Goal: Task Accomplishment & Management: Manage account settings

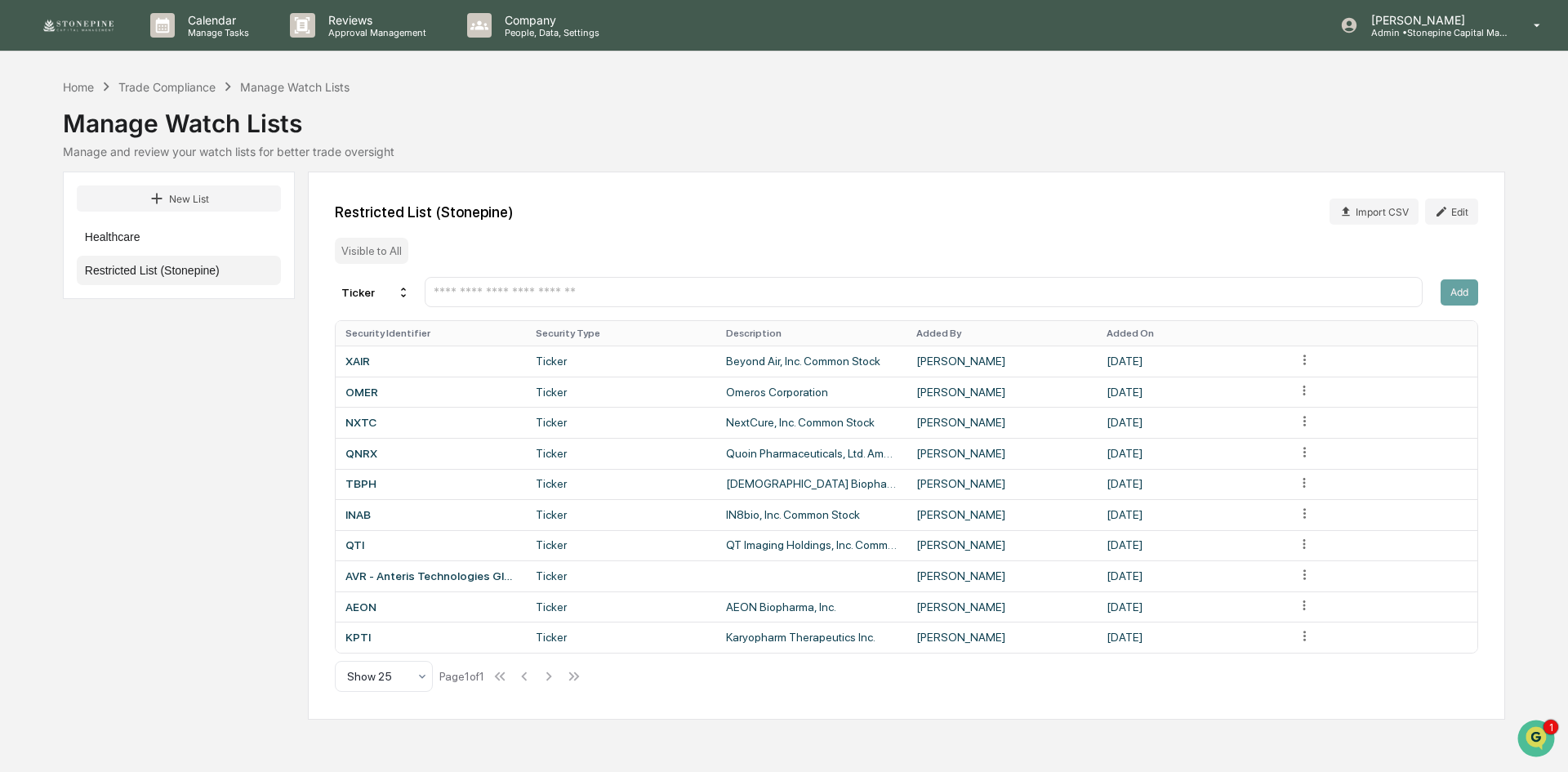
click at [86, 20] on img at bounding box center [78, 25] width 78 height 16
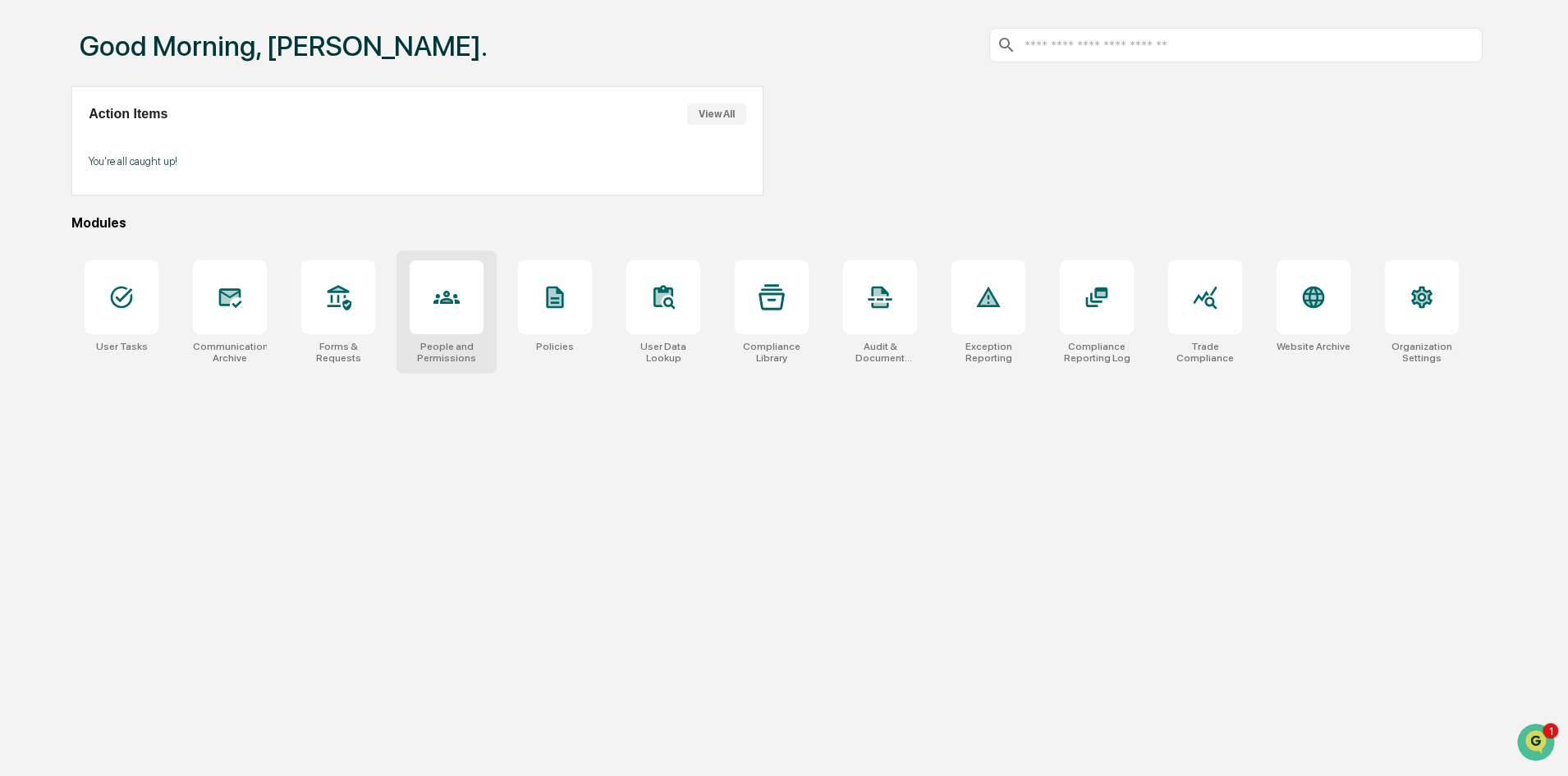
scroll to position [78, 0]
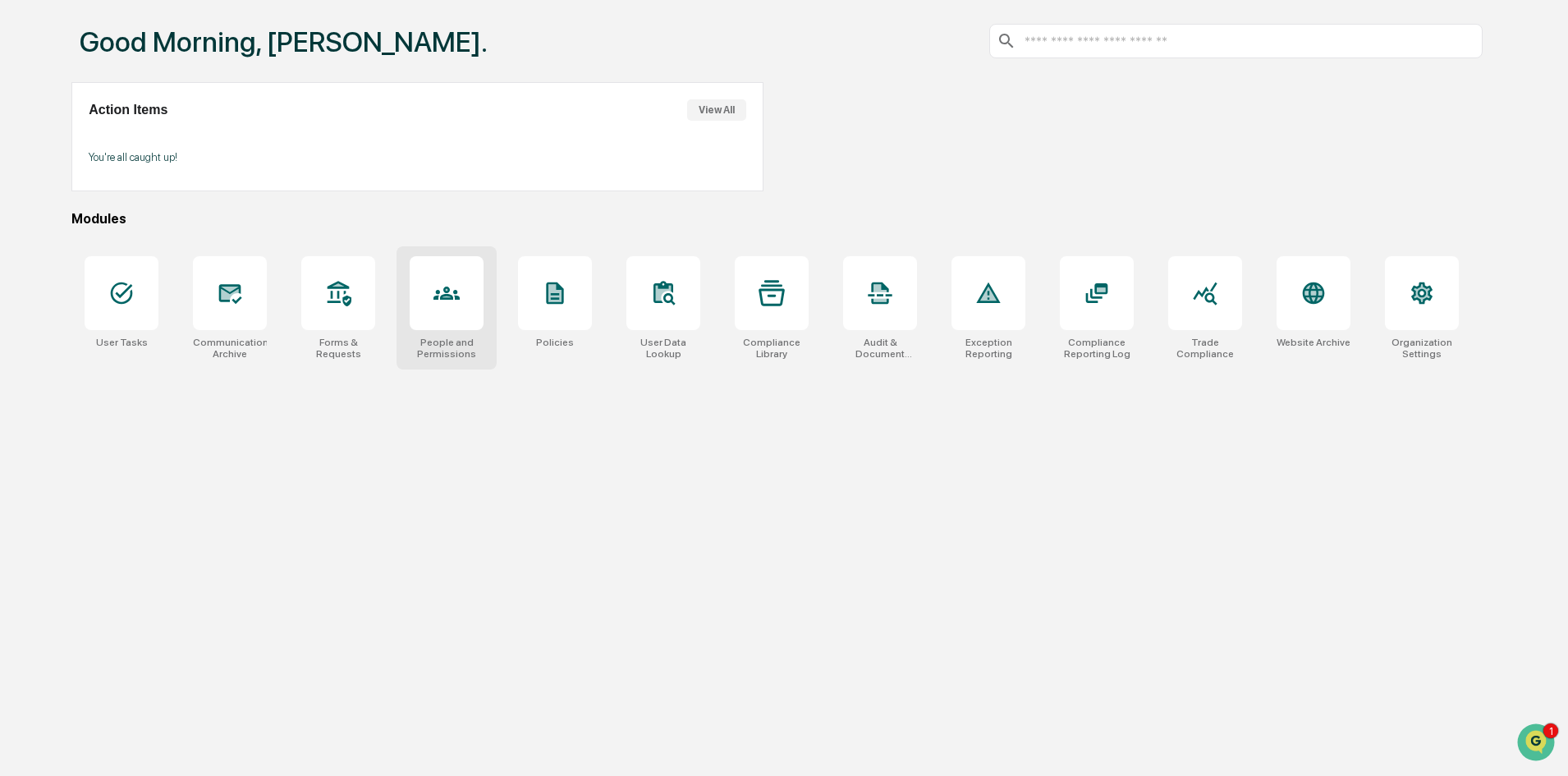
click at [472, 306] on div at bounding box center [446, 293] width 74 height 74
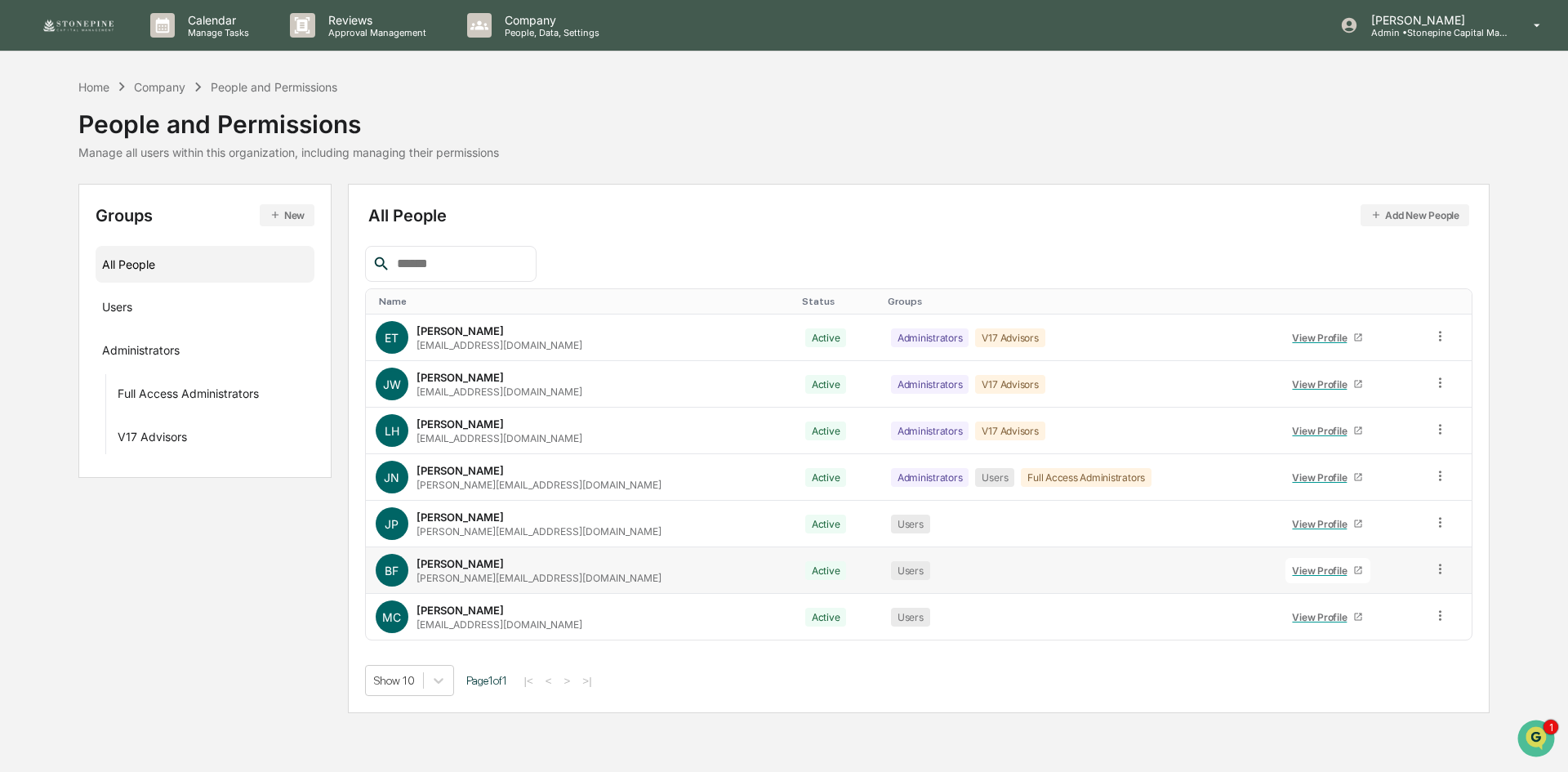
click at [471, 576] on div "[PERSON_NAME][EMAIL_ADDRESS][DOMAIN_NAME]" at bounding box center [539, 577] width 245 height 12
click at [1292, 568] on div "View Profile" at bounding box center [1322, 570] width 61 height 12
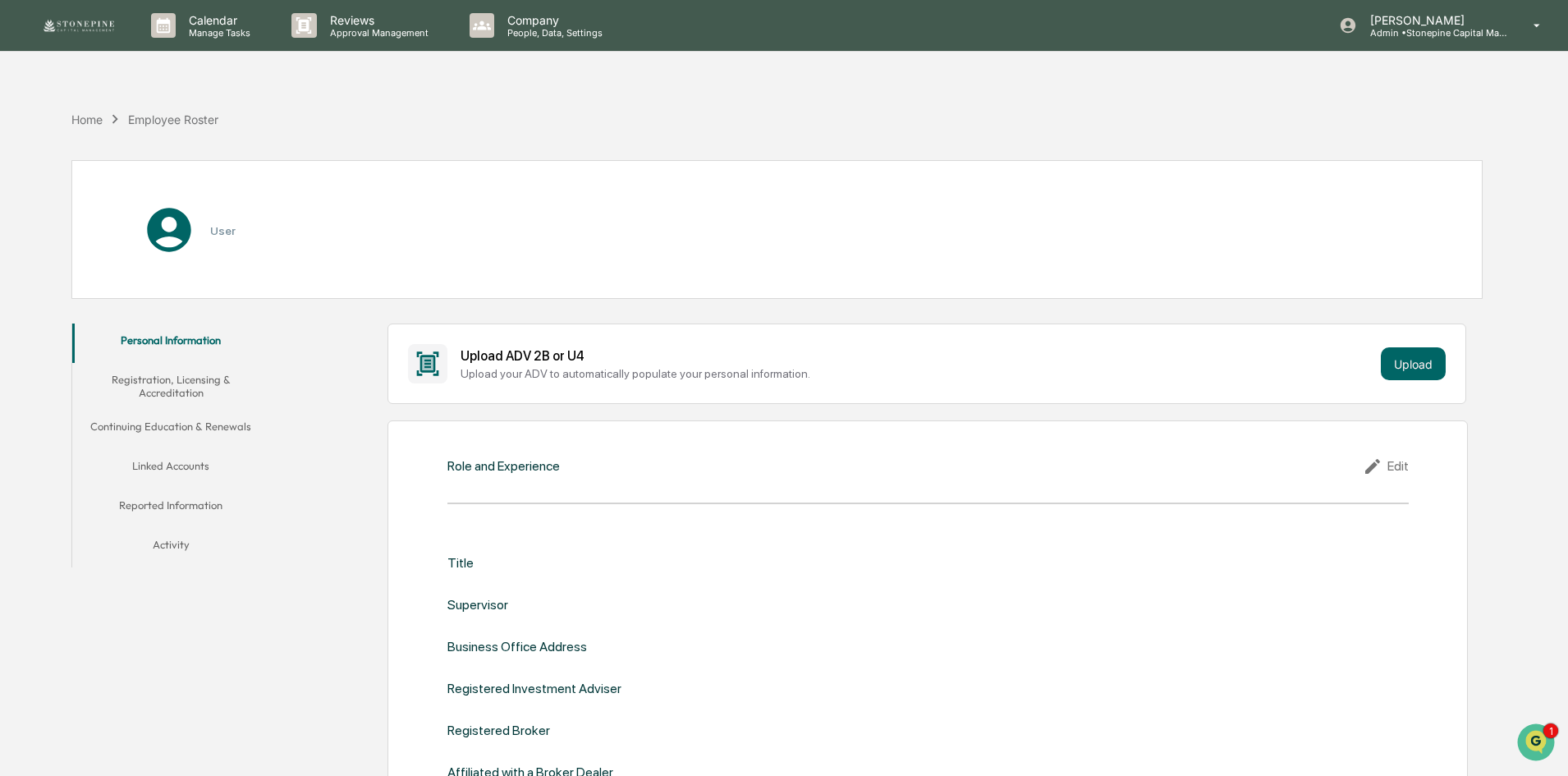
click at [190, 467] on button "Linked Accounts" at bounding box center [170, 469] width 197 height 40
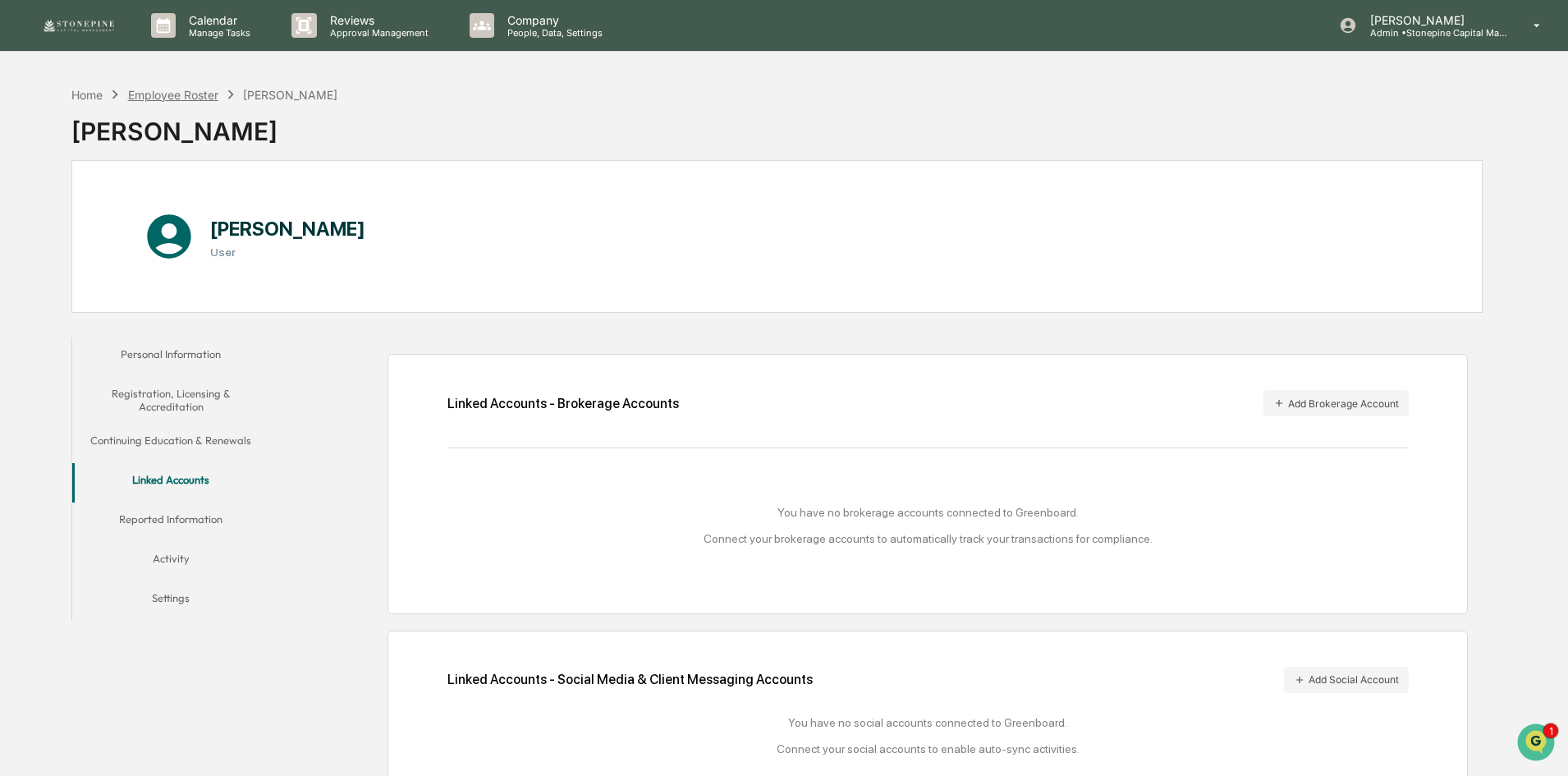
click at [190, 98] on div "Employee Roster" at bounding box center [173, 94] width 90 height 14
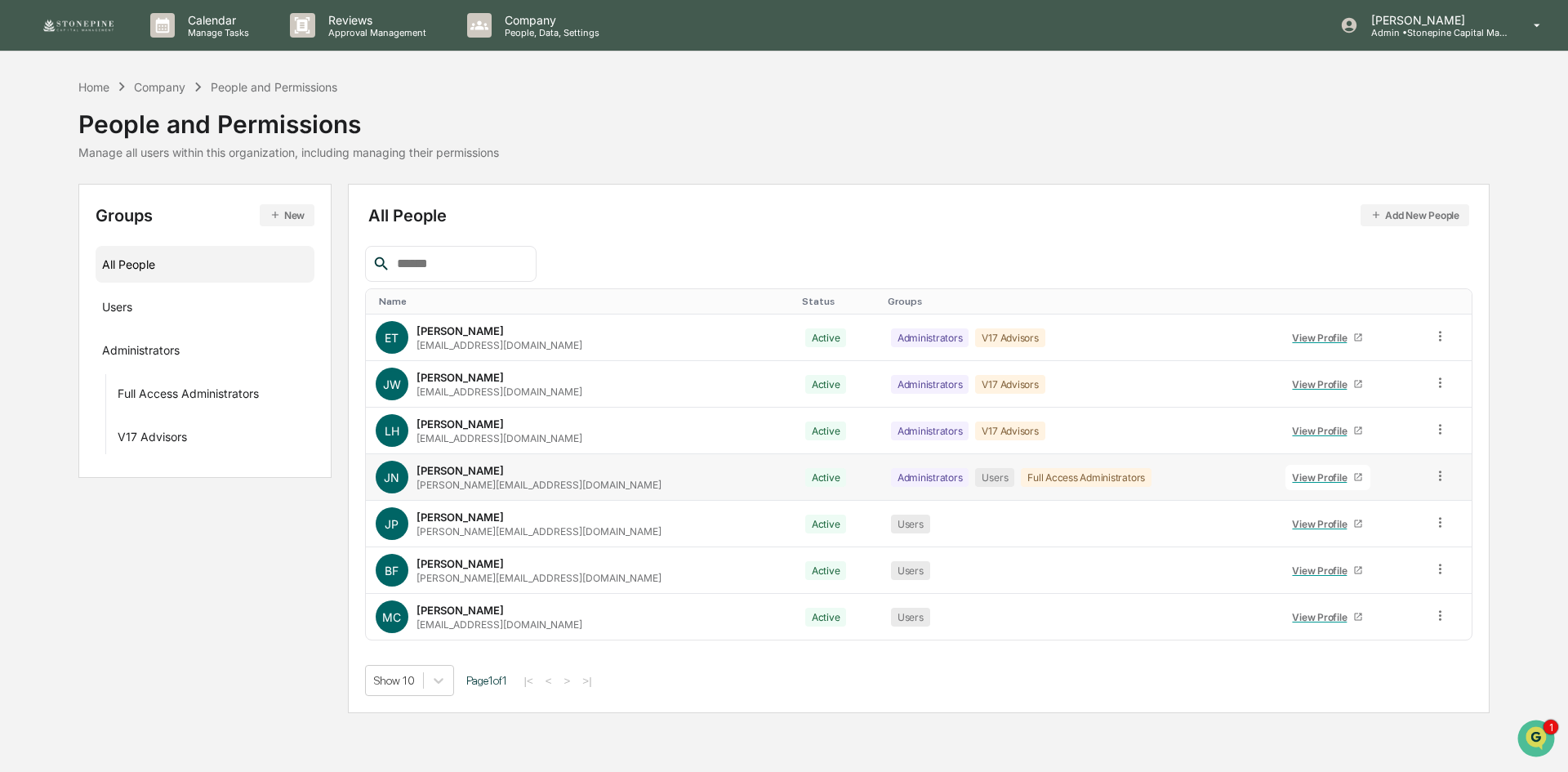
click at [465, 475] on div "[PERSON_NAME]" at bounding box center [460, 470] width 87 height 13
click at [1292, 480] on div "View Profile" at bounding box center [1322, 477] width 61 height 12
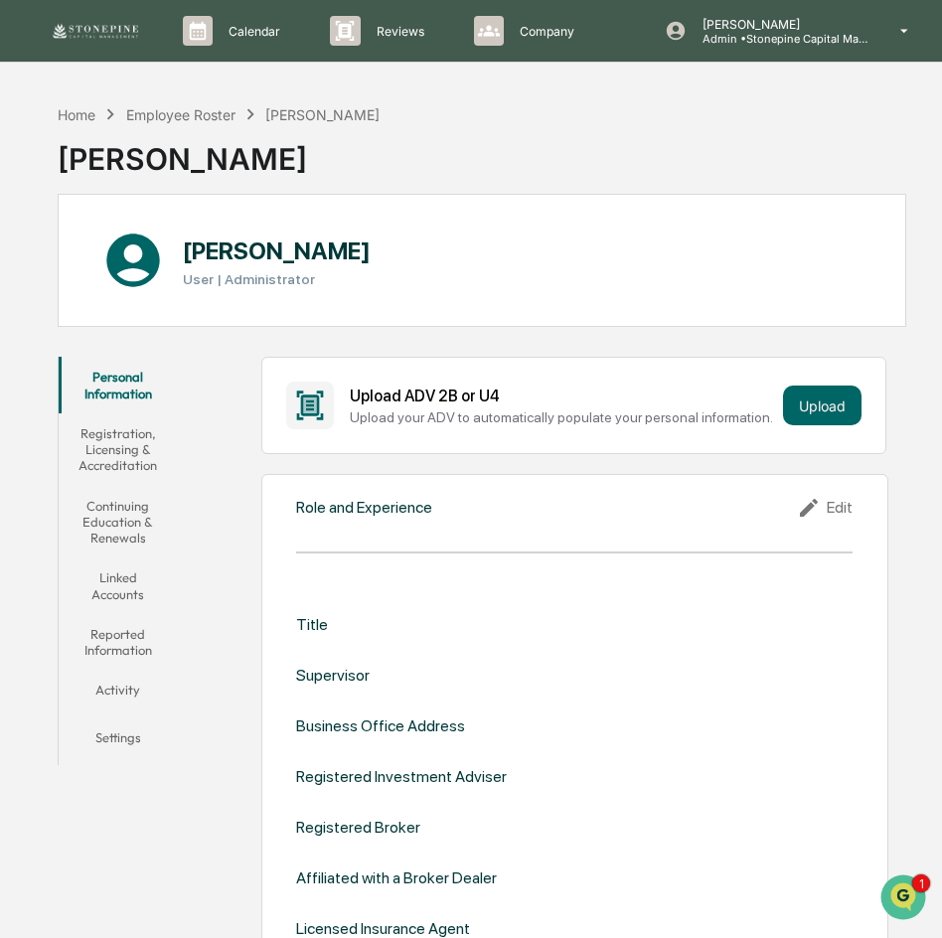
click at [128, 587] on button "Linked Accounts" at bounding box center [117, 585] width 117 height 57
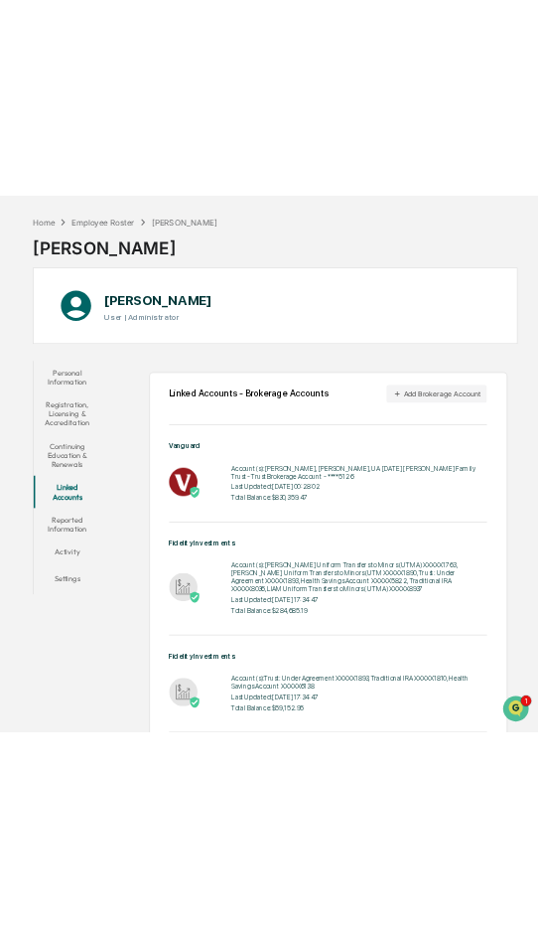
scroll to position [99, 0]
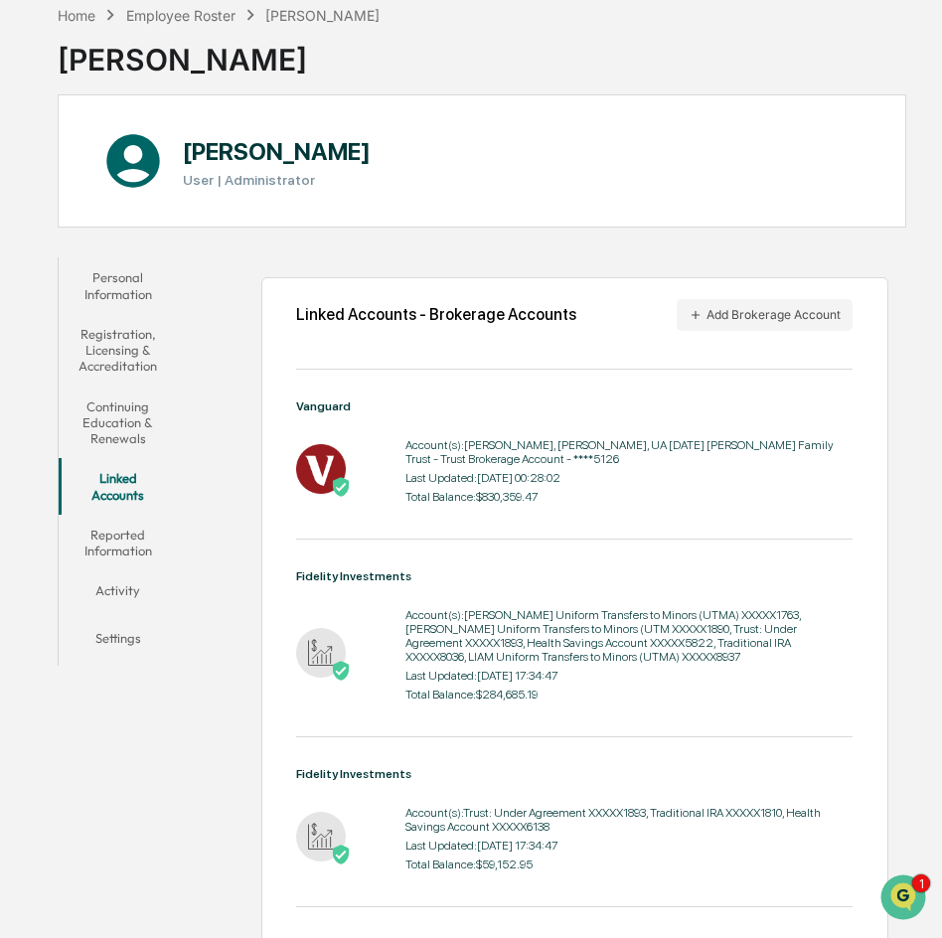
click at [18, 290] on div "Home Employee Roster Jeff Nunnenkamp Jeff Nunnenkamp Jeff Nunnenkamp User | Adm…" at bounding box center [471, 756] width 942 height 1522
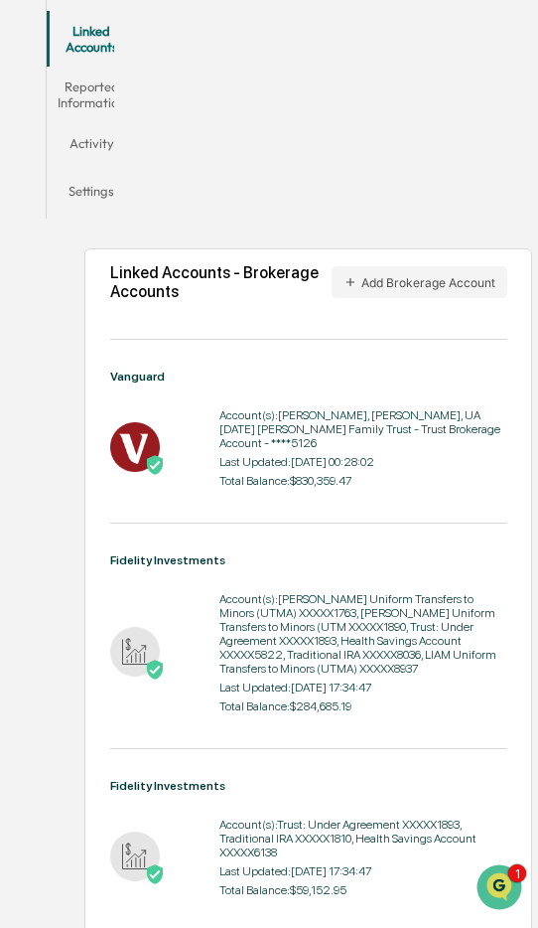
scroll to position [695, 0]
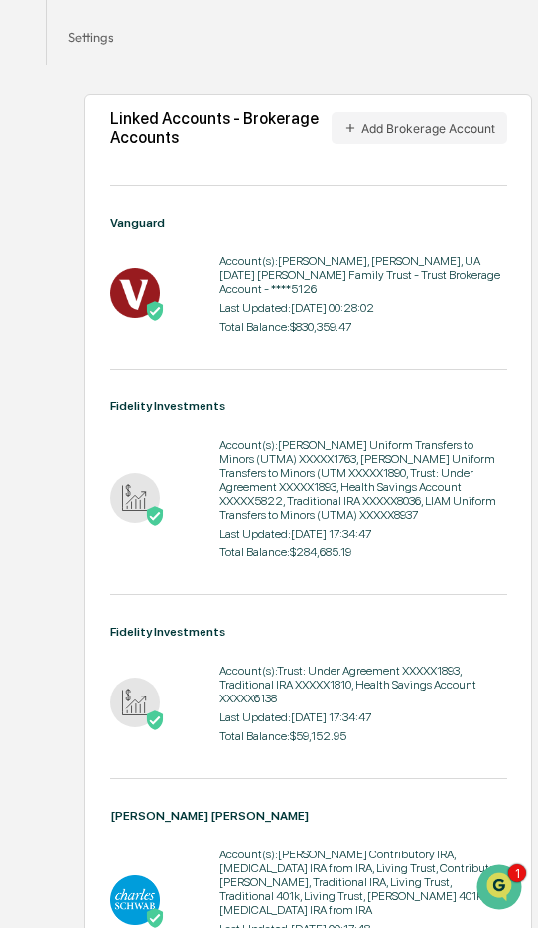
click at [395, 285] on div "Account(s): Jeffrey P. Nunnenkamp, Stephanie B Nunnenkamp, UA 06-04-2020 Nunnen…" at bounding box center [364, 275] width 288 height 42
click at [424, 447] on div "Account(s): LOGAN Uniform Transfers to Minors (UTMA) XXXXX1763, PARKER Uniform …" at bounding box center [364, 479] width 288 height 83
click at [398, 446] on div "Account(s): LOGAN Uniform Transfers to Minors (UTMA) XXXXX1763, PARKER Uniform …" at bounding box center [364, 479] width 288 height 83
click at [289, 458] on div "Account(s): LOGAN Uniform Transfers to Minors (UTMA) XXXXX1763, PARKER Uniform …" at bounding box center [364, 479] width 288 height 83
click at [364, 494] on div "Account(s): LOGAN Uniform Transfers to Minors (UTMA) XXXXX1763, PARKER Uniform …" at bounding box center [364, 479] width 288 height 83
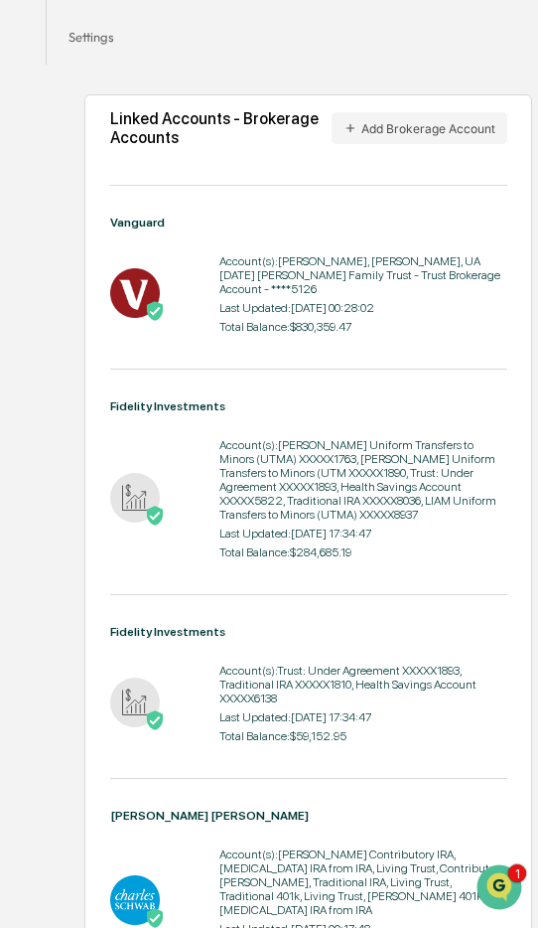
click at [276, 501] on div "Account(s): LOGAN Uniform Transfers to Minors (UTMA) XXXXX1763, PARKER Uniform …" at bounding box center [364, 479] width 288 height 83
click at [235, 574] on div "Fidelity Investments Account(s): LOGAN Uniform Transfers to Minors (UTMA) XXXXX…" at bounding box center [308, 497] width 397 height 196
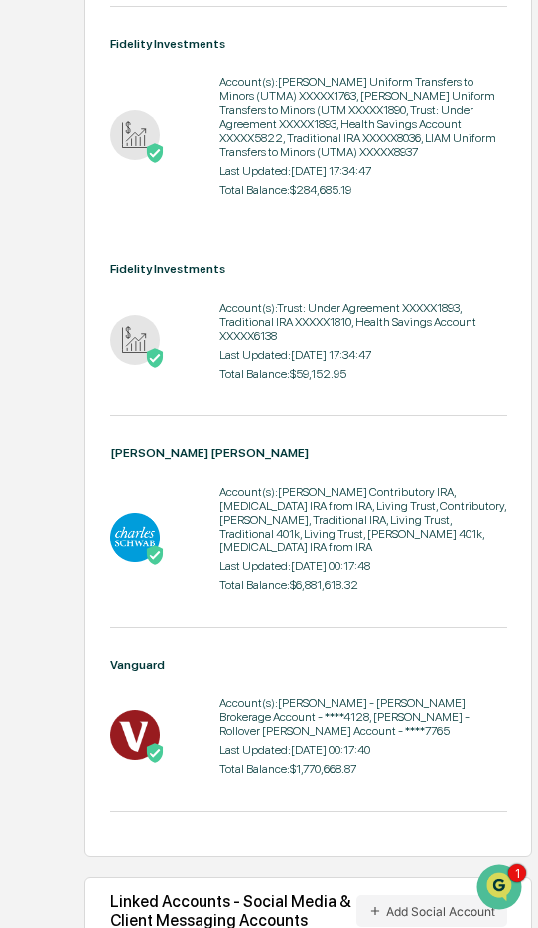
scroll to position [1093, 0]
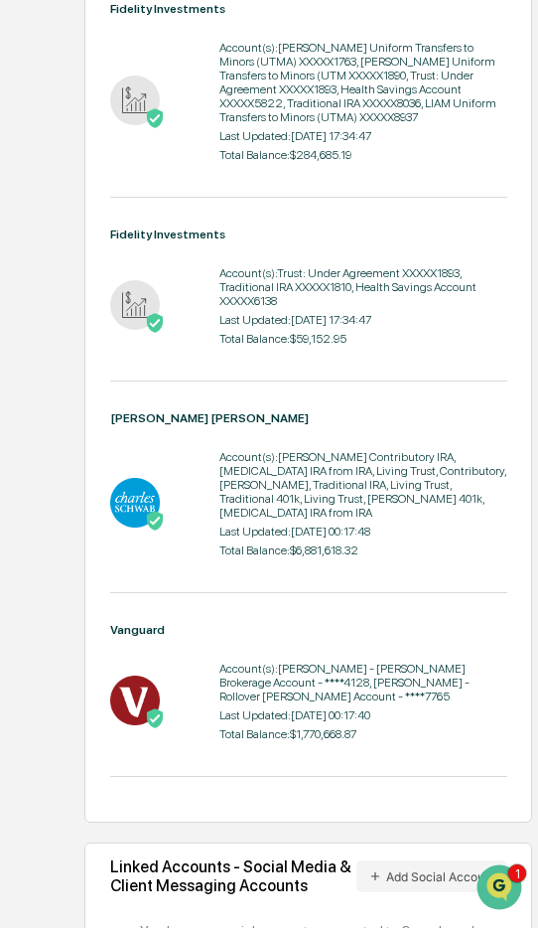
click at [291, 479] on div "Account(s): Roth Contributory IRA, Inh IRA from IRA, Living Trust, Contributory…" at bounding box center [364, 485] width 288 height 70
click at [348, 486] on div "Account(s): Roth Contributory IRA, Inh IRA from IRA, Living Trust, Contributory…" at bounding box center [364, 485] width 288 height 70
click at [497, 888] on icon "Open customer support" at bounding box center [500, 912] width 50 height 50
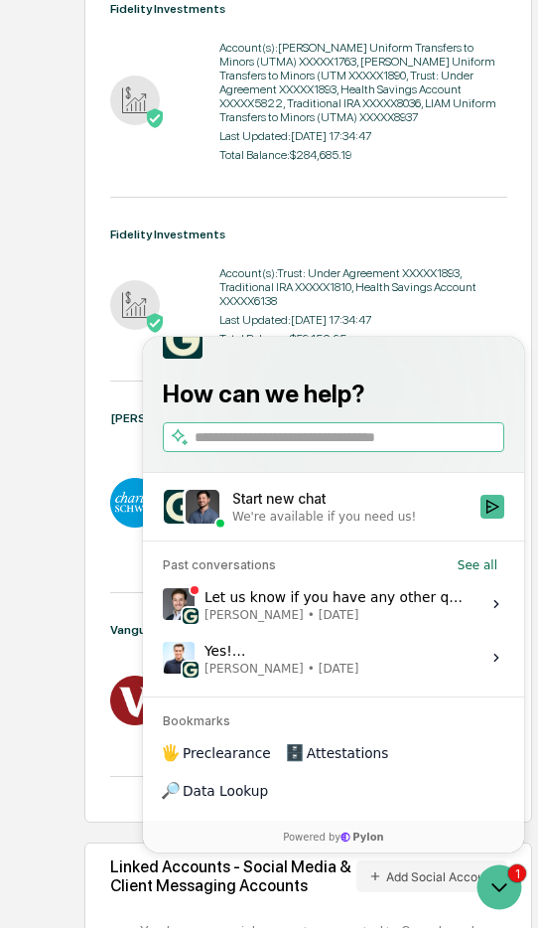
click at [333, 524] on div "We're available if you need us!" at bounding box center [324, 517] width 184 height 16
click at [481, 518] on button "Start new chat We're available if you need us!" at bounding box center [493, 507] width 24 height 24
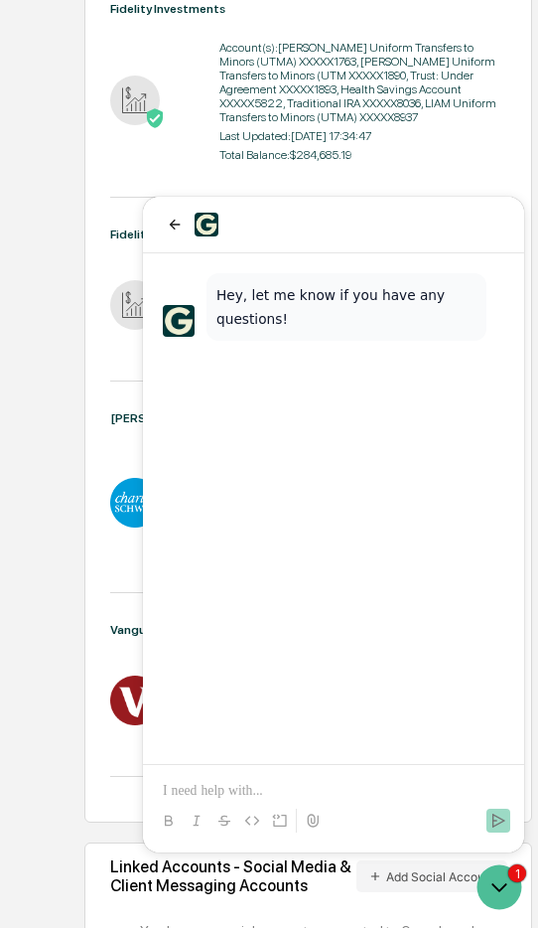
click at [320, 783] on p at bounding box center [334, 791] width 342 height 20
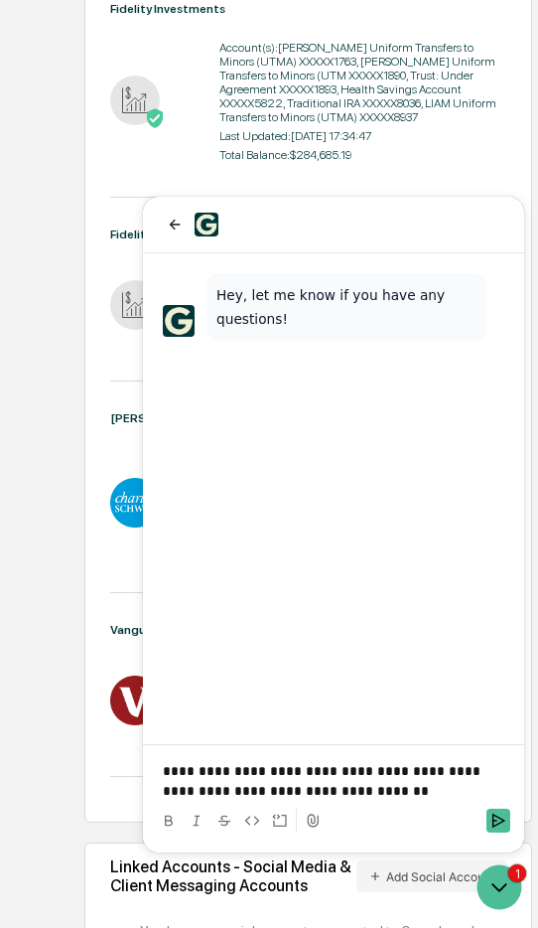
click at [477, 772] on p "**********" at bounding box center [334, 781] width 342 height 40
click at [397, 792] on p "**********" at bounding box center [334, 781] width 342 height 40
click at [420, 794] on p "**********" at bounding box center [334, 781] width 342 height 40
click at [499, 790] on p "**********" at bounding box center [334, 781] width 342 height 40
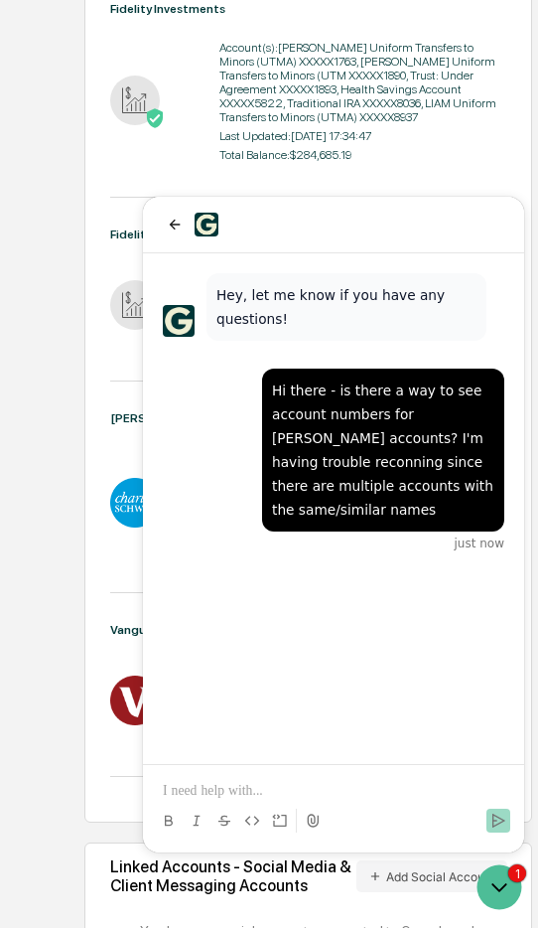
click at [51, 547] on div "Linked Accounts - Brokerage Accounts Add Brokerage Account Vanguard Account(s):…" at bounding box center [288, 342] width 485 height 1350
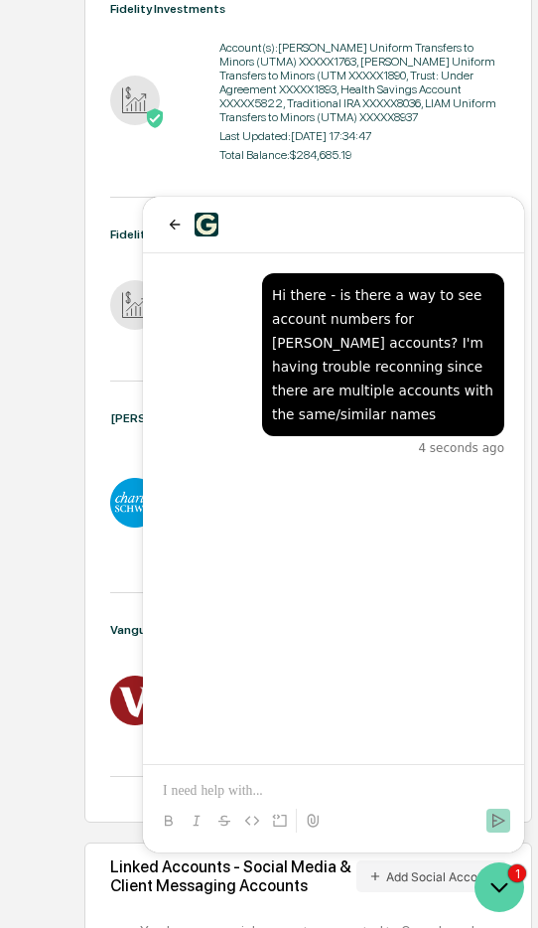
click at [502, 873] on icon "Open customer support" at bounding box center [500, 887] width 50 height 50
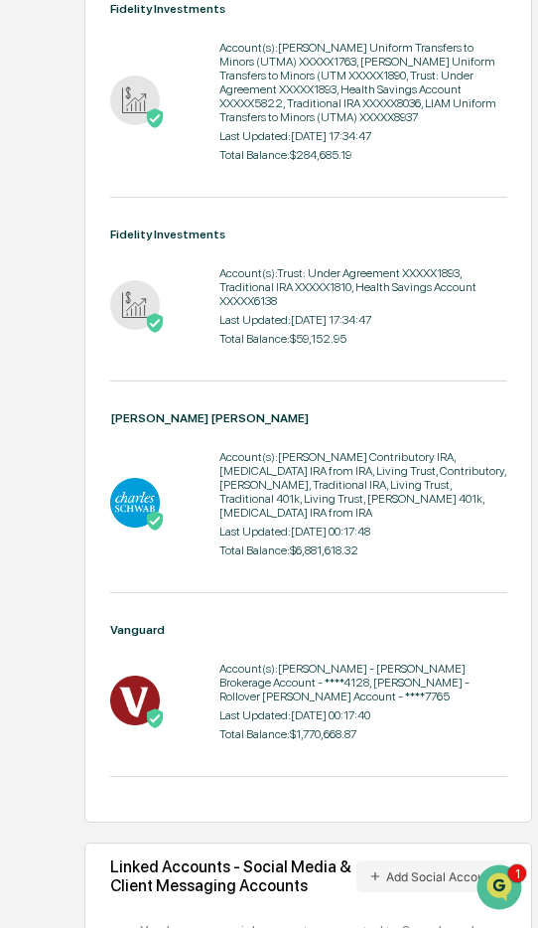
click at [405, 480] on div "Account(s): Roth Contributory IRA, Inh IRA from IRA, Living Trust, Contributory…" at bounding box center [364, 485] width 288 height 70
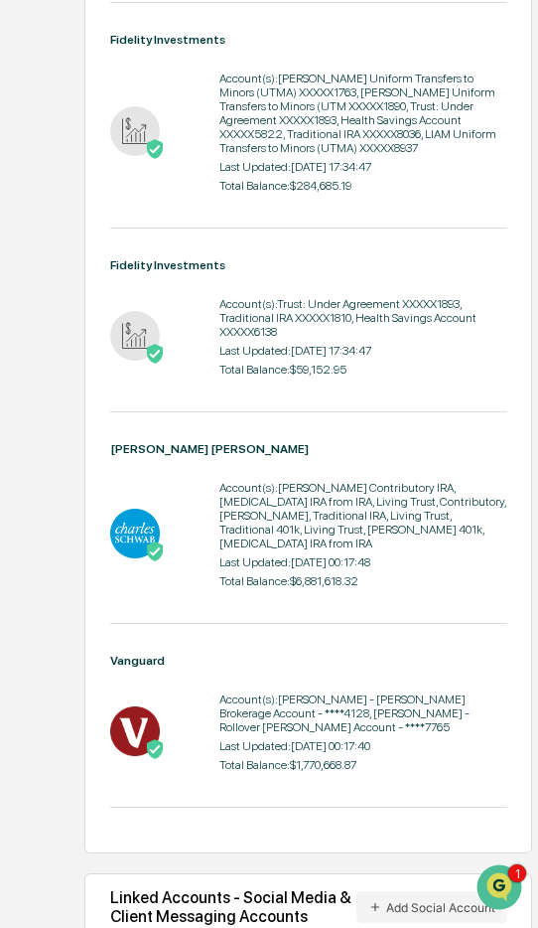
scroll to position [1153, 0]
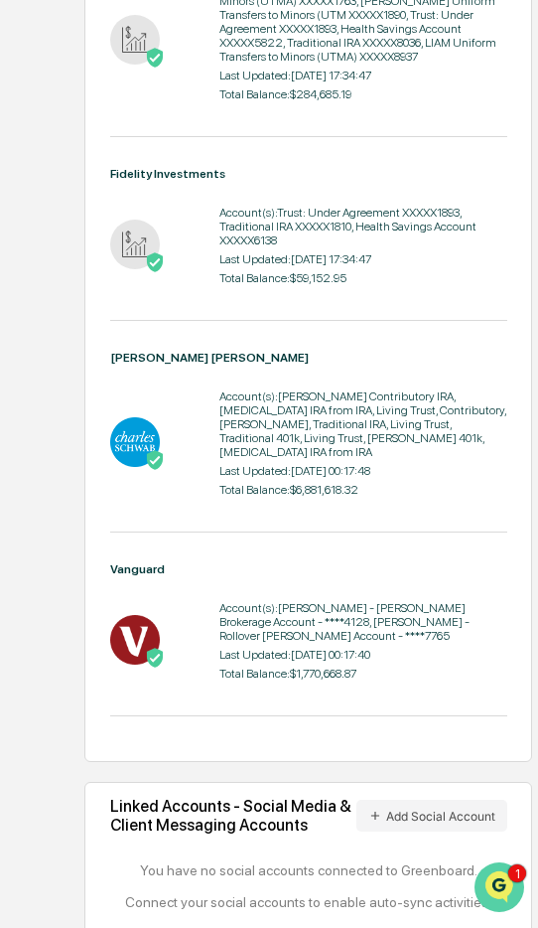
click at [490, 877] on img "Open customer support" at bounding box center [500, 887] width 50 height 40
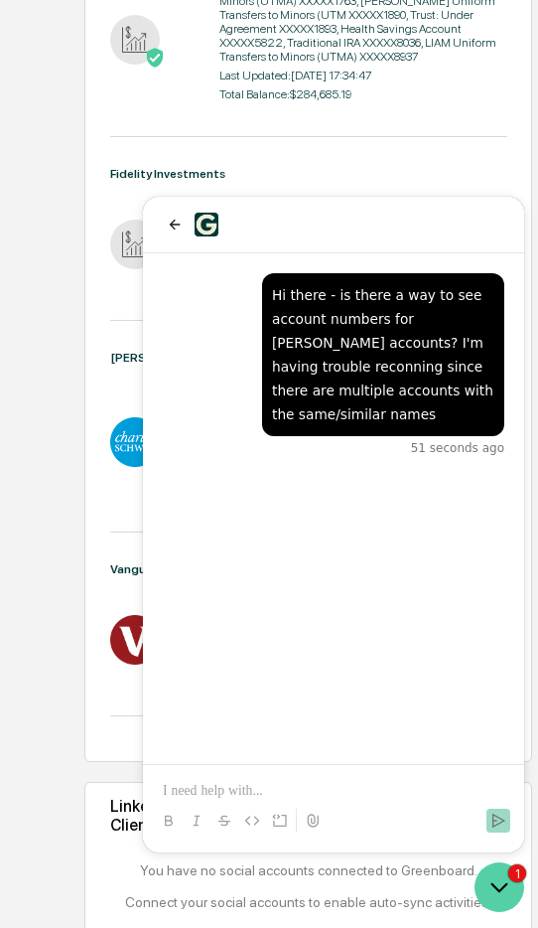
click at [498, 872] on icon "Open customer support" at bounding box center [500, 887] width 50 height 50
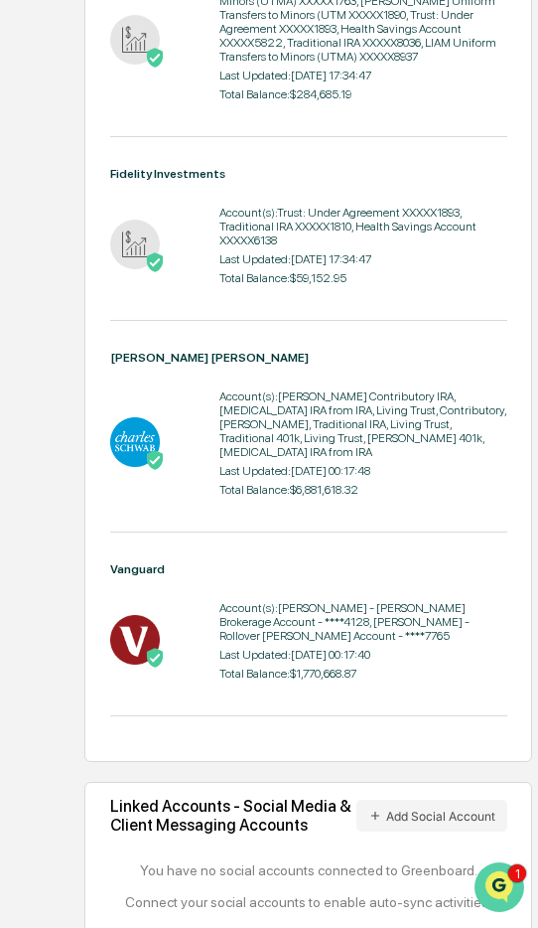
click at [498, 872] on img "Open customer support" at bounding box center [500, 887] width 50 height 40
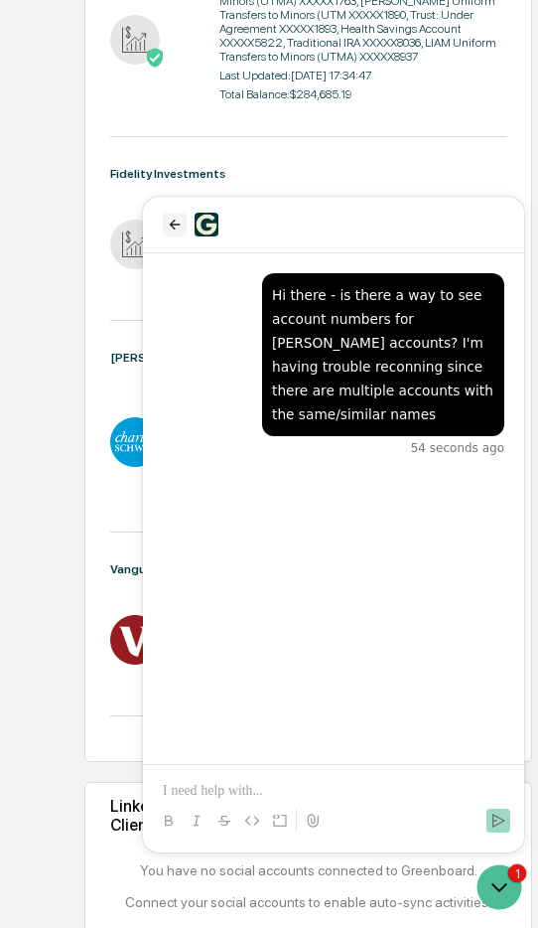
click at [166, 221] on button "back" at bounding box center [175, 225] width 24 height 24
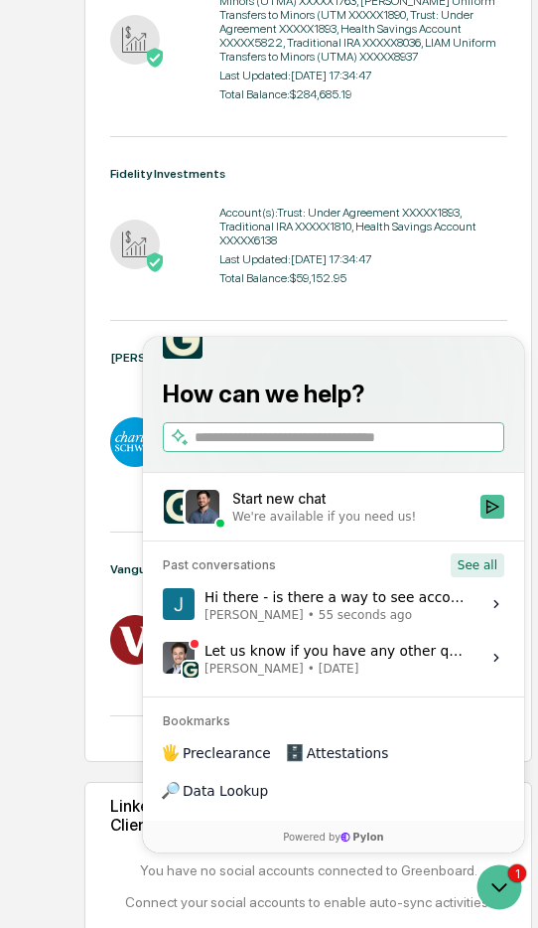
click at [480, 577] on button "See all" at bounding box center [478, 565] width 54 height 24
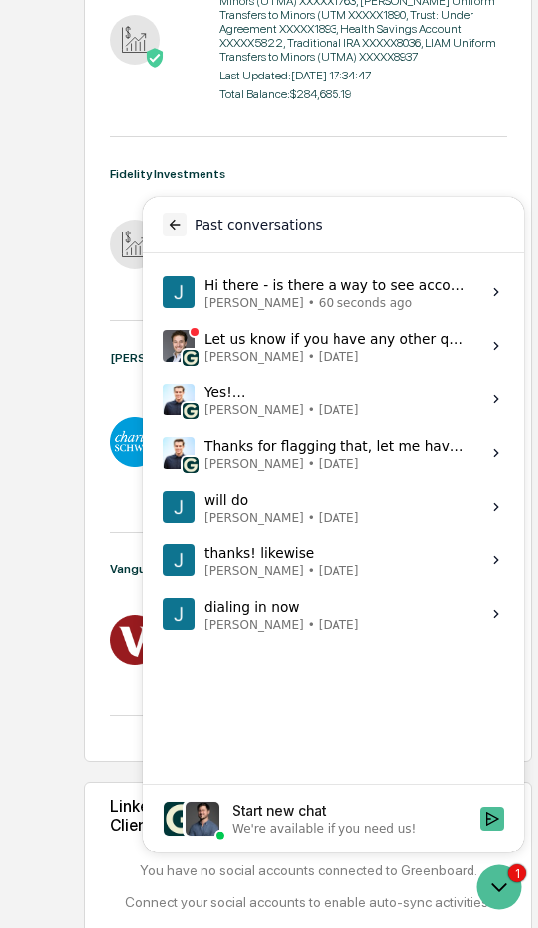
click at [174, 216] on button "back" at bounding box center [175, 225] width 24 height 24
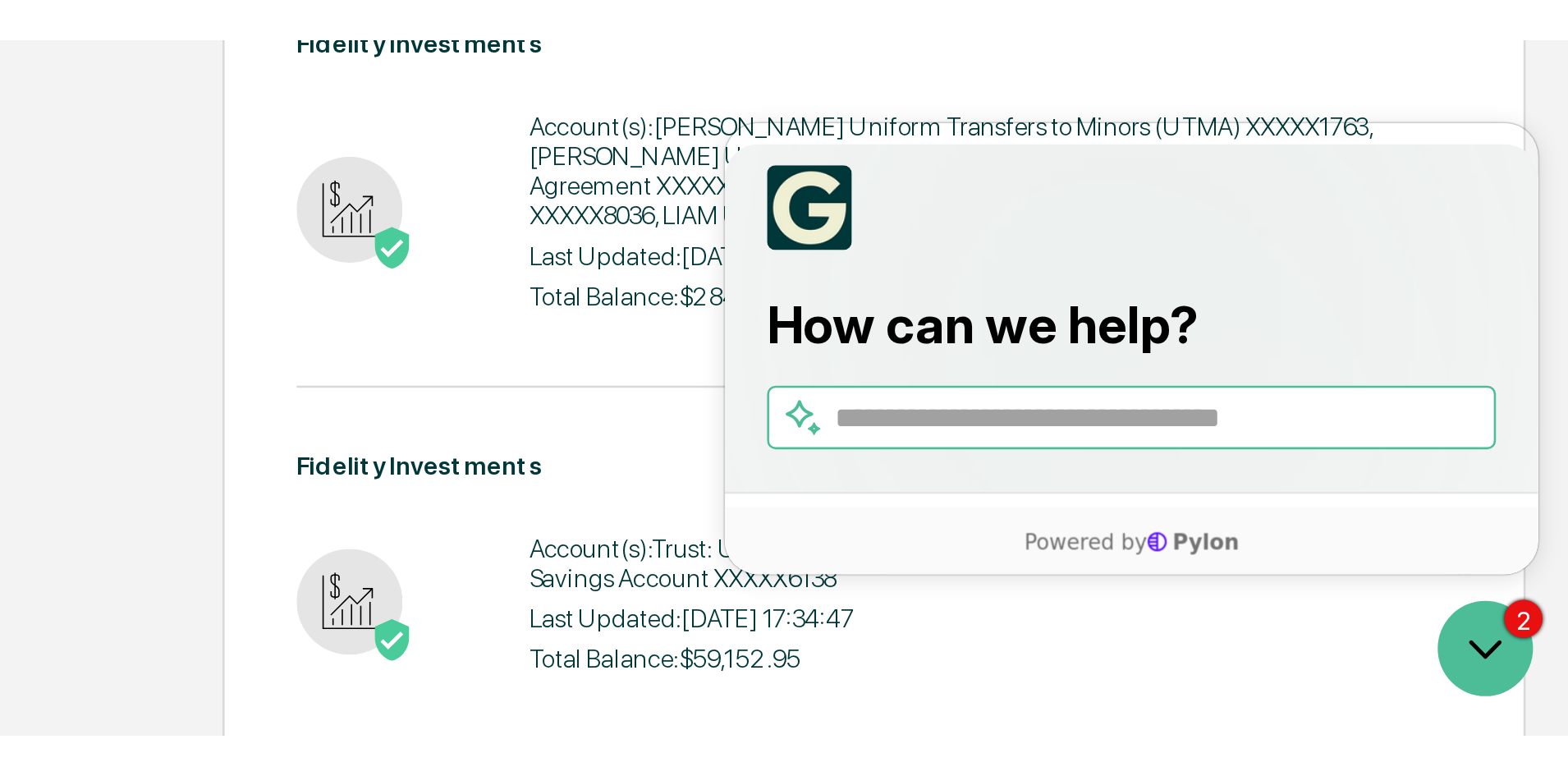
scroll to position [591, 0]
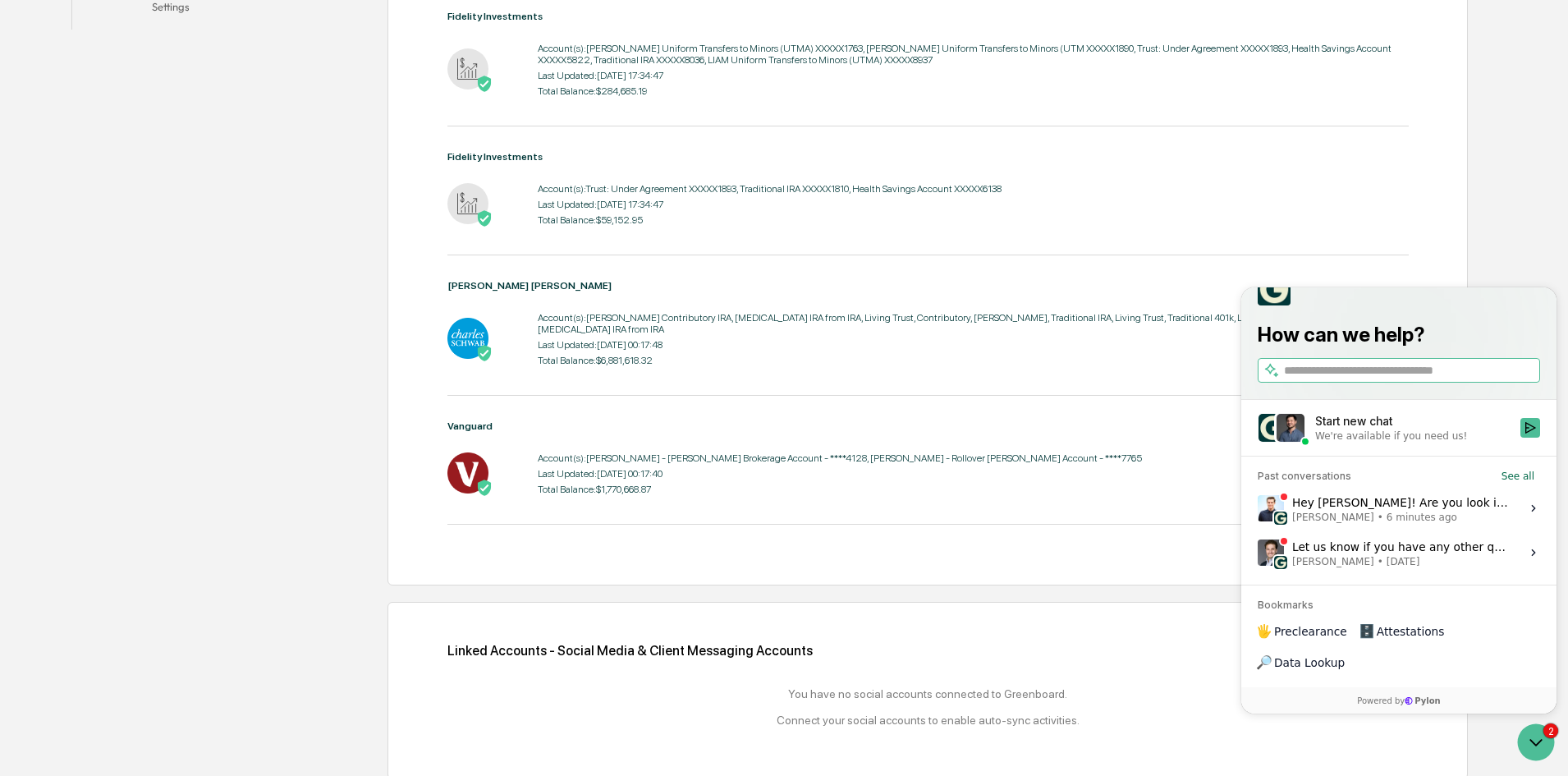
click at [1397, 442] on div "We're available if you need us!" at bounding box center [1391, 436] width 152 height 13
click at [1520, 437] on button "Start new chat We're available if you need us!" at bounding box center [1530, 428] width 20 height 20
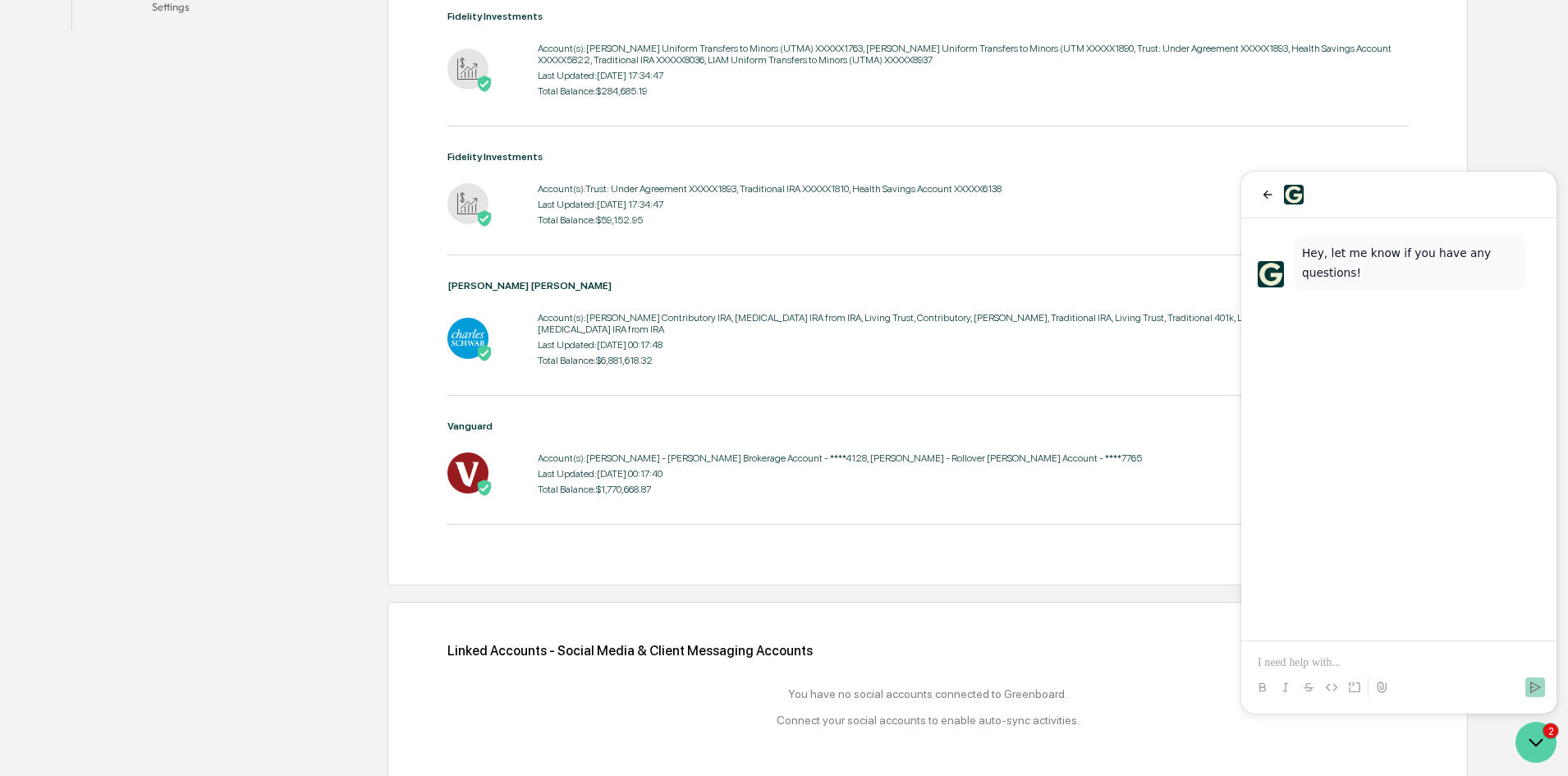
click at [1545, 750] on icon "Open customer support" at bounding box center [1537, 742] width 41 height 41
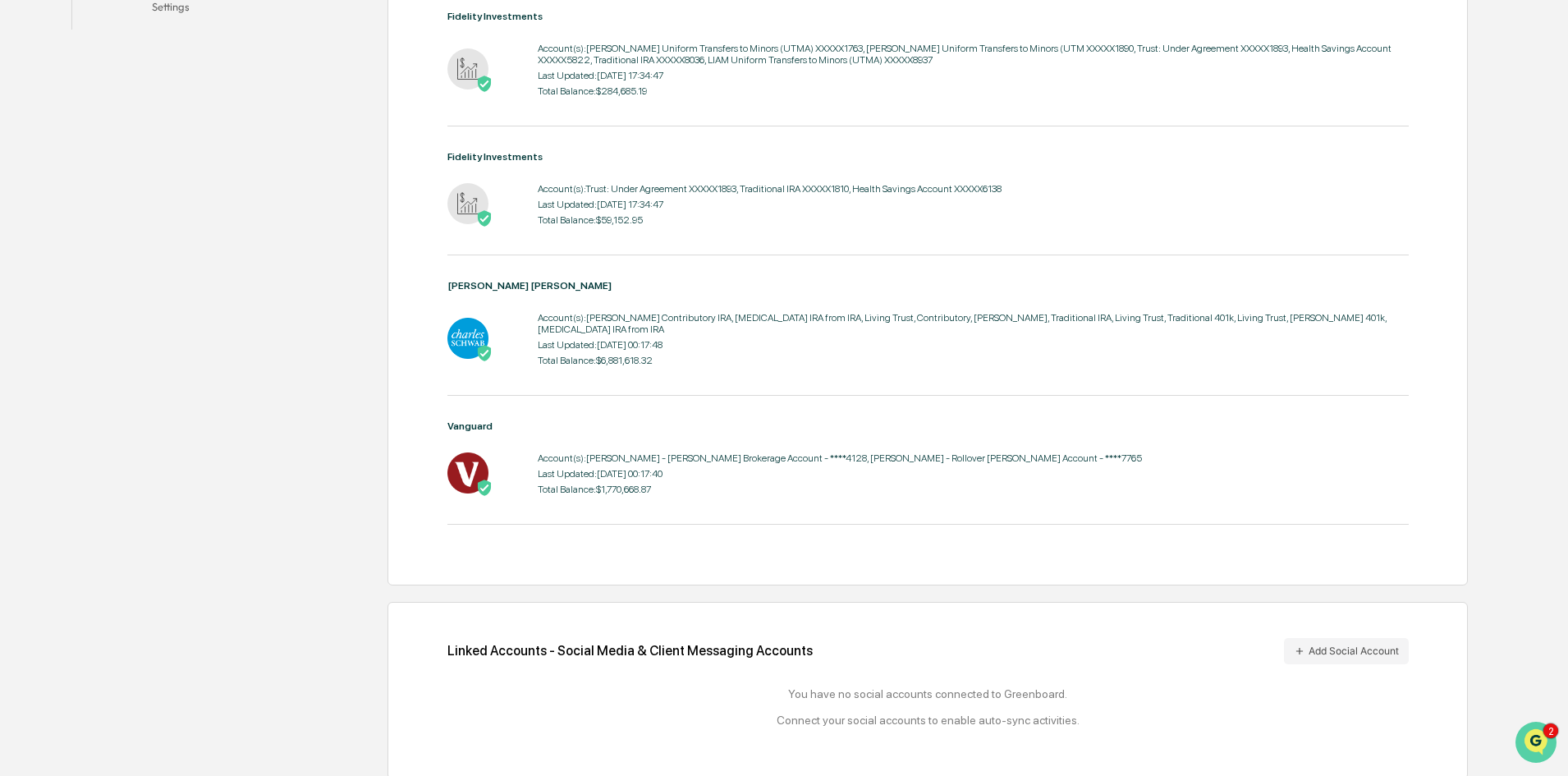
click at [1545, 750] on icon "Open customer support" at bounding box center [1537, 763] width 41 height 41
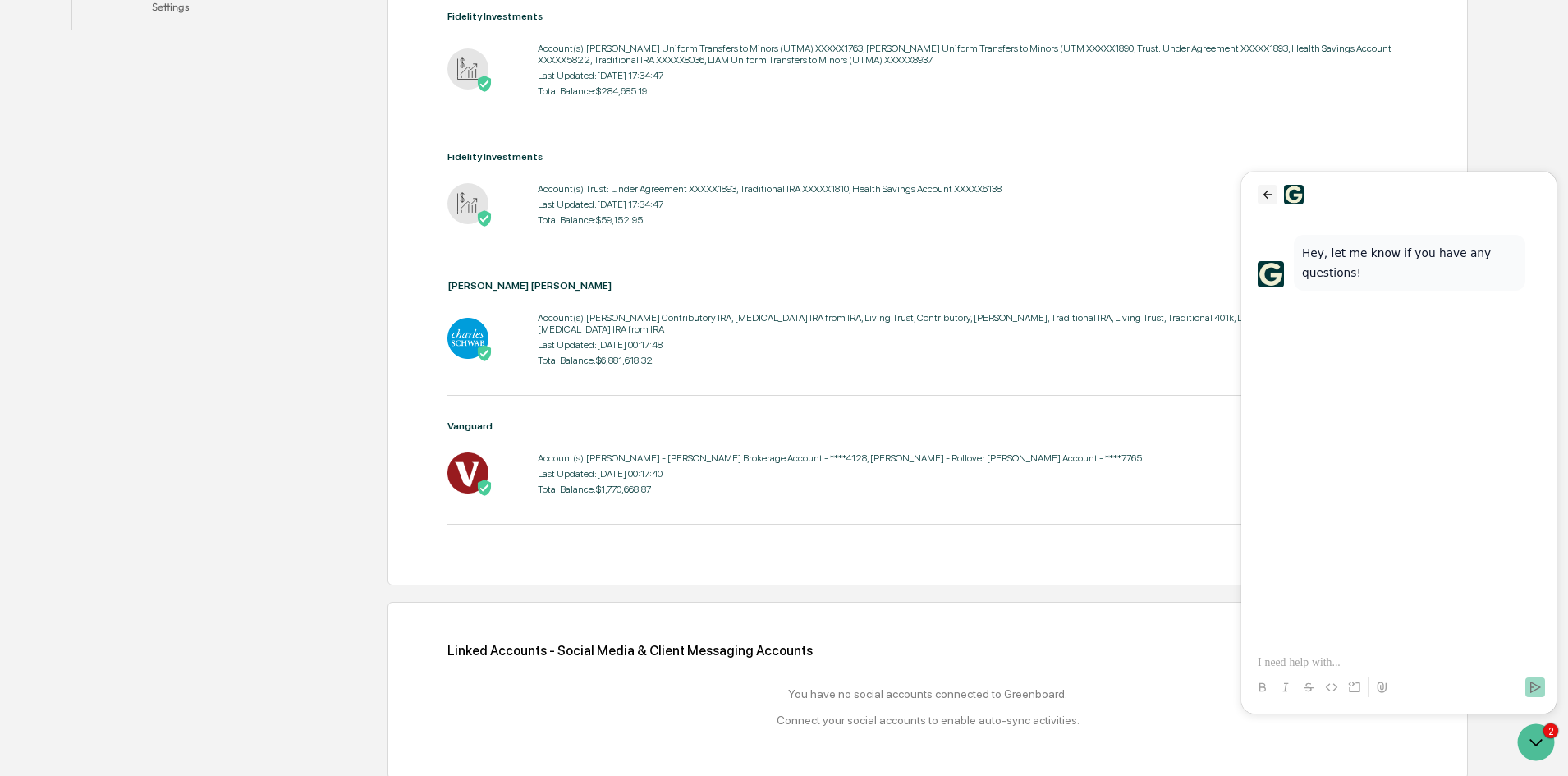
click at [1262, 200] on icon "back" at bounding box center [1268, 194] width 13 height 13
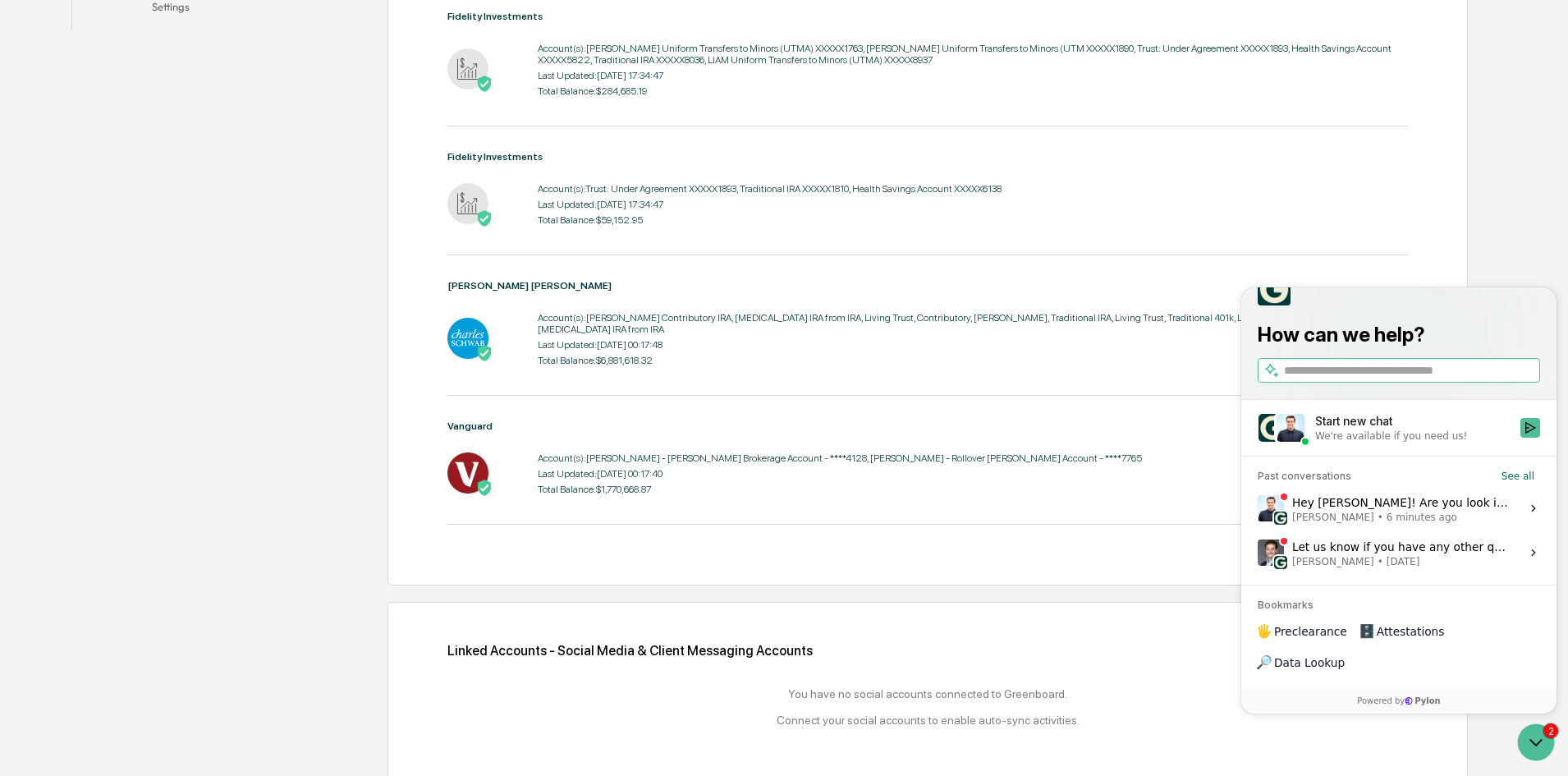
click at [1378, 524] on span "•" at bounding box center [1380, 517] width 6 height 13
click at [1258, 509] on button "View issue" at bounding box center [1257, 508] width 1 height 1
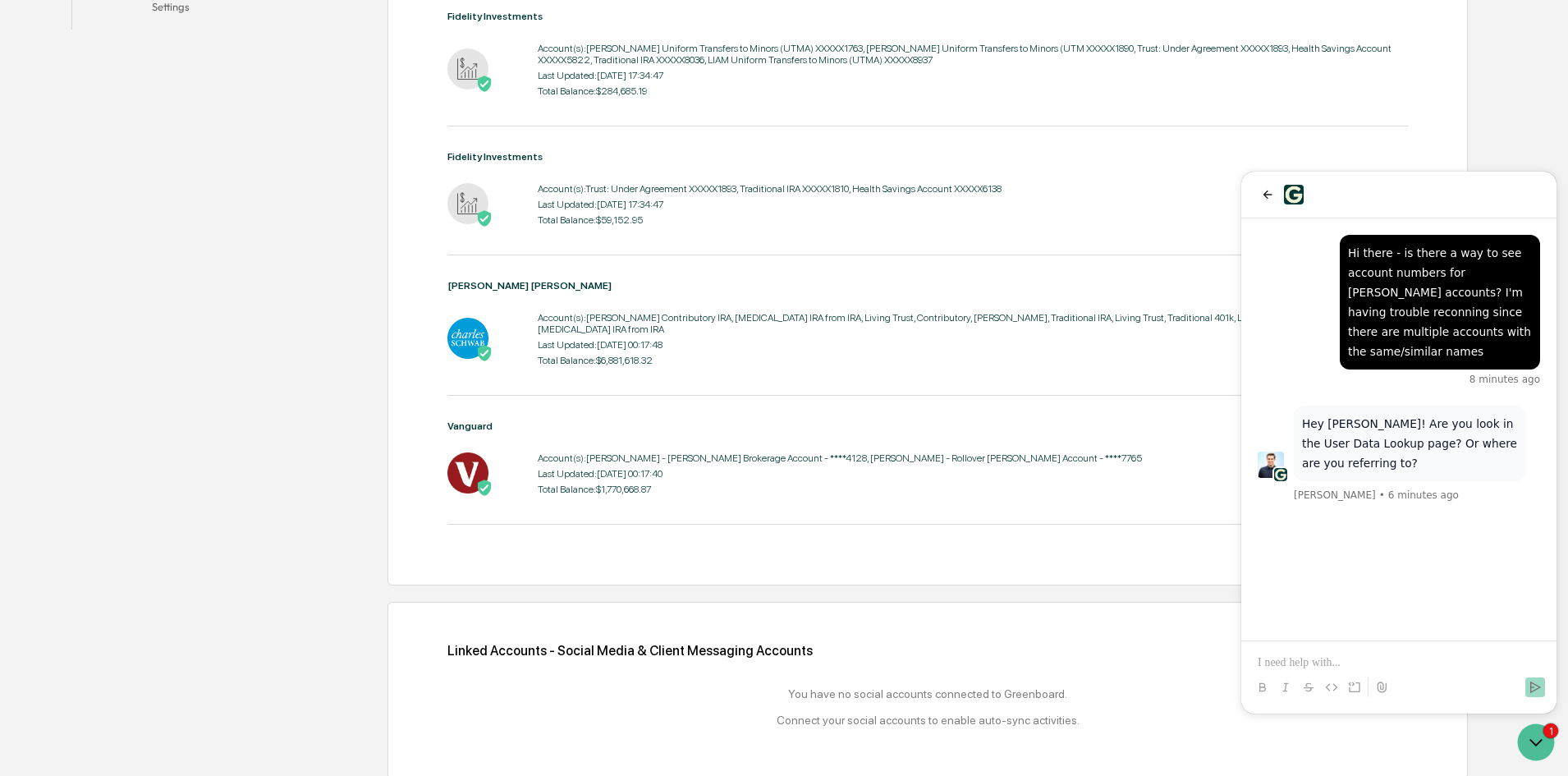
click at [1372, 650] on div at bounding box center [1399, 672] width 303 height 62
click at [1372, 659] on p at bounding box center [1399, 663] width 283 height 17
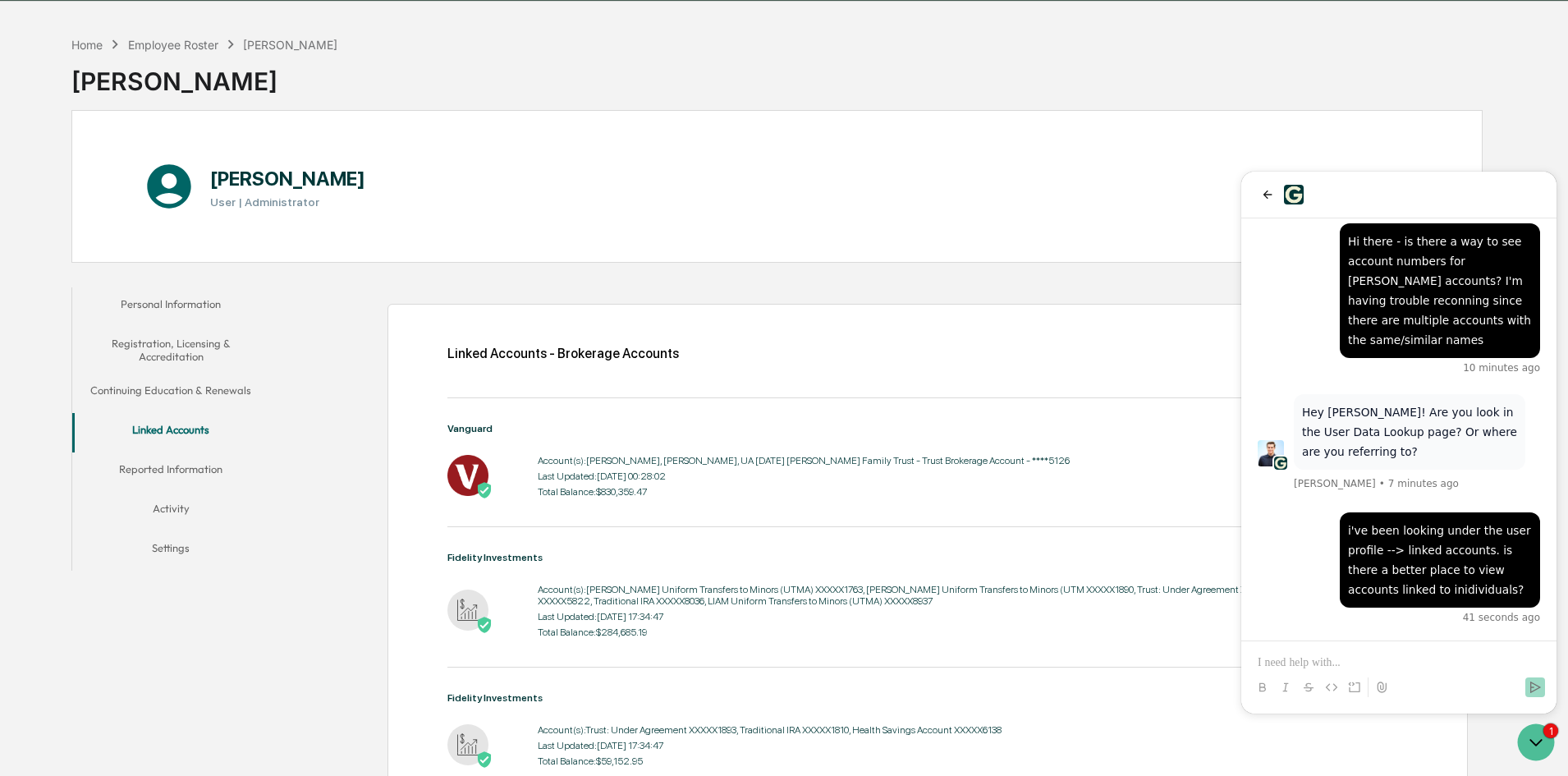
scroll to position [0, 0]
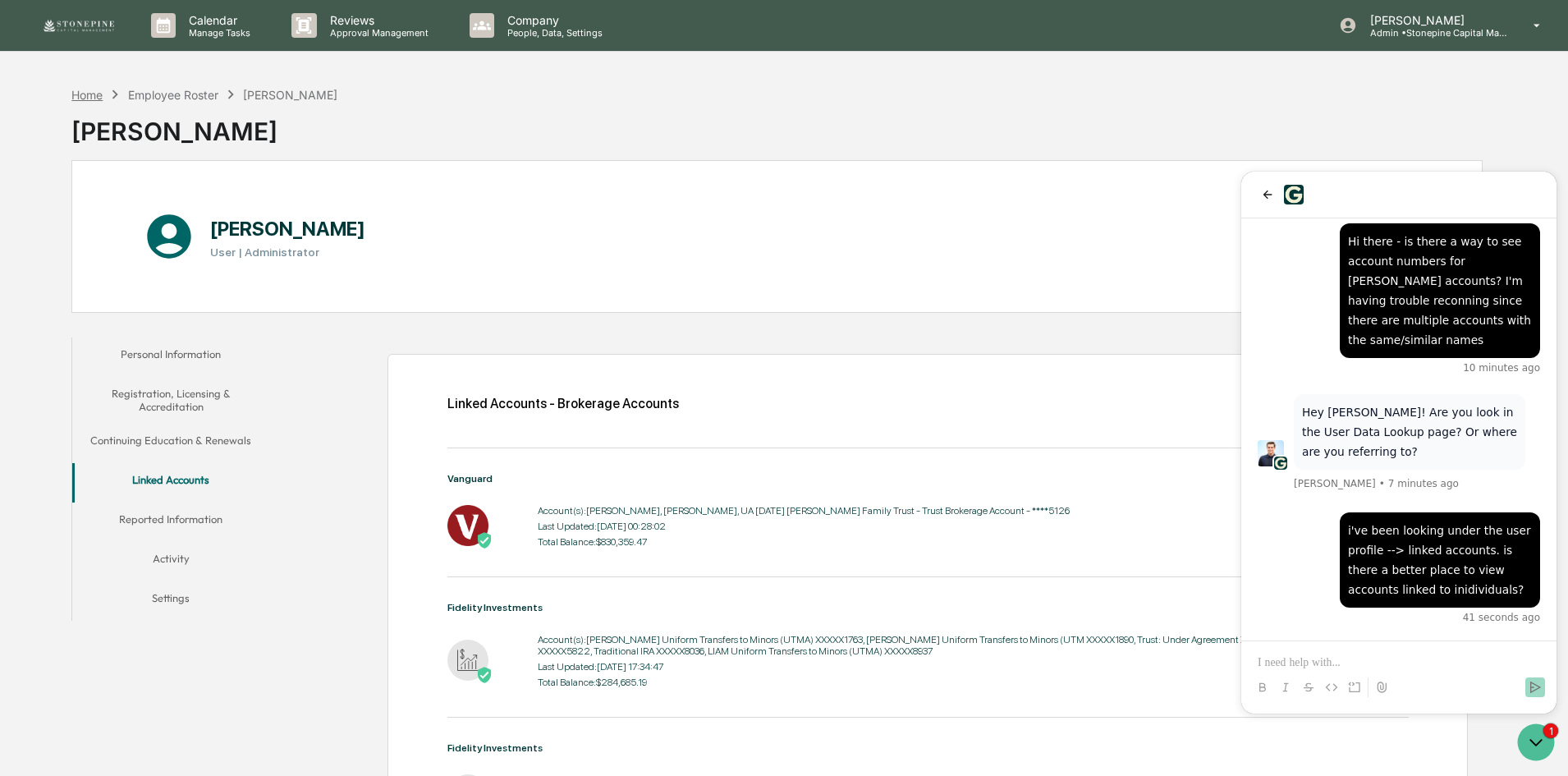
click at [93, 94] on div "Home" at bounding box center [87, 94] width 31 height 14
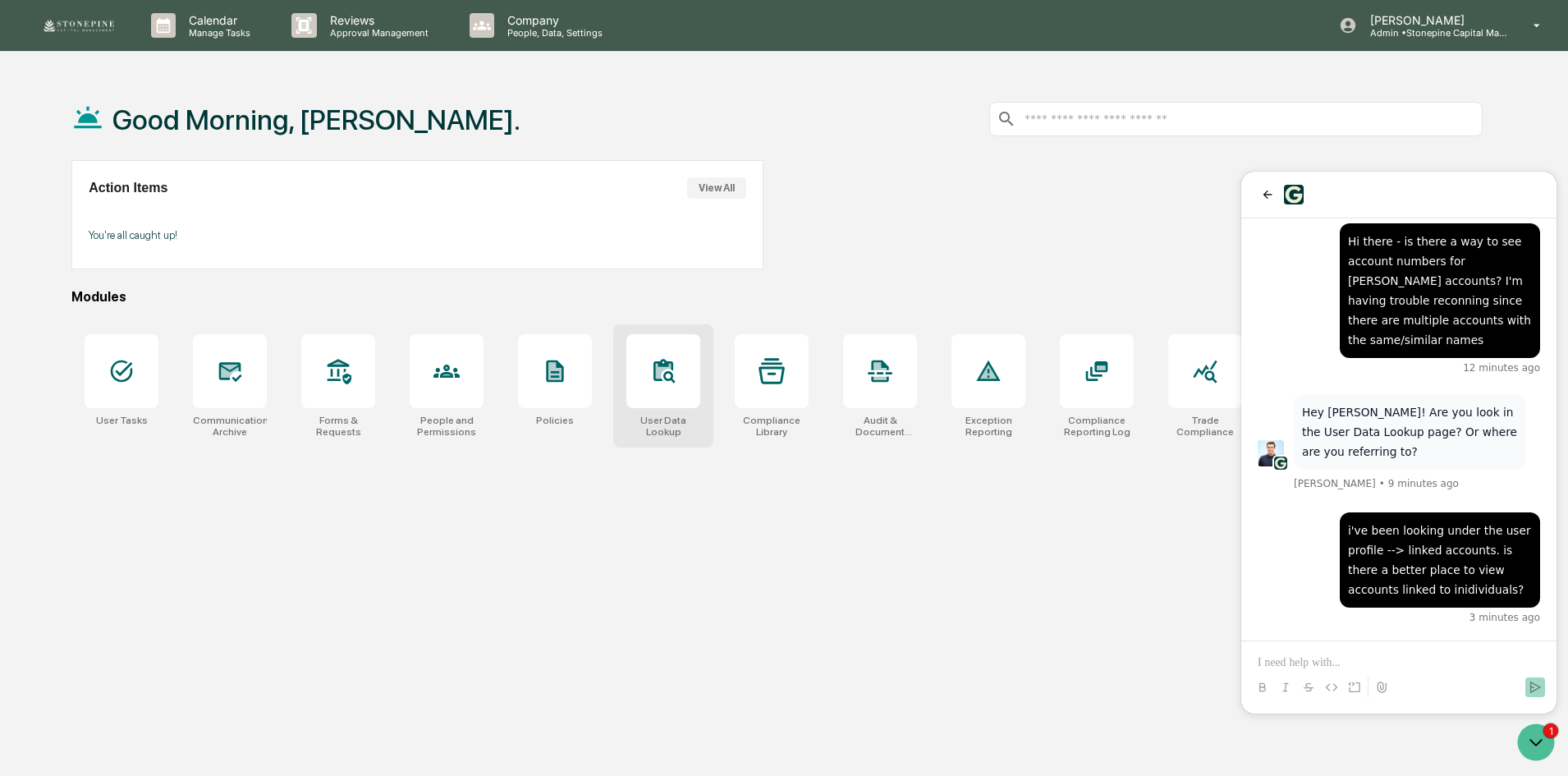
click at [674, 393] on div at bounding box center [663, 370] width 74 height 74
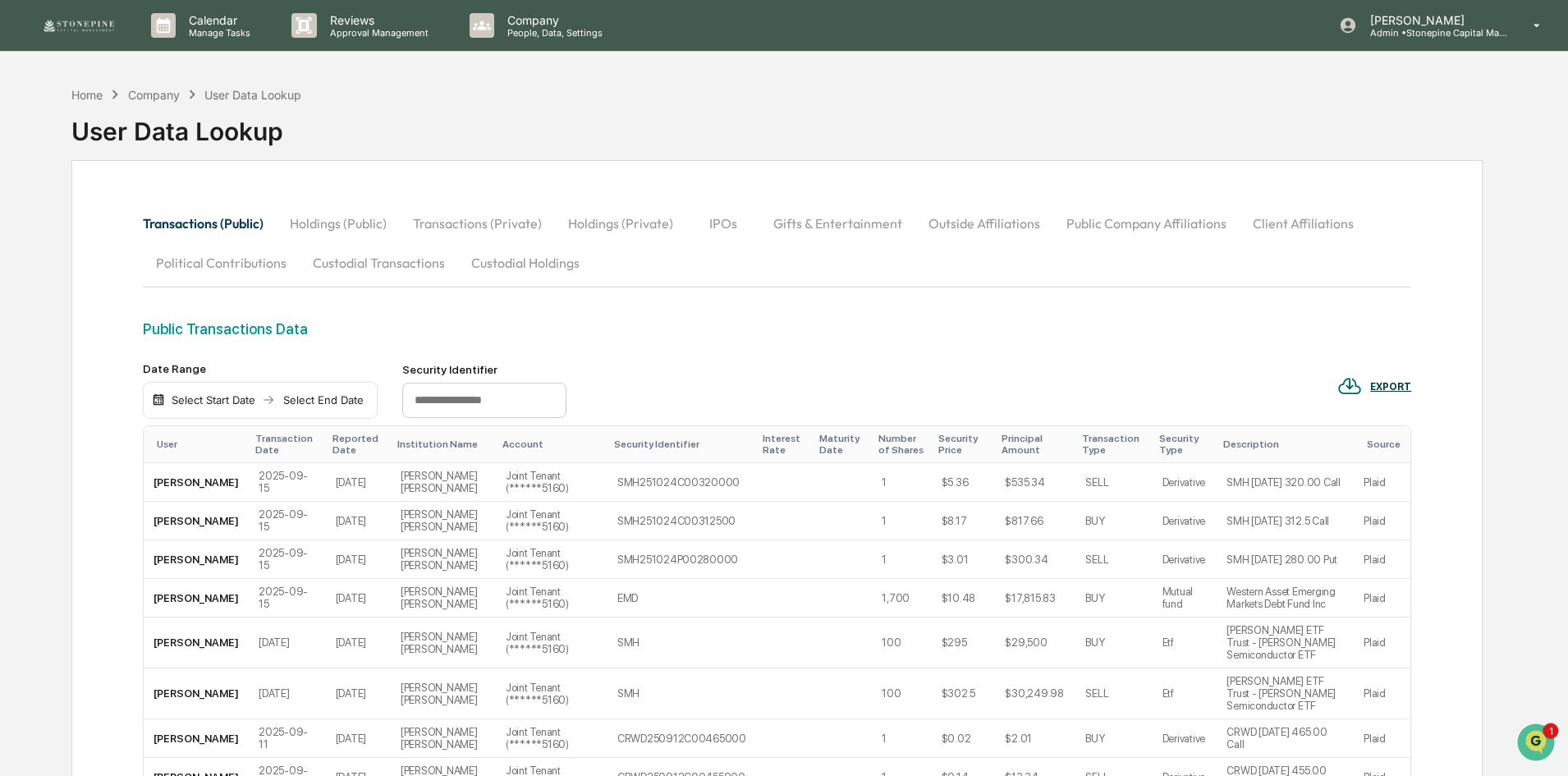
click at [338, 222] on button "Holdings (Public)" at bounding box center [338, 223] width 123 height 40
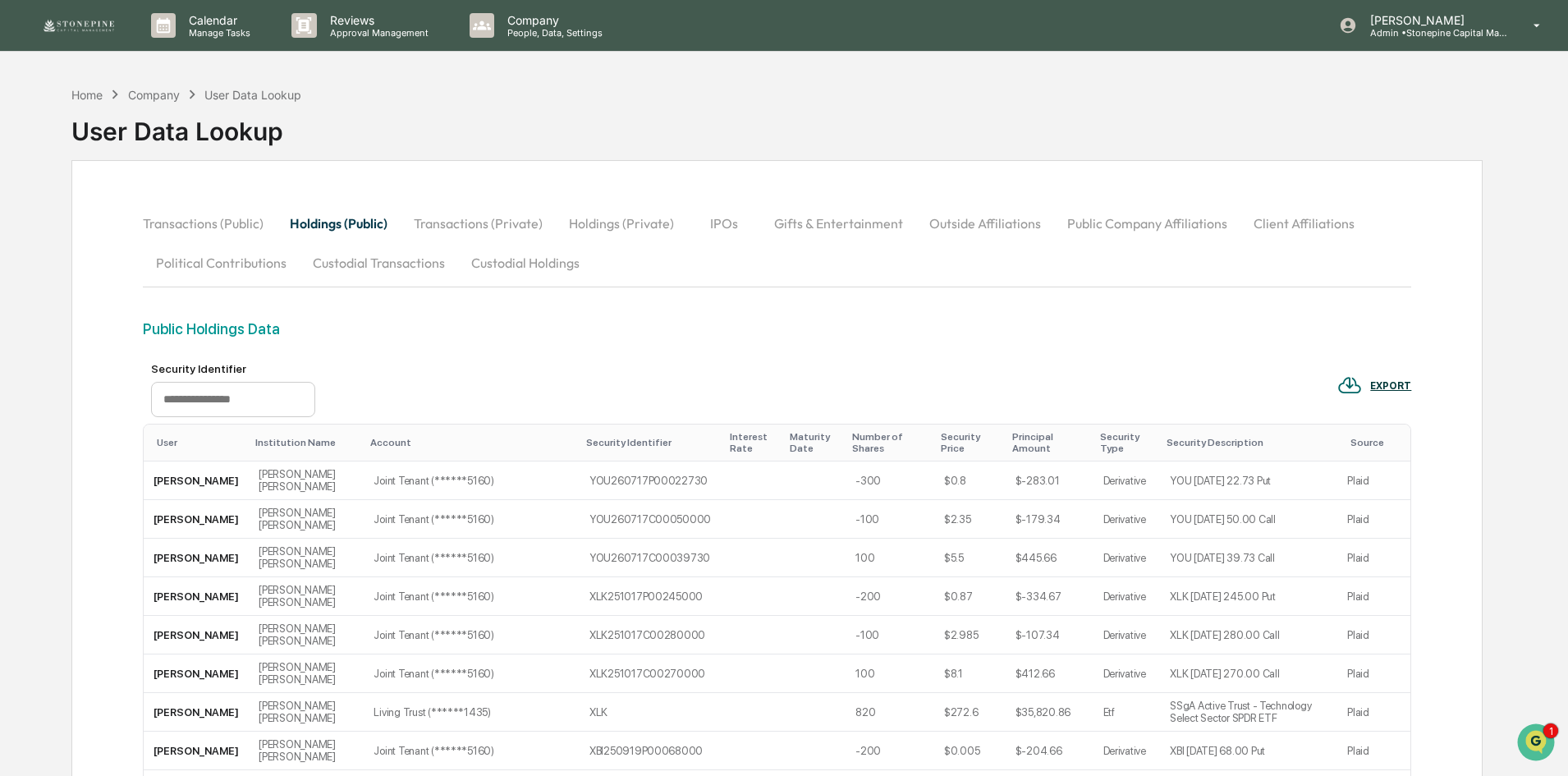
click at [267, 445] on div "Institution Name" at bounding box center [306, 442] width 102 height 12
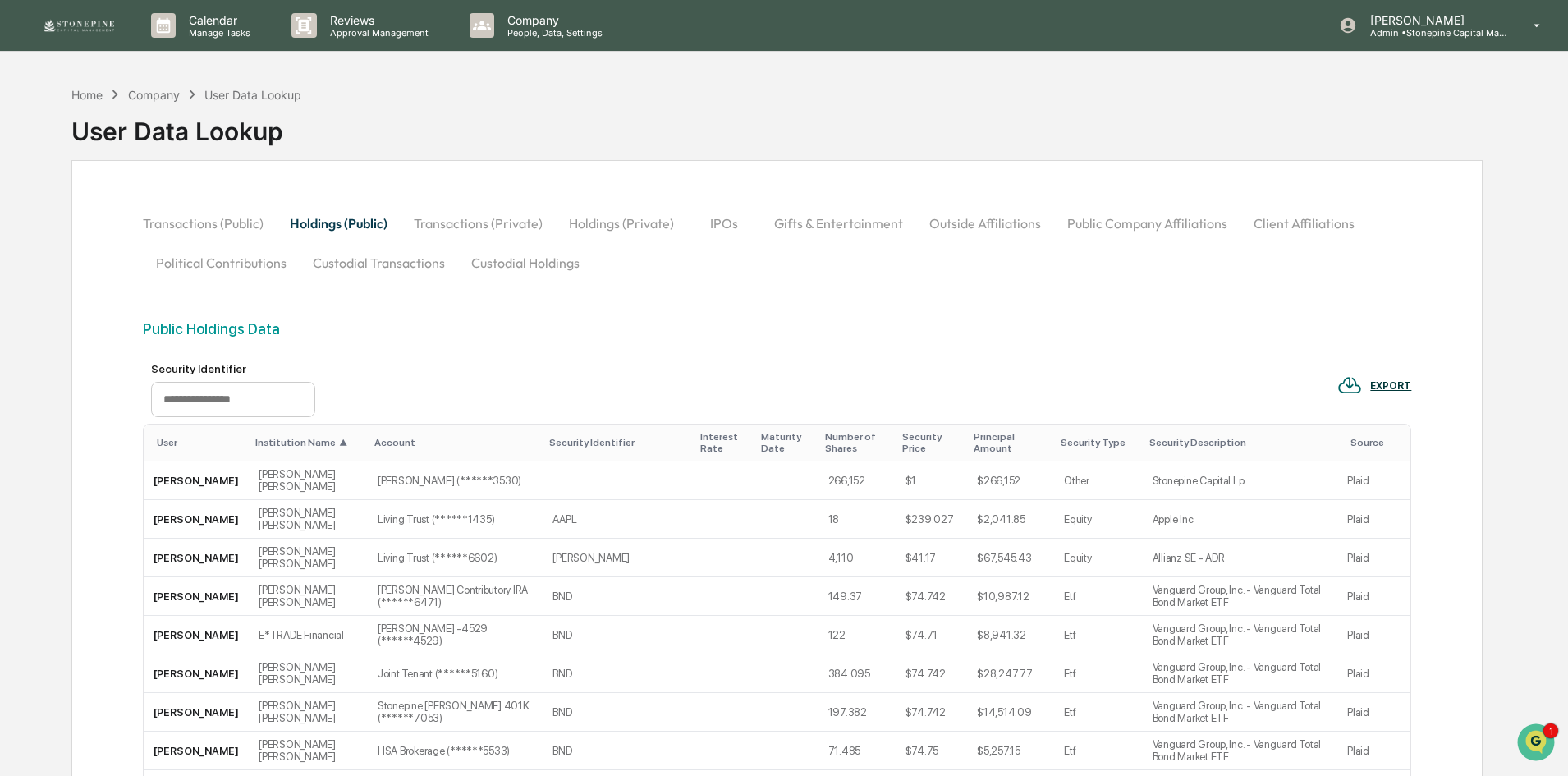
click at [283, 440] on div "Institution Name ▲" at bounding box center [308, 442] width 106 height 12
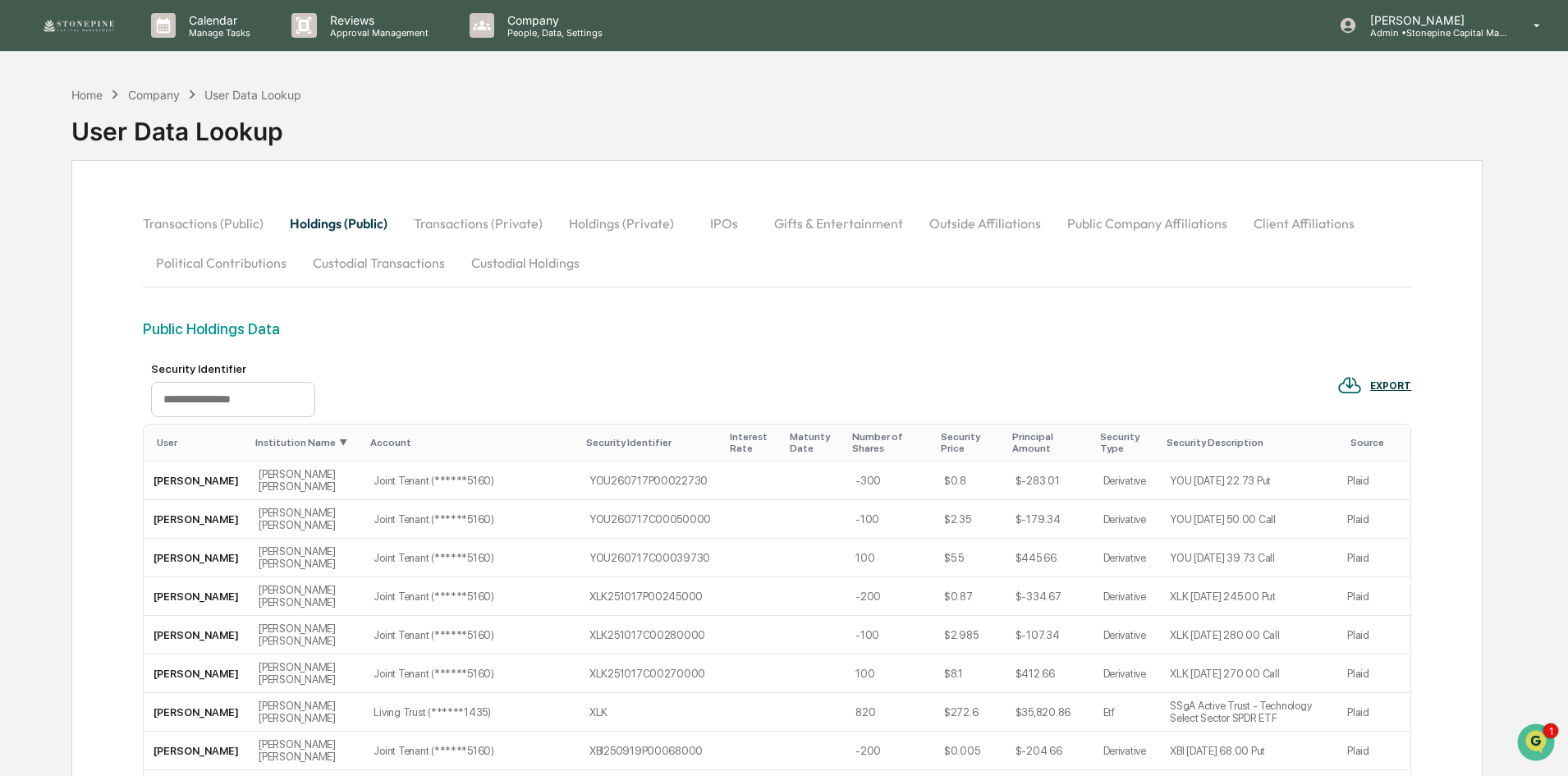
click at [279, 440] on div "Institution Name ▼" at bounding box center [306, 442] width 102 height 12
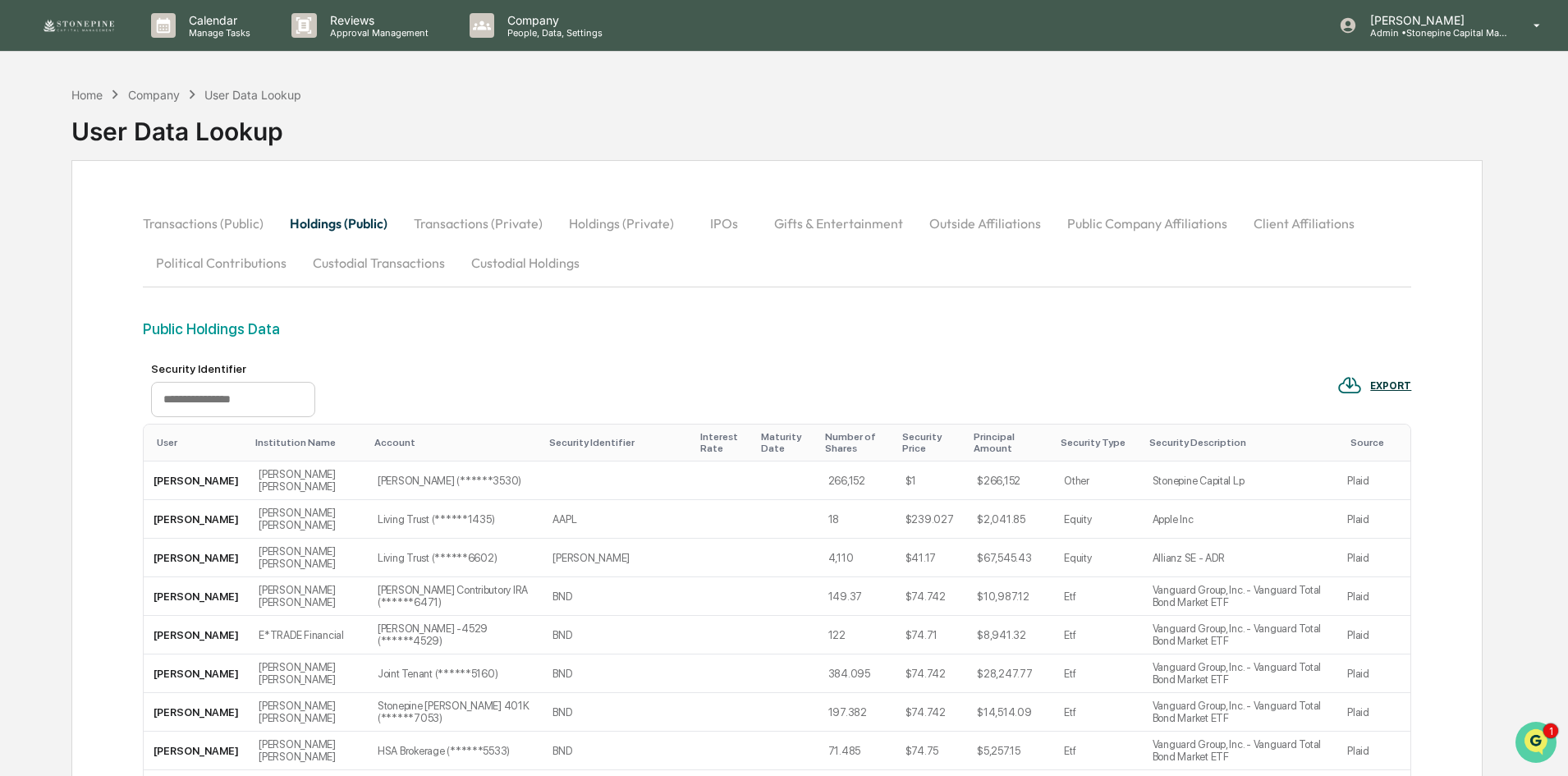
click at [1532, 756] on icon "Open customer support" at bounding box center [1537, 763] width 41 height 41
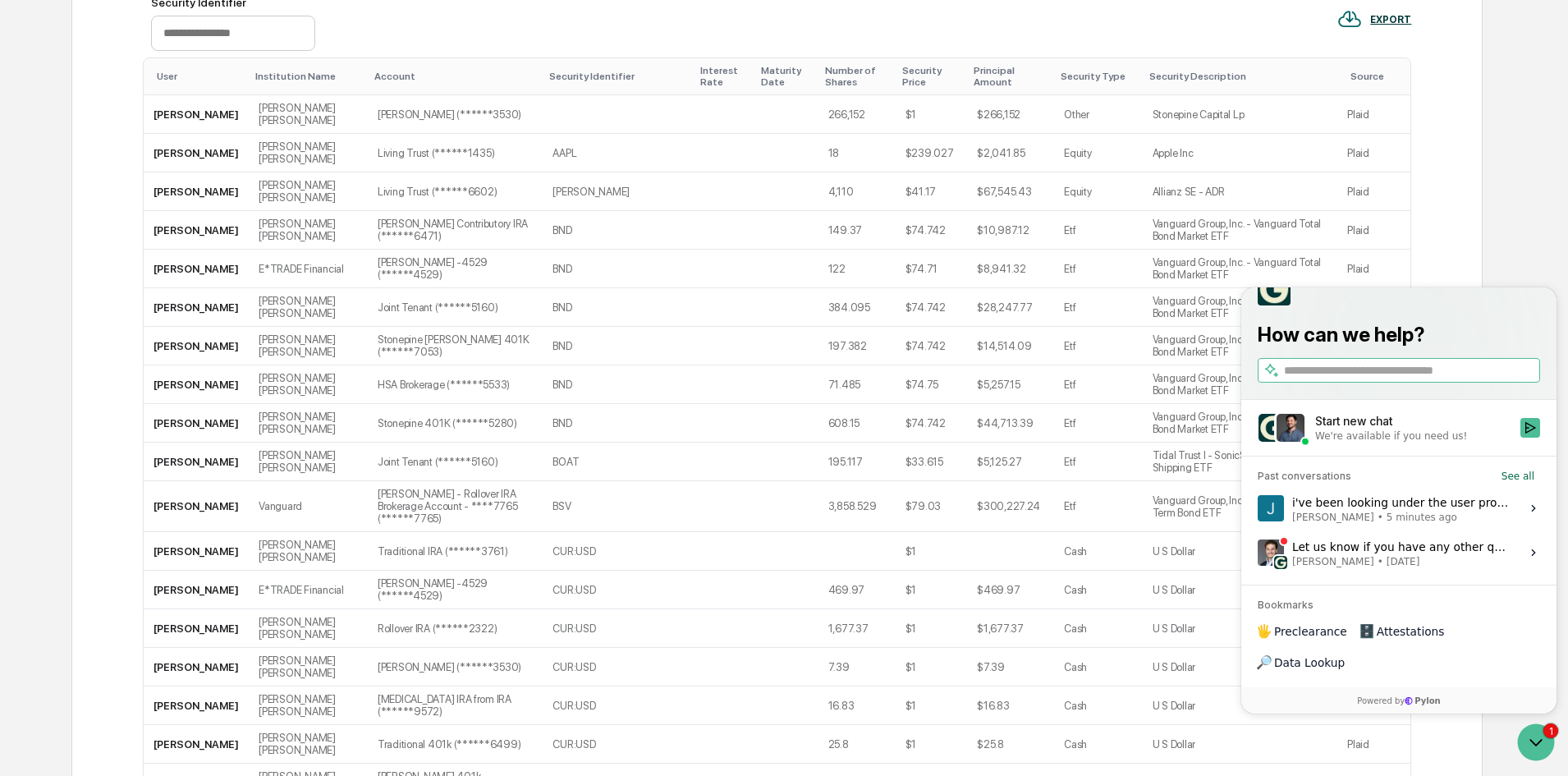
scroll to position [411, 0]
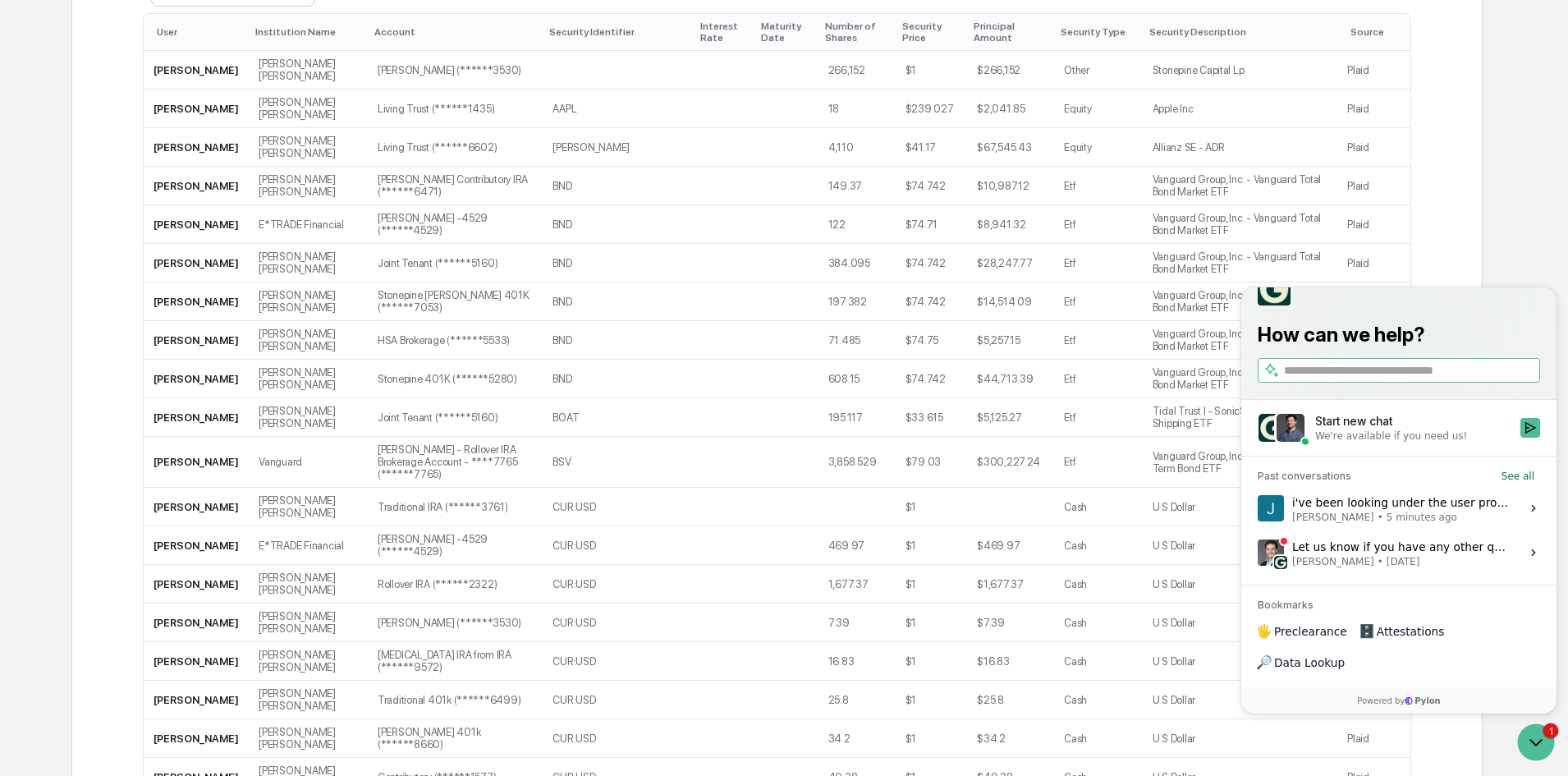
click at [1385, 568] on div "Let us know if you have any other questions Mark Michael Astarita • Sep 12" at bounding box center [1401, 553] width 218 height 31
click at [1258, 553] on button "View issue" at bounding box center [1257, 552] width 1 height 1
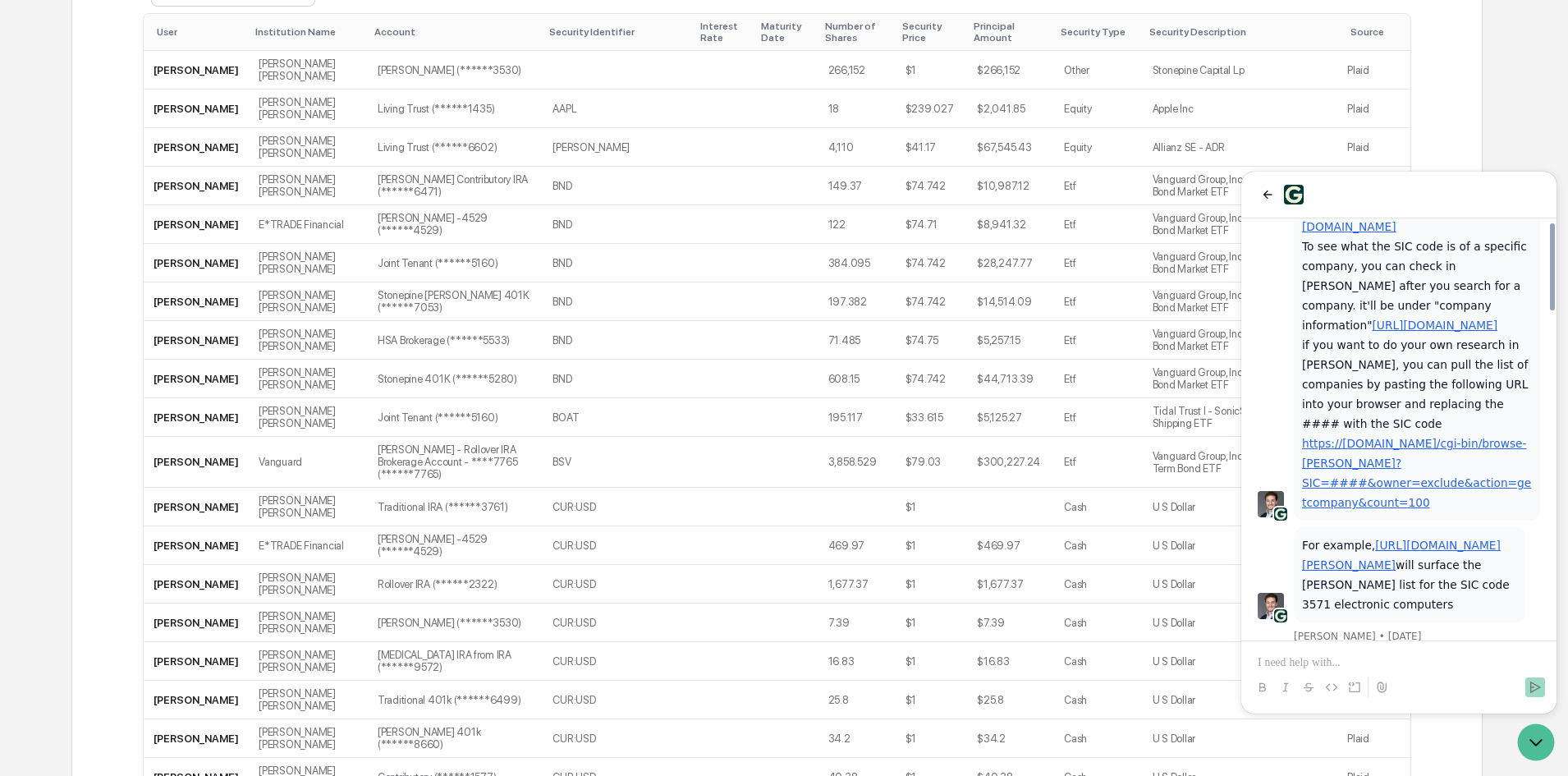
scroll to position [1658, 0]
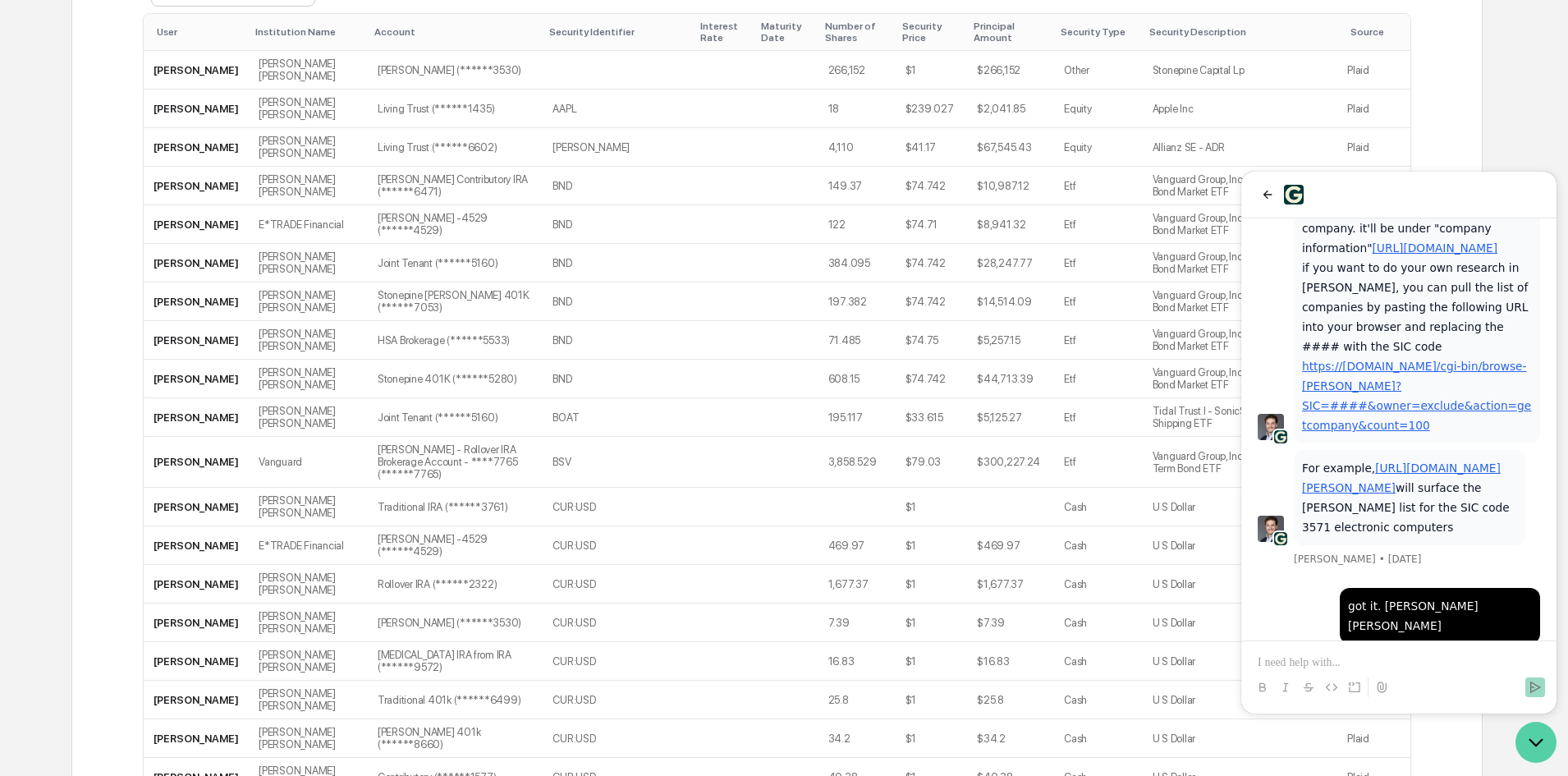
click at [1538, 733] on icon "Open customer support" at bounding box center [1537, 742] width 41 height 41
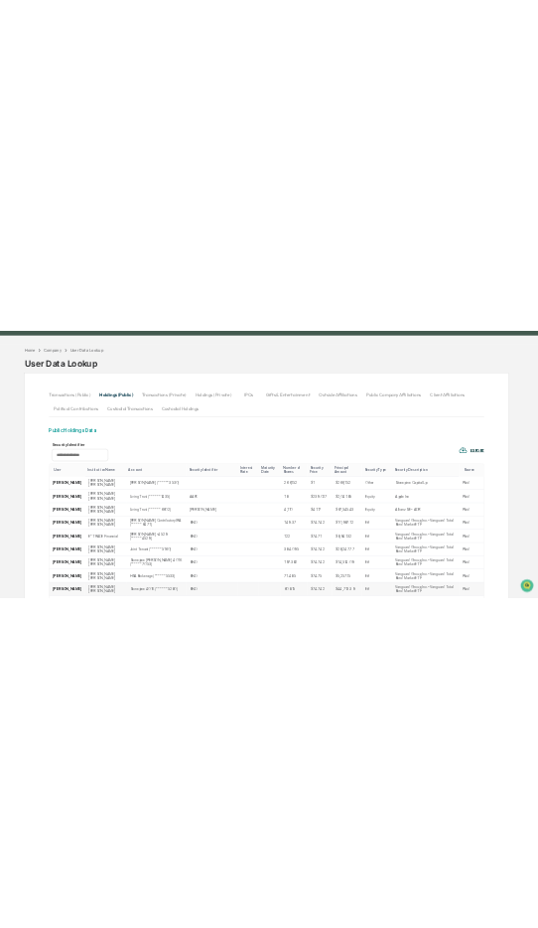
scroll to position [0, 0]
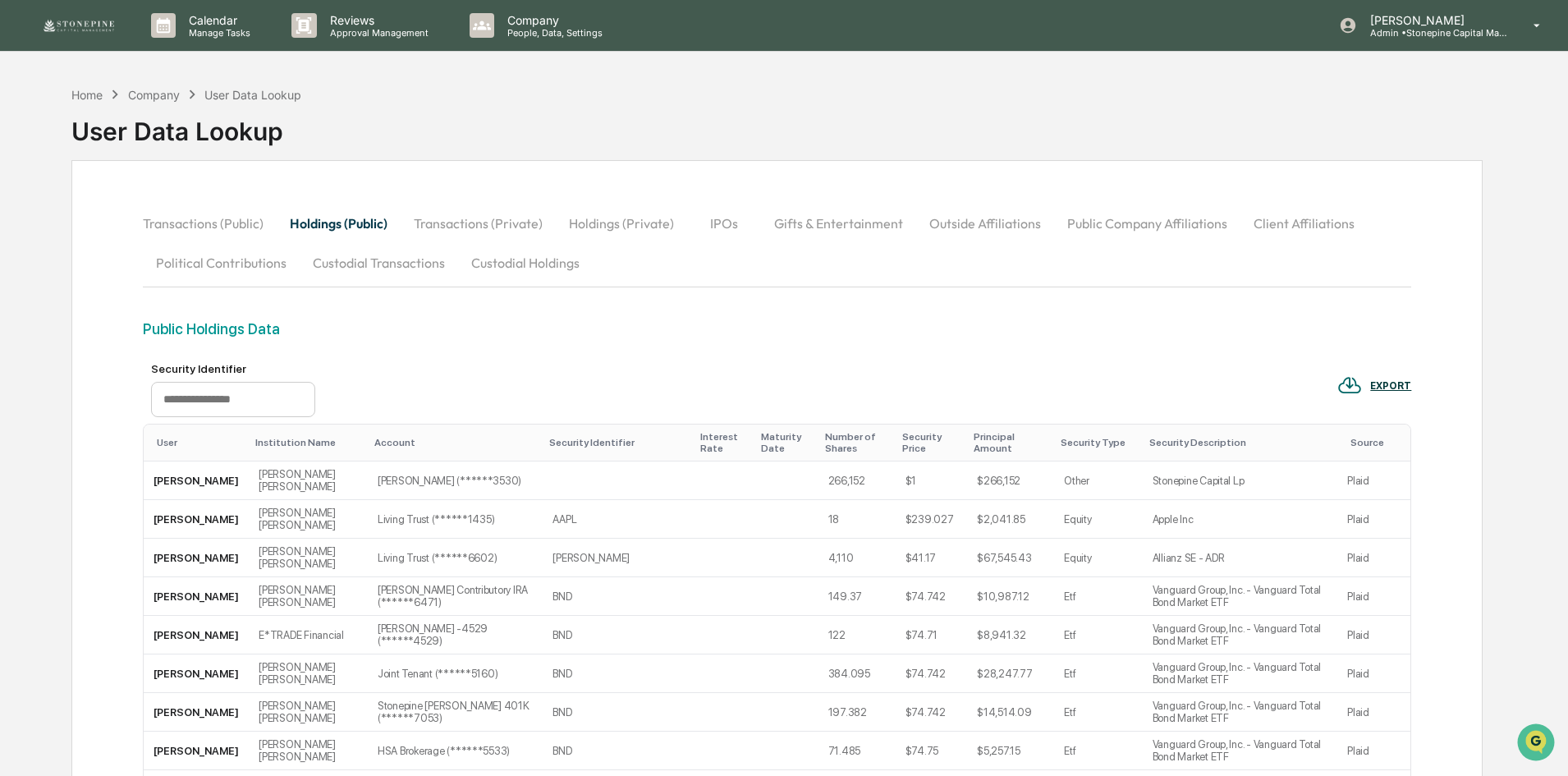
click at [1376, 93] on div "Home Company User Data Lookup User Data Lookup" at bounding box center [776, 118] width 1411 height 82
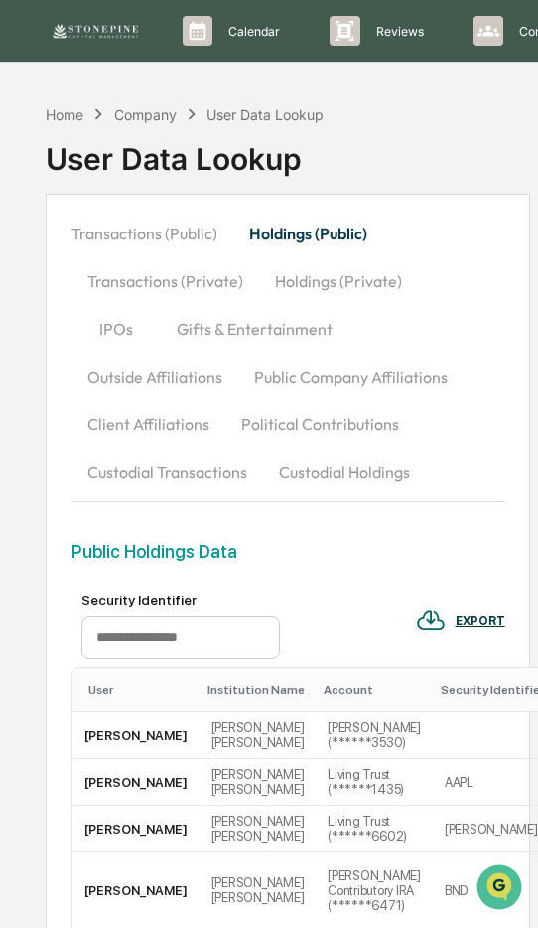
click at [113, 30] on img at bounding box center [95, 31] width 95 height 20
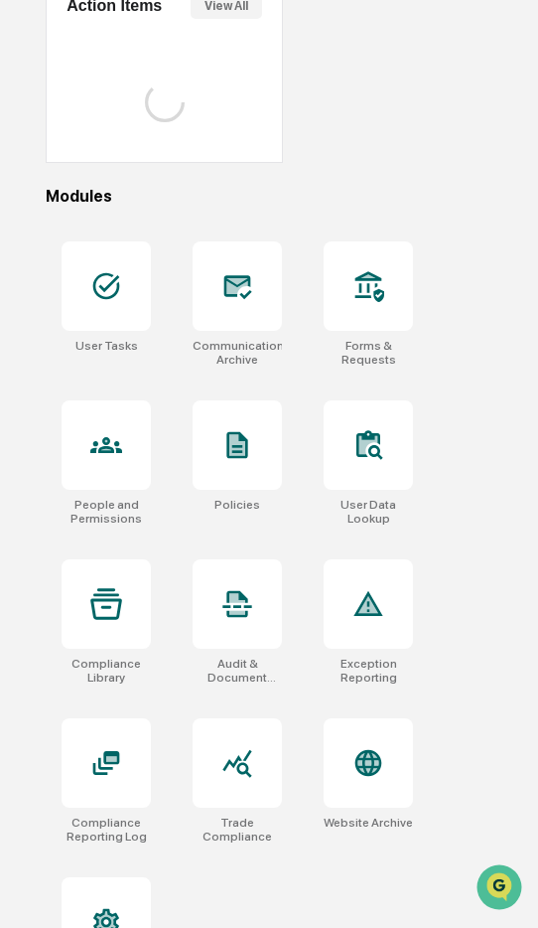
scroll to position [259, 0]
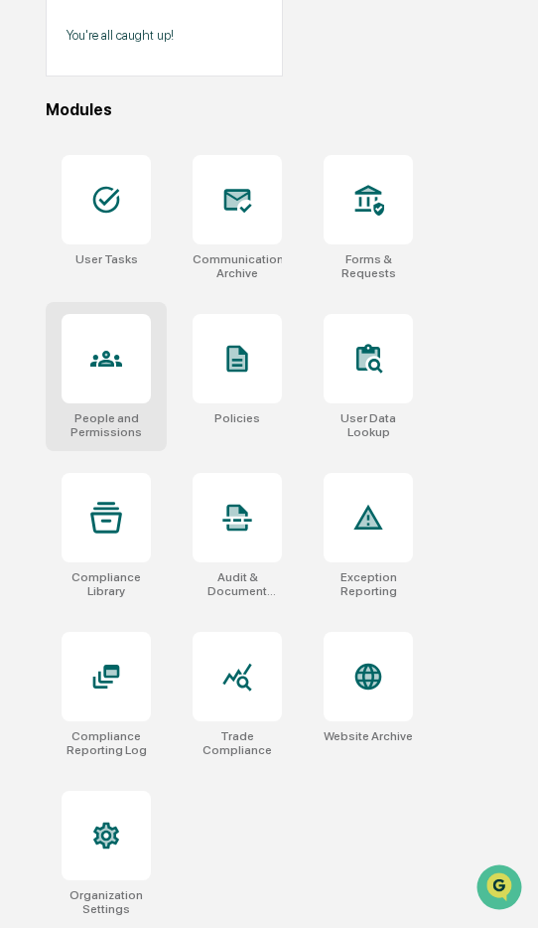
click at [157, 358] on div "People and Permissions" at bounding box center [106, 376] width 121 height 149
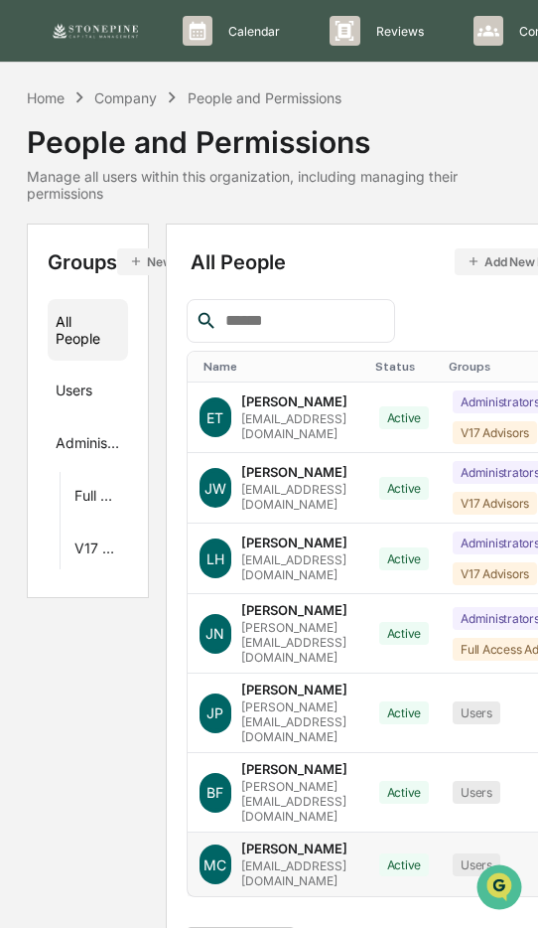
click at [306, 858] on div "[EMAIL_ADDRESS][DOMAIN_NAME]" at bounding box center [298, 873] width 114 height 30
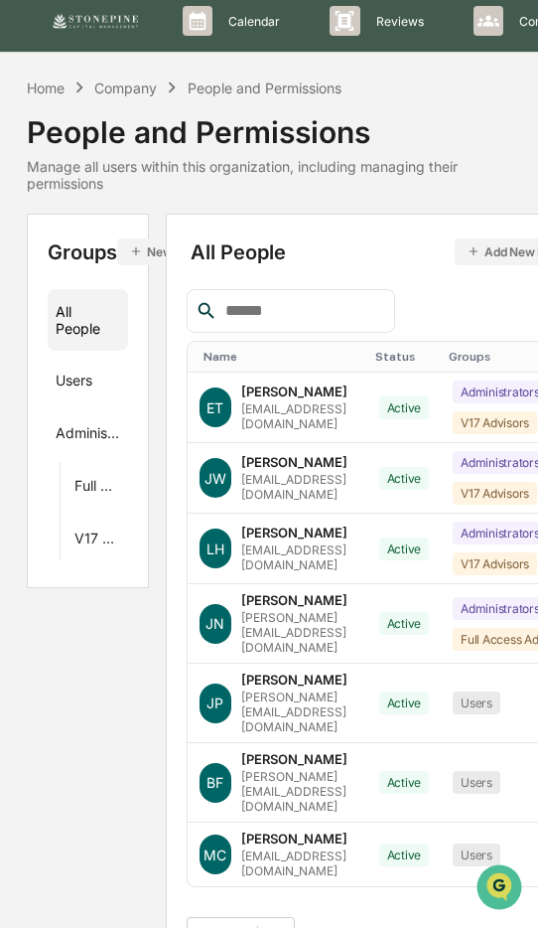
drag, startPoint x: 249, startPoint y: 926, endPoint x: 376, endPoint y: 913, distance: 127.8
click at [376, 913] on div "Calendar Manage Tasks Reviews Approval Management Company People, Data, Setting…" at bounding box center [269, 482] width 538 height 985
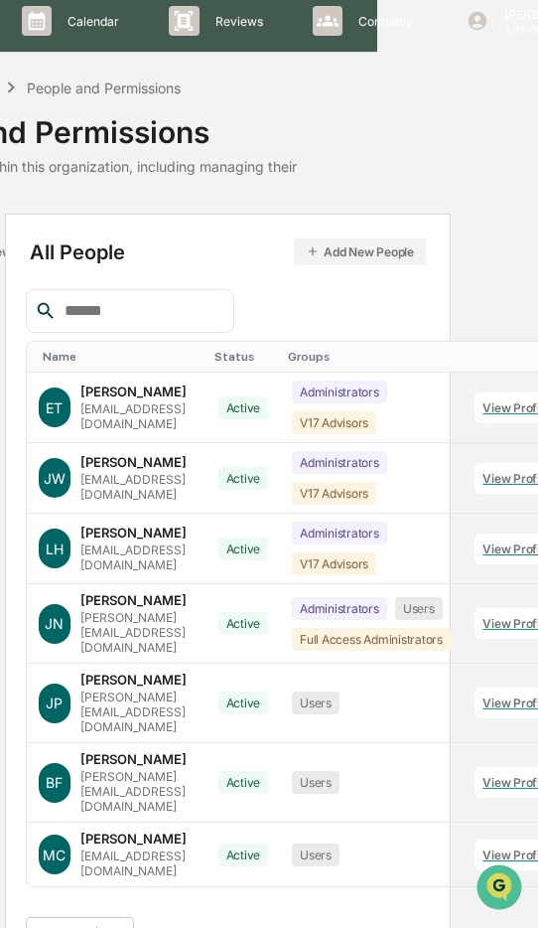
scroll to position [10, 207]
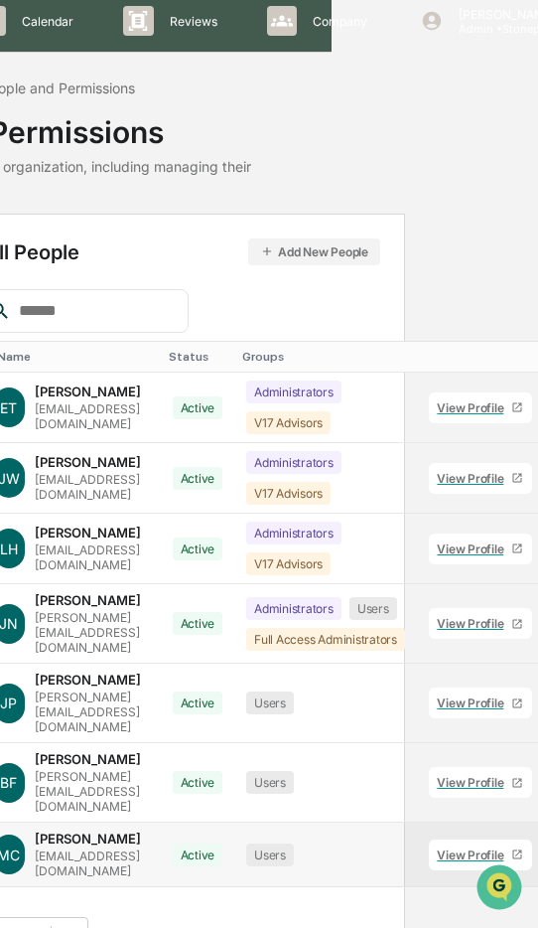
click at [512, 847] on div "View Profile" at bounding box center [474, 854] width 74 height 15
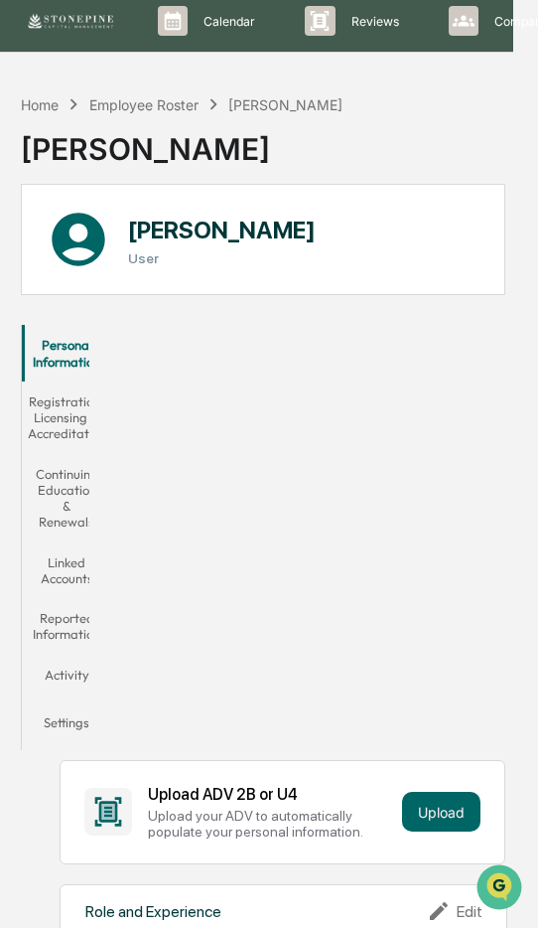
click at [81, 583] on button "Linked Accounts" at bounding box center [66, 570] width 89 height 57
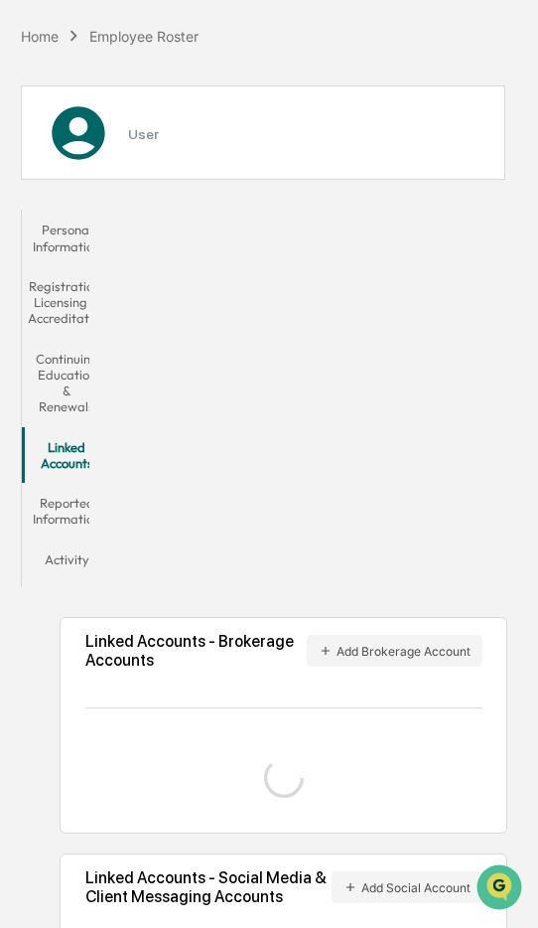
scroll to position [208, 25]
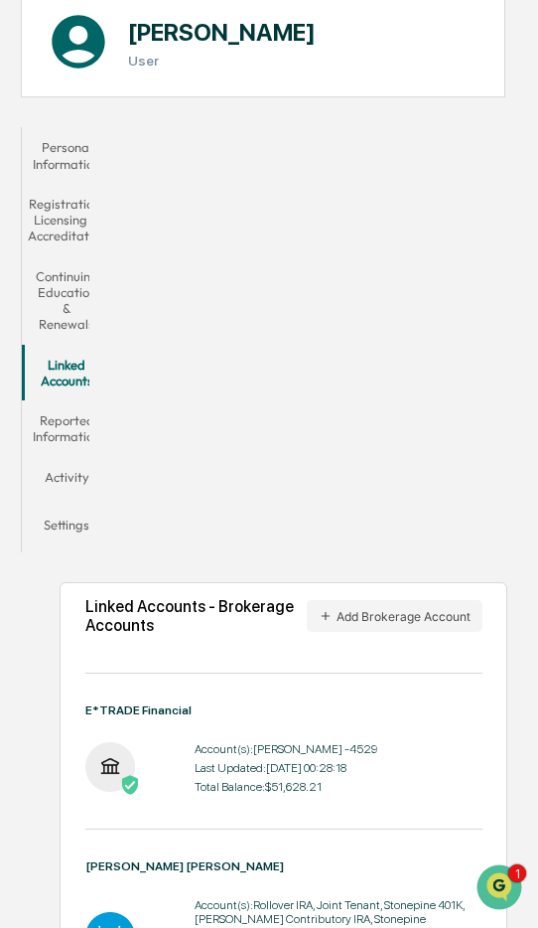
click at [346, 339] on div "Personal Information Registration, Licensing & Accreditation Continuing Educati…" at bounding box center [263, 762] width 485 height 1291
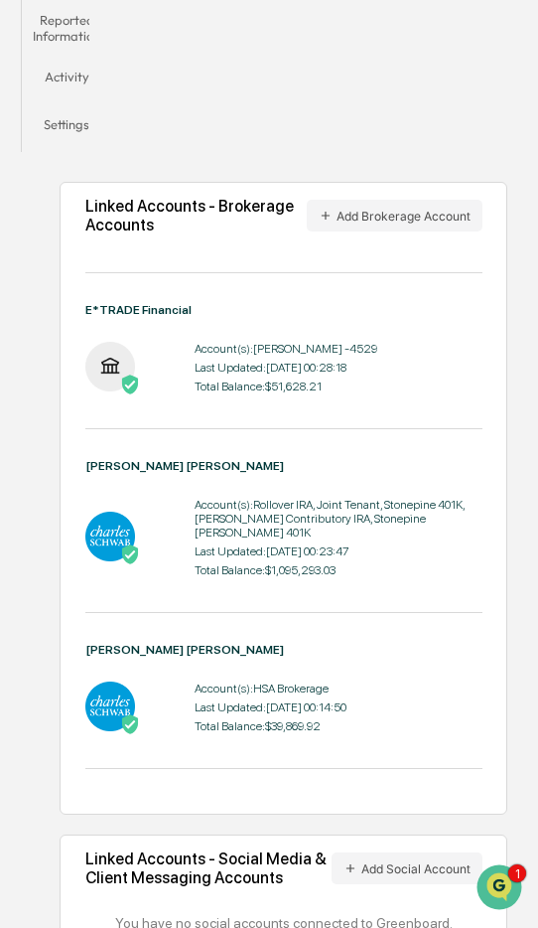
scroll to position [575, 25]
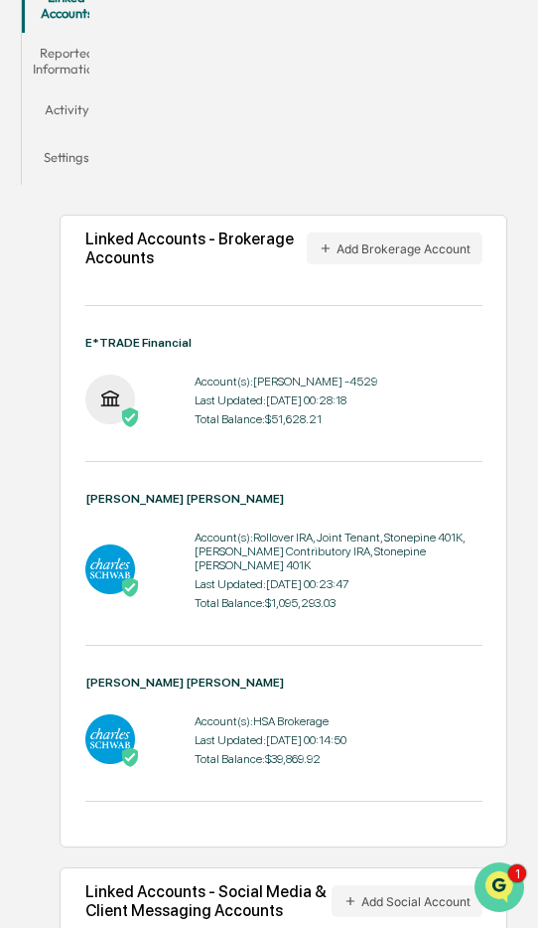
click at [507, 886] on img "Open customer support" at bounding box center [500, 887] width 50 height 40
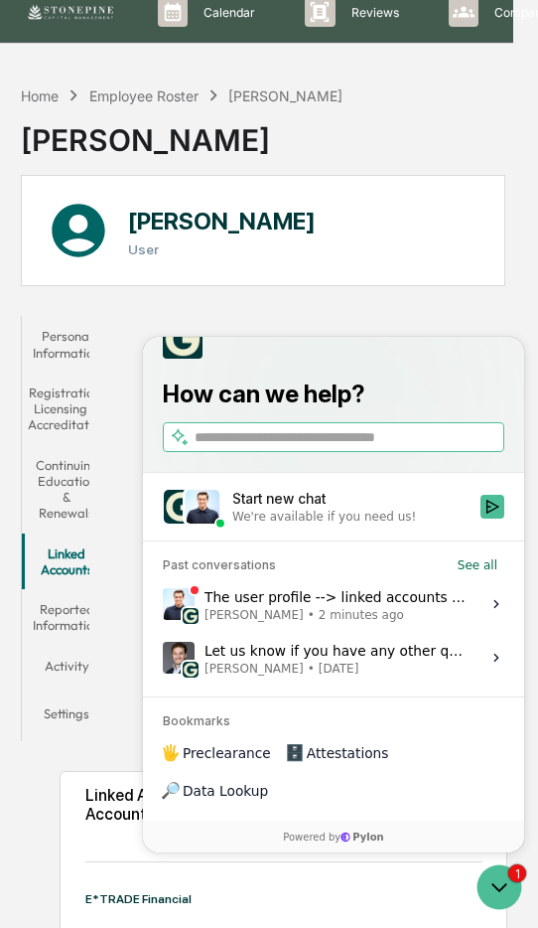
scroll to position [0, 25]
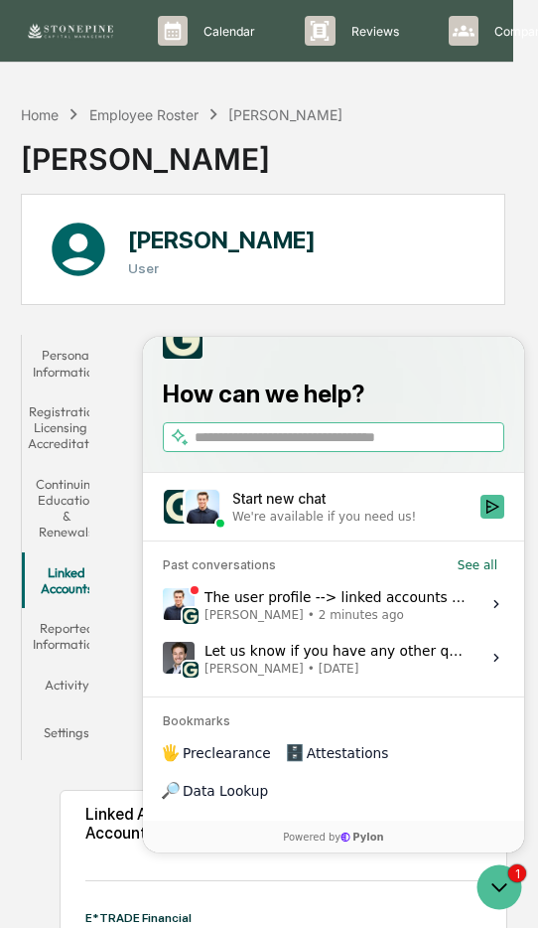
click at [341, 623] on span "2 minutes ago" at bounding box center [361, 615] width 85 height 16
click at [163, 605] on button "View issue" at bounding box center [162, 604] width 1 height 1
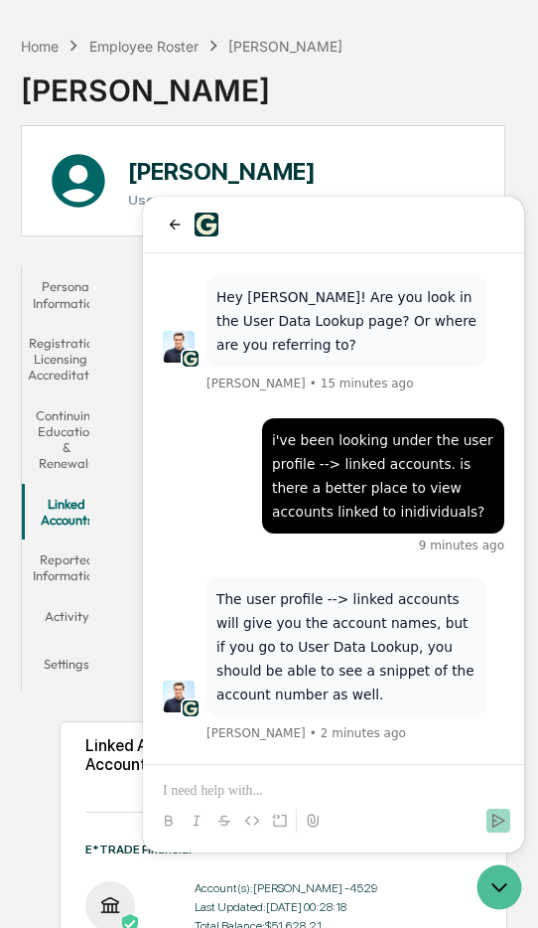
scroll to position [99, 25]
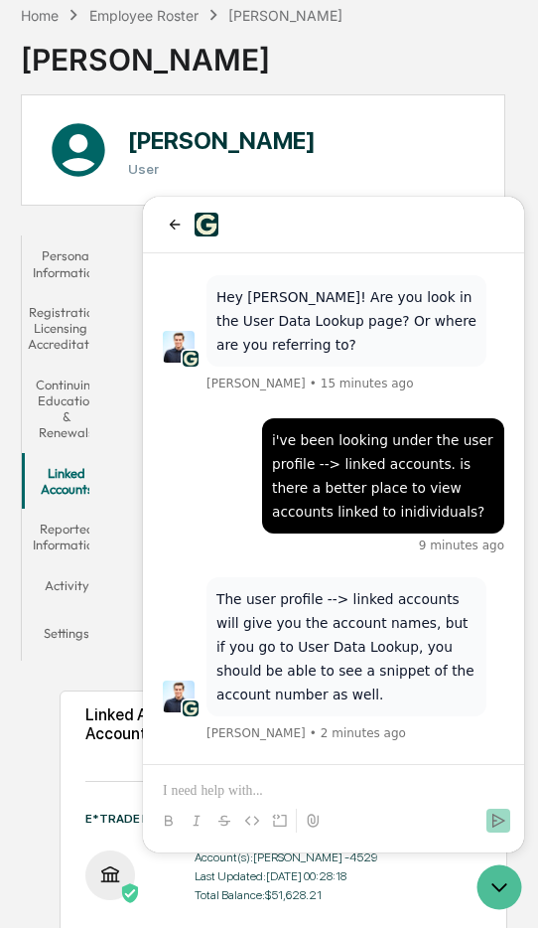
click at [361, 810] on div at bounding box center [334, 821] width 366 height 40
click at [368, 795] on p at bounding box center [334, 791] width 342 height 20
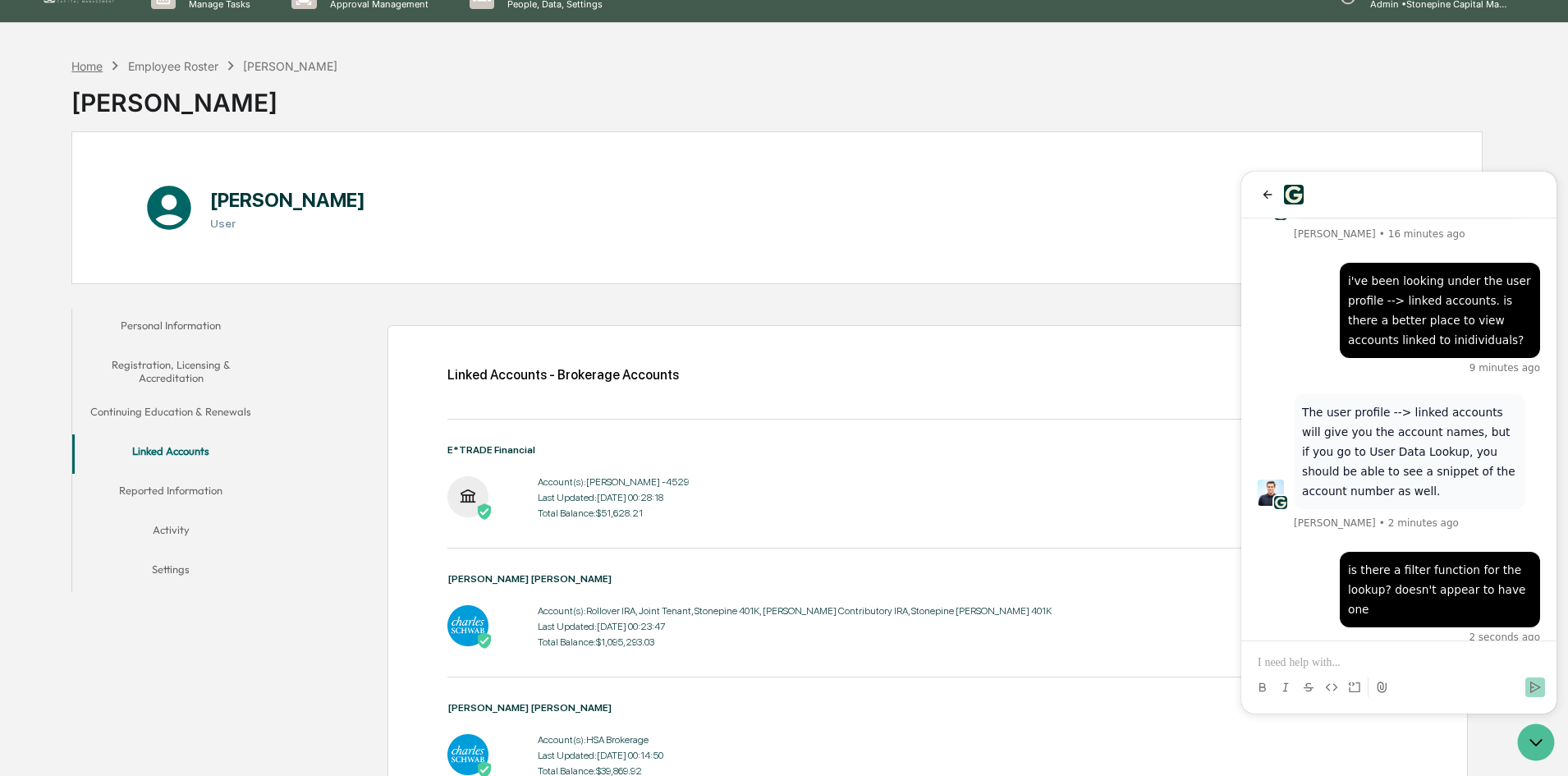
scroll to position [0, 0]
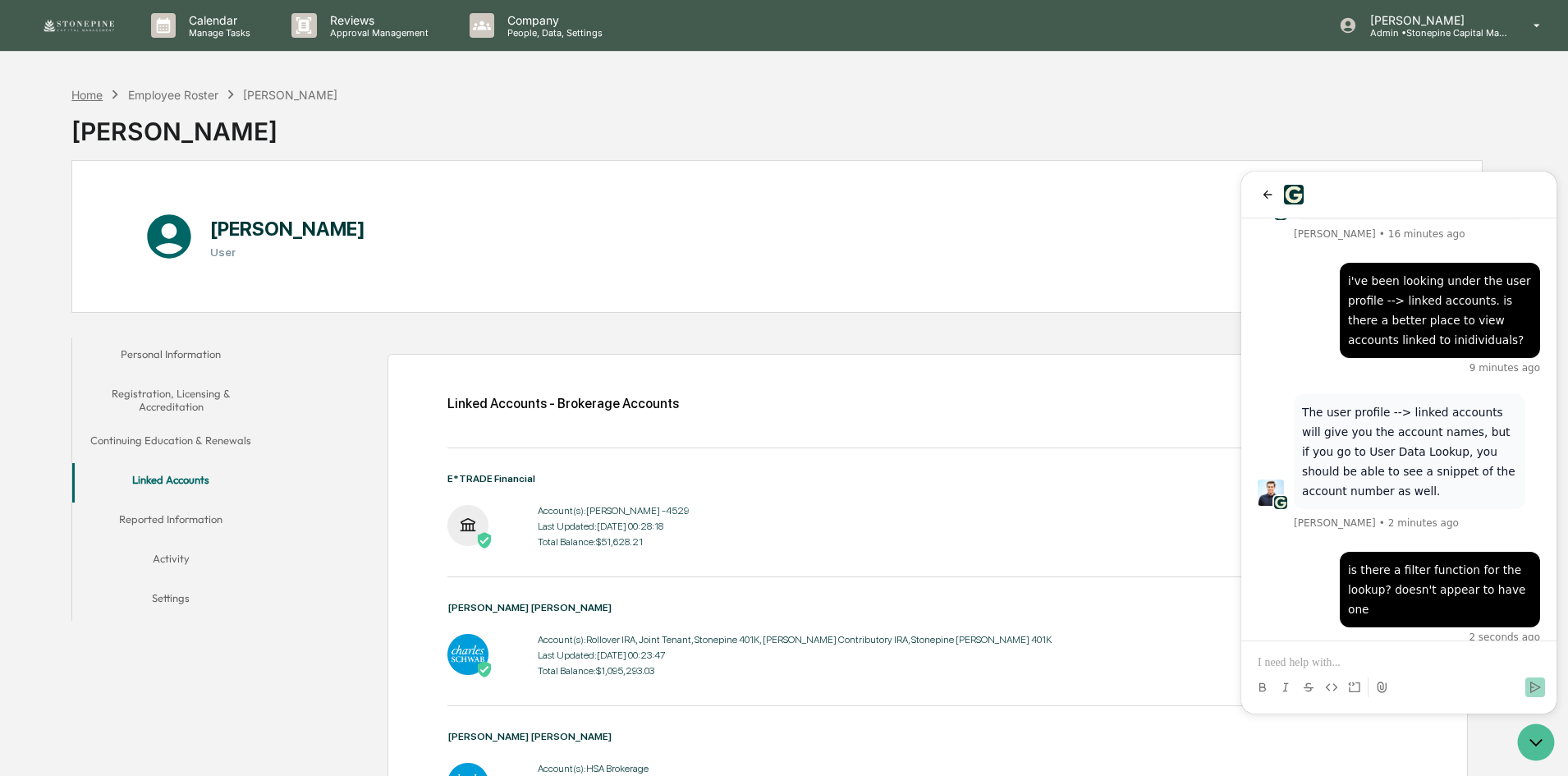
click at [88, 94] on div "Home" at bounding box center [87, 94] width 31 height 14
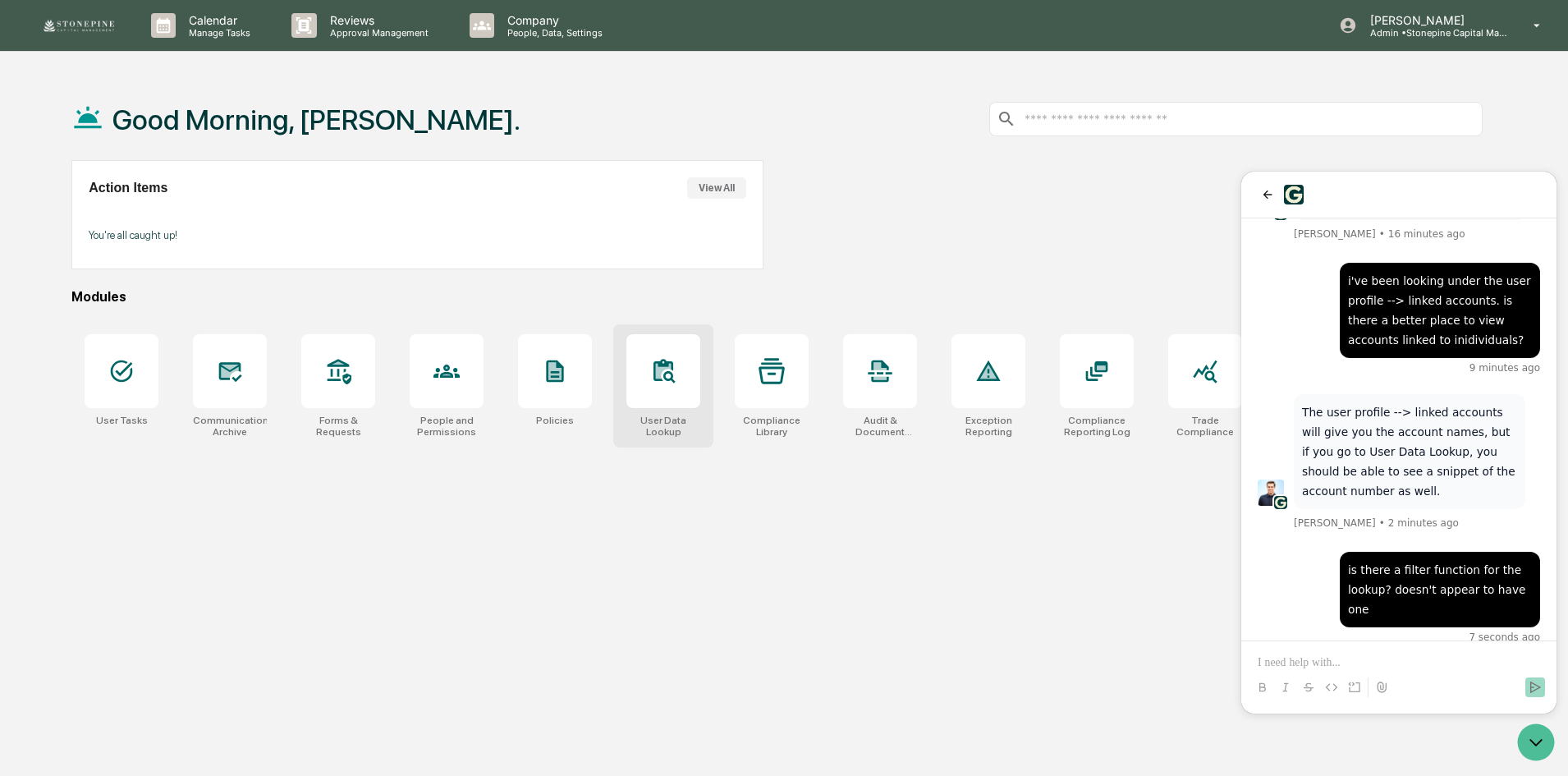
click at [444, 388] on div at bounding box center [663, 370] width 74 height 74
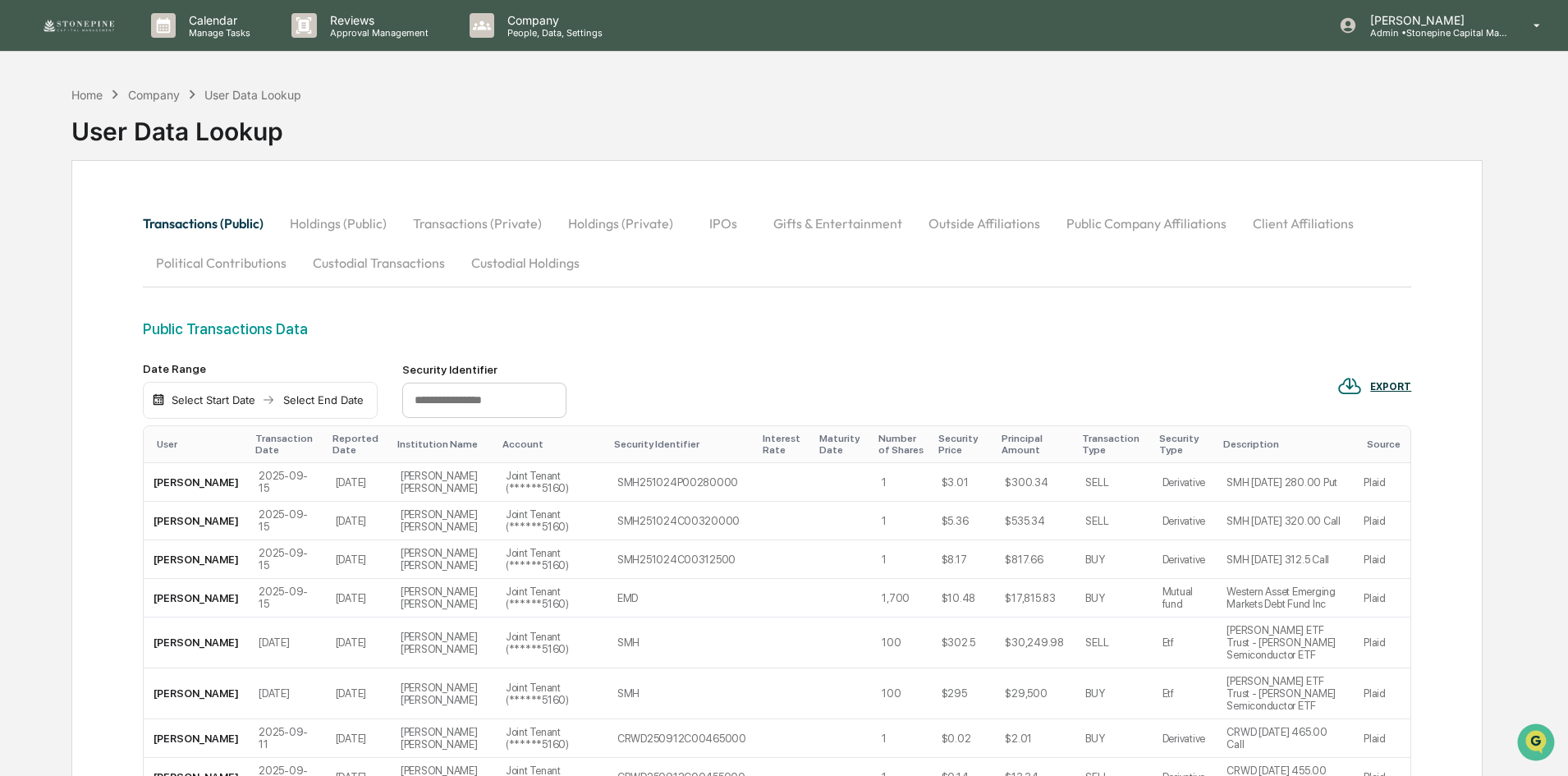
click at [206, 401] on div "Select Start Date" at bounding box center [213, 400] width 90 height 13
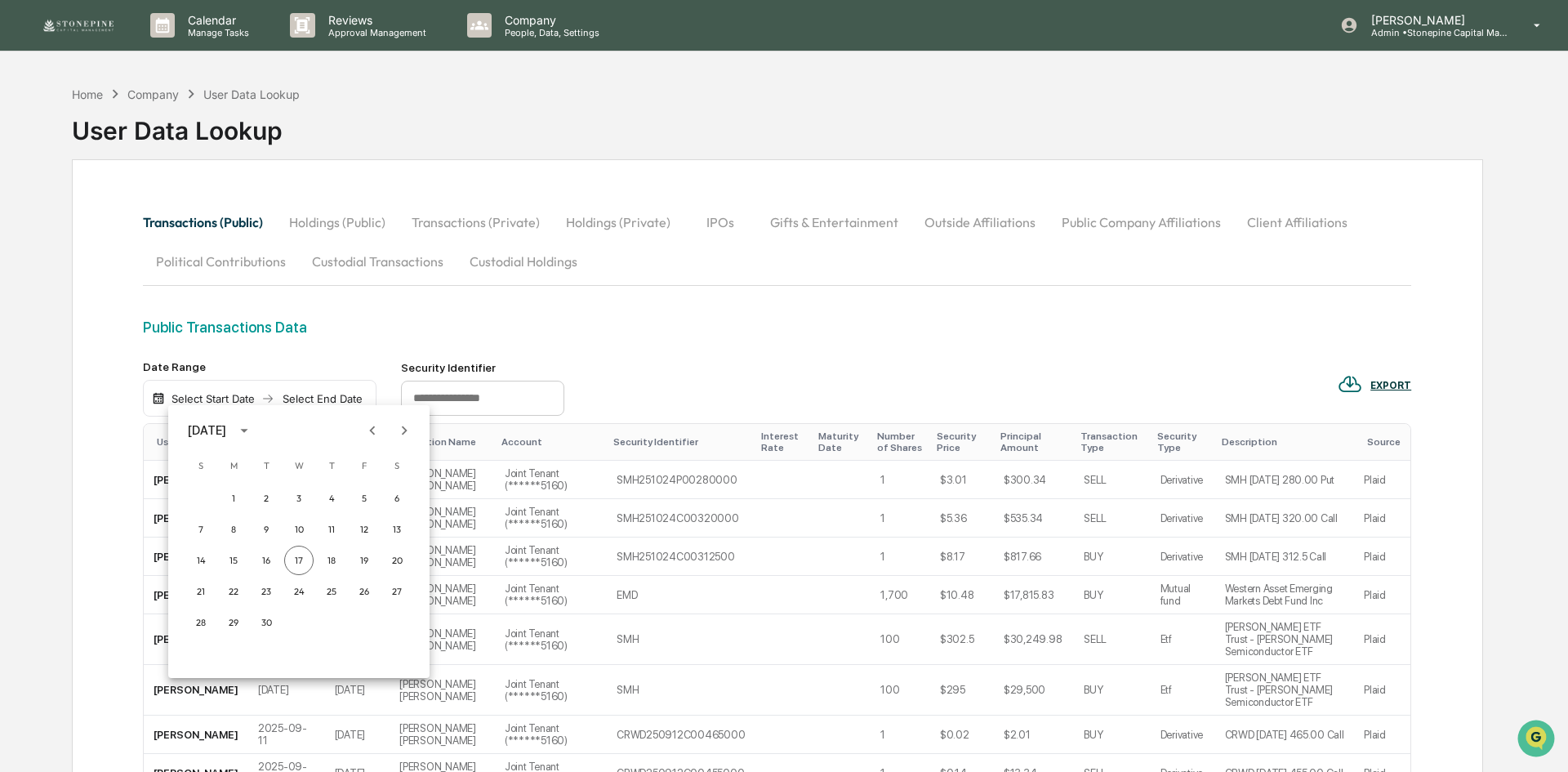
click at [205, 399] on div at bounding box center [784, 386] width 1568 height 772
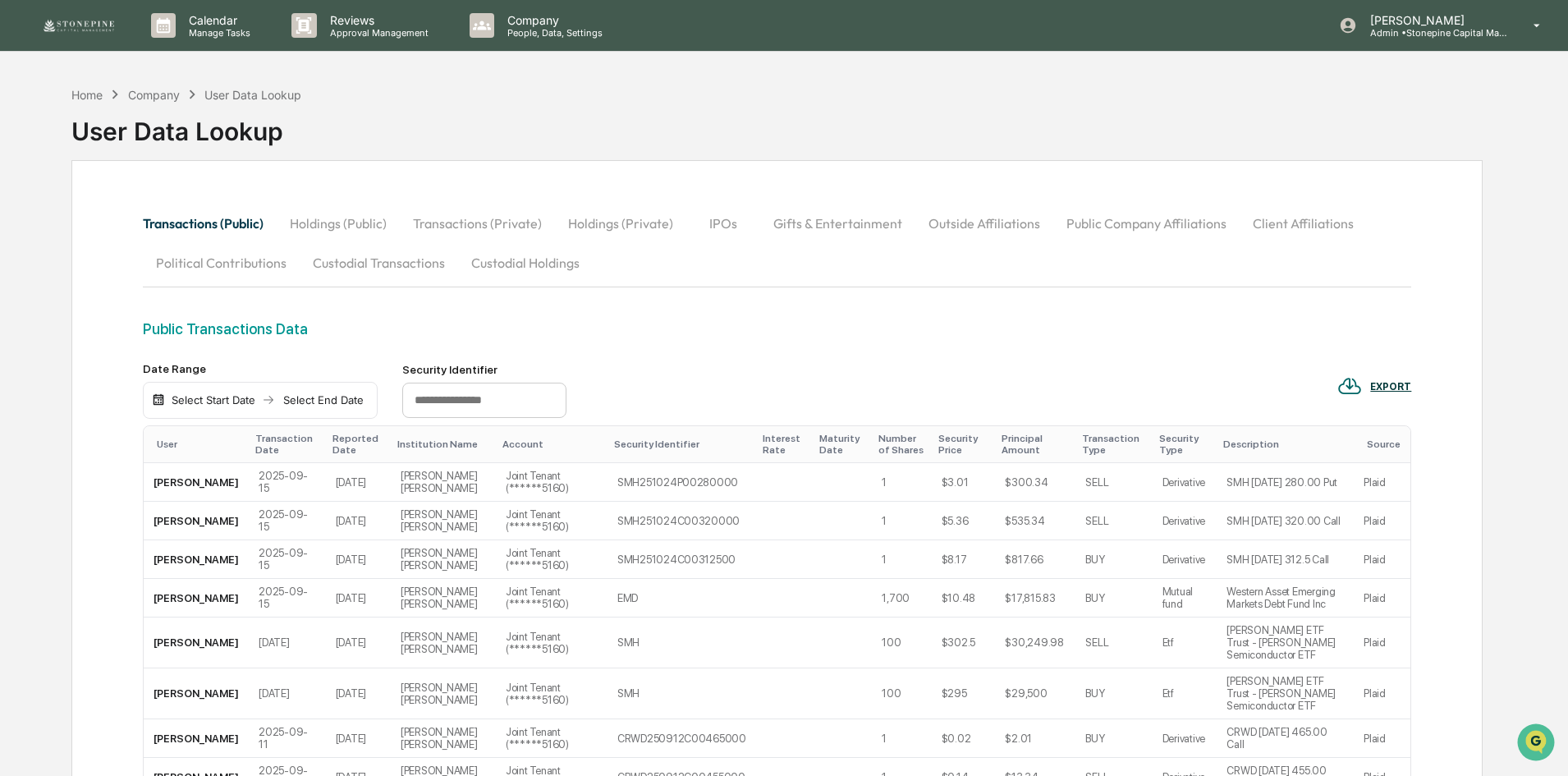
click at [206, 401] on div "Select Start Date" at bounding box center [213, 400] width 90 height 13
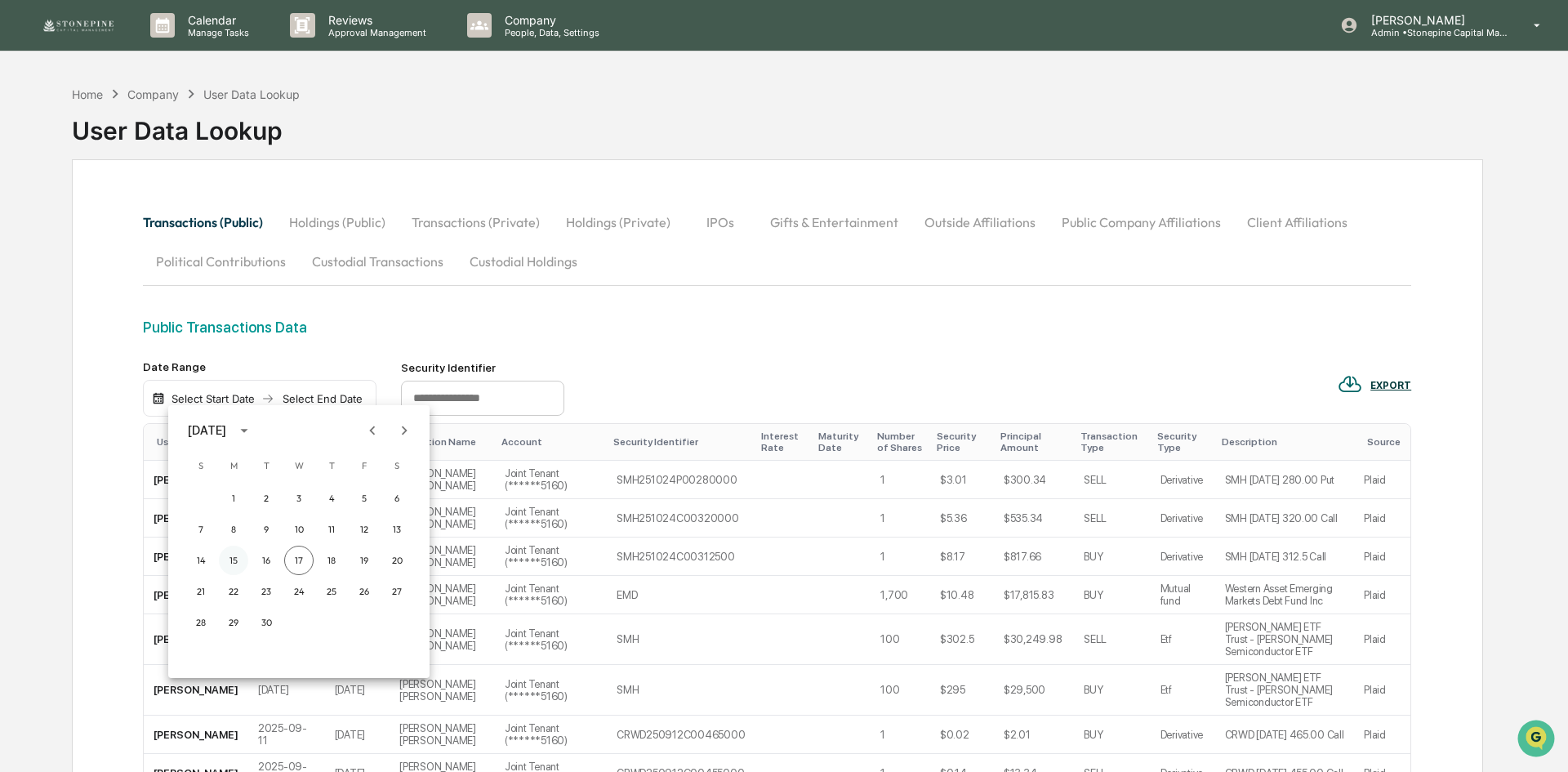
click at [234, 554] on button "15" at bounding box center [234, 560] width 30 height 30
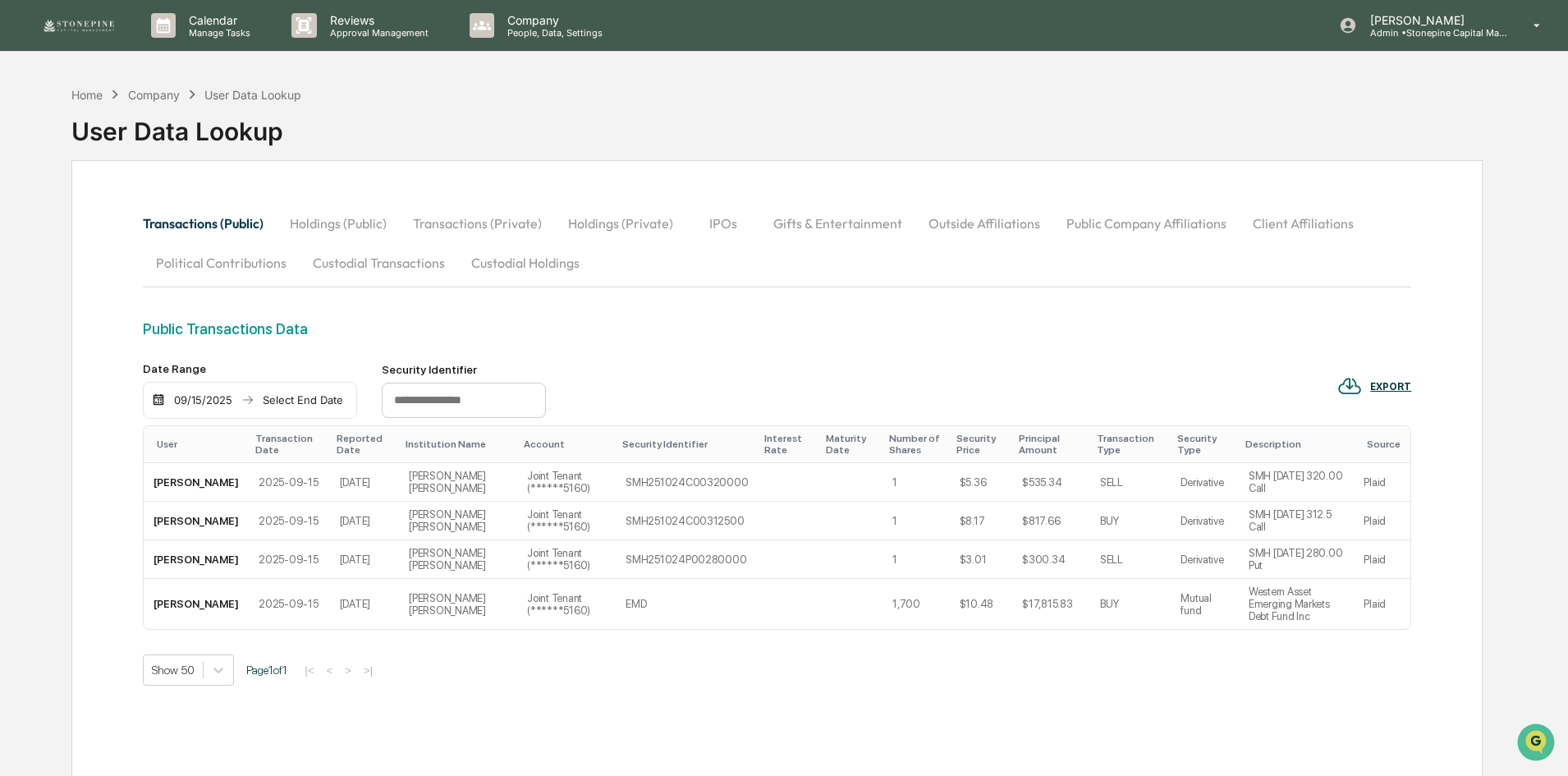
click at [307, 406] on div "Select End Date" at bounding box center [303, 400] width 90 height 13
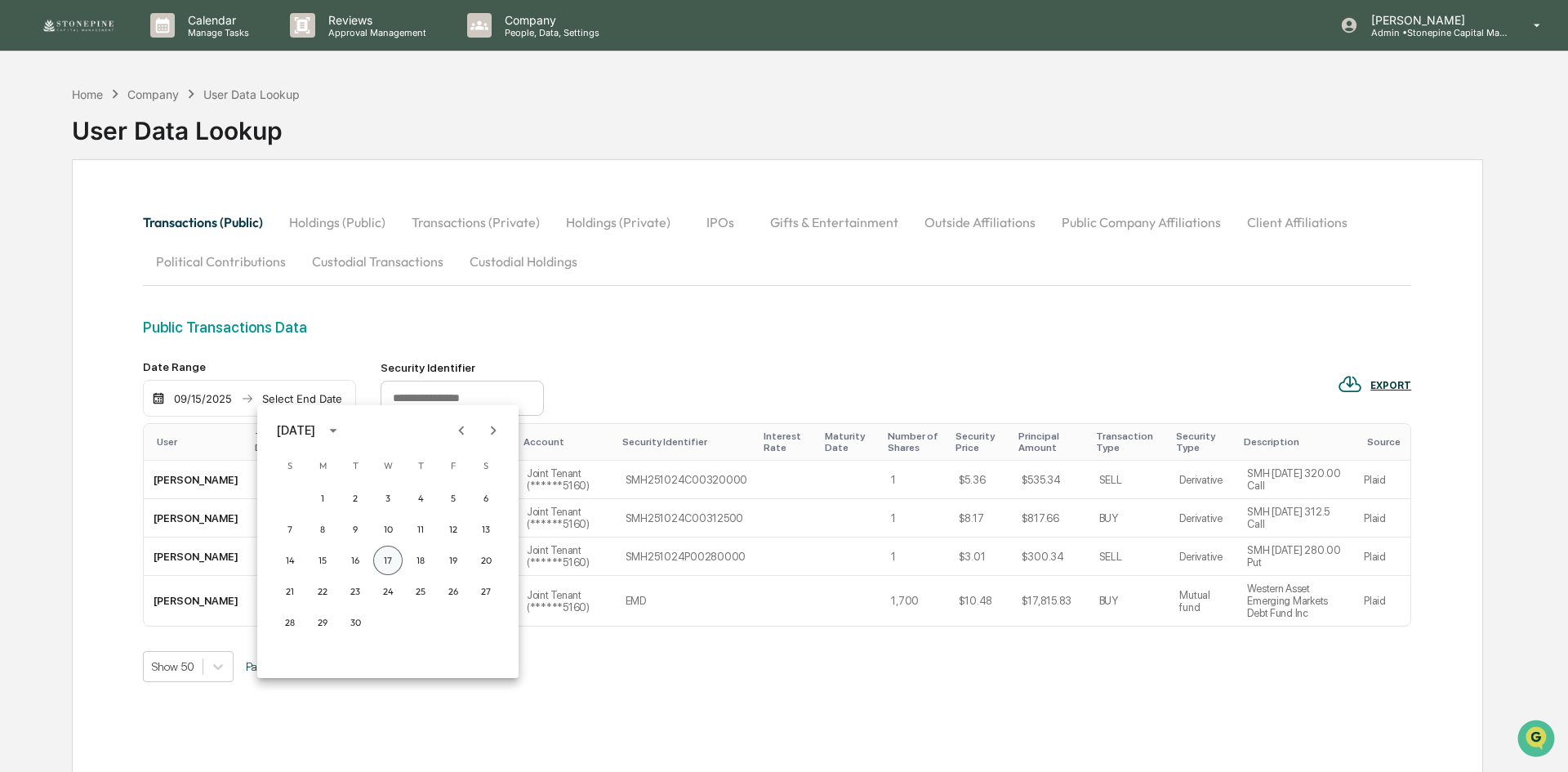
click at [395, 555] on button "17" at bounding box center [388, 560] width 30 height 30
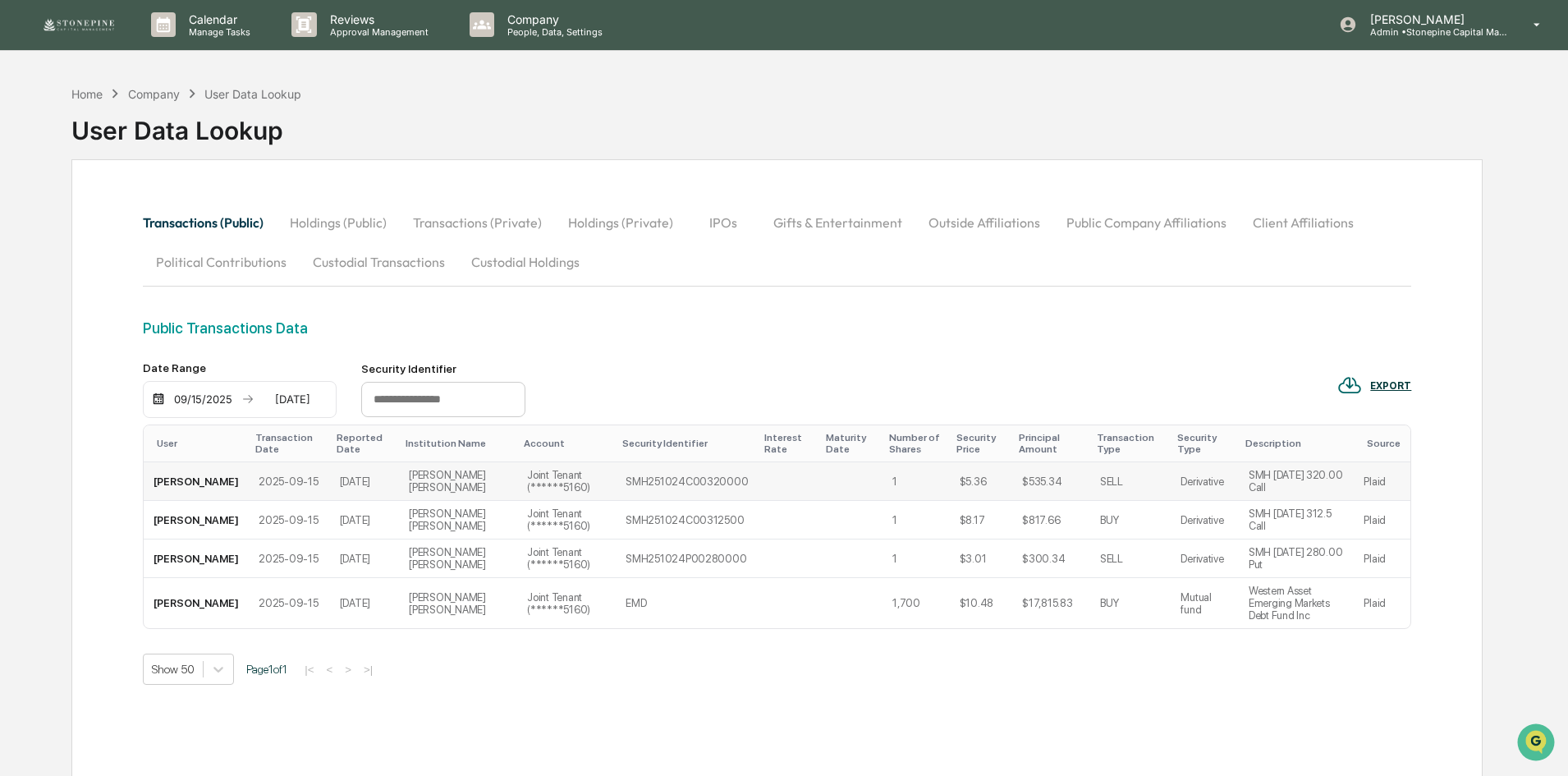
scroll to position [78, 0]
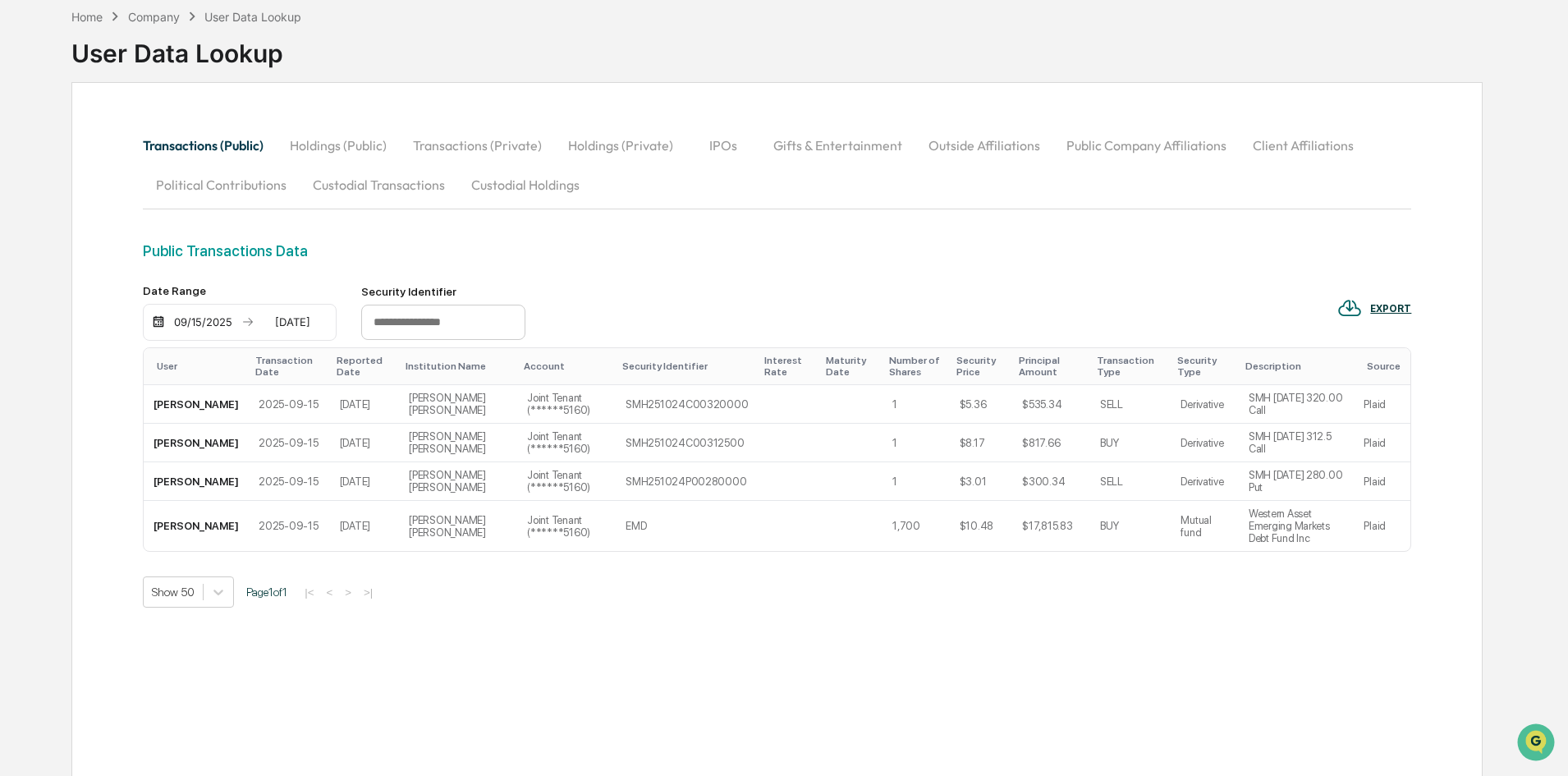
click at [346, 138] on button "Holdings (Public)" at bounding box center [338, 145] width 123 height 40
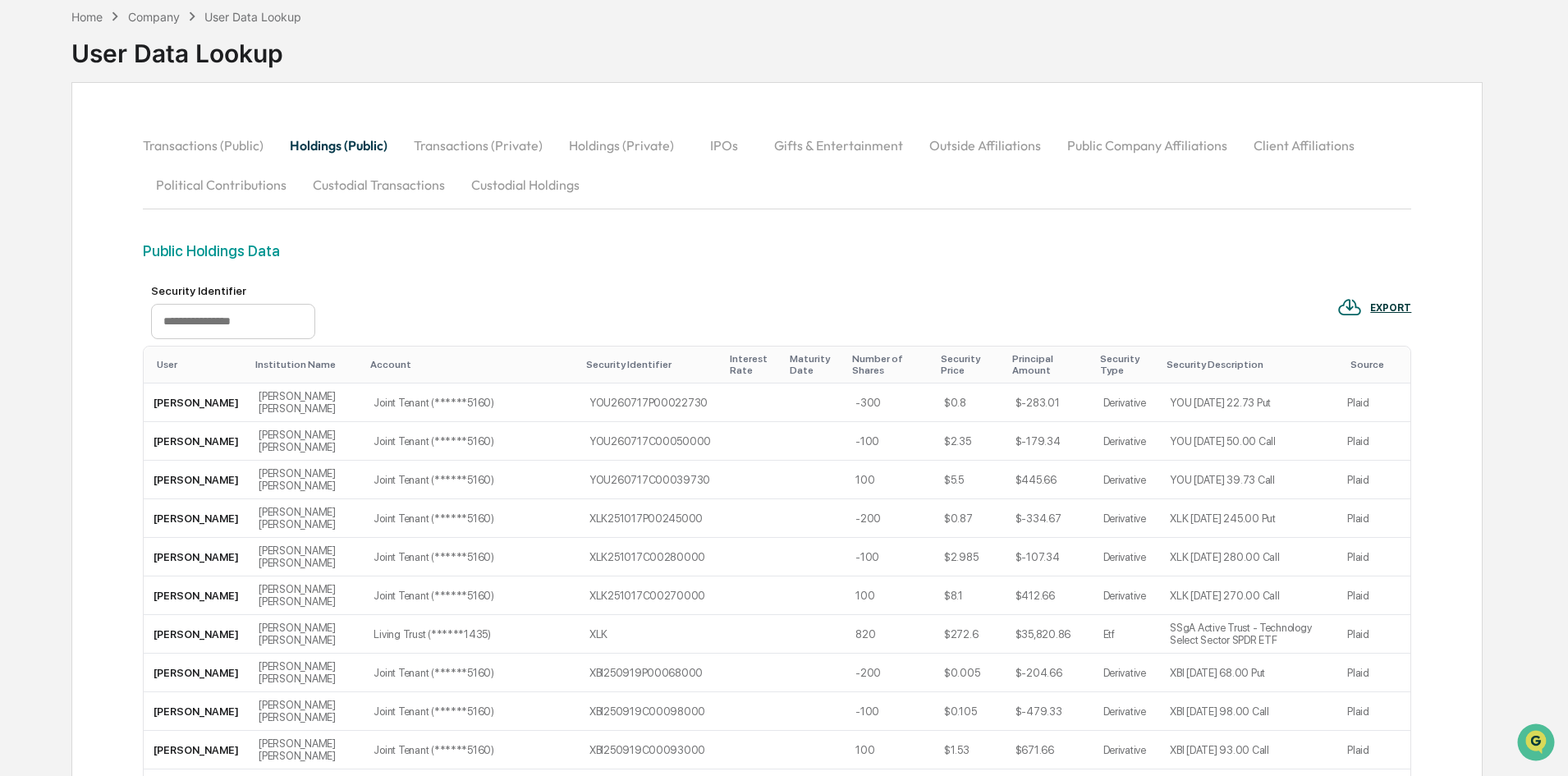
click at [243, 311] on input "text" at bounding box center [233, 322] width 164 height 36
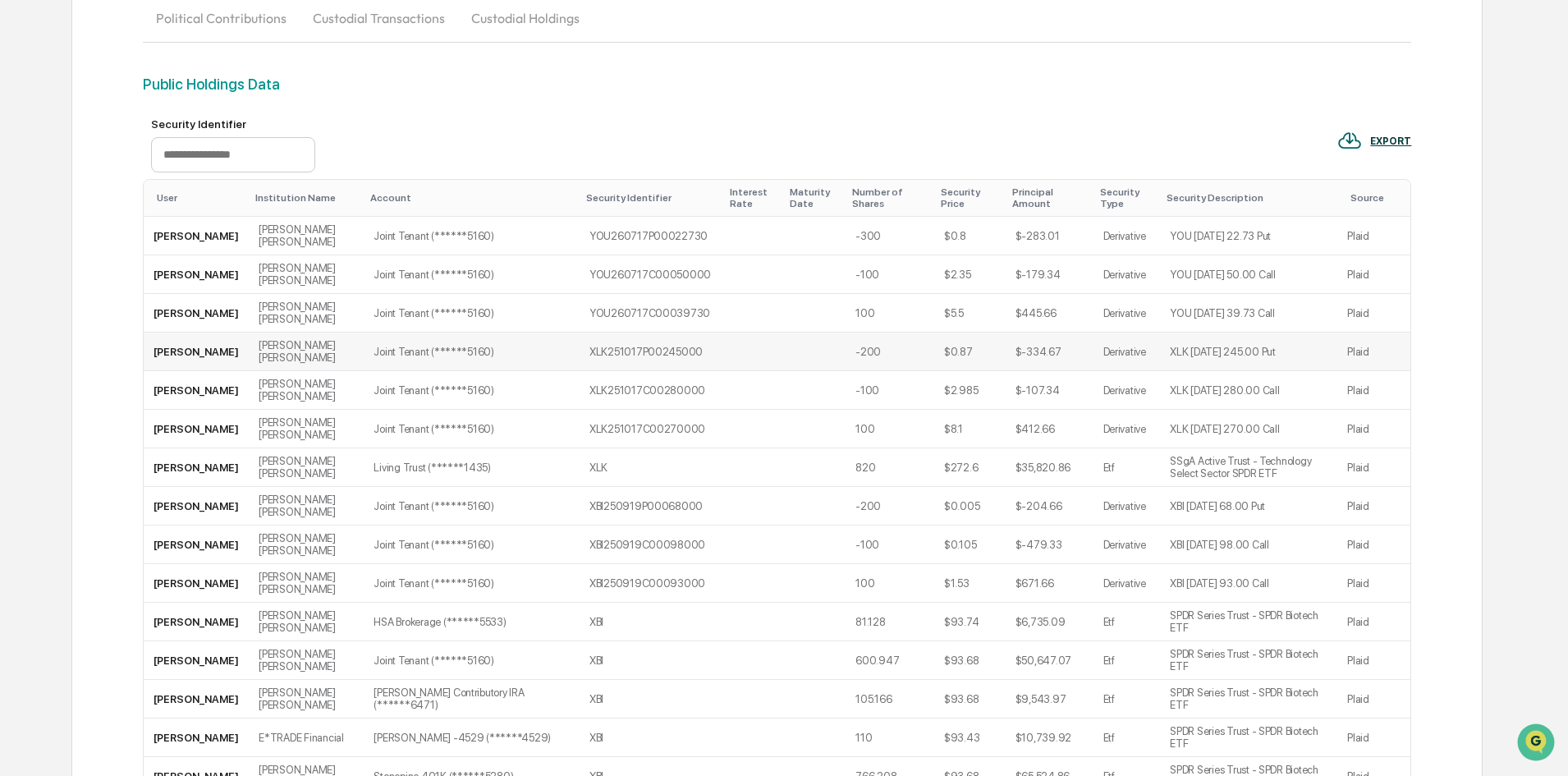
scroll to position [0, 0]
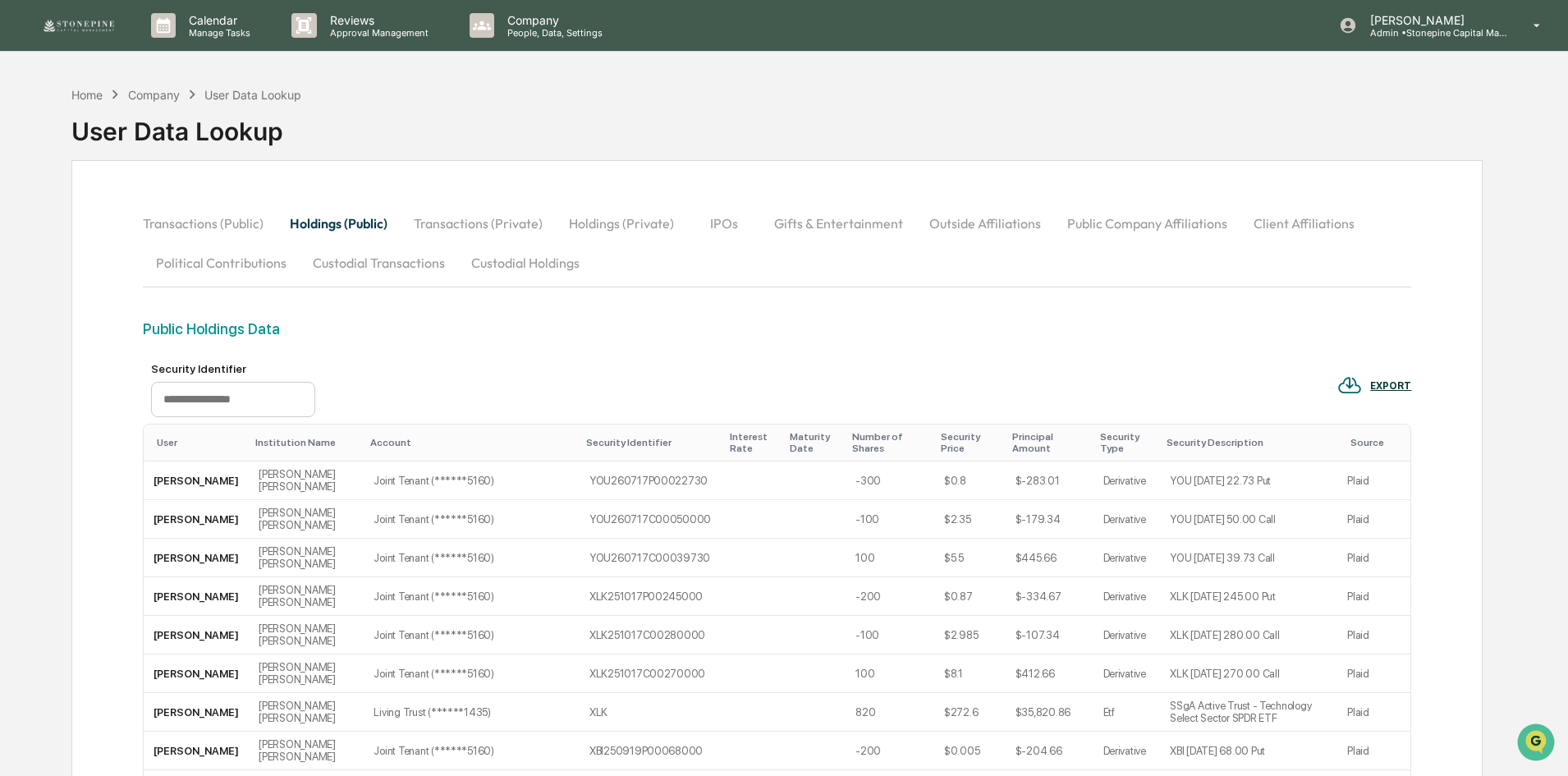
click at [1397, 383] on div "EXPORT" at bounding box center [1391, 386] width 41 height 12
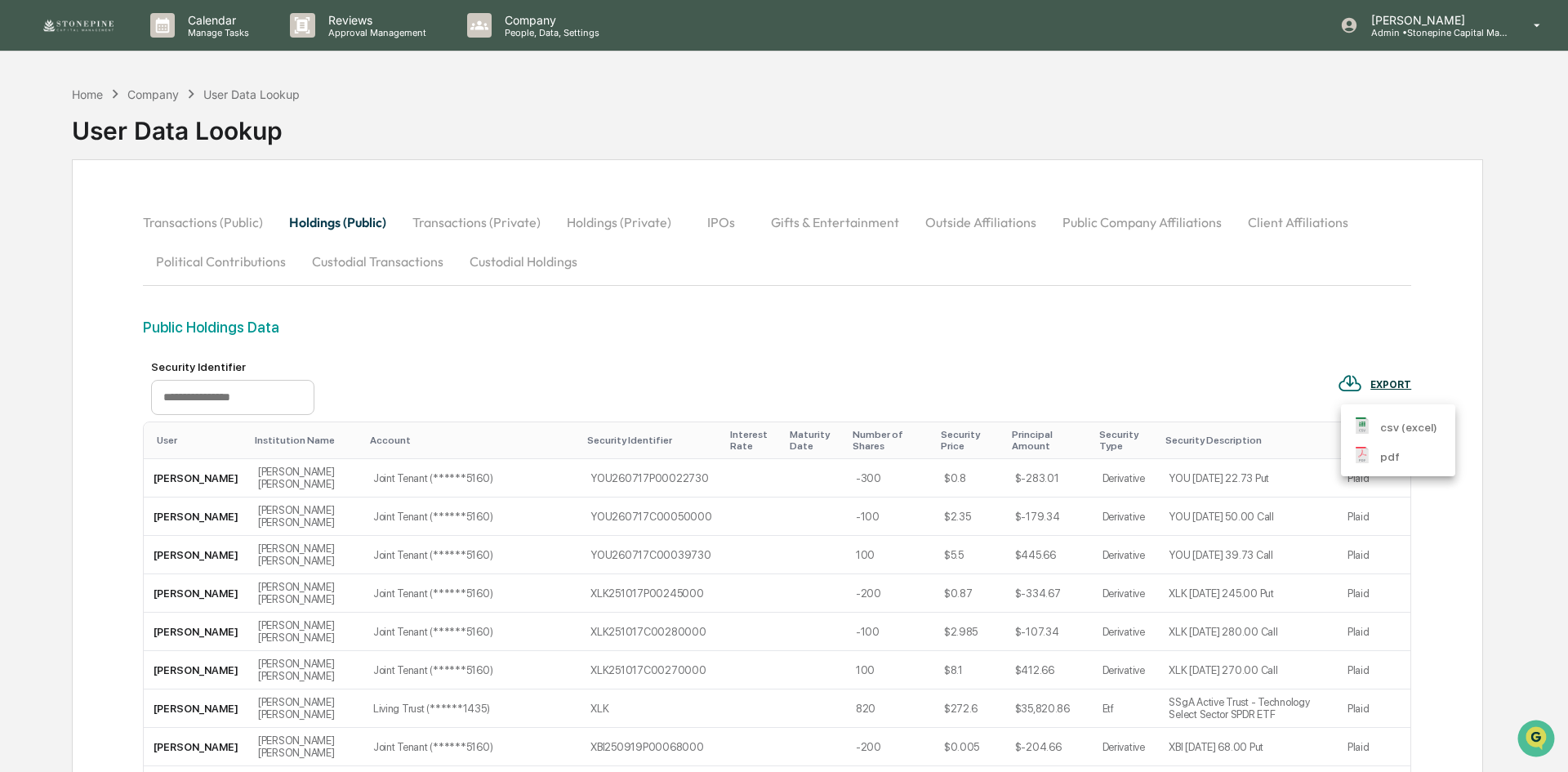
click at [1390, 419] on p "csv (excel)" at bounding box center [1409, 428] width 58 height 17
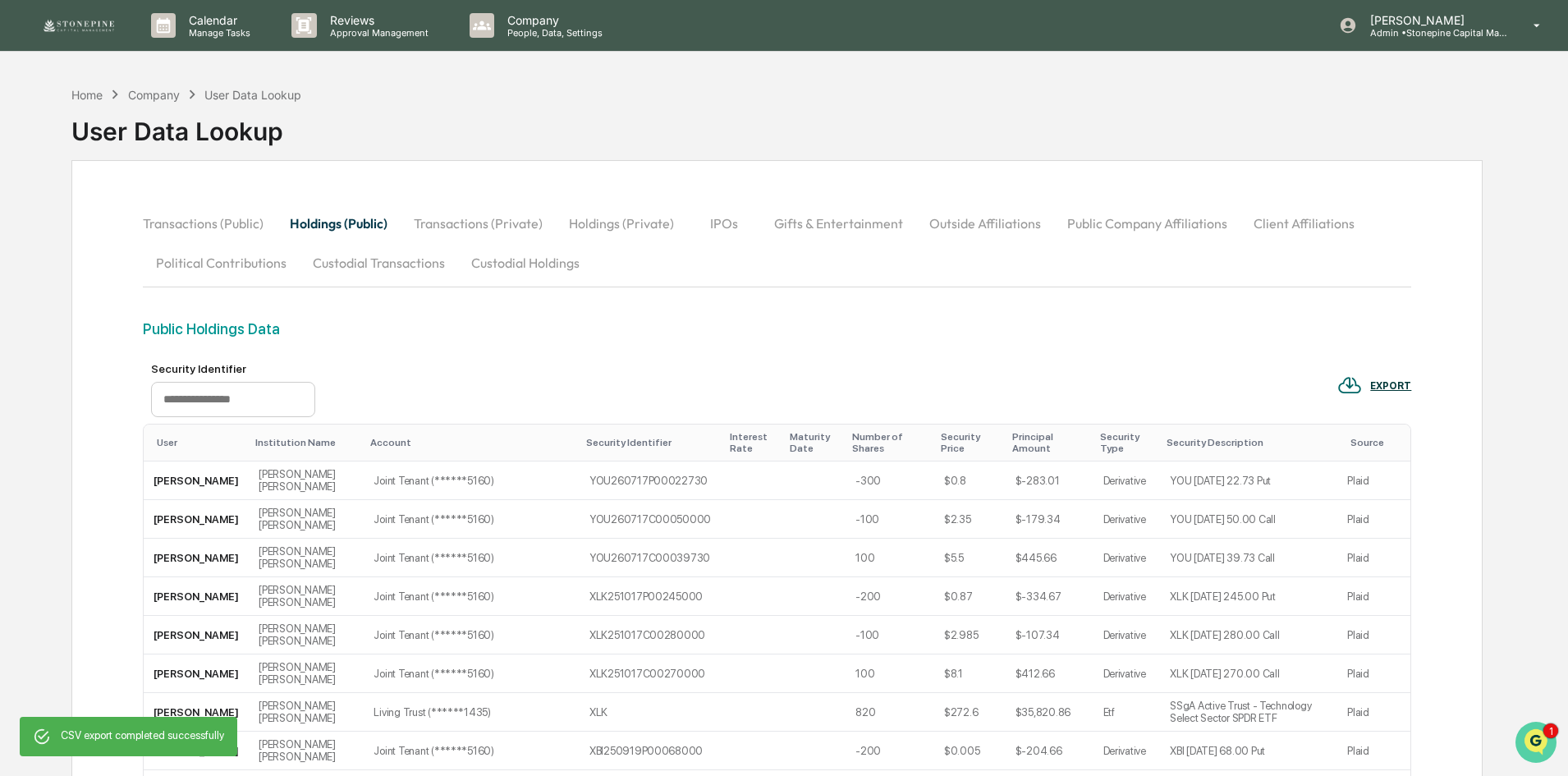
click at [1542, 724] on button "Open customer support" at bounding box center [1537, 742] width 41 height 41
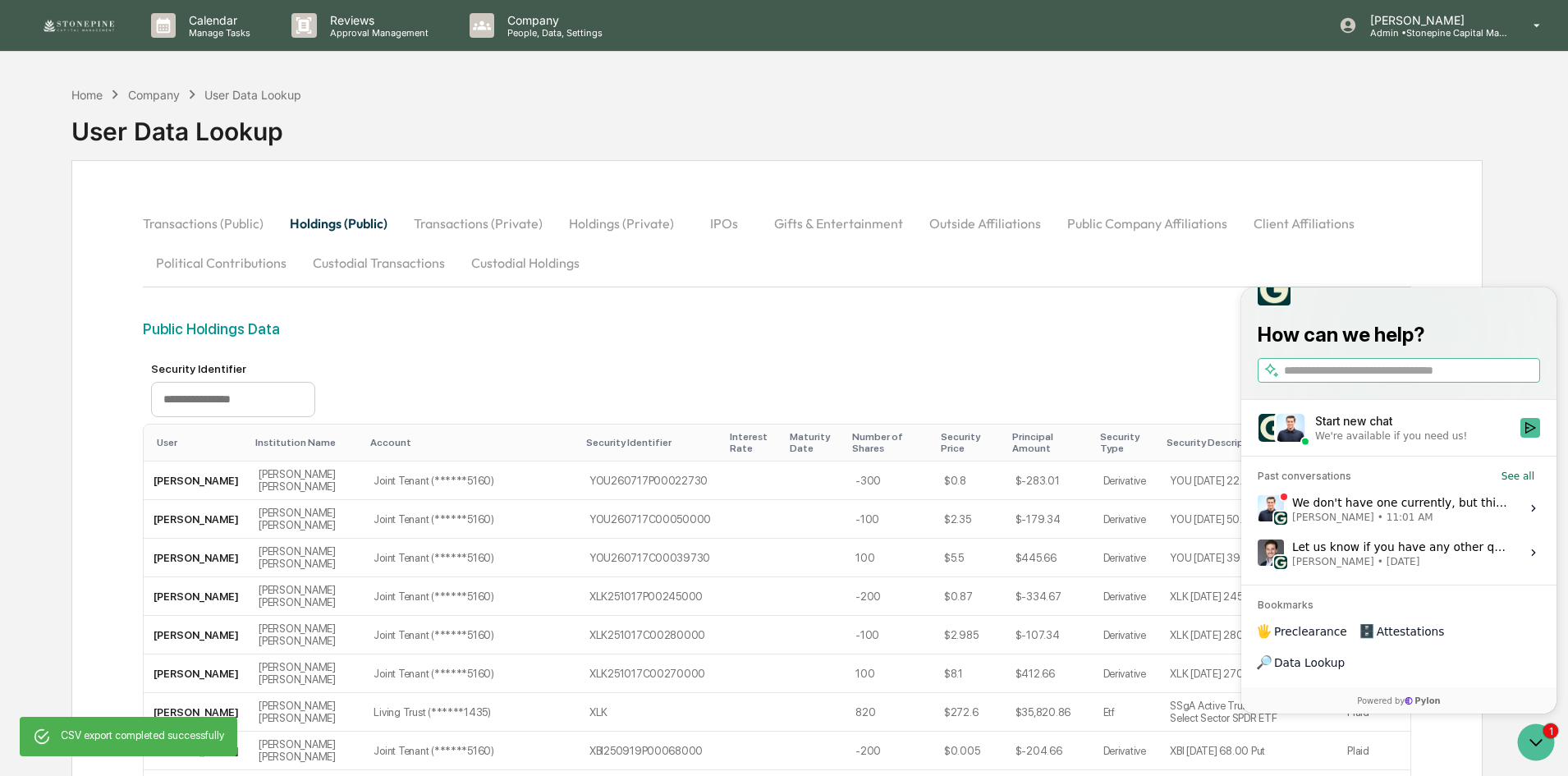
click at [1416, 524] on div "We don't have one currently, but this is on our roadmap! Is there something you…" at bounding box center [1401, 508] width 218 height 31
click at [1258, 509] on button "View issue" at bounding box center [1257, 508] width 1 height 1
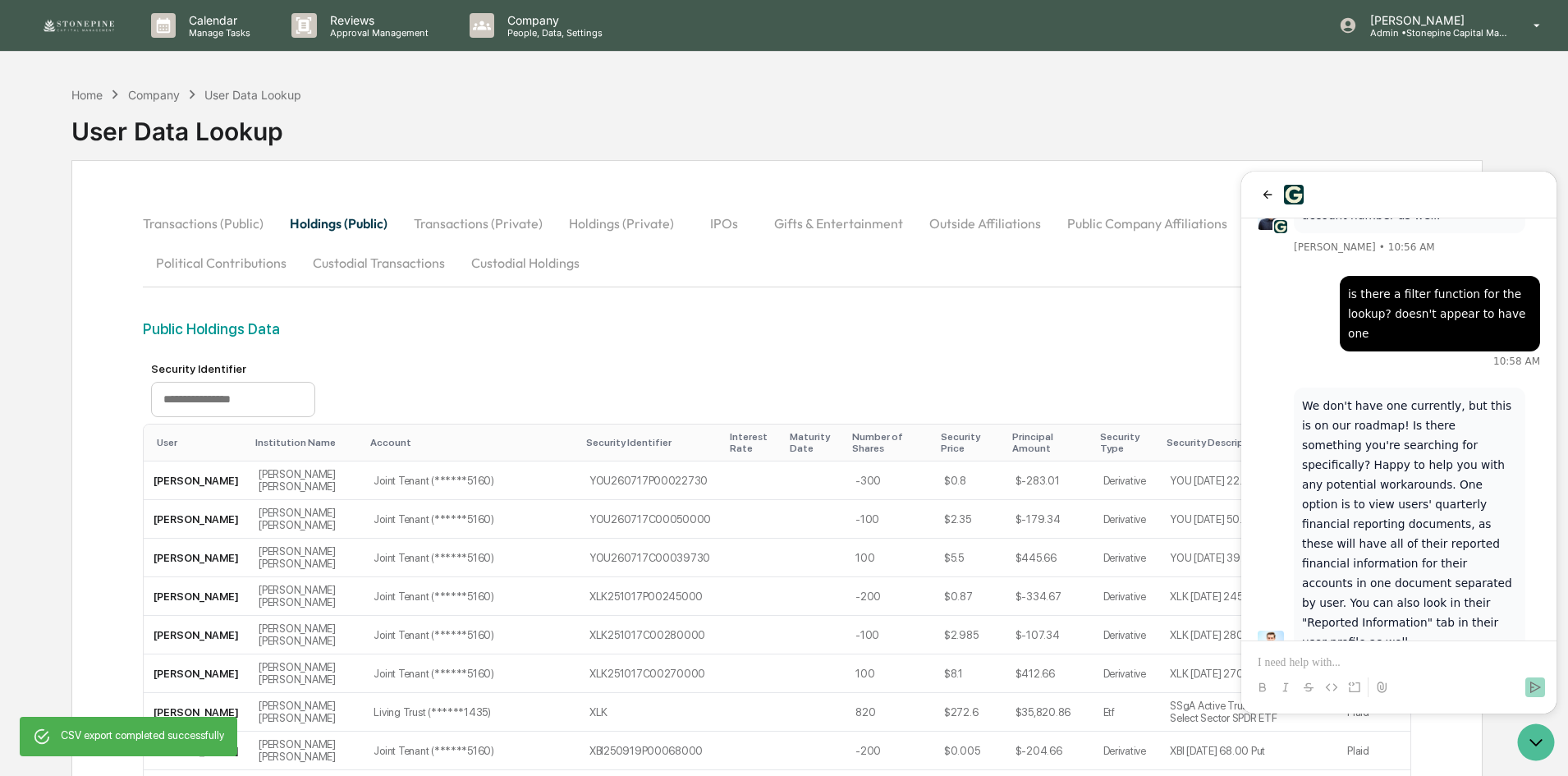
click at [94, 30] on img at bounding box center [79, 26] width 79 height 17
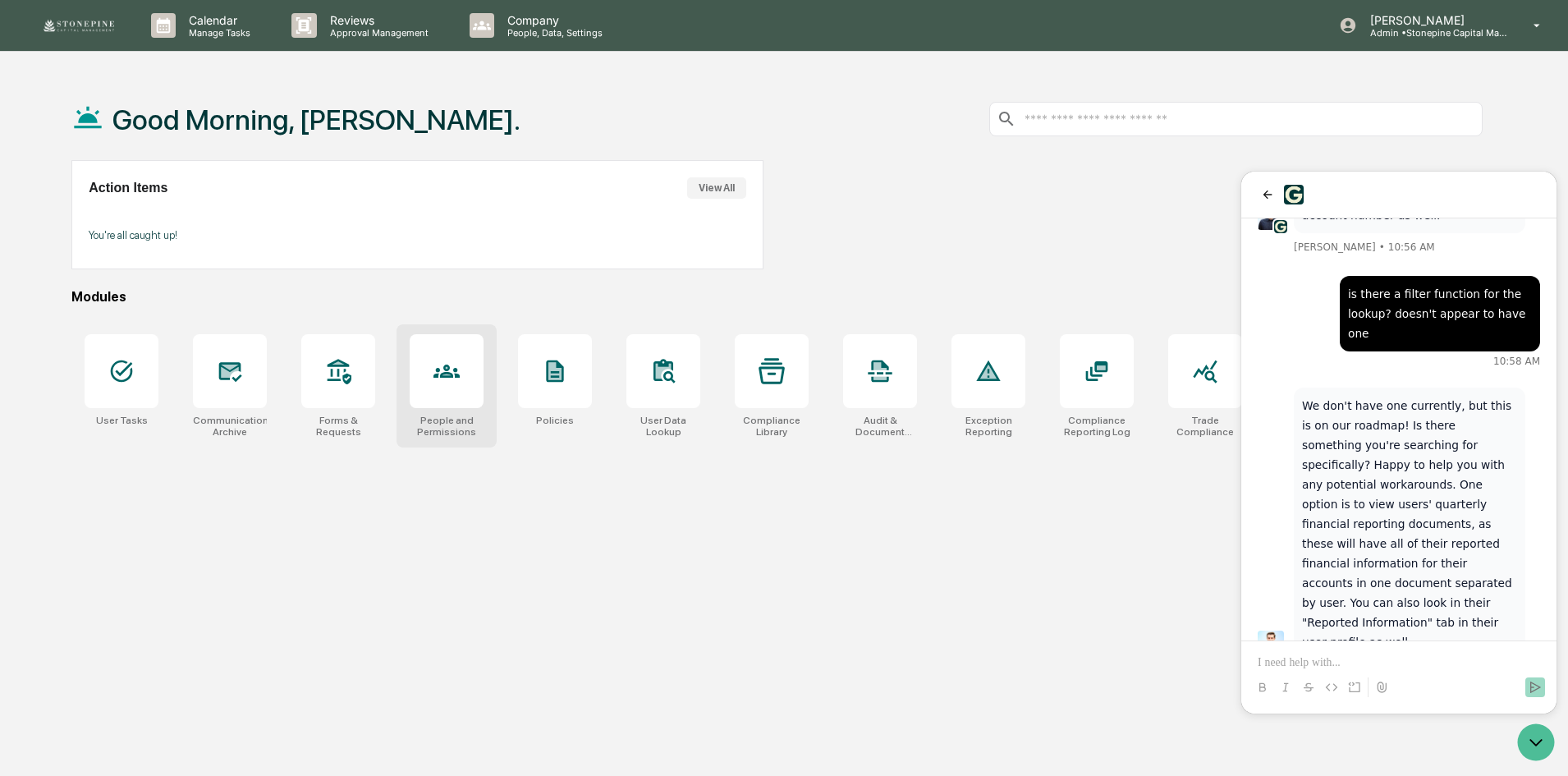
click at [432, 394] on div at bounding box center [446, 370] width 74 height 74
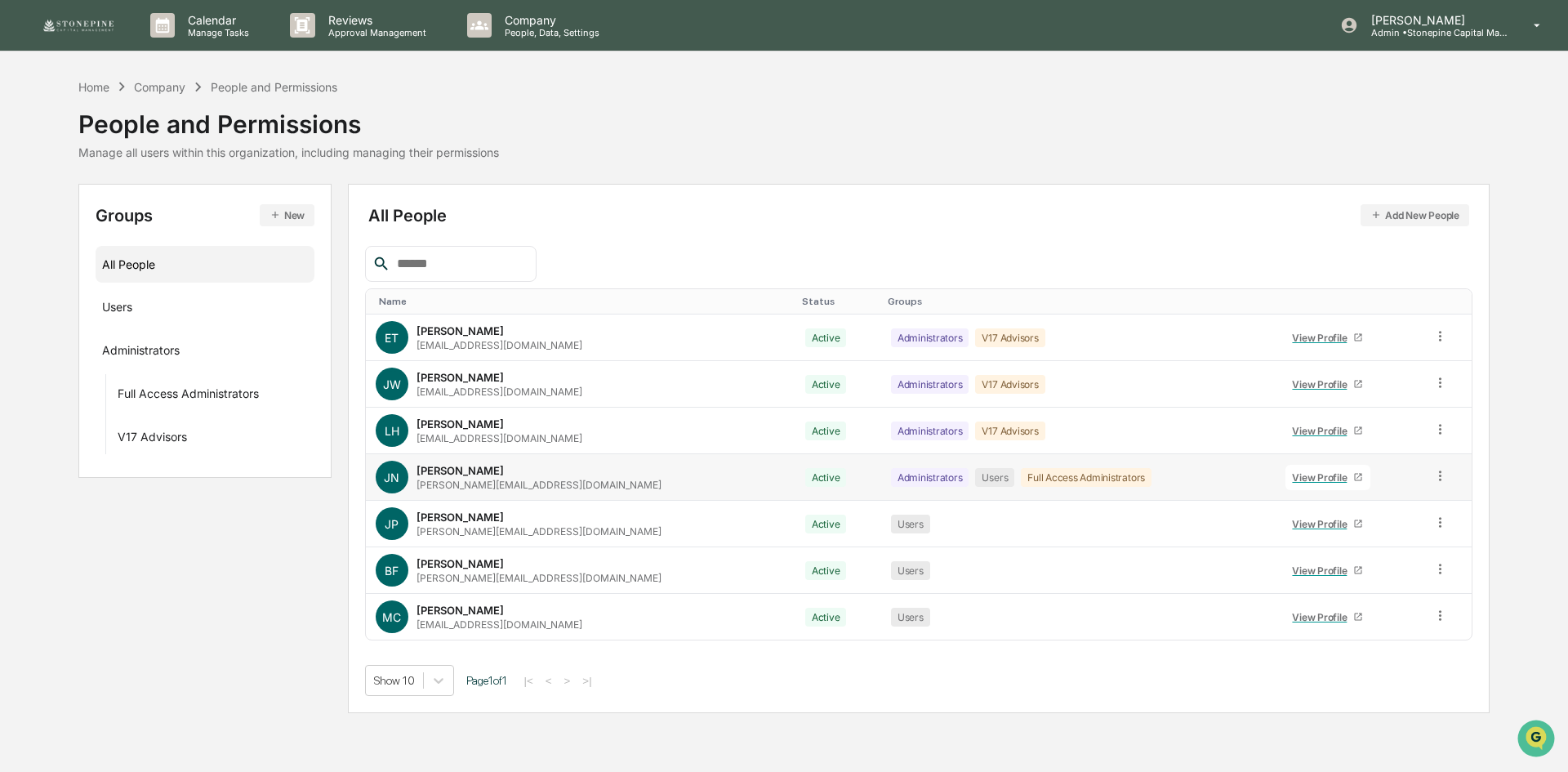
click at [1293, 474] on div "View Profile" at bounding box center [1322, 477] width 61 height 12
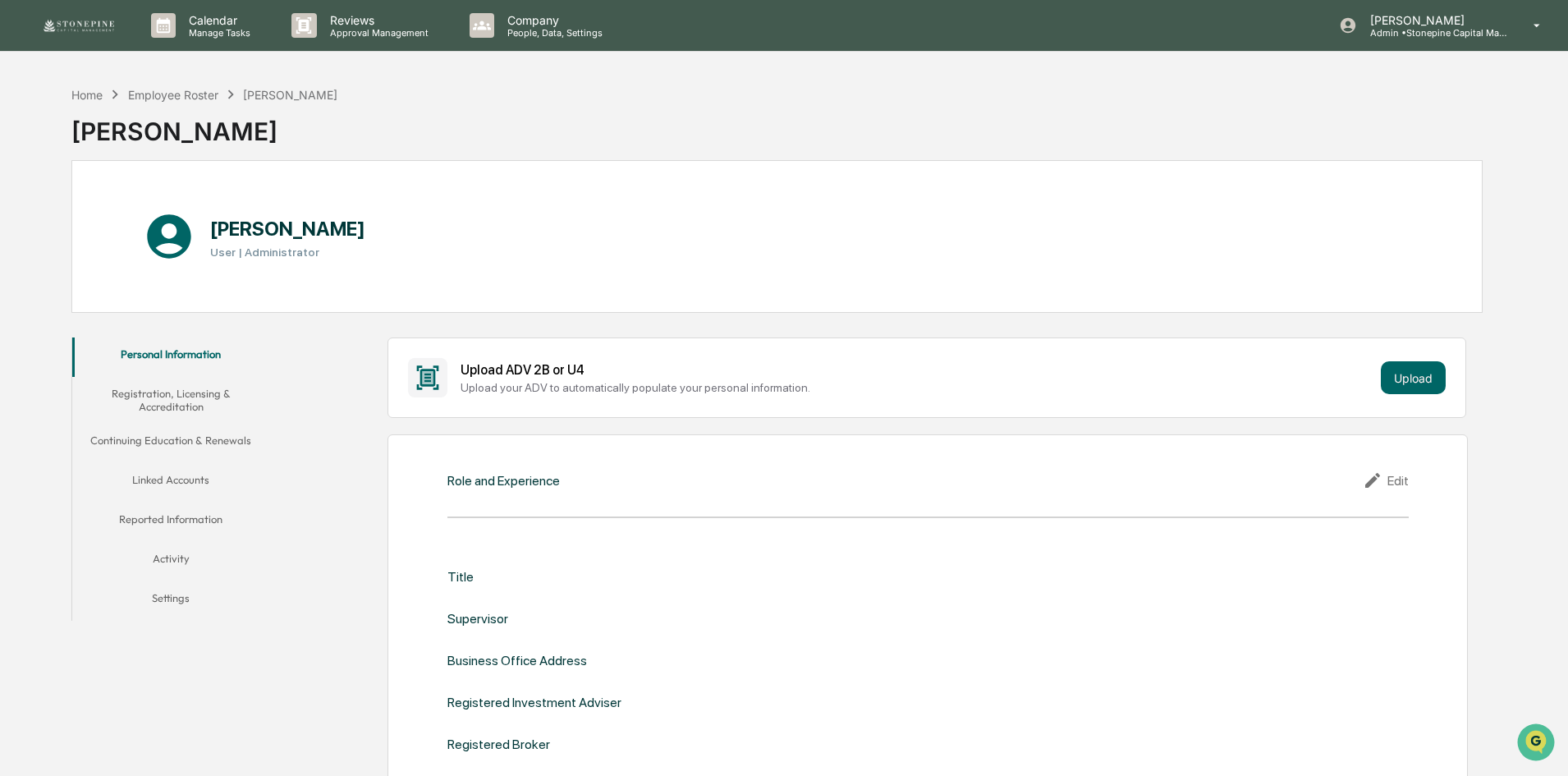
click at [204, 513] on button "Reported Information" at bounding box center [170, 522] width 197 height 40
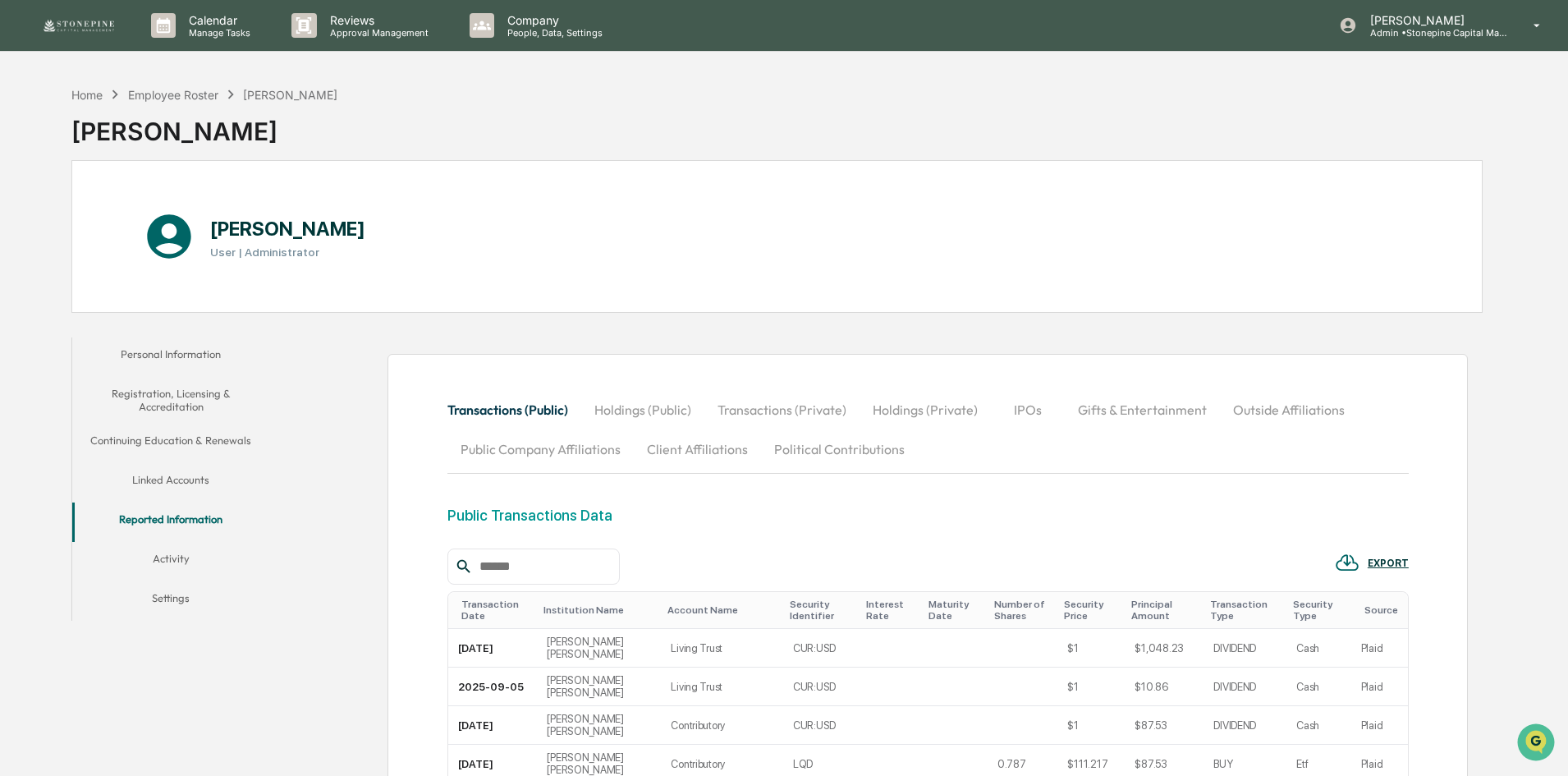
click at [651, 414] on button "Holdings (Public)" at bounding box center [642, 410] width 123 height 40
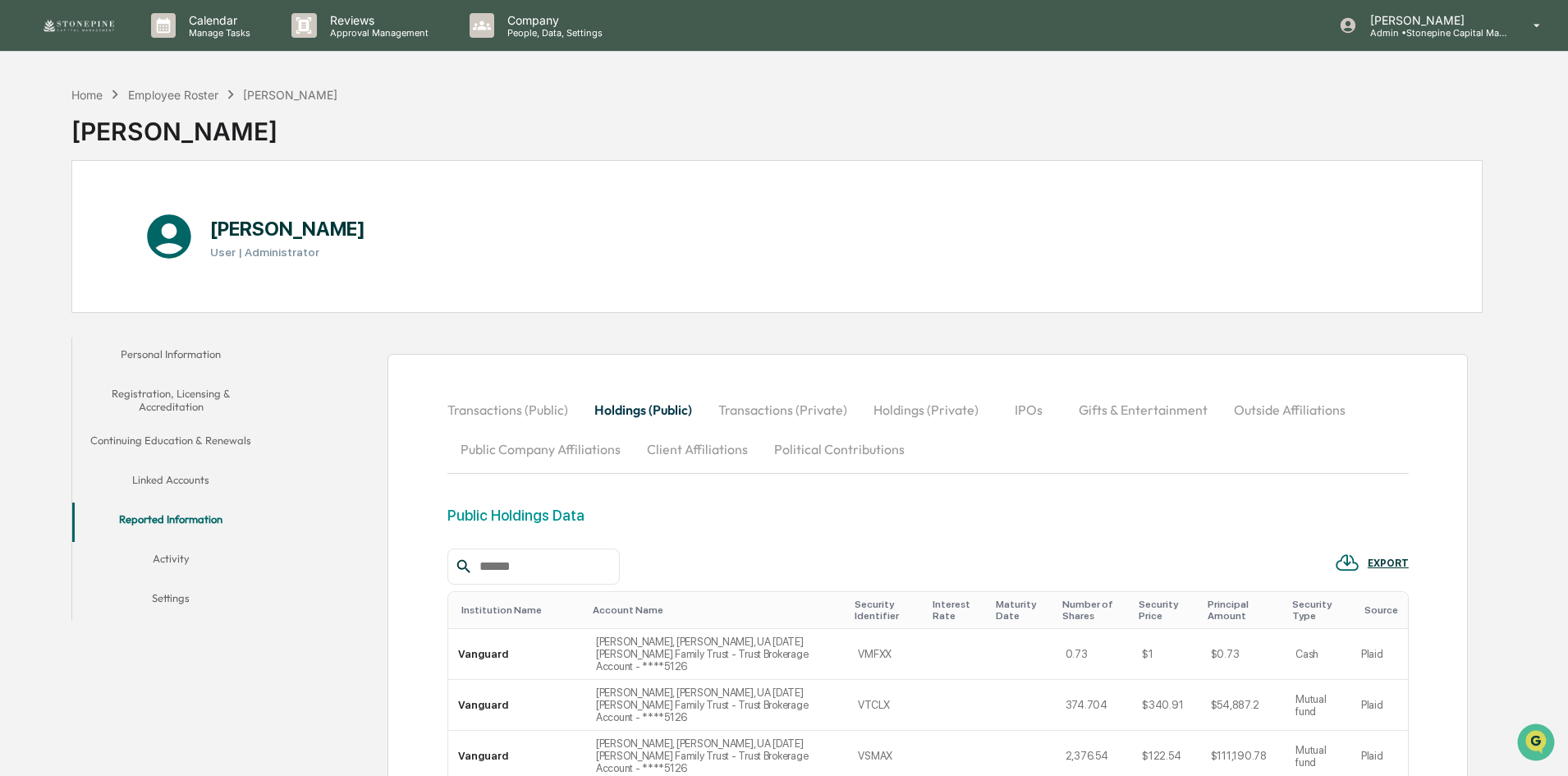
click at [917, 410] on button "Holdings (Private)" at bounding box center [926, 410] width 131 height 40
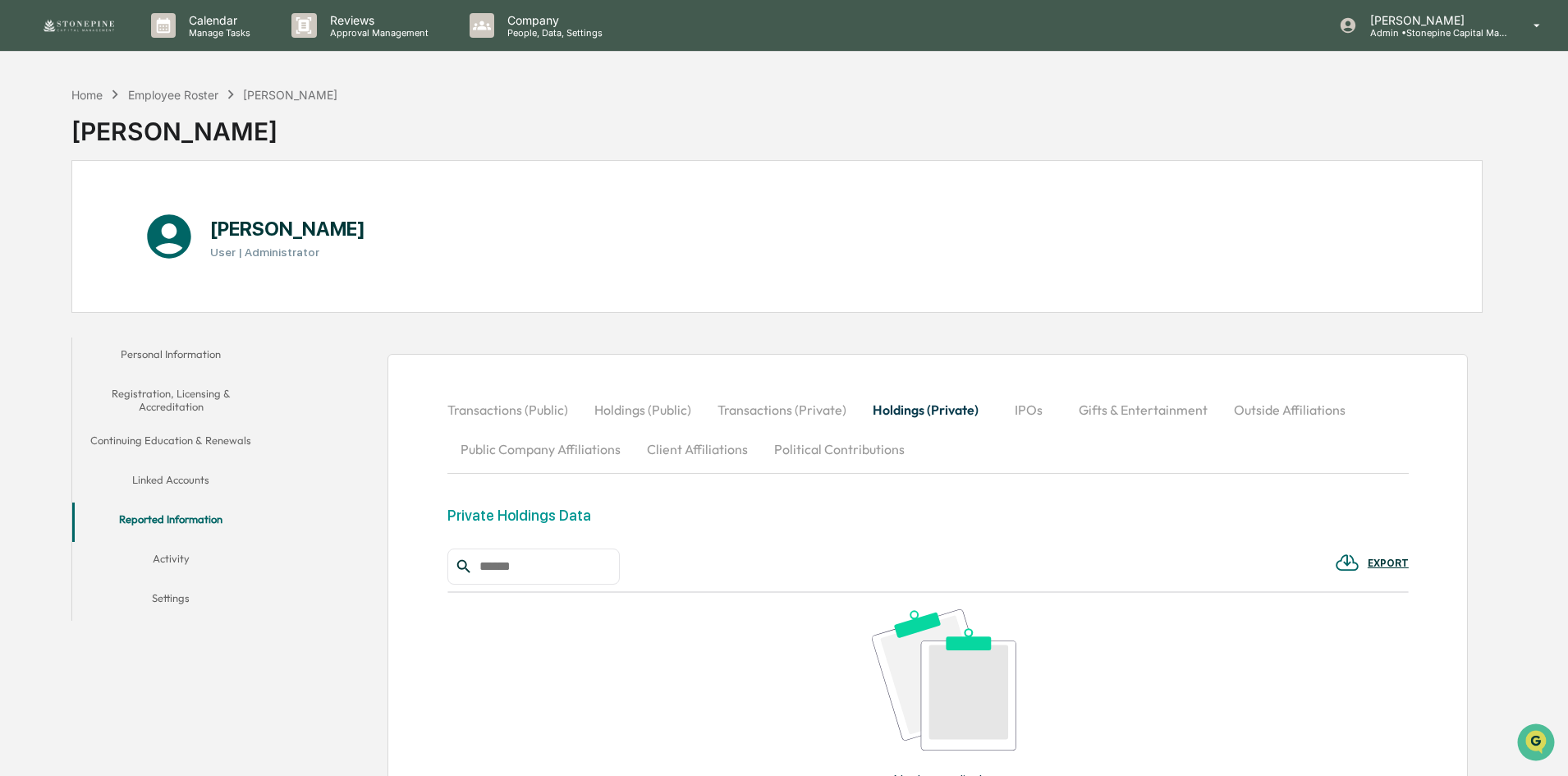
click at [78, 23] on img at bounding box center [79, 26] width 79 height 17
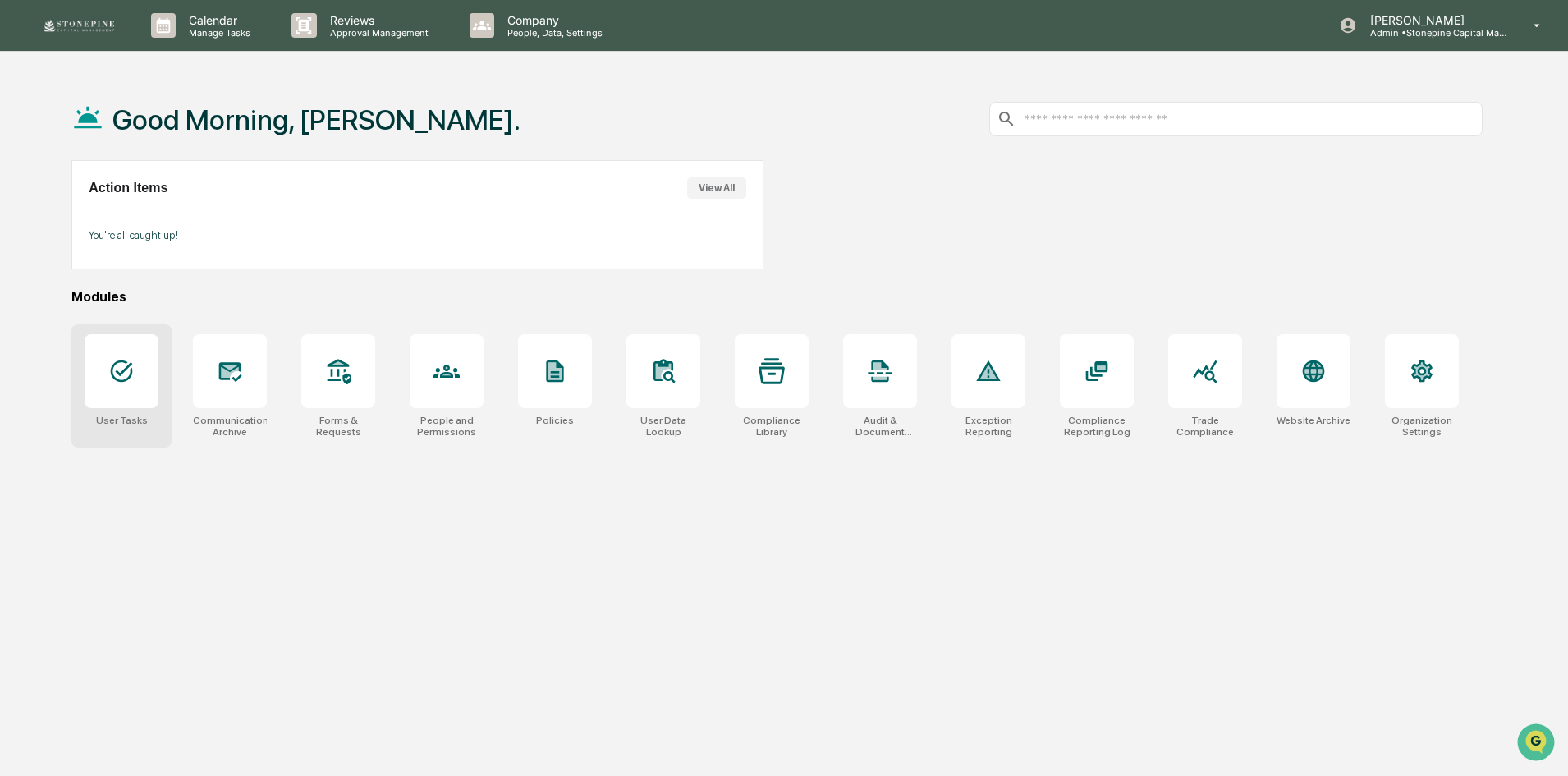
click at [137, 378] on div at bounding box center [121, 370] width 74 height 74
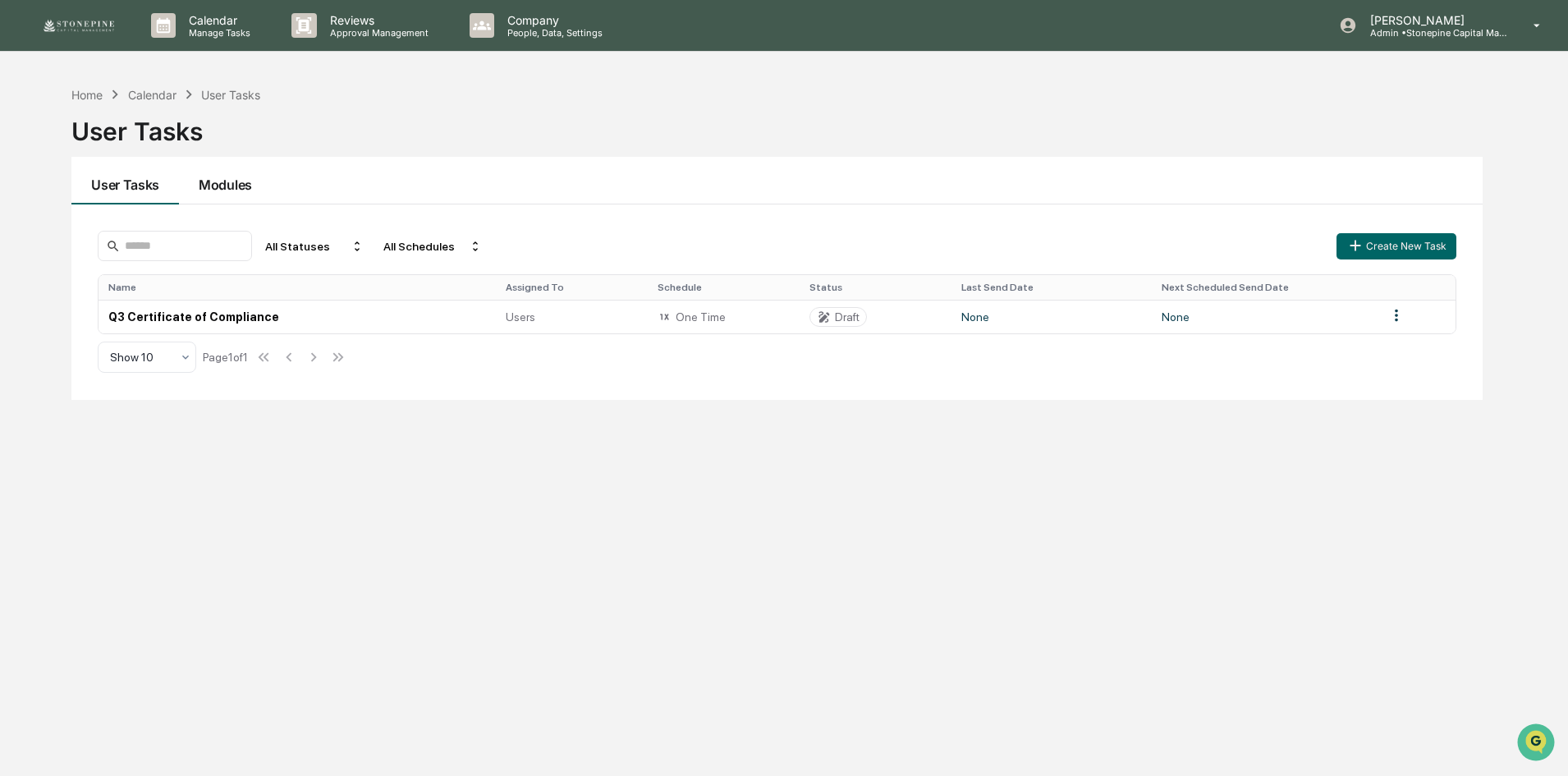
click at [242, 196] on button "Modules" at bounding box center [226, 181] width 93 height 48
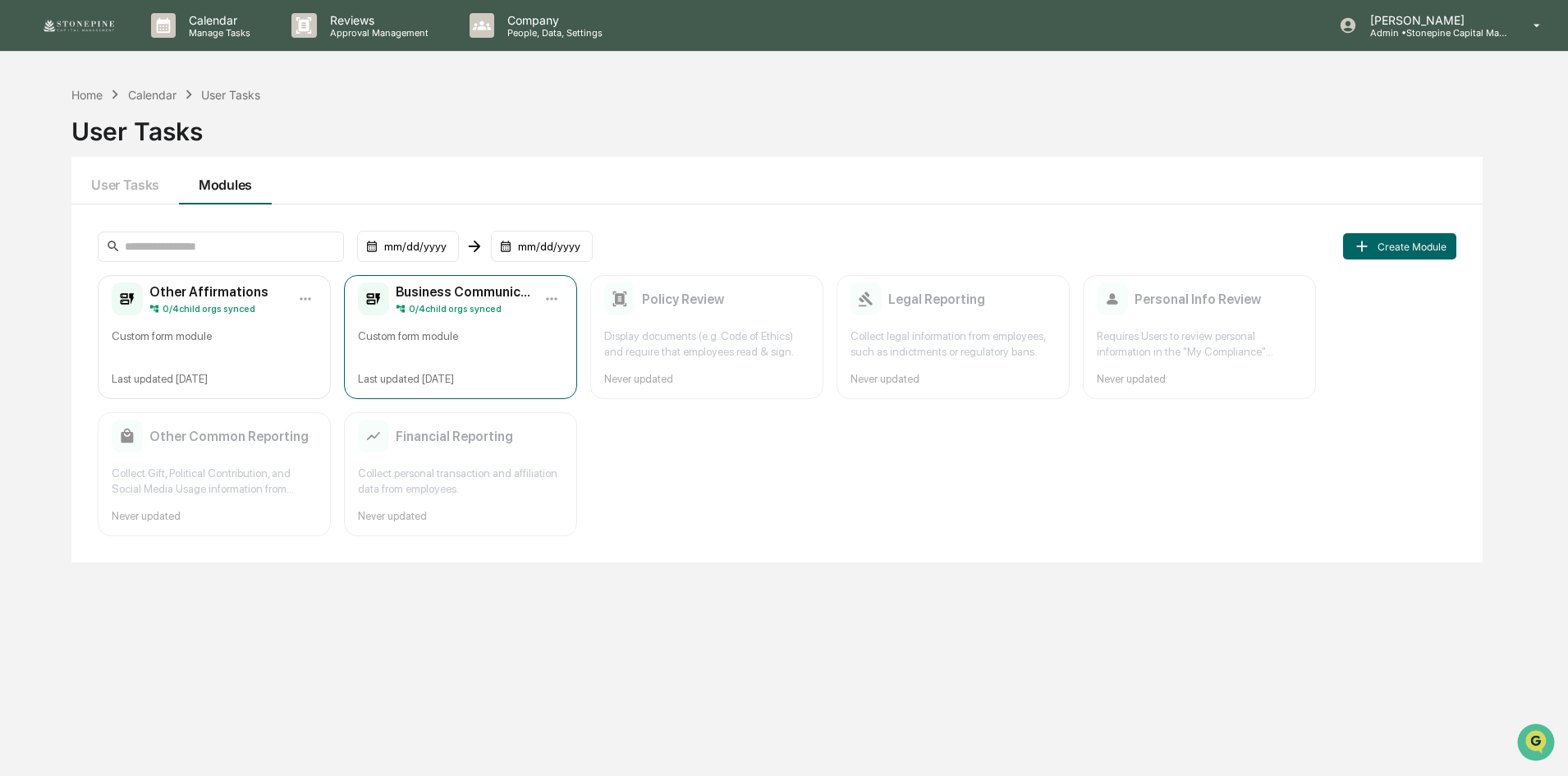
click at [486, 332] on div "Custom form module" at bounding box center [460, 344] width 205 height 31
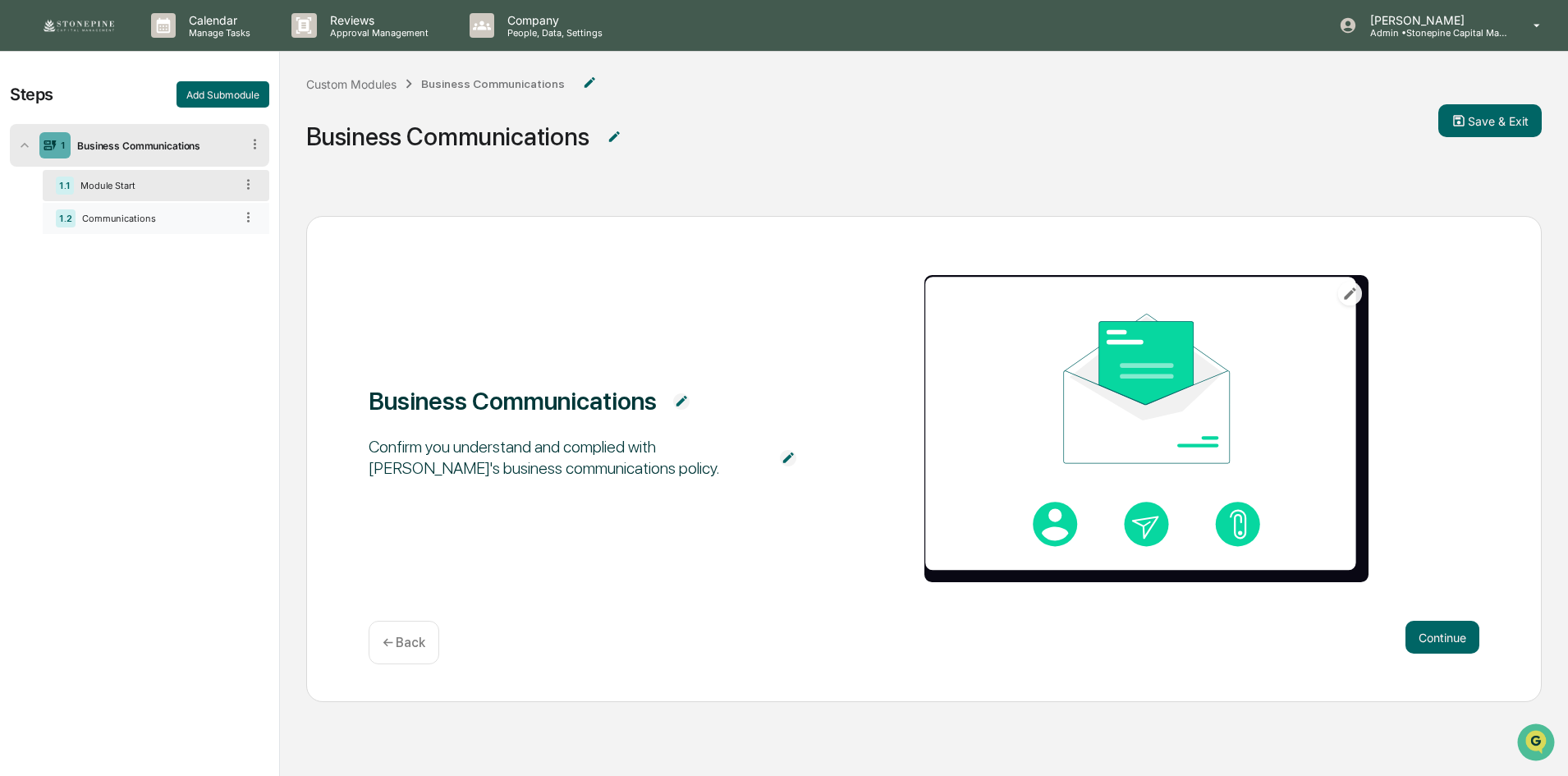
click at [198, 222] on div "Communications" at bounding box center [155, 218] width 159 height 12
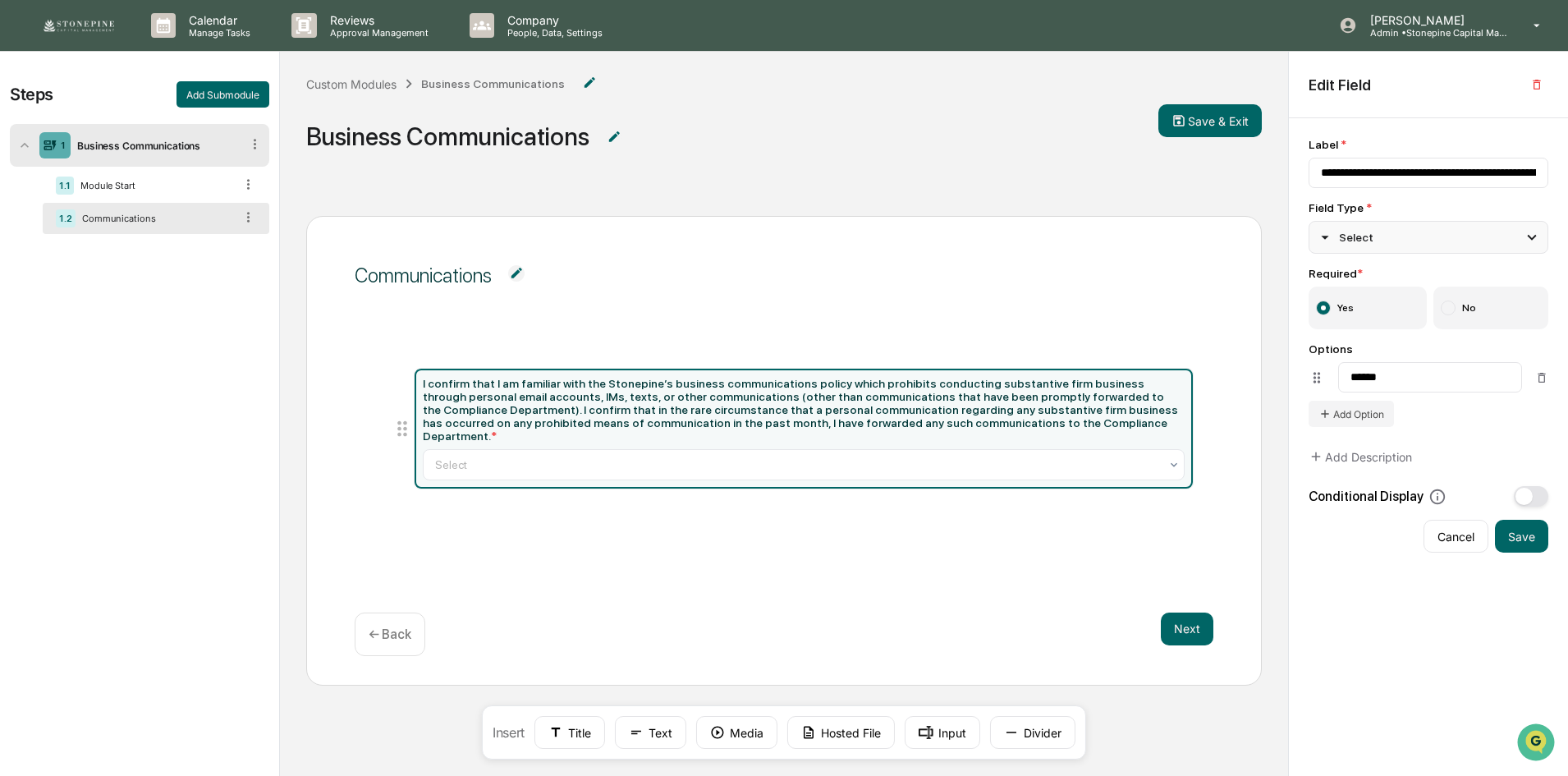
click at [1431, 231] on div "Select" at bounding box center [1428, 237] width 240 height 33
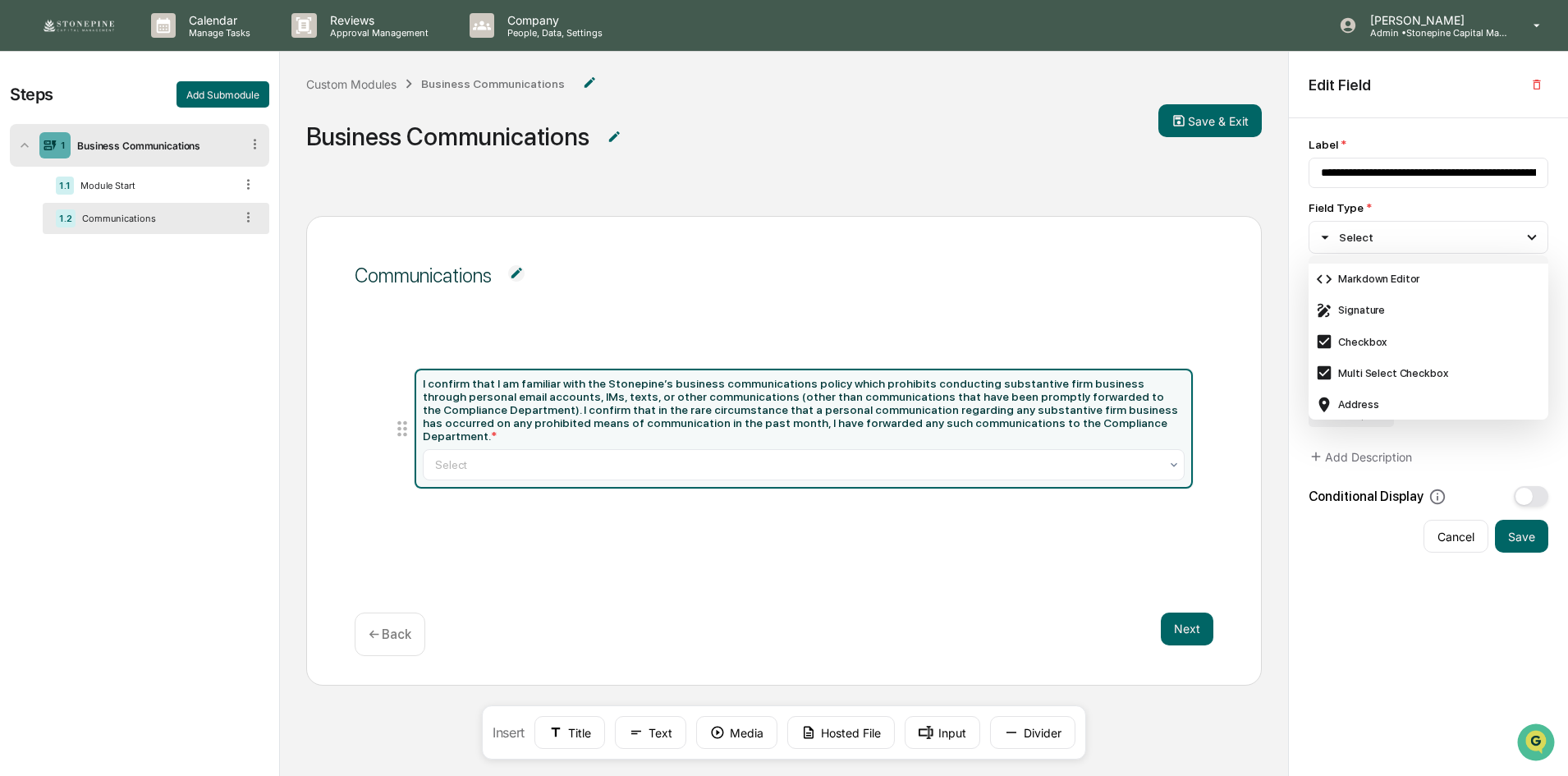
scroll to position [493, 0]
click at [1392, 313] on div "Checkbox" at bounding box center [1428, 313] width 226 height 18
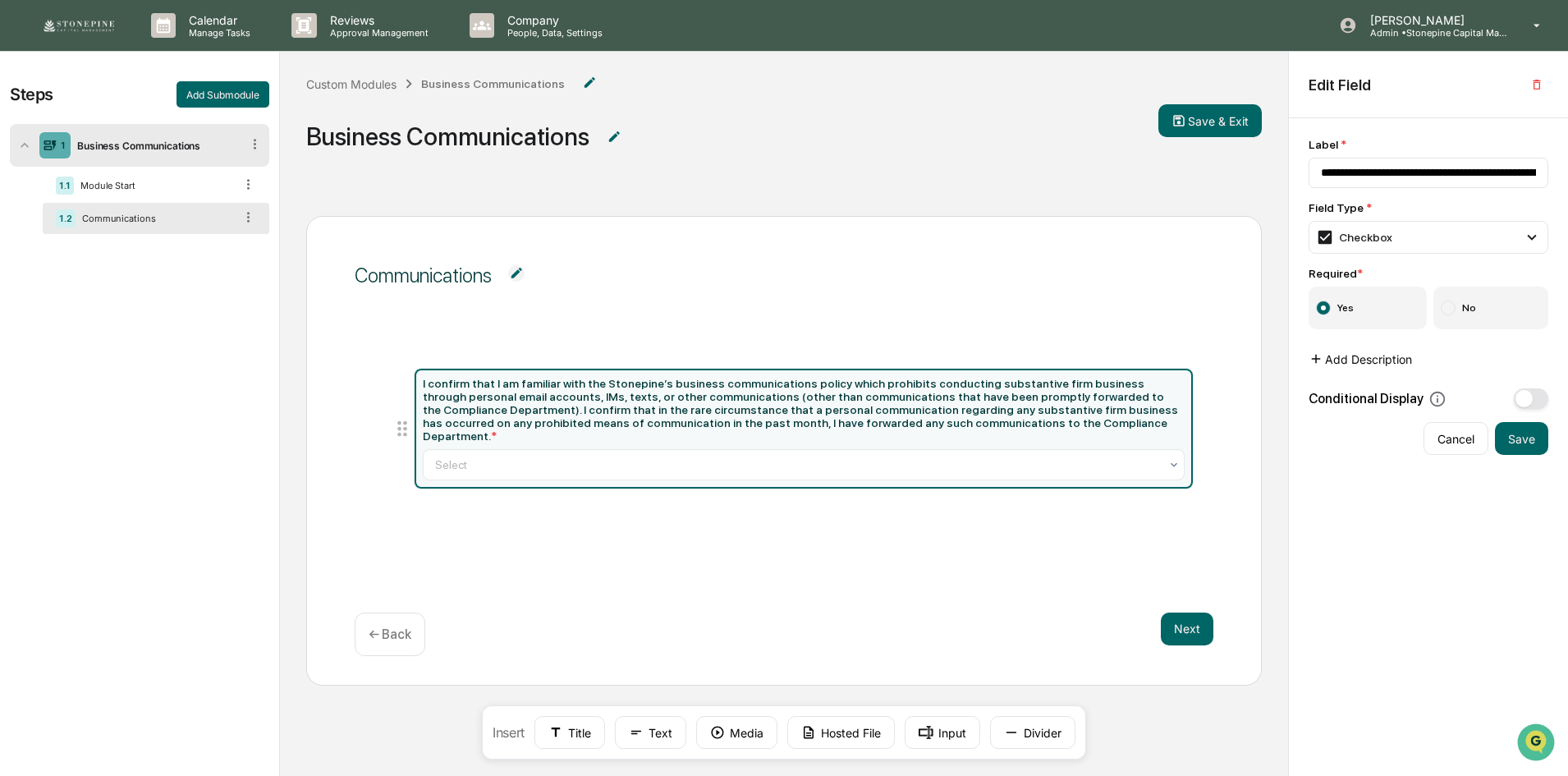
click at [1374, 362] on button "Add Description" at bounding box center [1360, 359] width 103 height 33
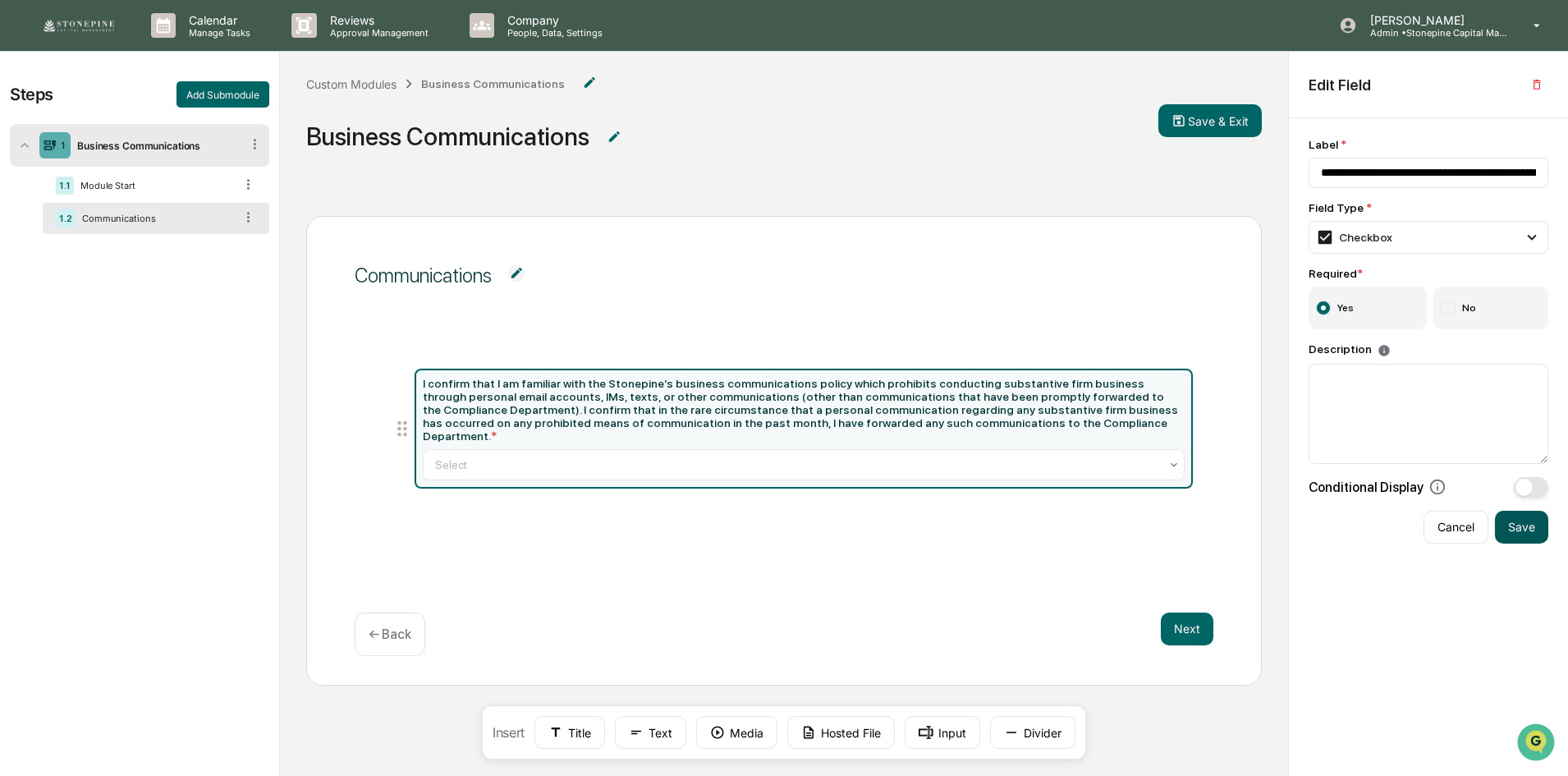
click at [1508, 539] on button "Save" at bounding box center [1522, 527] width 54 height 33
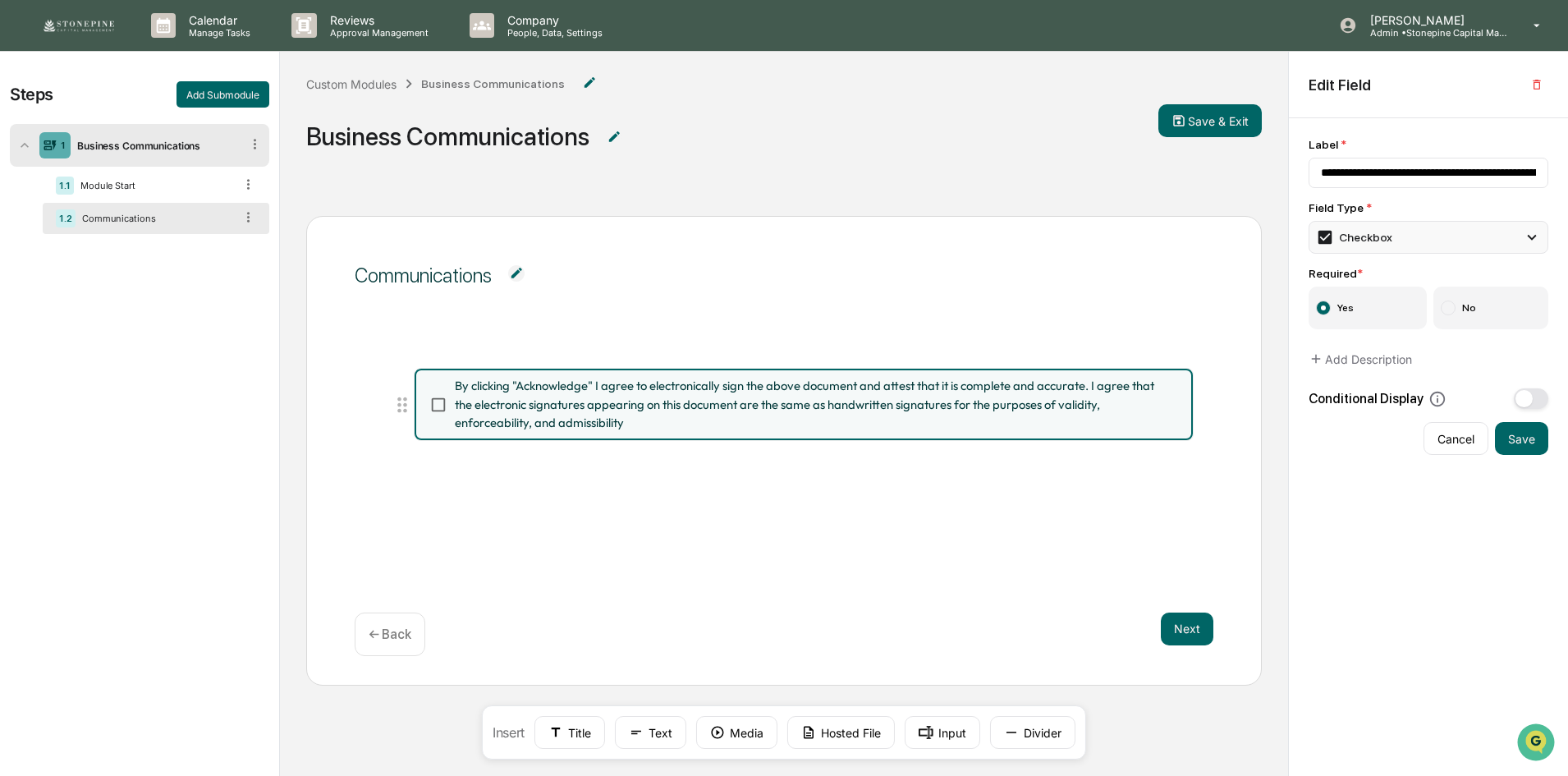
click at [1389, 235] on div "Checkbox" at bounding box center [1354, 237] width 76 height 18
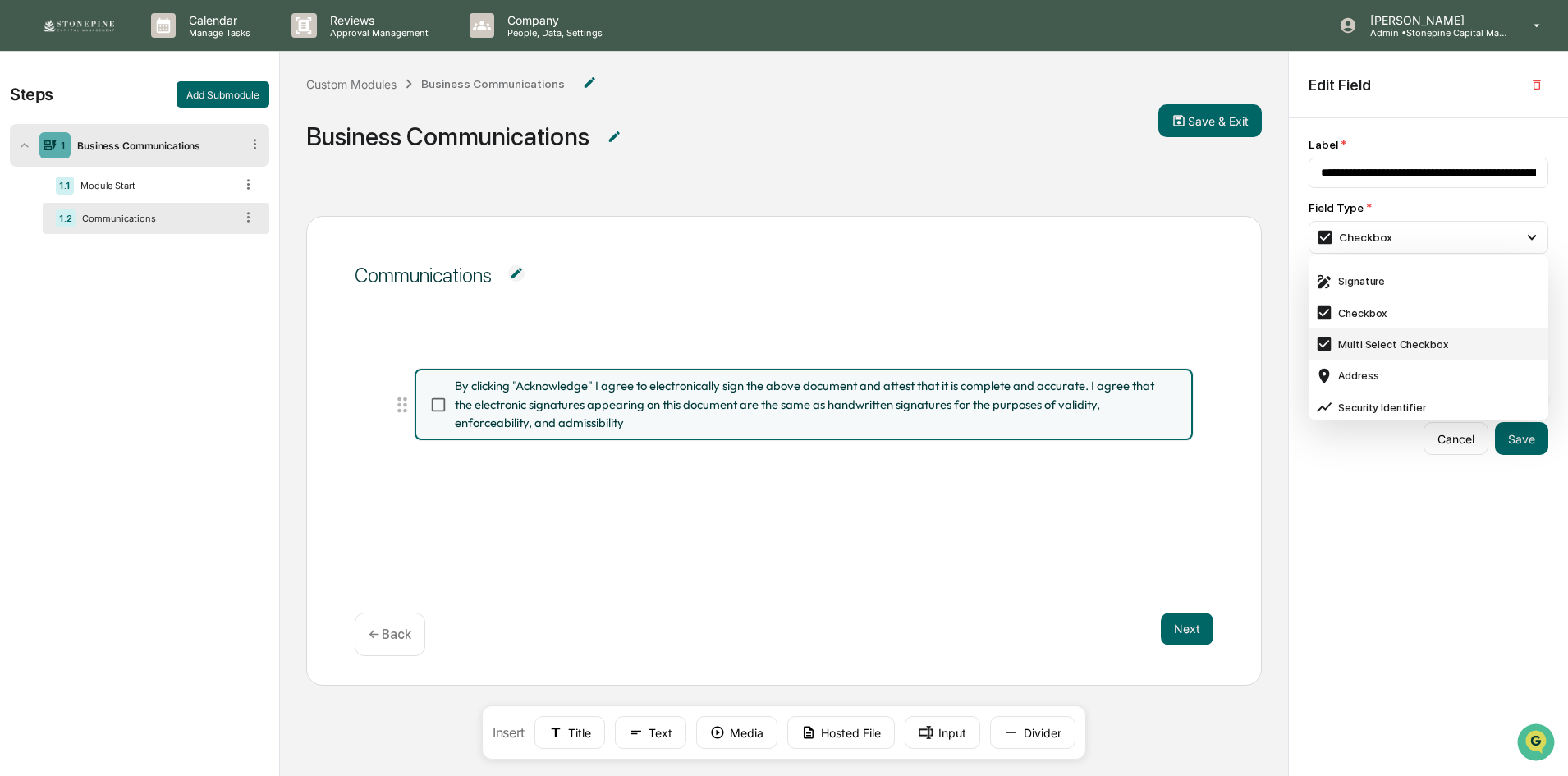
click at [1384, 341] on div "Multi Select Checkbox" at bounding box center [1428, 344] width 226 height 18
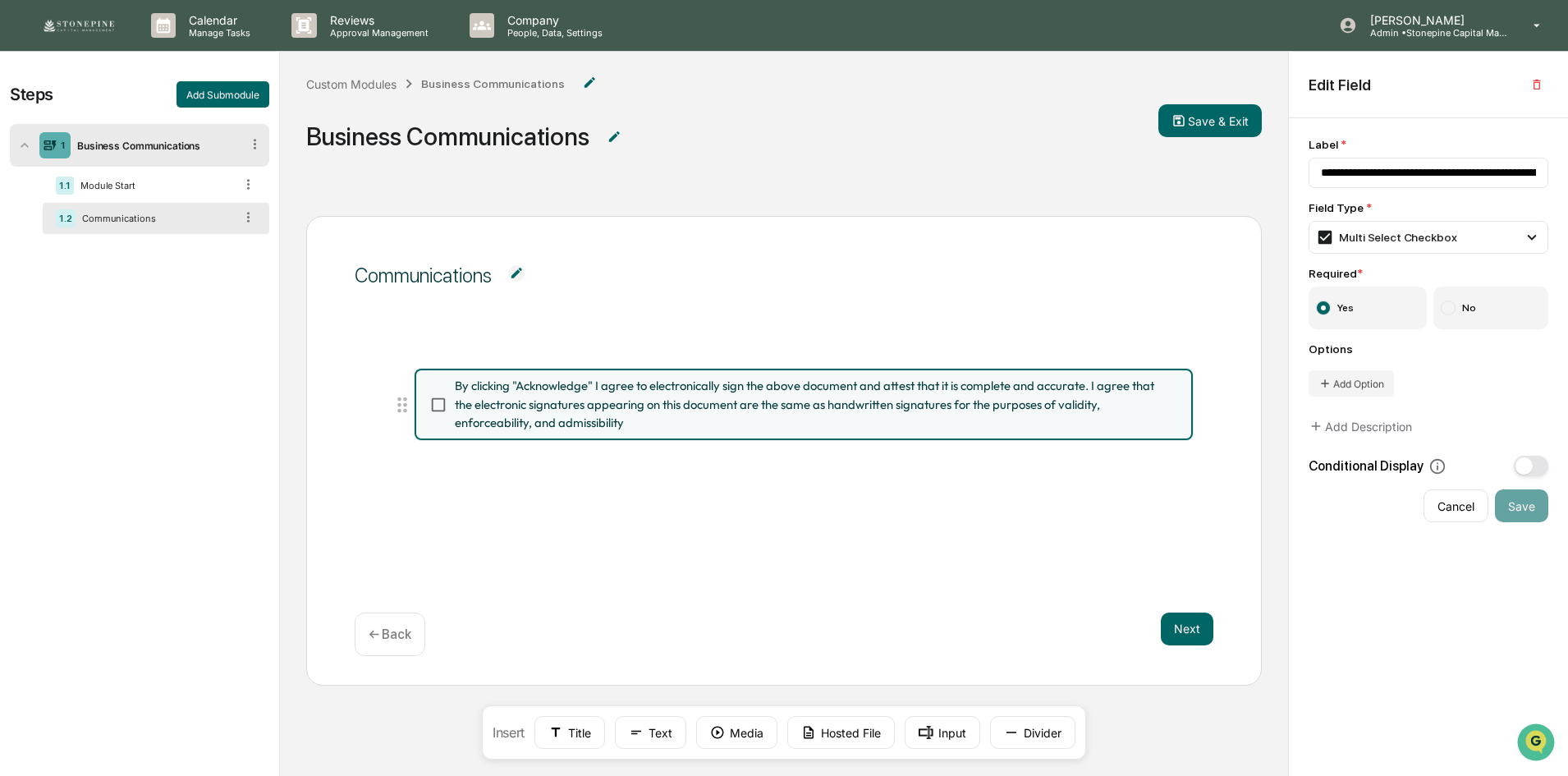
click at [1455, 388] on div "Options Add Option" at bounding box center [1428, 369] width 240 height 55
click at [1373, 531] on div "**********" at bounding box center [1428, 502] width 279 height 769
click at [678, 548] on div "By clicking "Acknowledge" I agree to electronically sign the above document and…" at bounding box center [784, 450] width 859 height 203
click at [1377, 234] on div "Multi Select Checkbox" at bounding box center [1386, 237] width 141 height 18
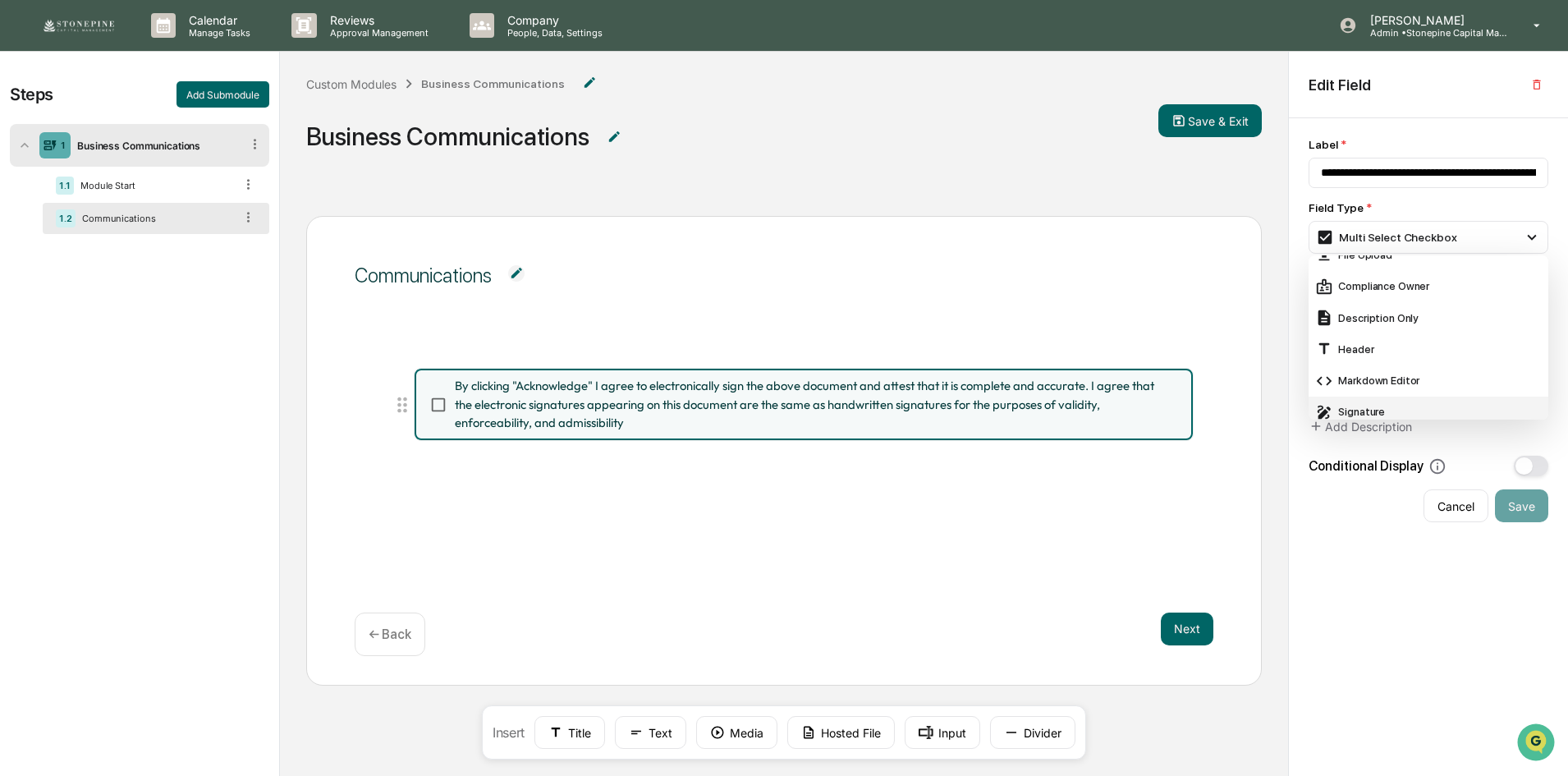
scroll to position [0, 0]
click at [1375, 280] on div "Short Text" at bounding box center [1428, 271] width 226 height 18
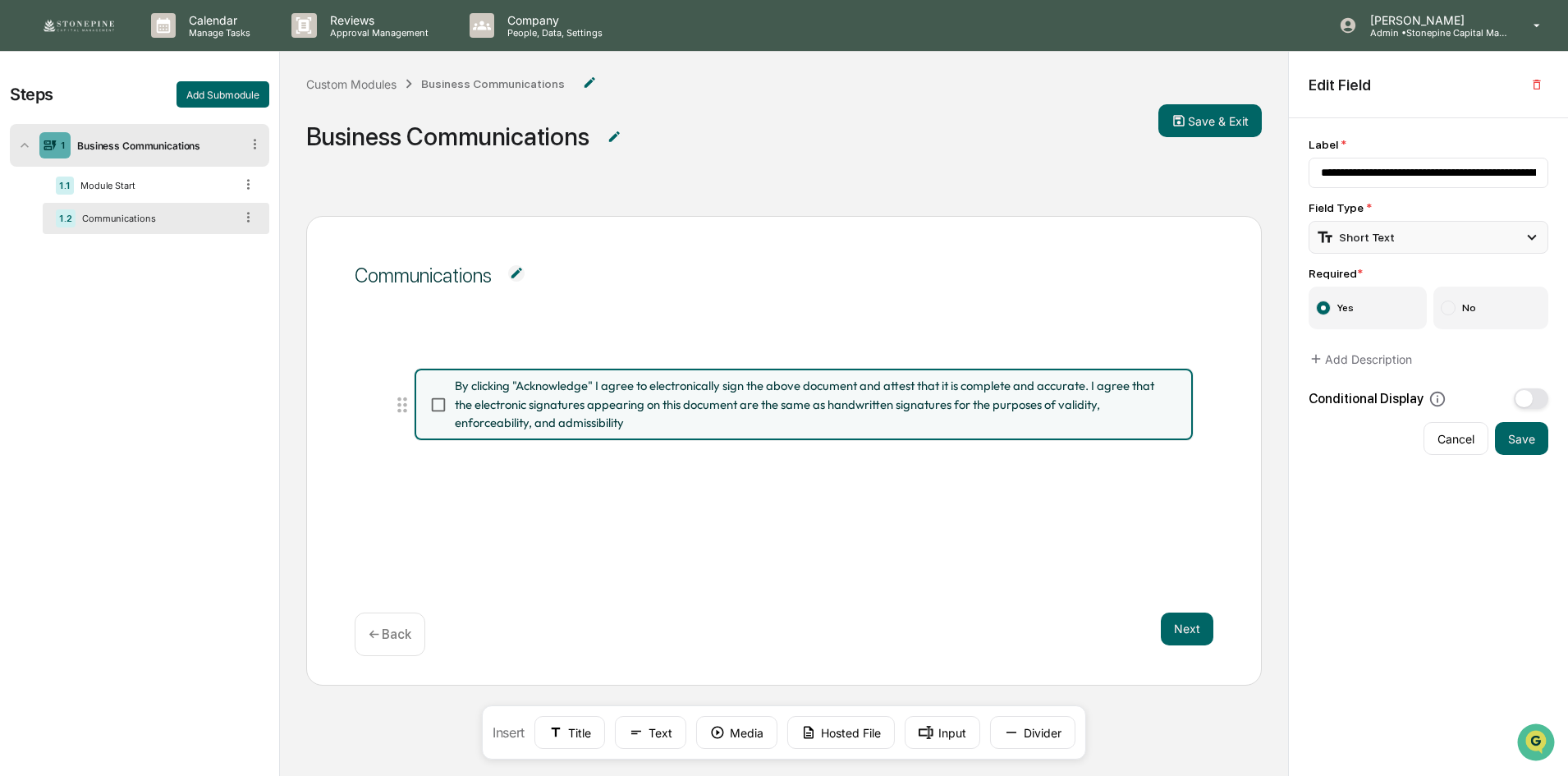
click at [1375, 243] on div "Short Text" at bounding box center [1355, 237] width 79 height 18
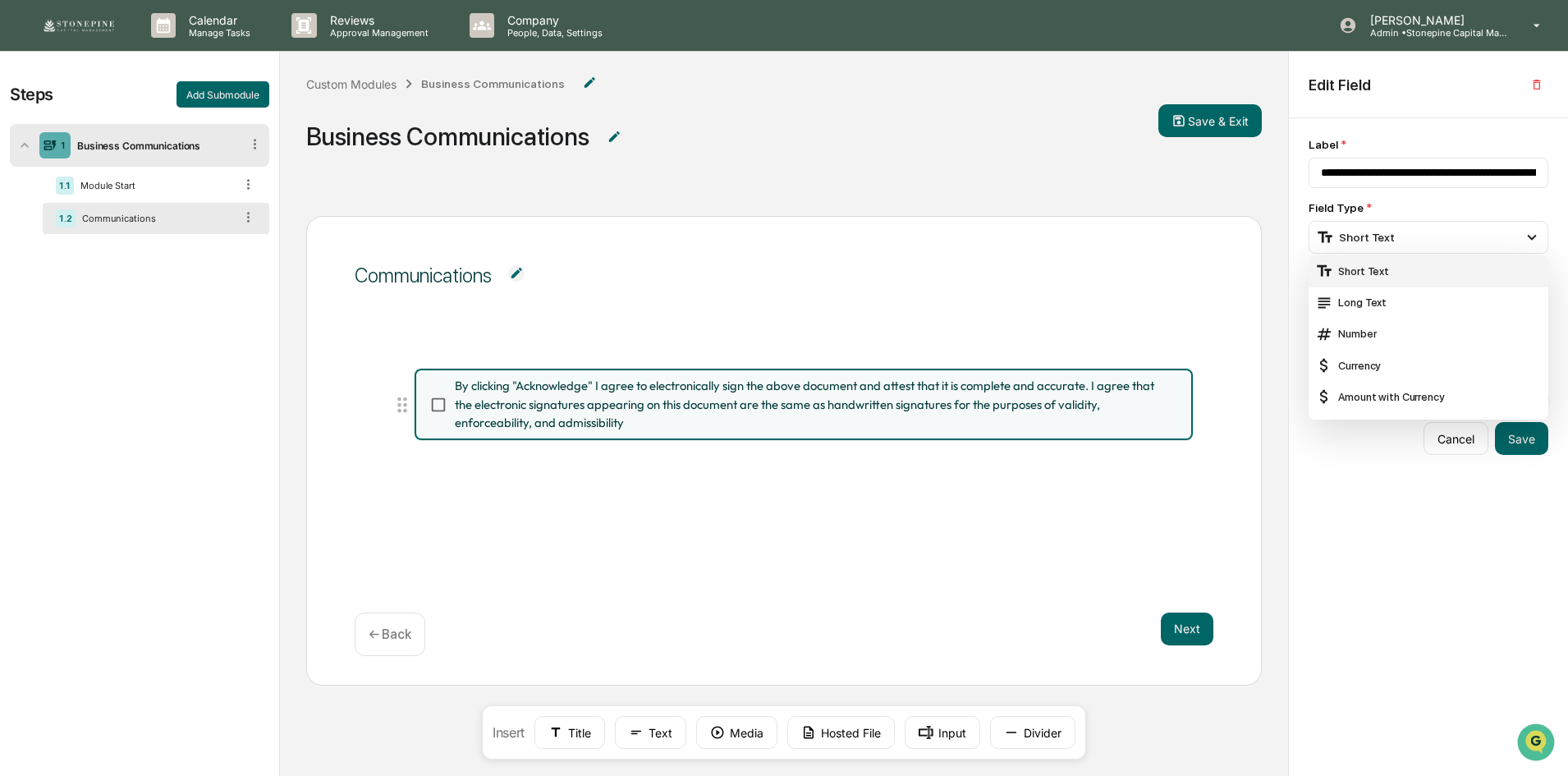
click at [1361, 275] on div "Short Text" at bounding box center [1428, 271] width 226 height 18
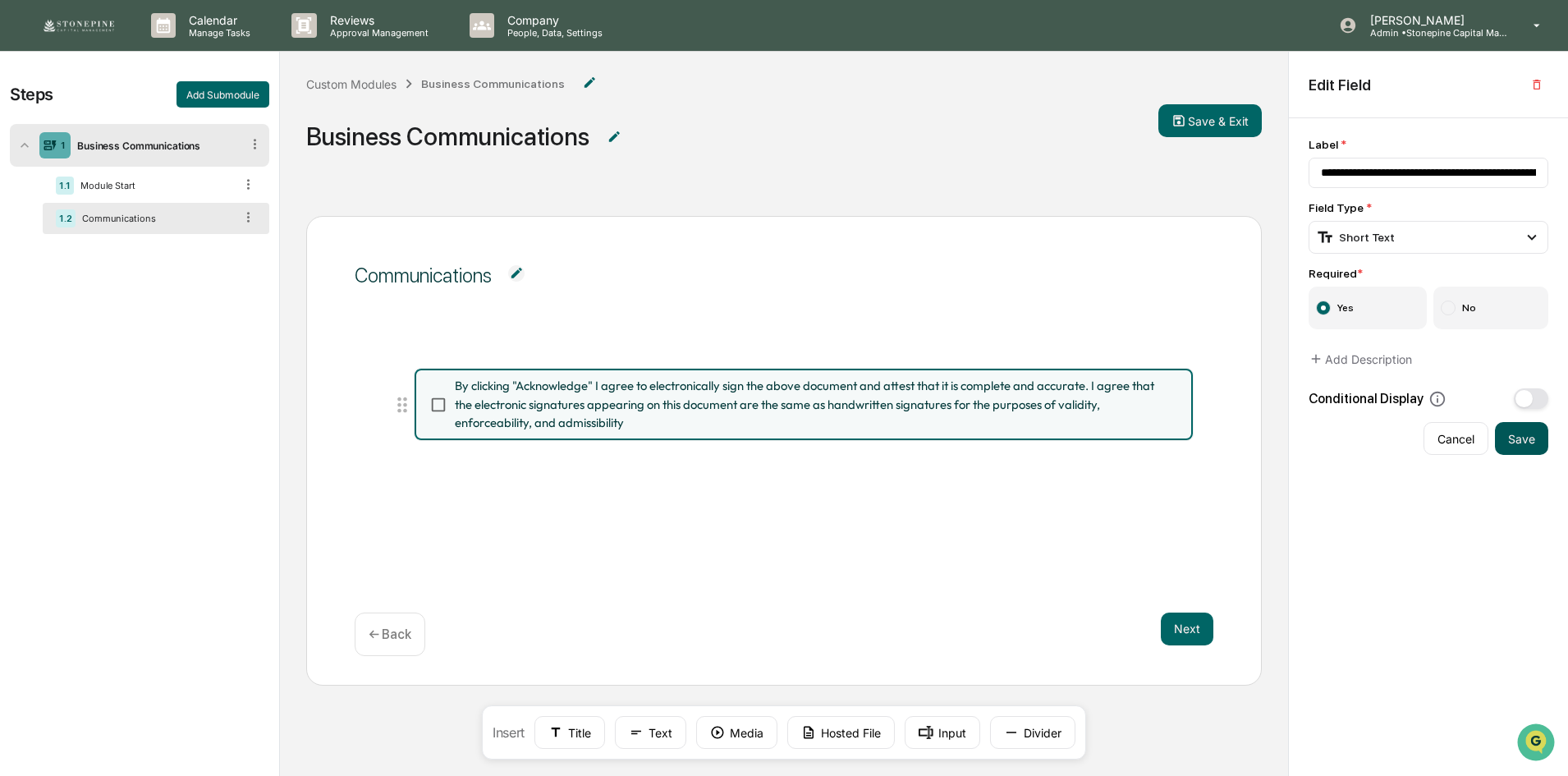
click at [1509, 447] on button "Save" at bounding box center [1522, 439] width 54 height 33
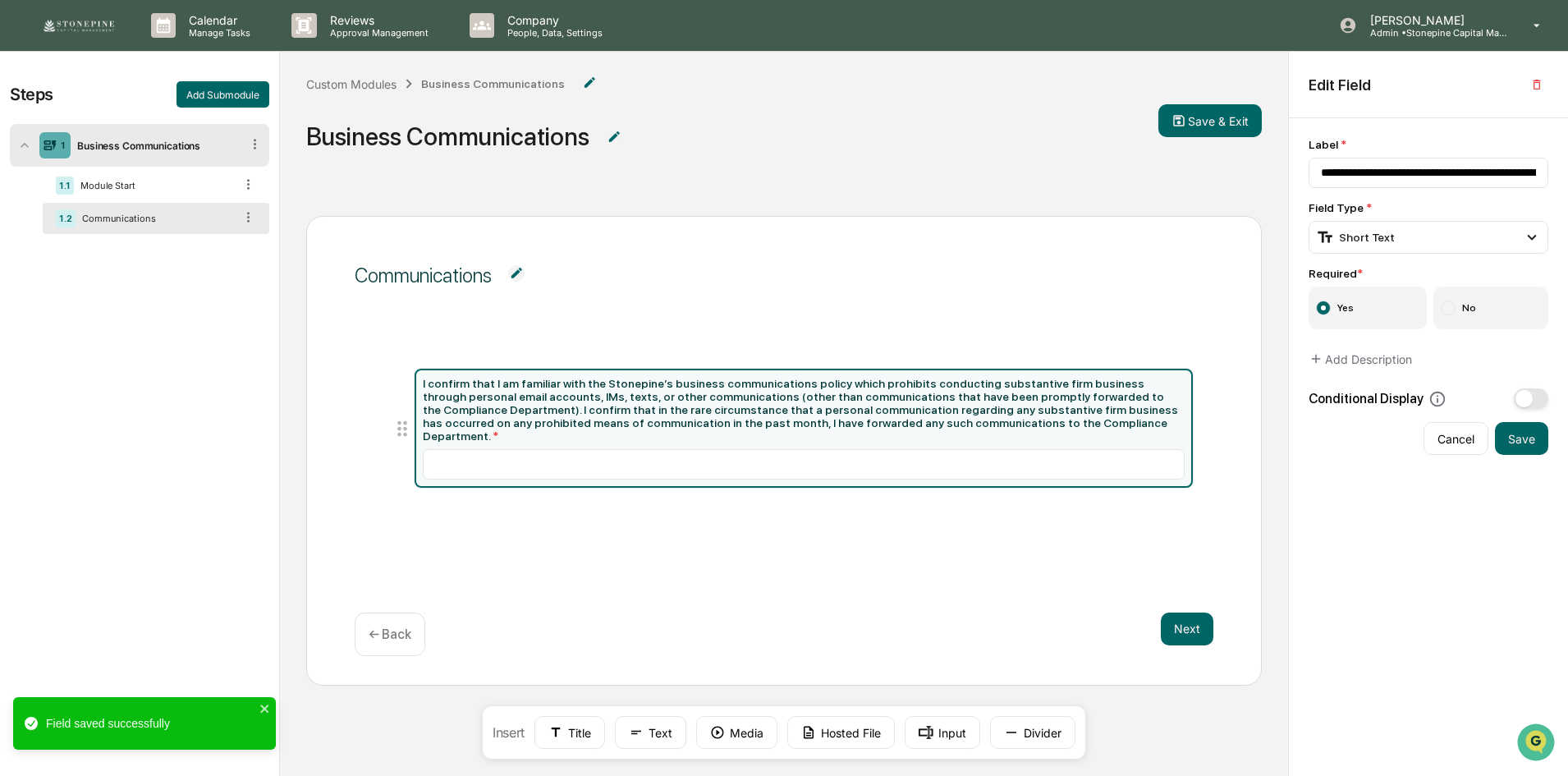
click at [756, 417] on div "I confirm that I am familiar with the Stonepine’s business communications polic…" at bounding box center [804, 409] width 762 height 65
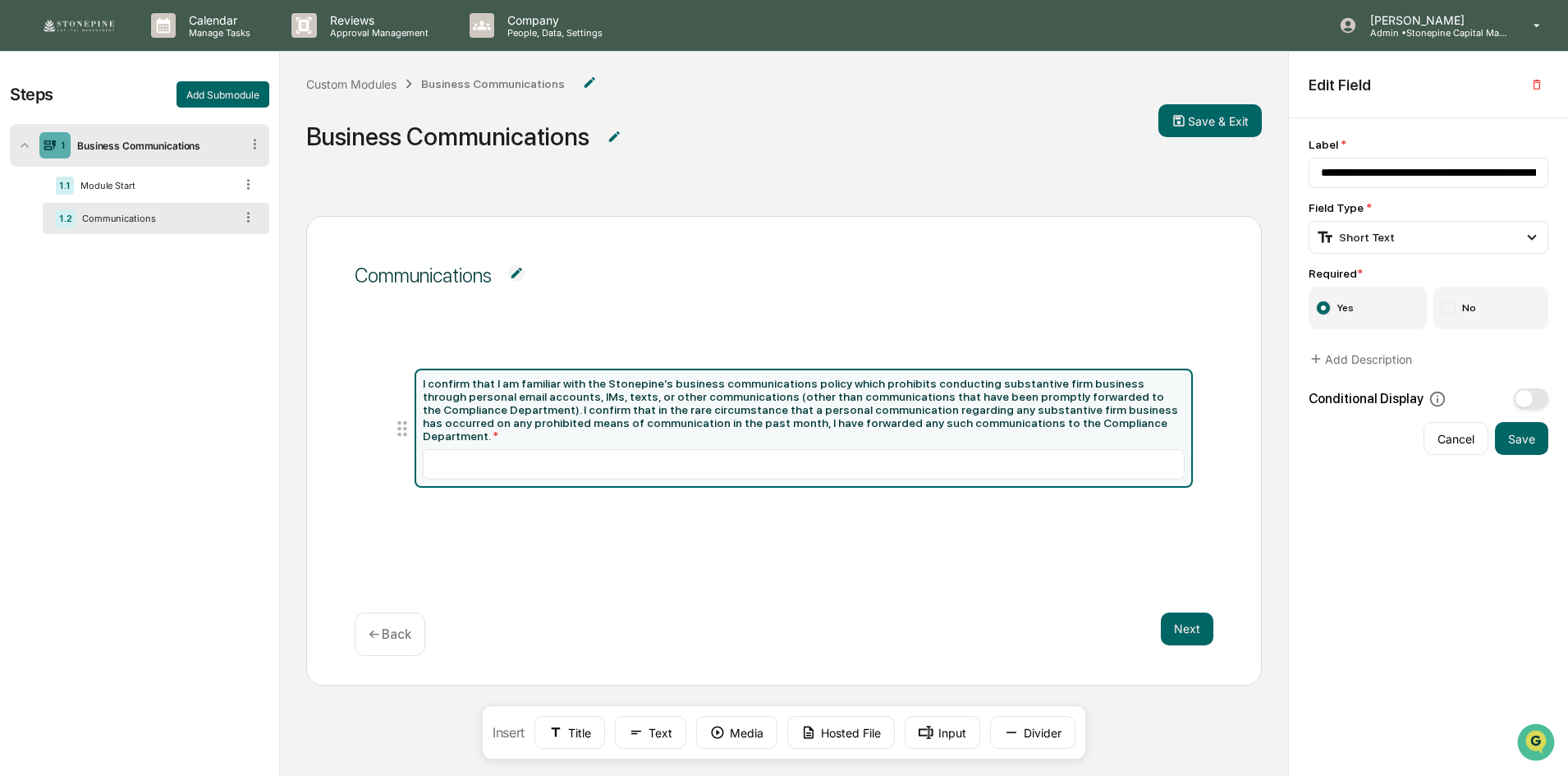
click at [989, 406] on div "I confirm that I am familiar with the Stonepine’s business communications polic…" at bounding box center [804, 409] width 762 height 65
click at [1006, 414] on div "I confirm that I am familiar with the Stonepine’s business communications polic…" at bounding box center [804, 409] width 762 height 65
click at [405, 431] on icon at bounding box center [403, 429] width 23 height 23
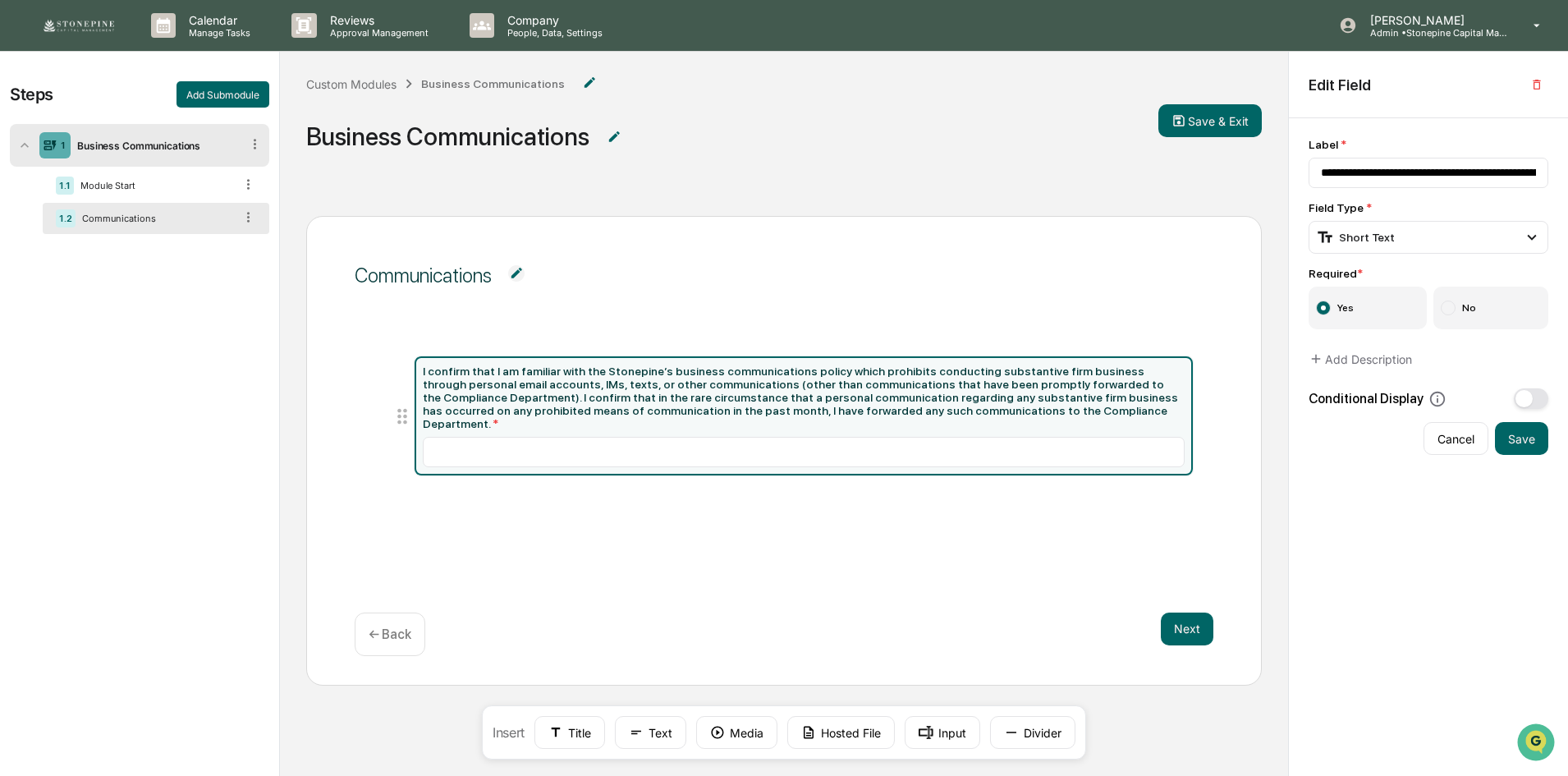
drag, startPoint x: 908, startPoint y: 412, endPoint x: 810, endPoint y: 399, distance: 98.9
click at [810, 399] on div "I confirm that I am familiar with the Stonepine’s business communications polic…" at bounding box center [804, 397] width 762 height 65
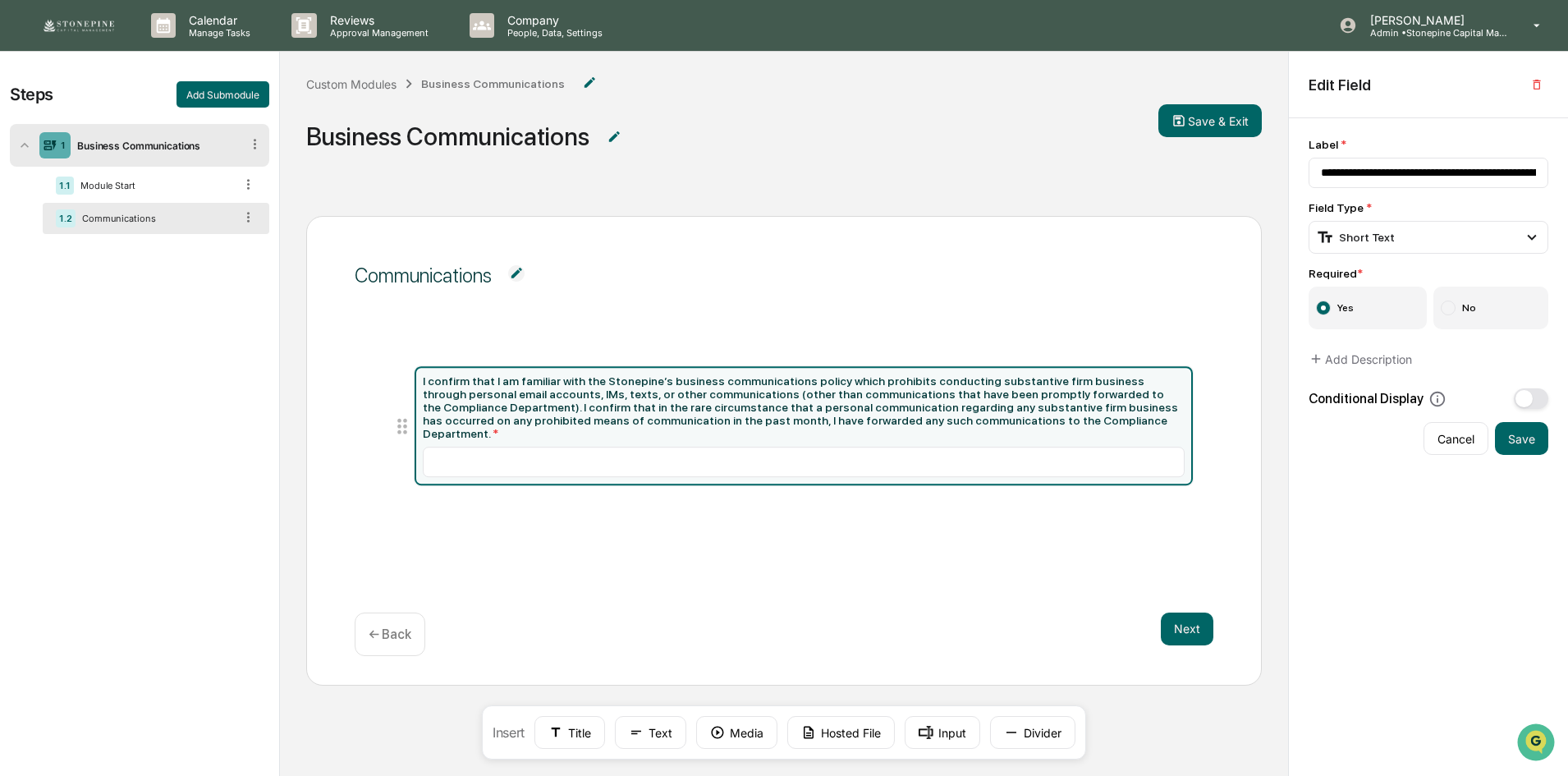
click at [810, 399] on div "I confirm that I am familiar with the Stonepine’s business communications polic…" at bounding box center [804, 407] width 762 height 65
click at [1472, 169] on input "**********" at bounding box center [1428, 173] width 240 height 31
click at [628, 621] on div "Next ← Back" at bounding box center [784, 634] width 859 height 44
click at [909, 733] on button "Input" at bounding box center [942, 732] width 75 height 33
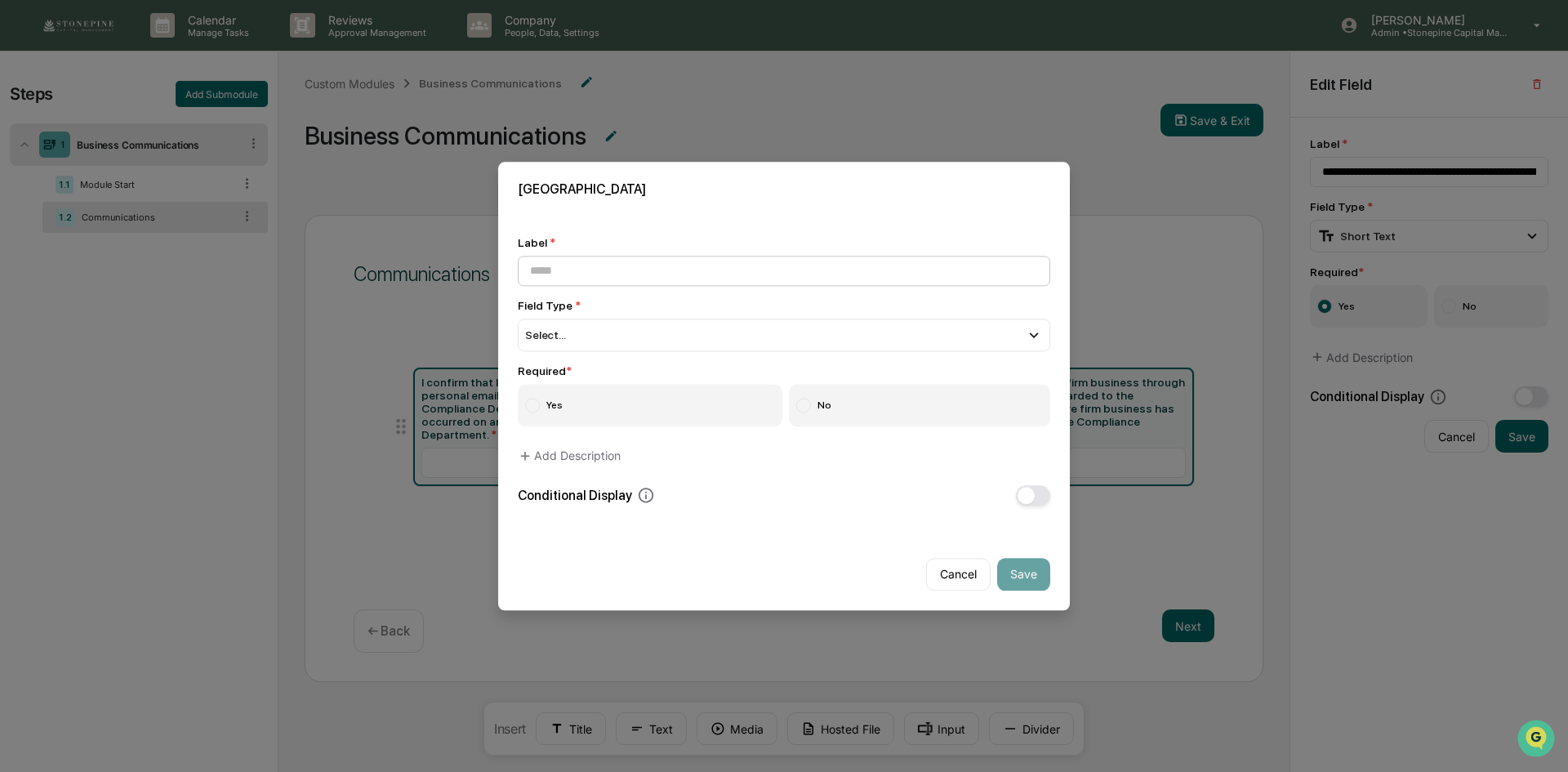
click at [644, 270] on input at bounding box center [784, 270] width 533 height 30
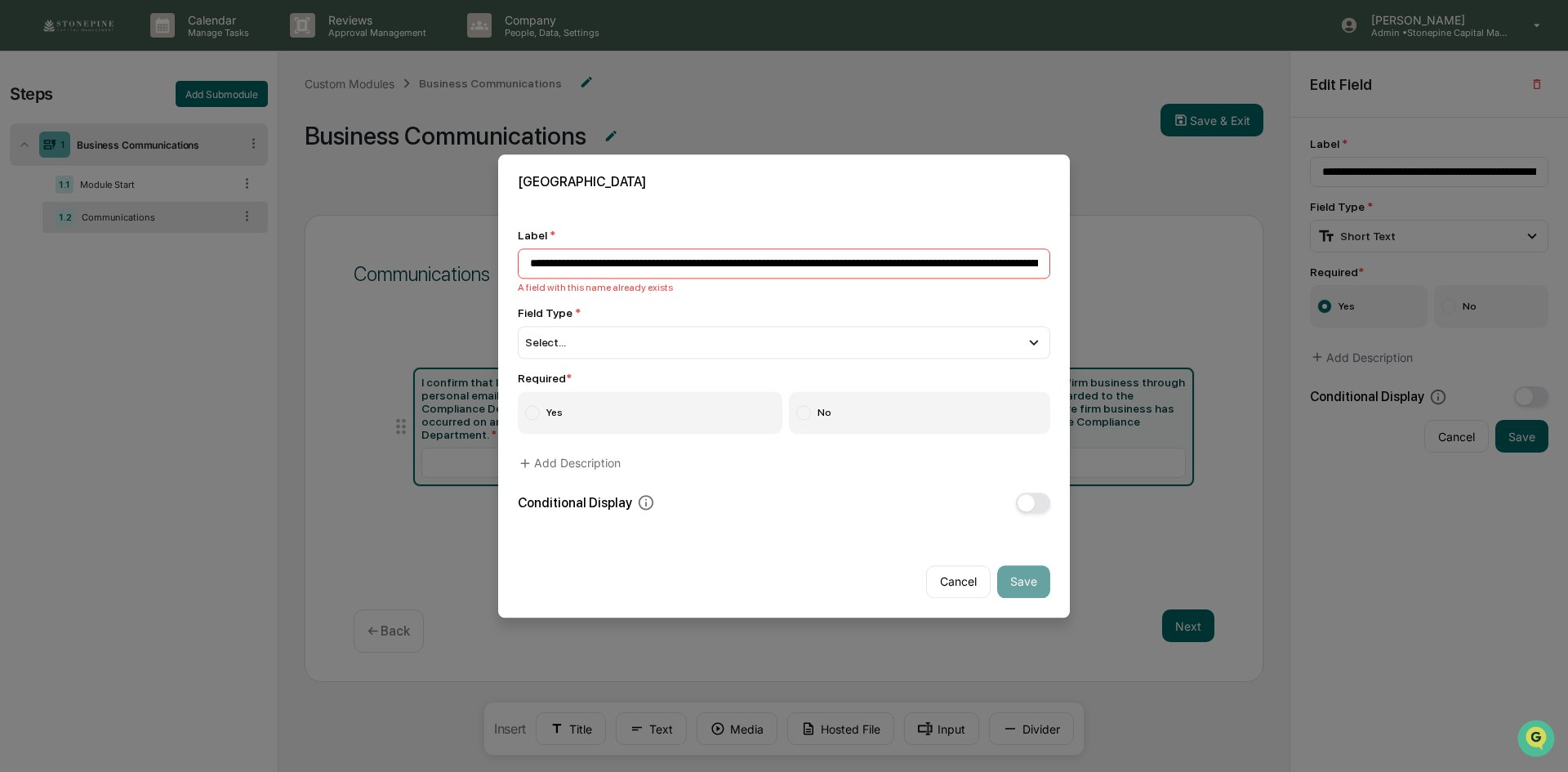
scroll to position [0, 2336]
type input "**********"
click at [951, 582] on button "Cancel" at bounding box center [958, 582] width 64 height 33
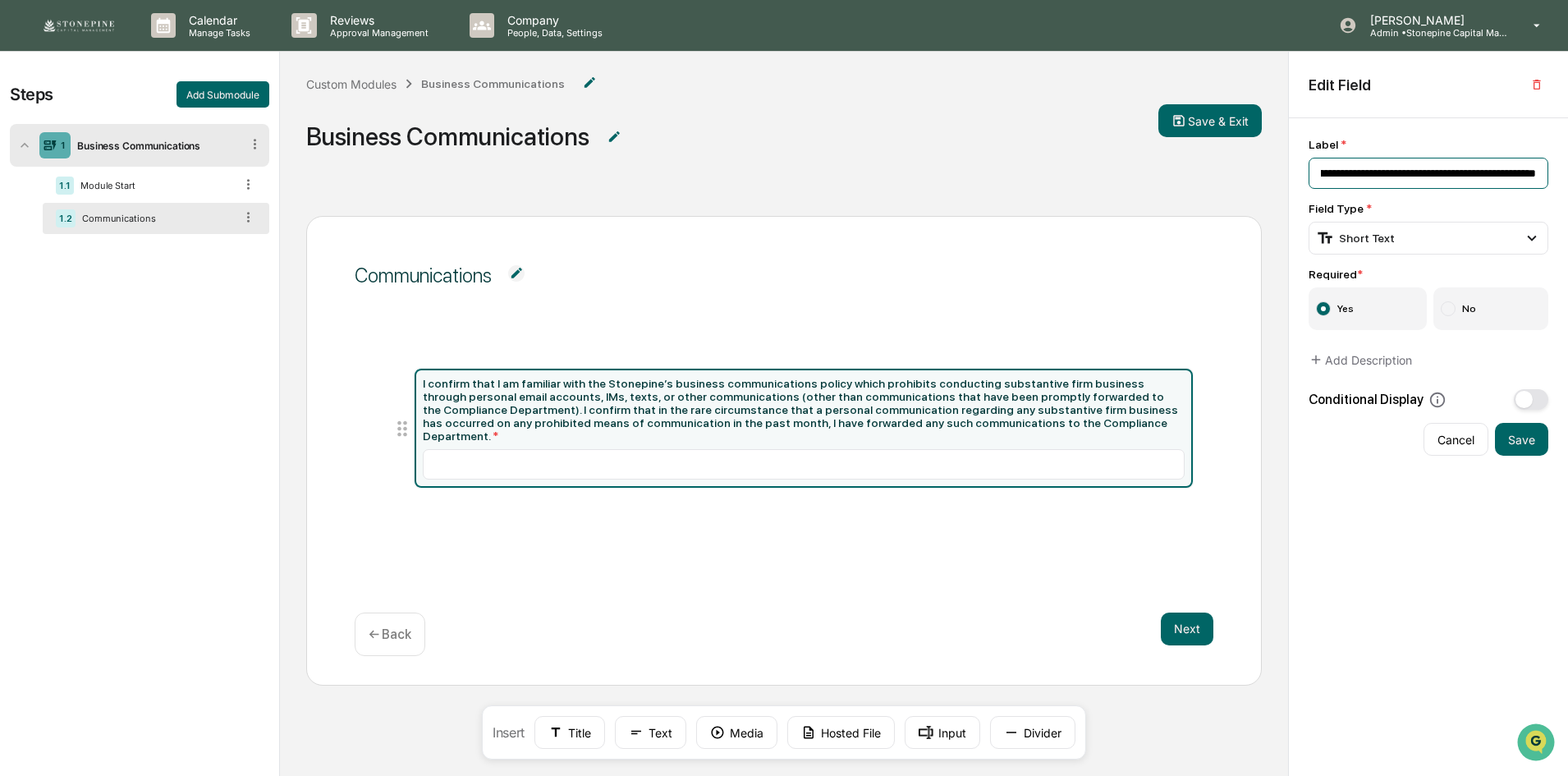
scroll to position [0, 2643]
drag, startPoint x: 1531, startPoint y: 174, endPoint x: 1575, endPoint y: 174, distance: 44.0
click at [1567, 174] on html "Calendar Manage Tasks Reviews Approval Management Company People, Data, Setting…" at bounding box center [784, 388] width 1568 height 776
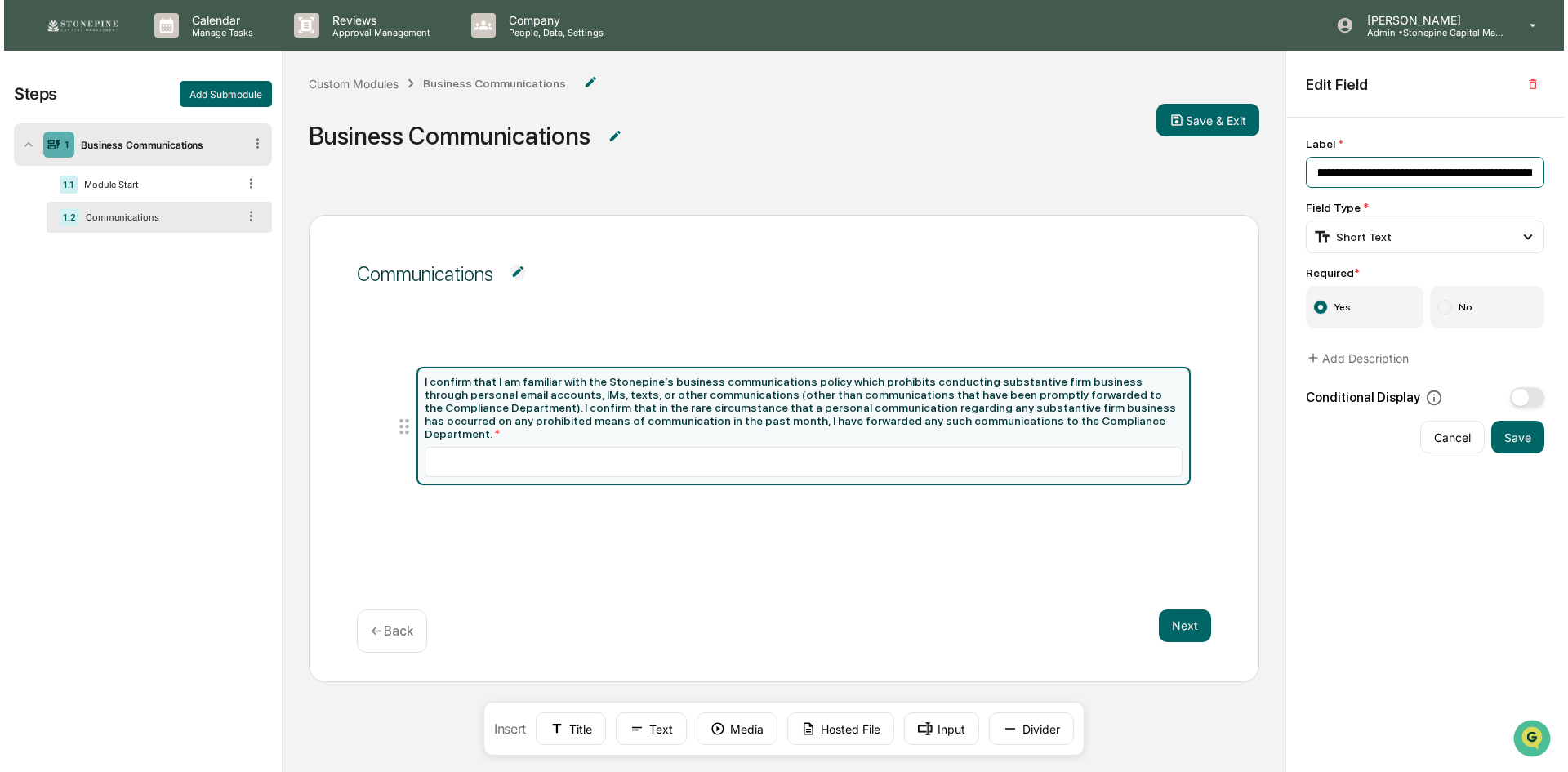
scroll to position [0, 0]
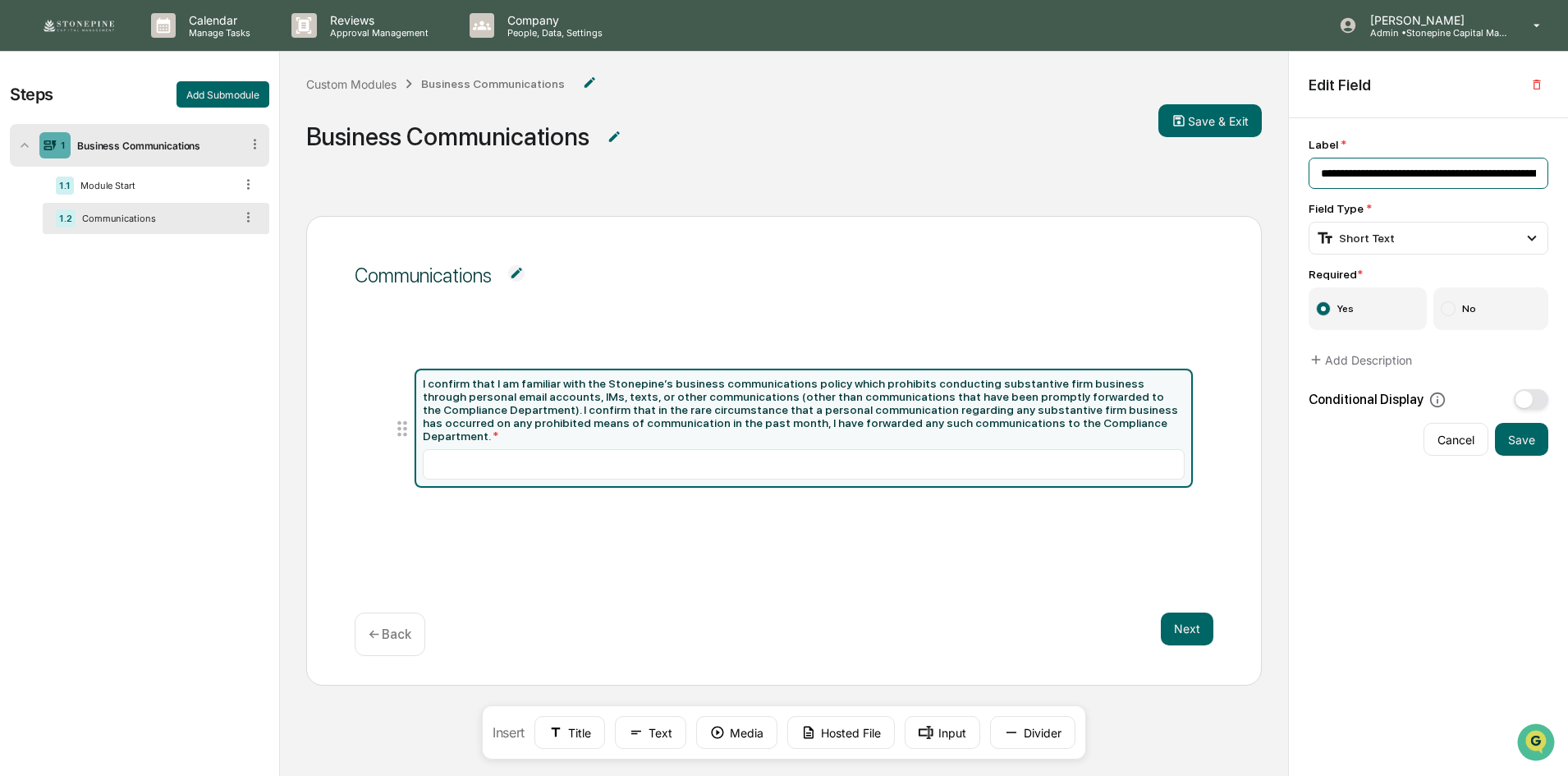
drag, startPoint x: 1370, startPoint y: 175, endPoint x: 1018, endPoint y: 185, distance: 352.1
click at [1018, 185] on div "Steps Add Submodule 1 Business Communications 1.1 Module Start 1.2 Communicatio…" at bounding box center [784, 469] width 1568 height 835
click at [1320, 172] on input "**********" at bounding box center [1428, 174] width 240 height 31
type input "**********"
click at [1520, 445] on button "Save" at bounding box center [1522, 440] width 54 height 33
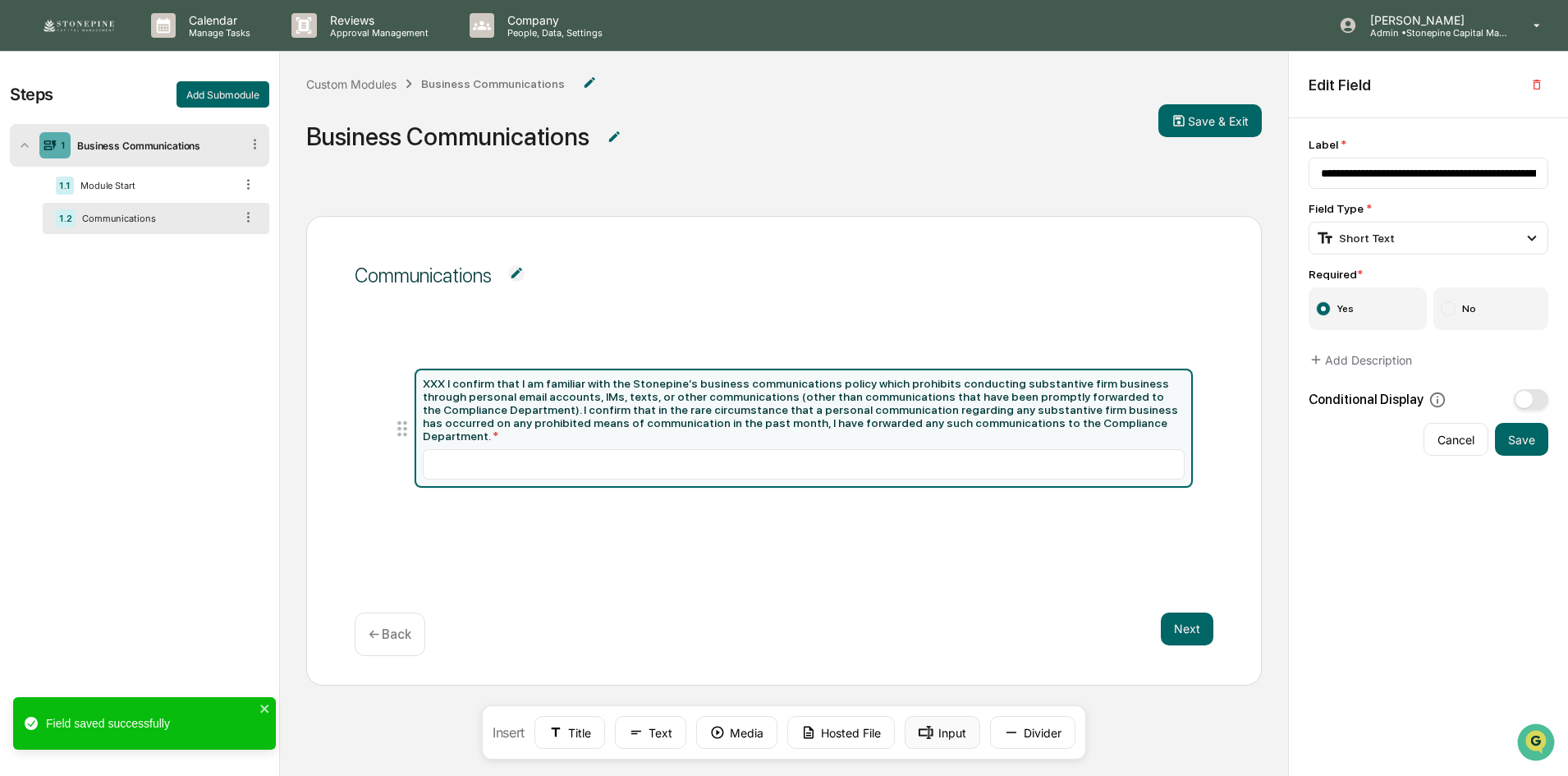
click at [923, 735] on rect at bounding box center [926, 732] width 15 height 13
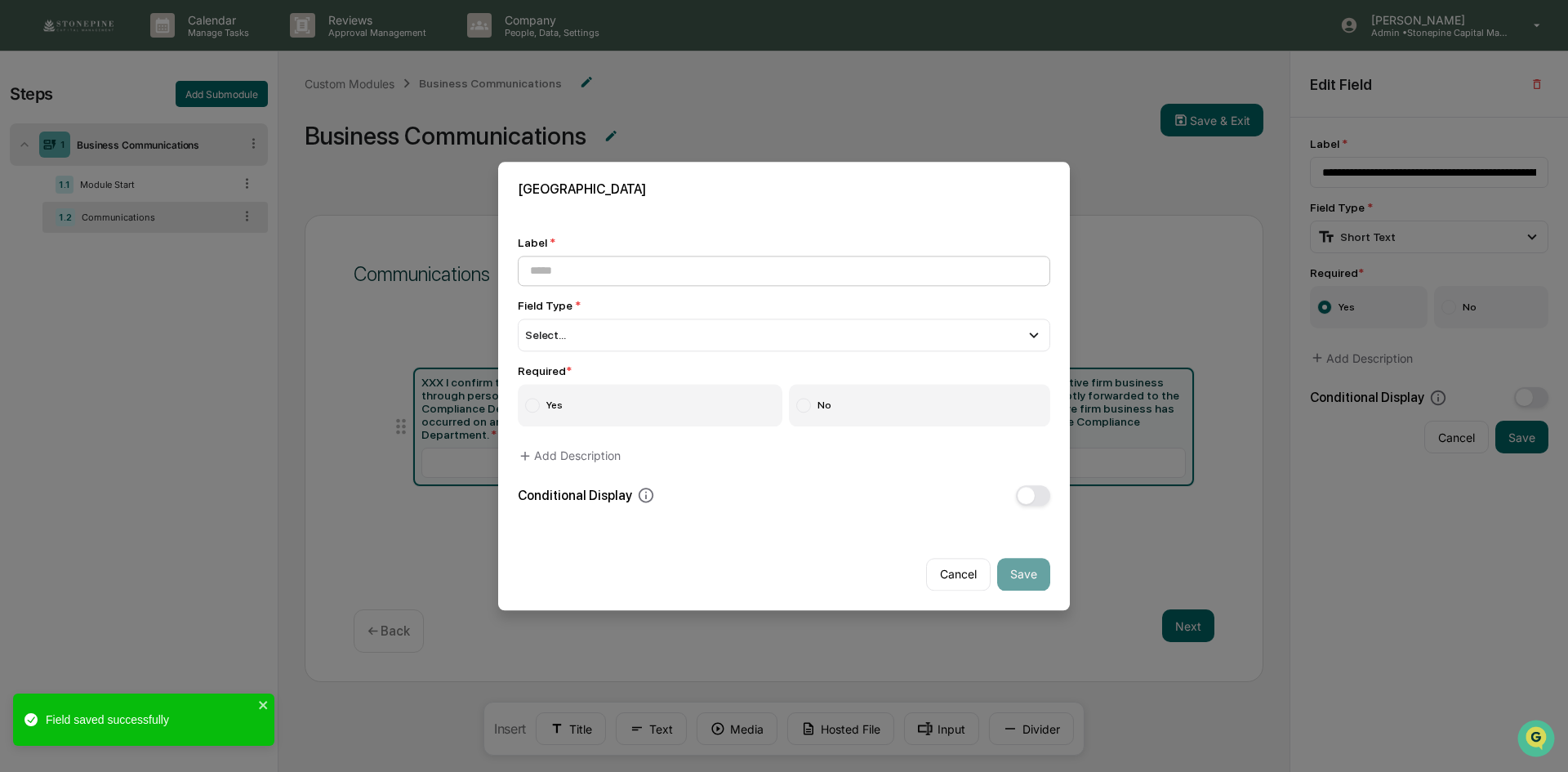
click at [730, 267] on input at bounding box center [784, 270] width 533 height 30
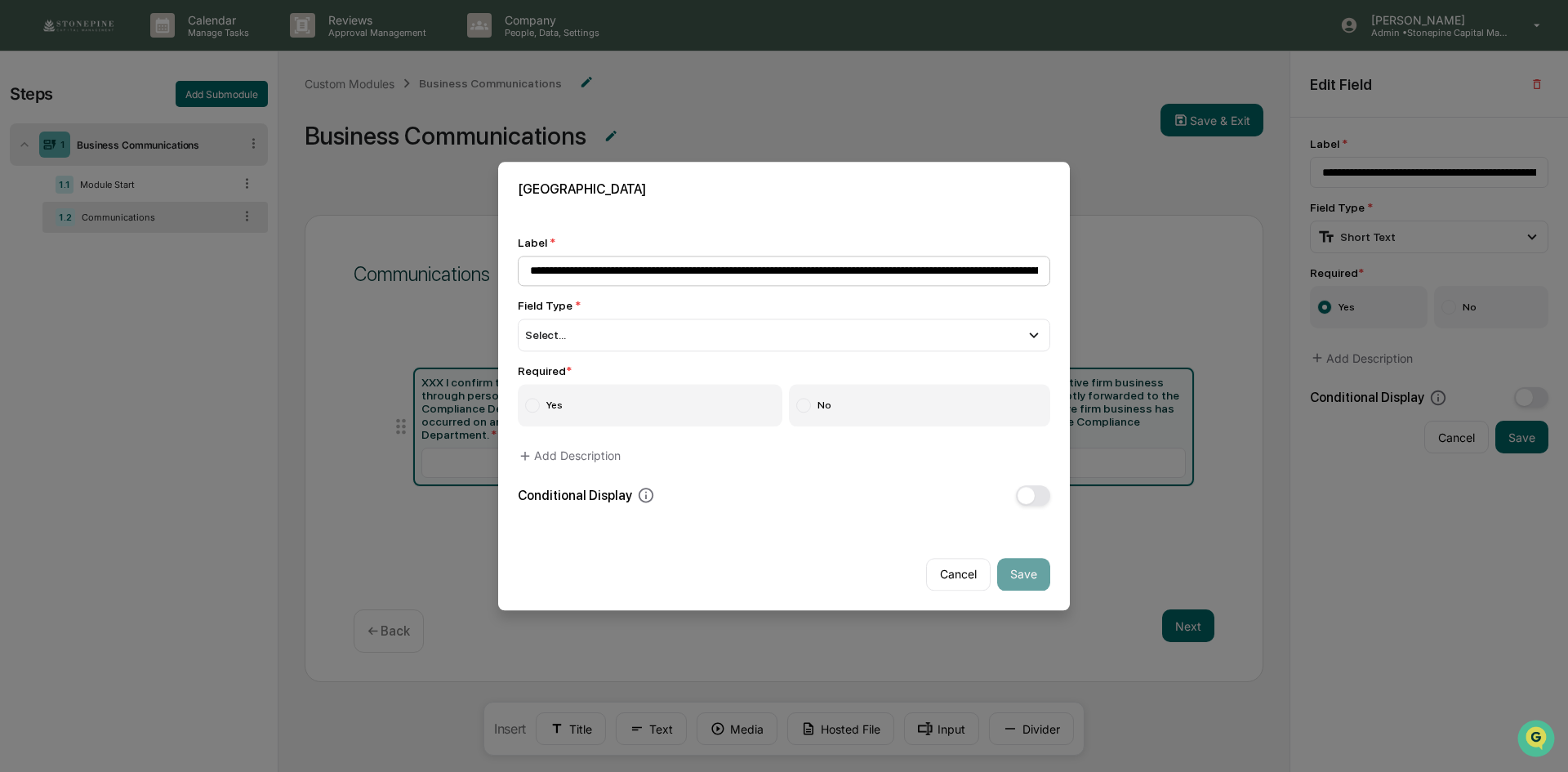
scroll to position [0, 2336]
type input "**********"
click at [710, 335] on div "Select..." at bounding box center [784, 335] width 533 height 33
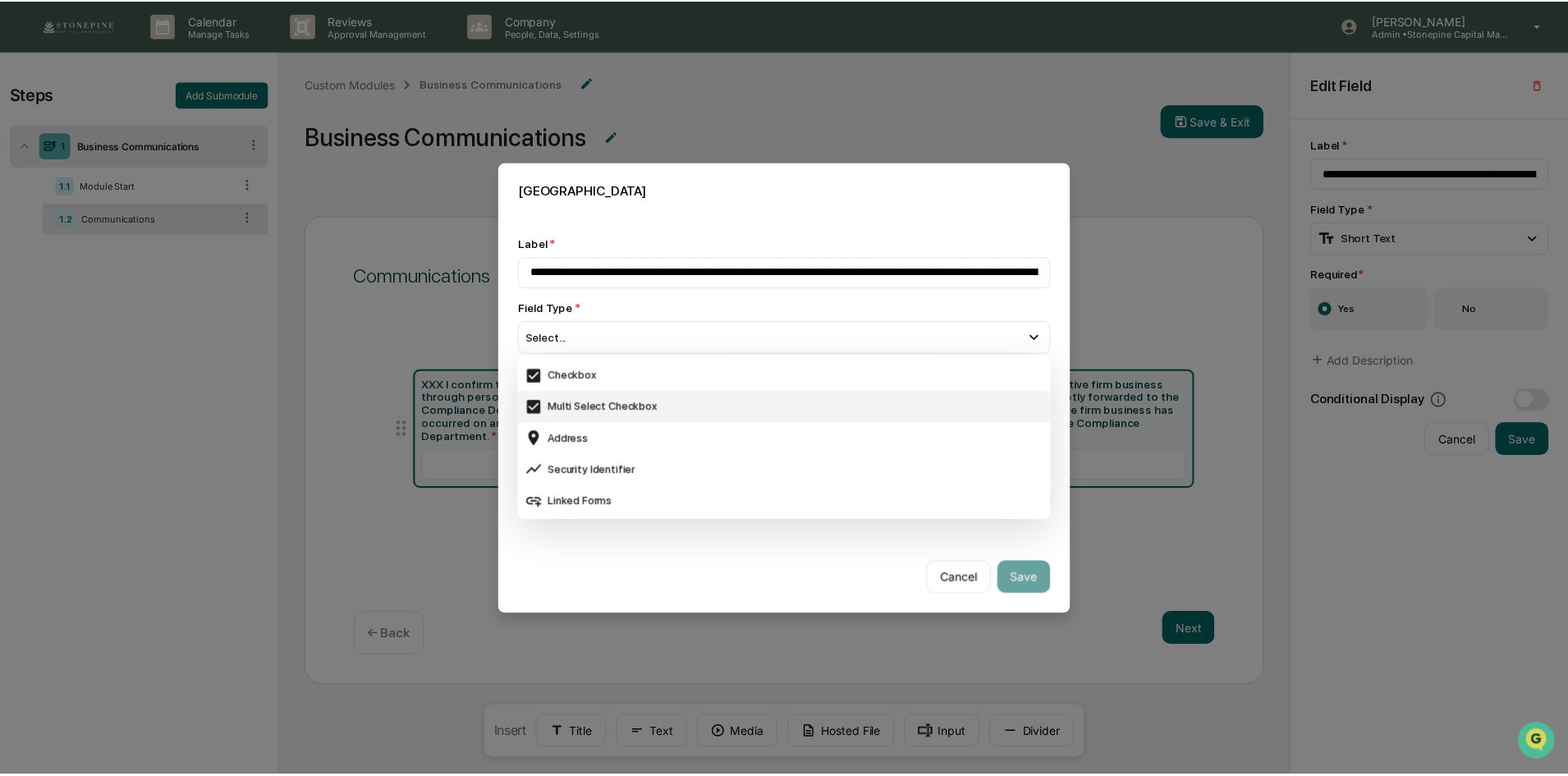
scroll to position [493, 0]
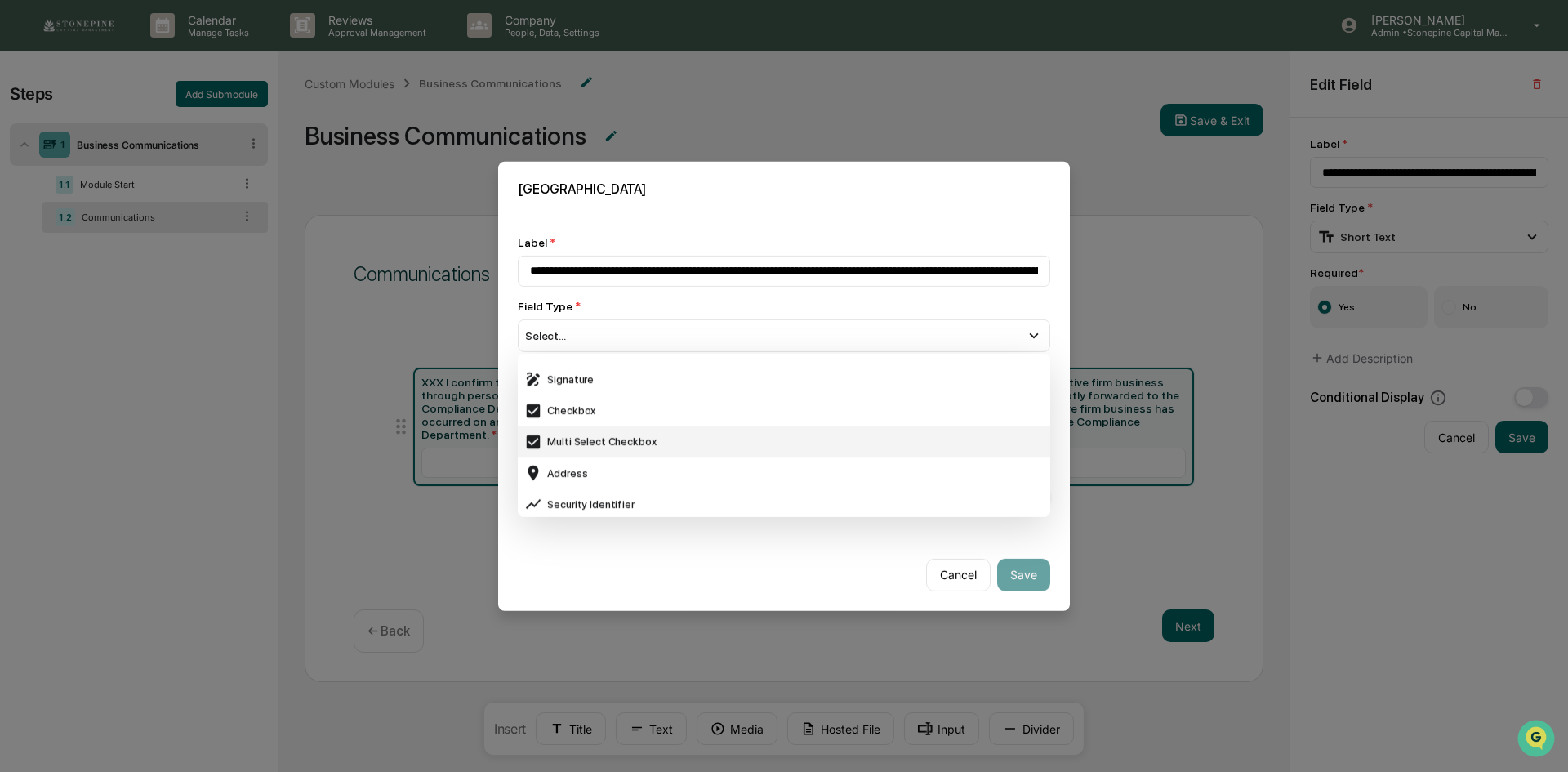
click at [657, 441] on div "Multi Select Checkbox" at bounding box center [784, 441] width 520 height 18
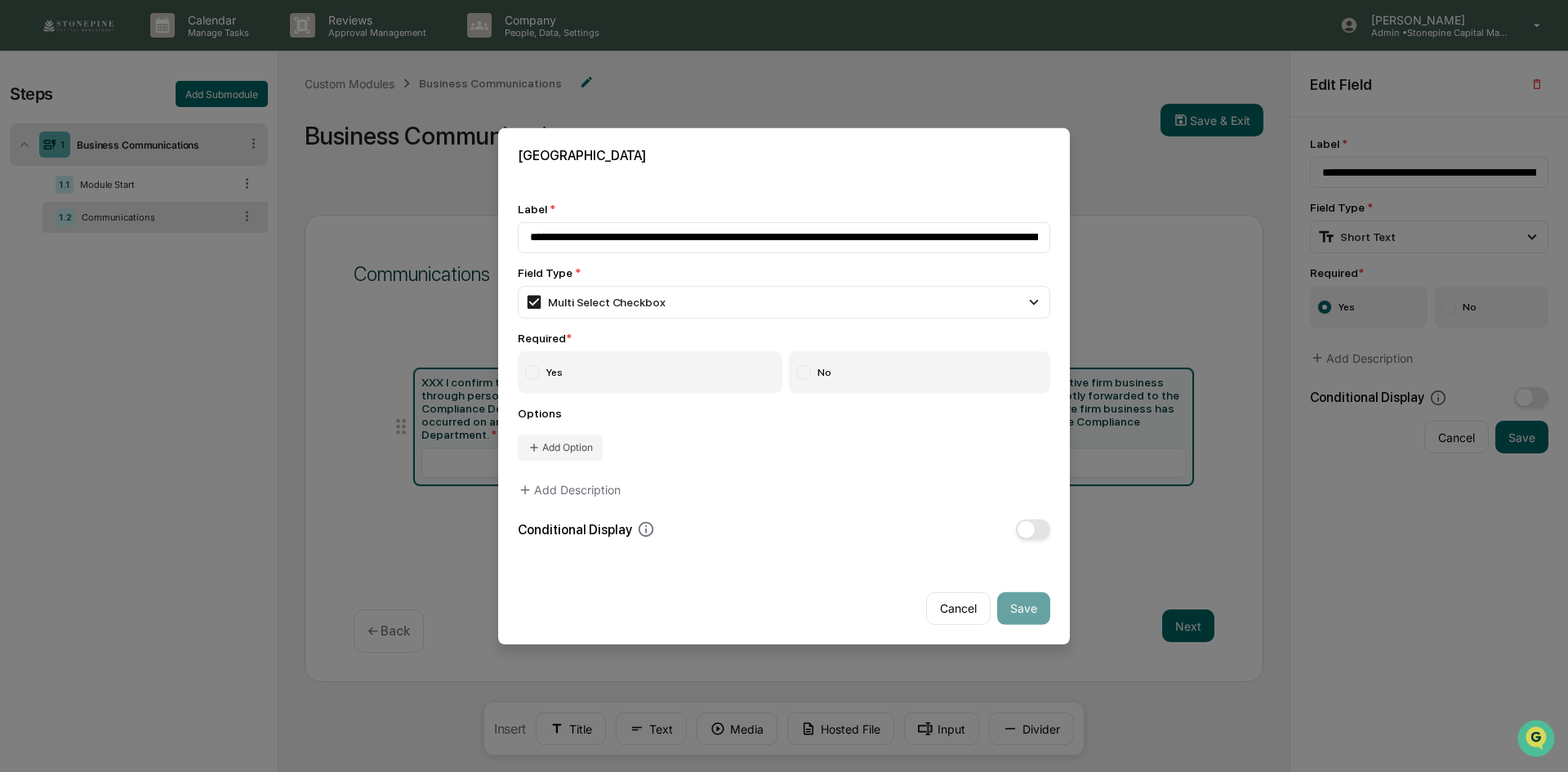
click at [551, 369] on label "Yes" at bounding box center [650, 372] width 265 height 43
click at [558, 442] on button "Add Option" at bounding box center [560, 447] width 85 height 26
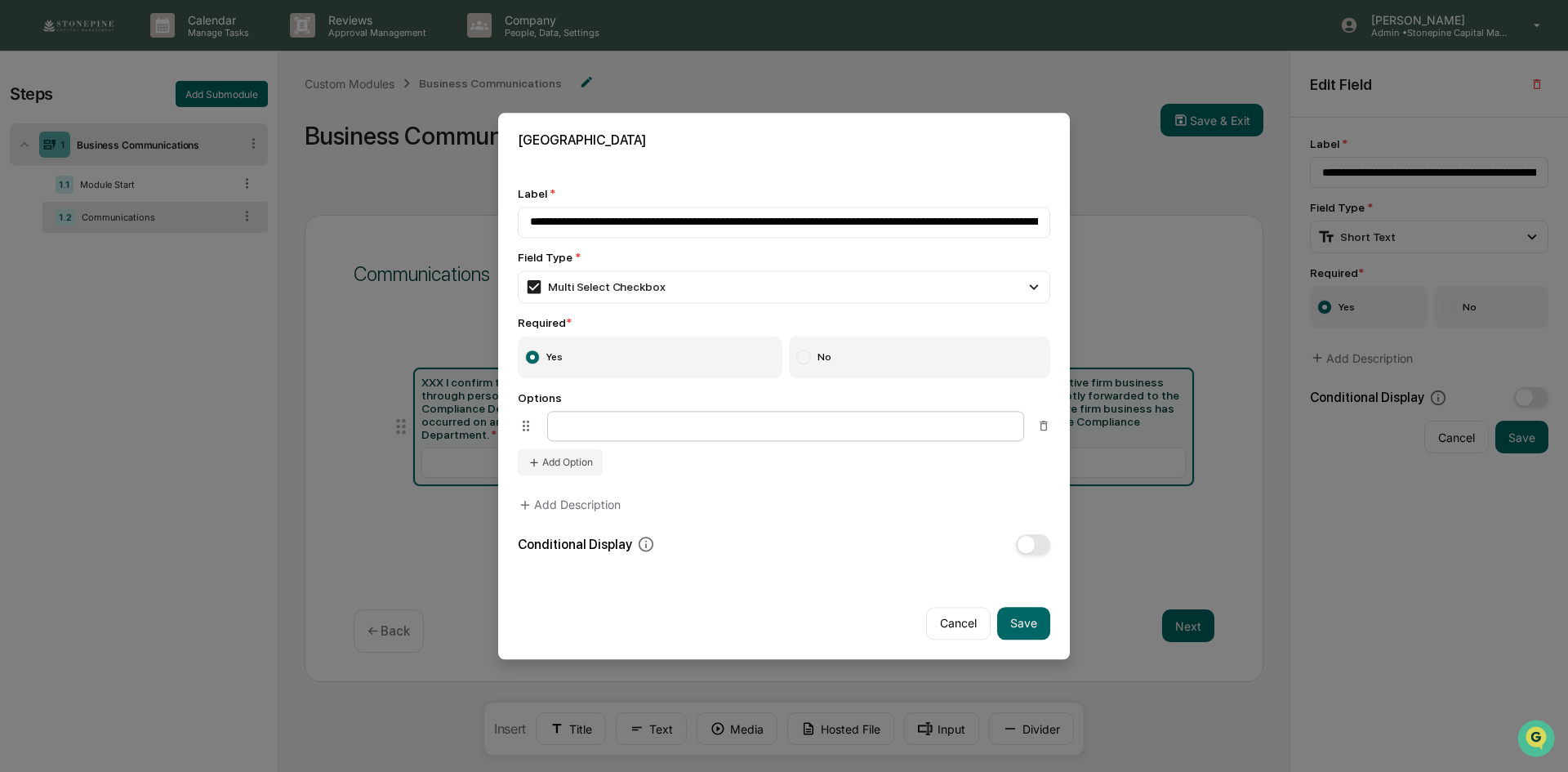
click at [587, 423] on input at bounding box center [785, 426] width 477 height 30
type input "*****"
click at [573, 455] on button "Add Option" at bounding box center [560, 462] width 85 height 26
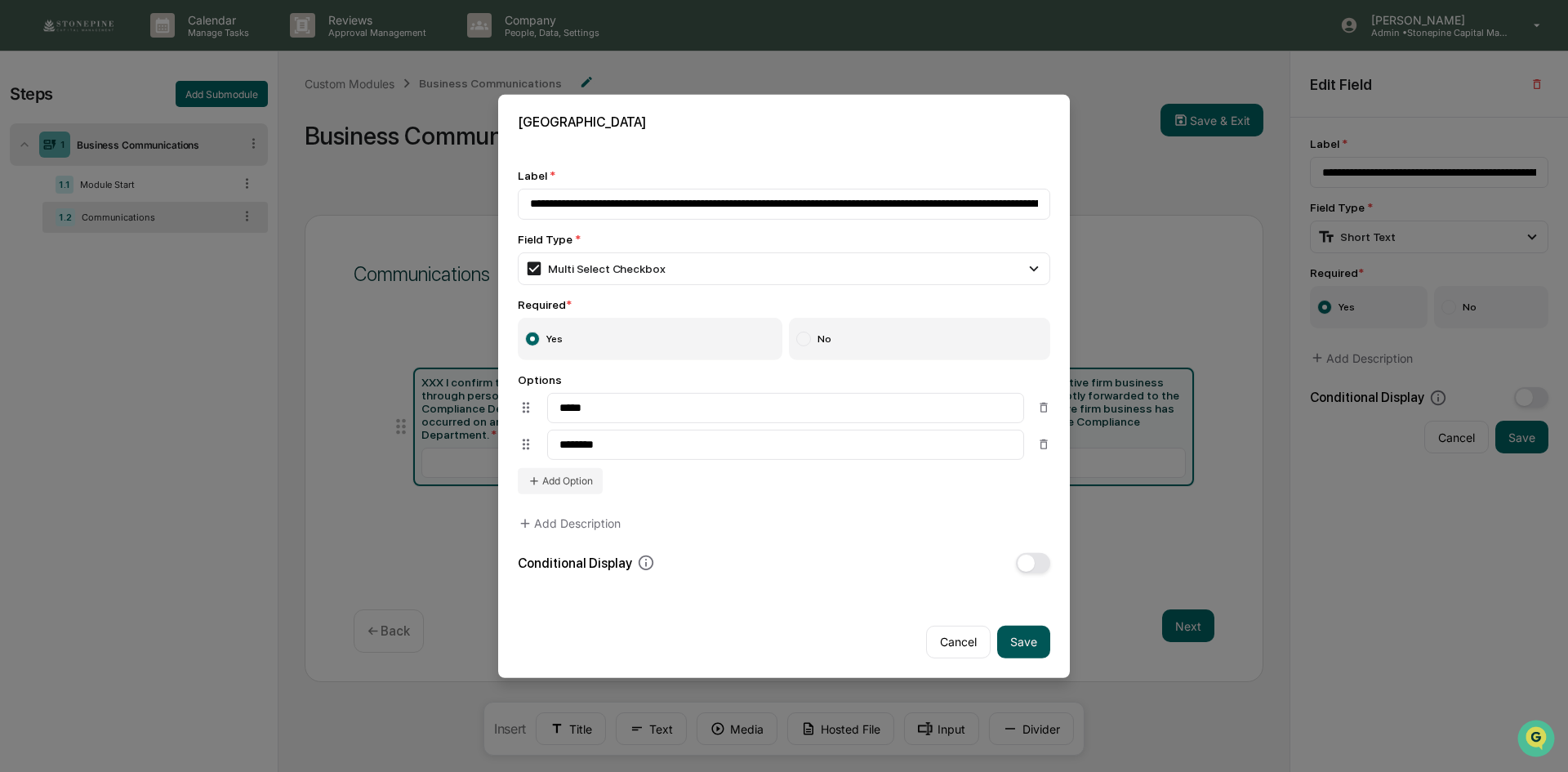
type input "********"
click at [1028, 655] on button "Save" at bounding box center [1024, 642] width 53 height 33
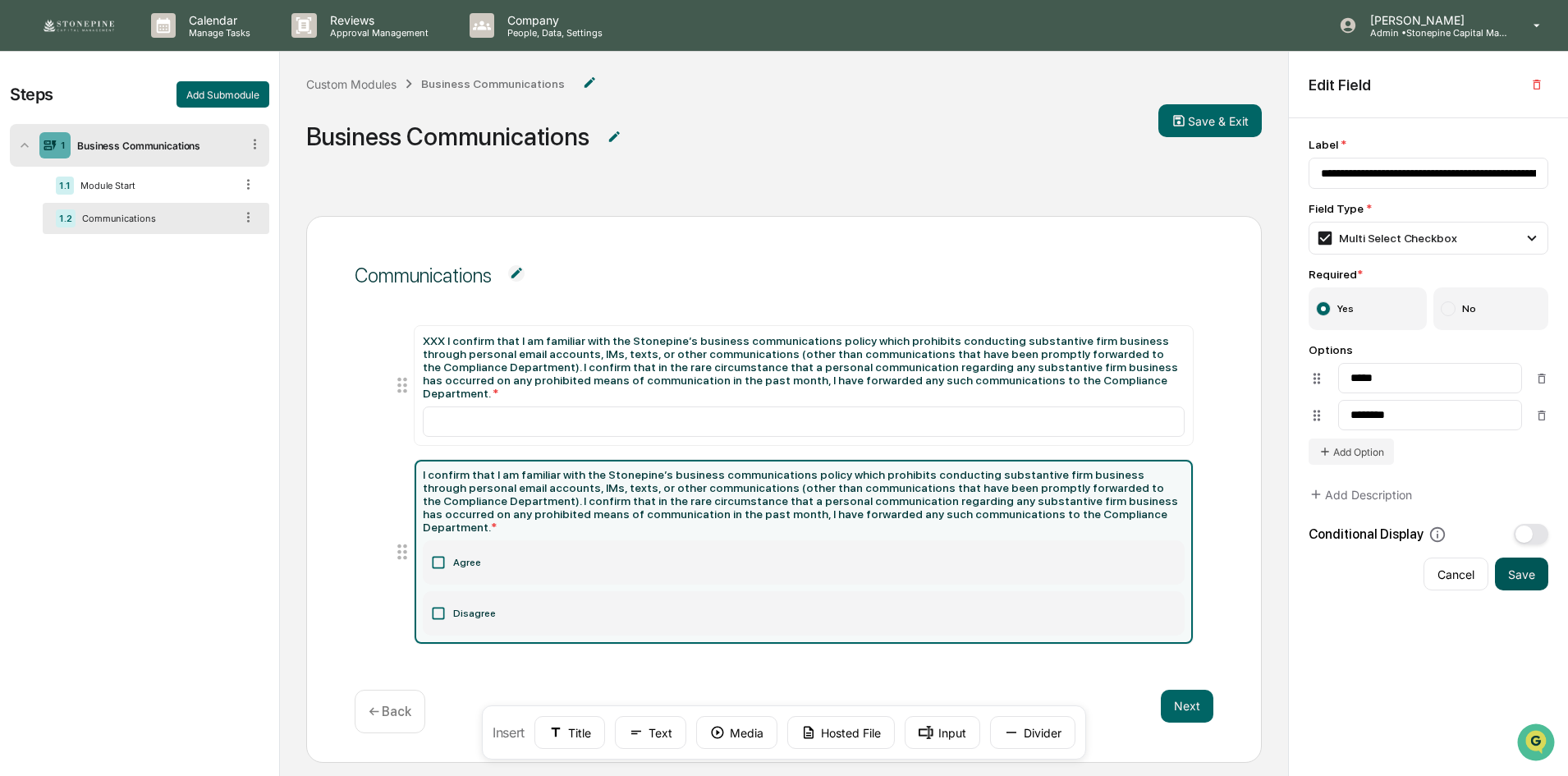
click at [1519, 570] on button "Save" at bounding box center [1522, 574] width 54 height 33
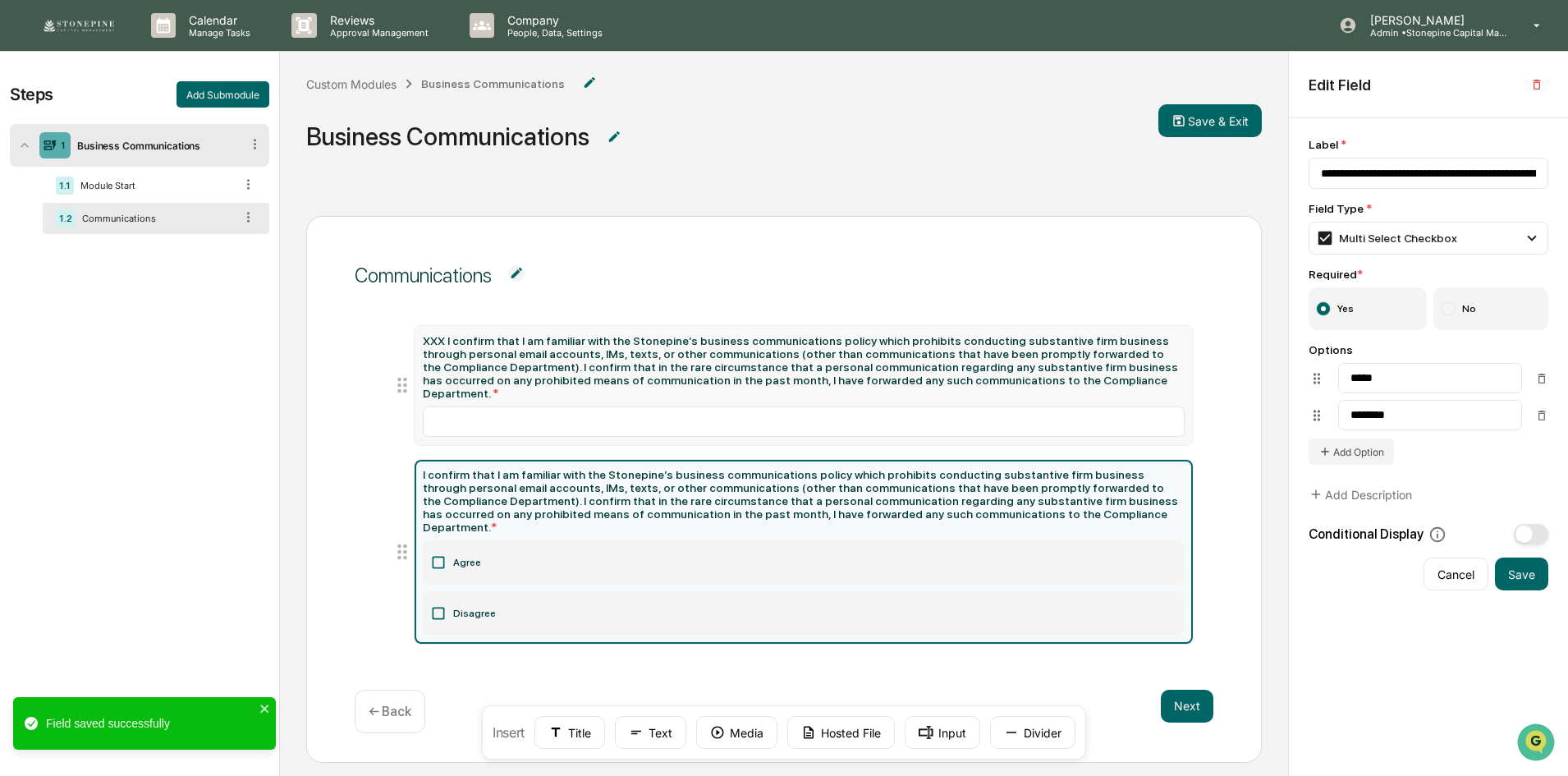
click at [402, 378] on icon at bounding box center [403, 385] width 23 height 23
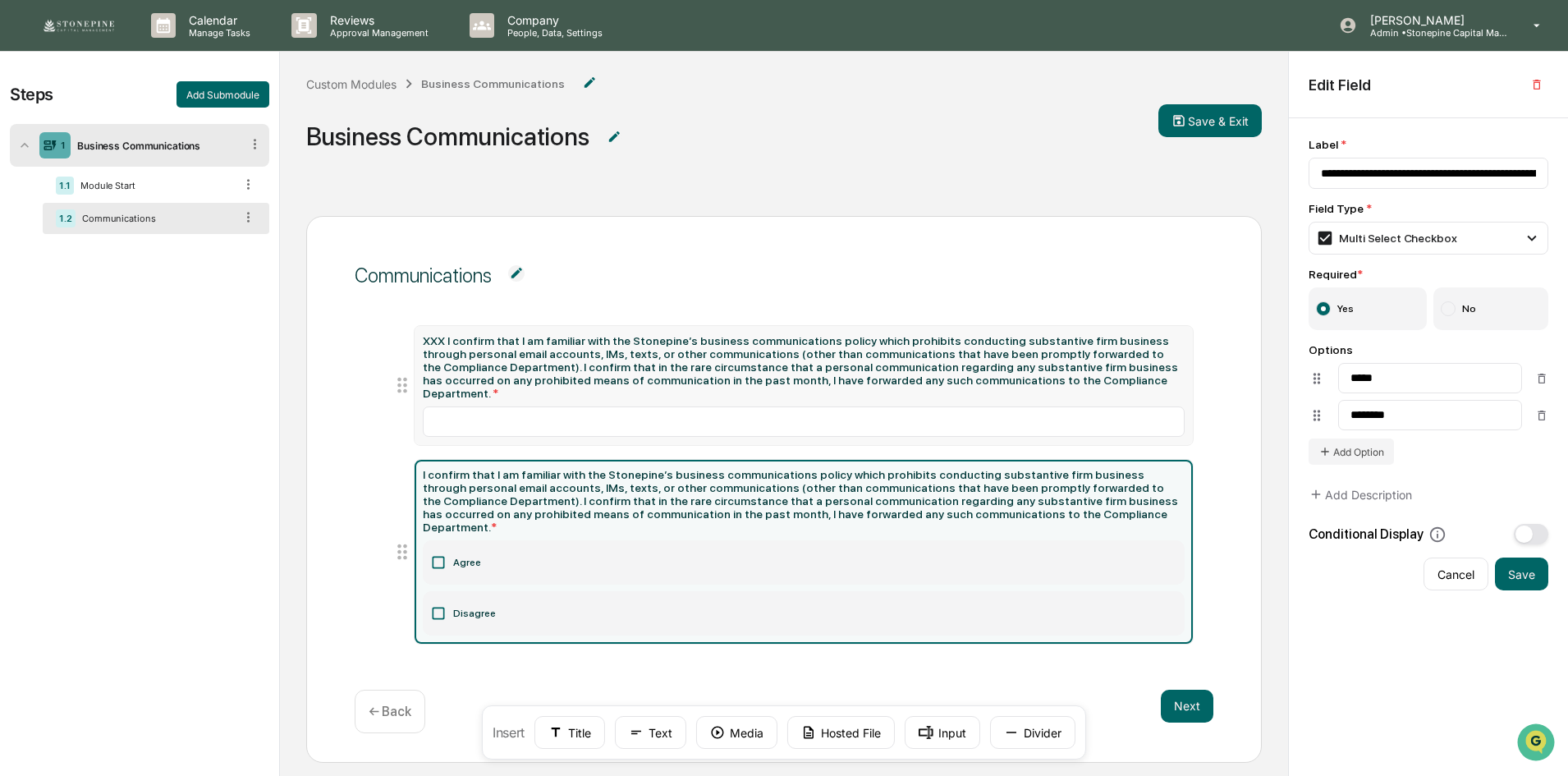
click at [396, 382] on icon at bounding box center [403, 385] width 23 height 23
click at [403, 382] on icon at bounding box center [403, 385] width 23 height 23
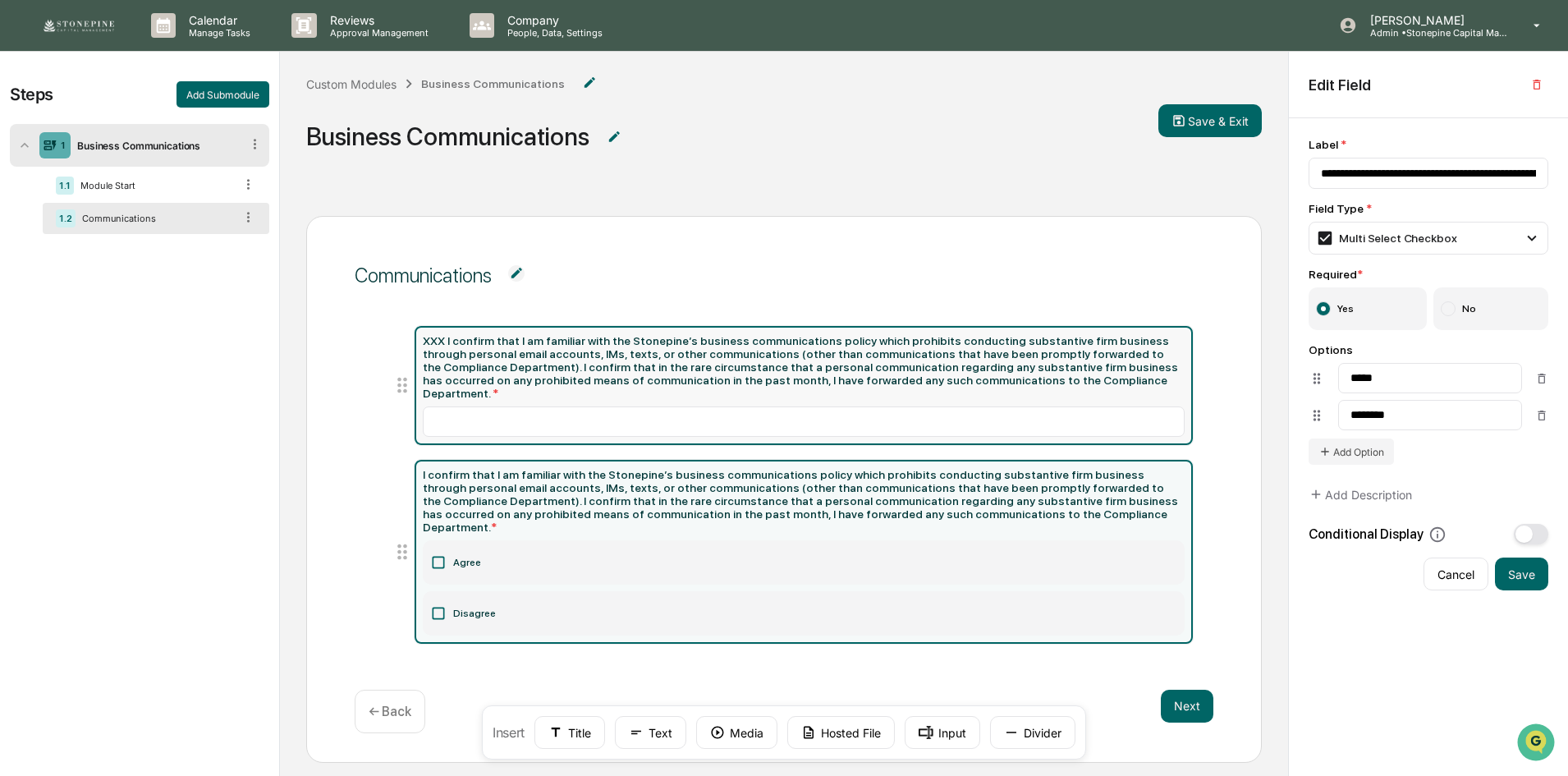
click at [563, 376] on div "XXX I confirm that I am familiar with the Stonepine’s business communications p…" at bounding box center [804, 366] width 762 height 65
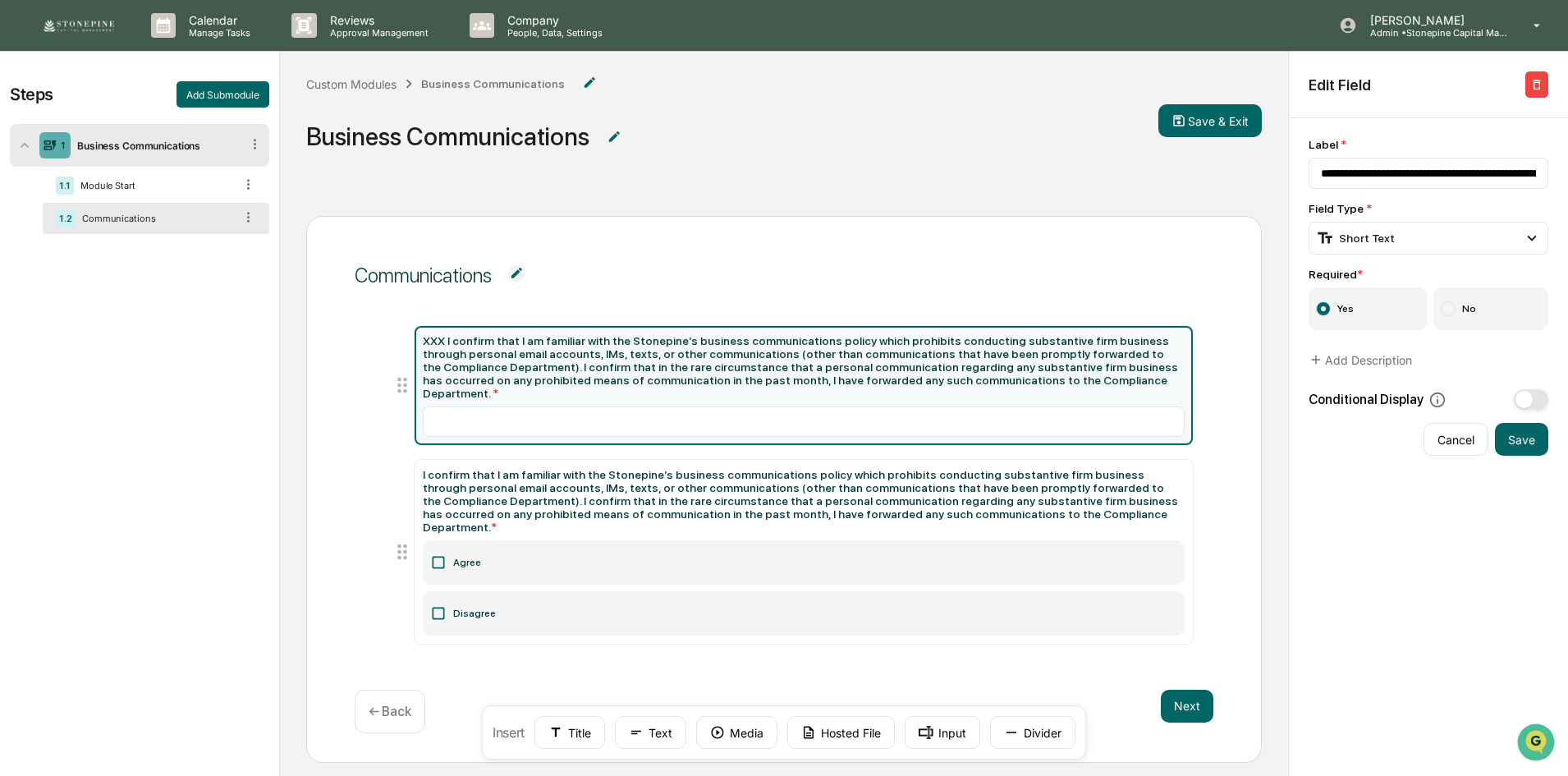
click at [1547, 83] on button "button" at bounding box center [1537, 84] width 23 height 26
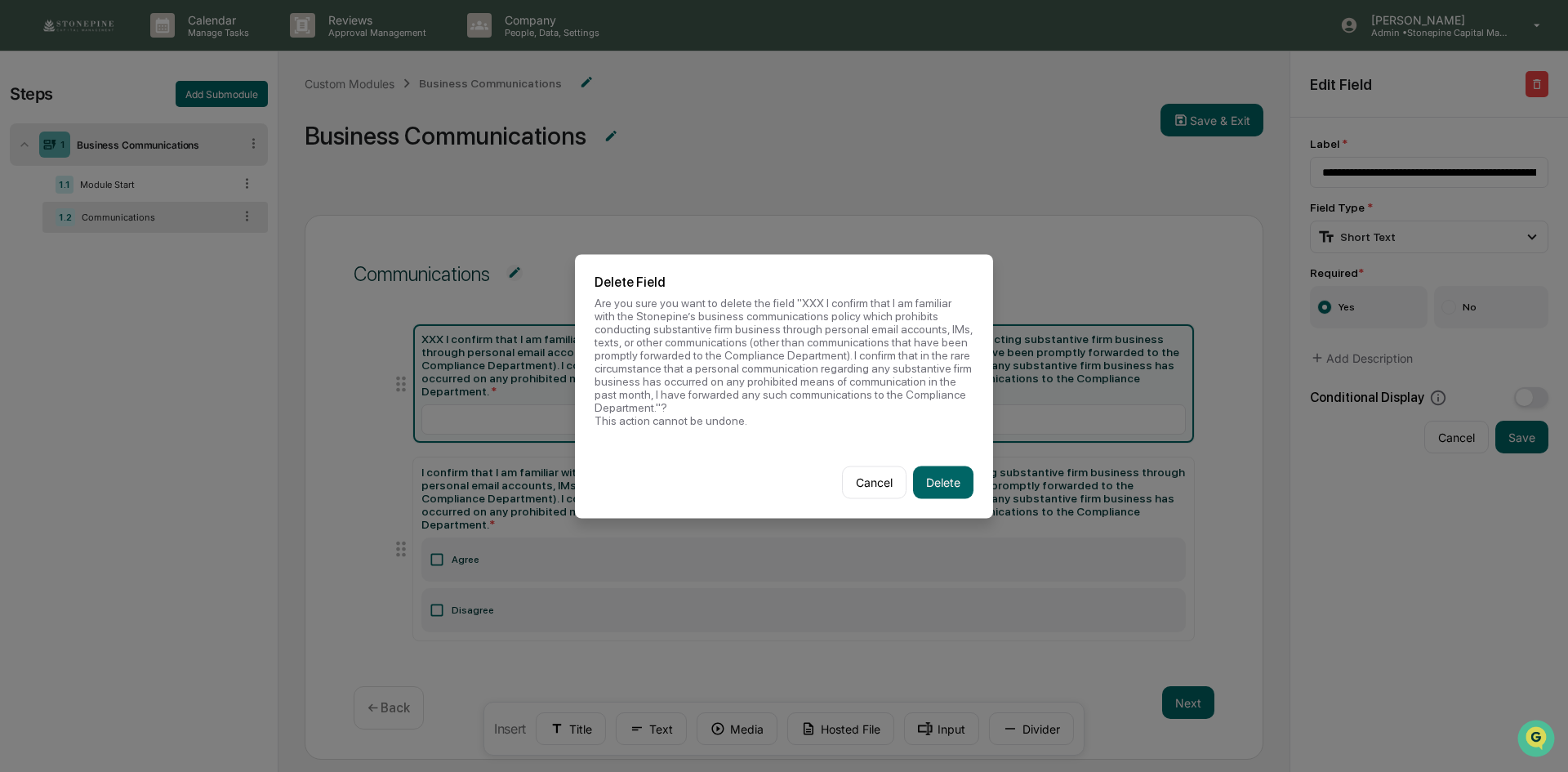
click button "Cancel" at bounding box center [874, 482] width 64 height 33
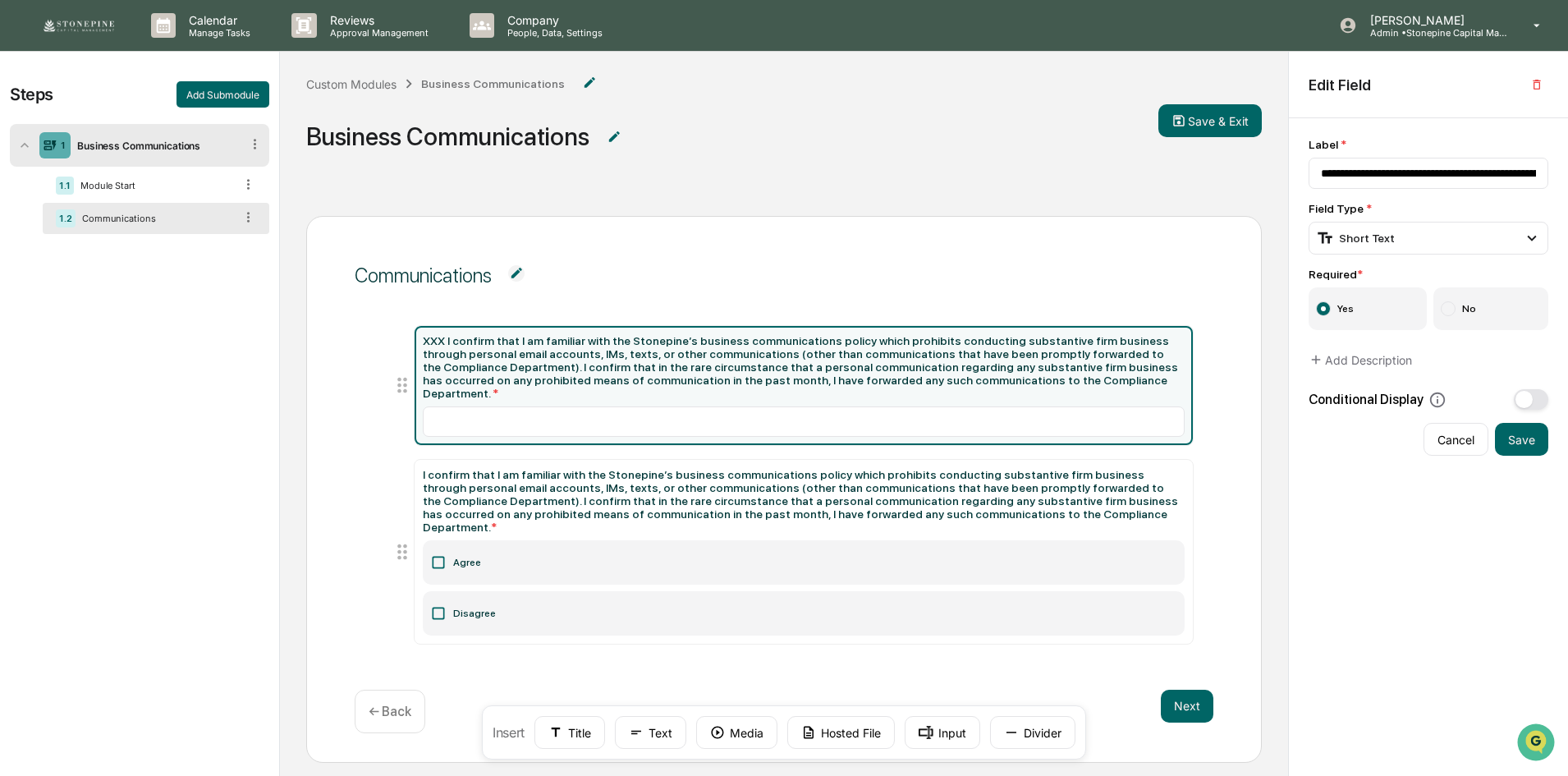
click at [1049, 363] on div "XXX I confirm that I am familiar with the Stonepine’s business communications p…" at bounding box center [804, 366] width 762 height 65
click at [1541, 79] on icon "button" at bounding box center [1537, 84] width 13 height 13
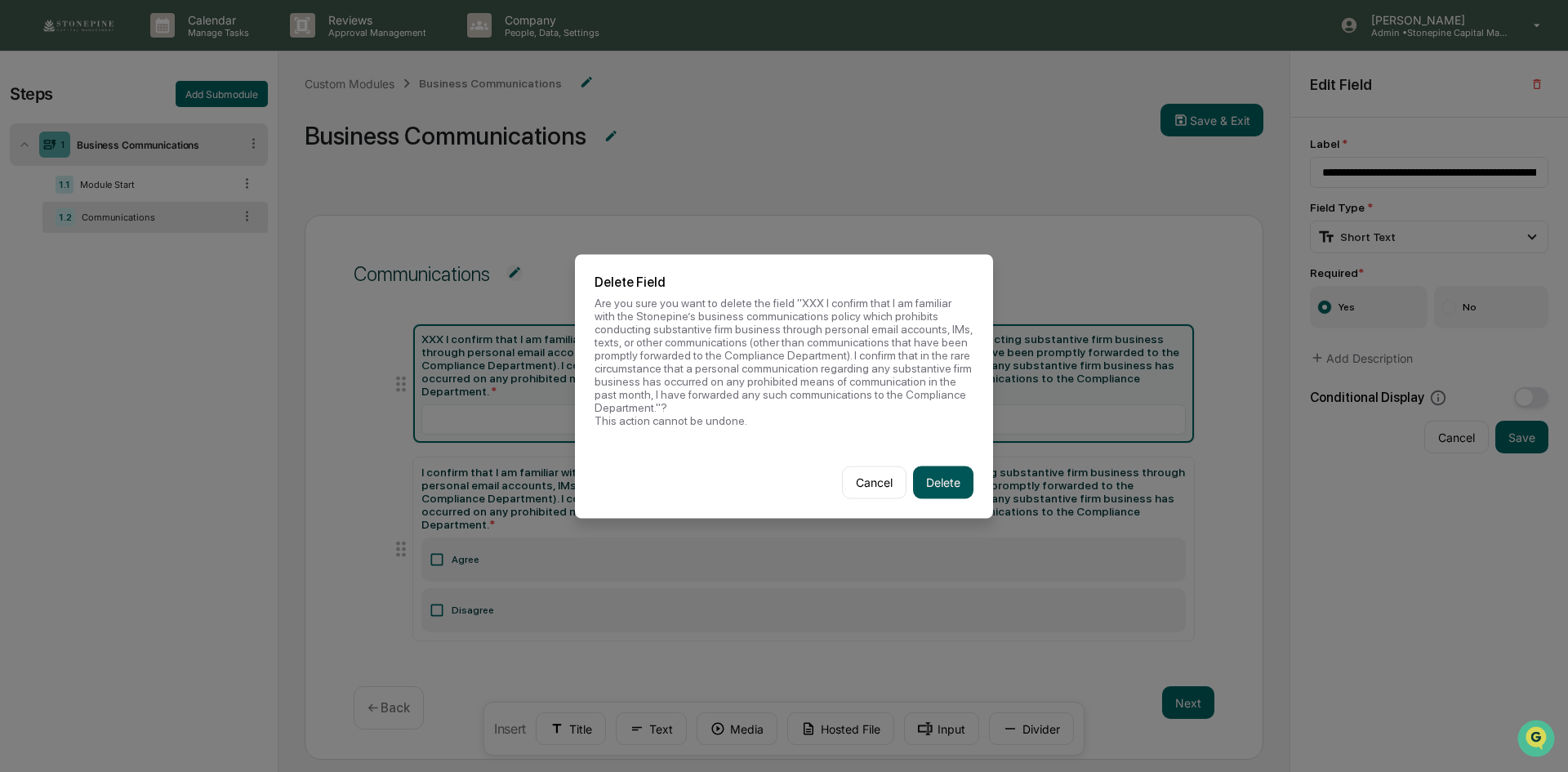
click at [923, 481] on button "Delete" at bounding box center [943, 482] width 61 height 33
type input "**********"
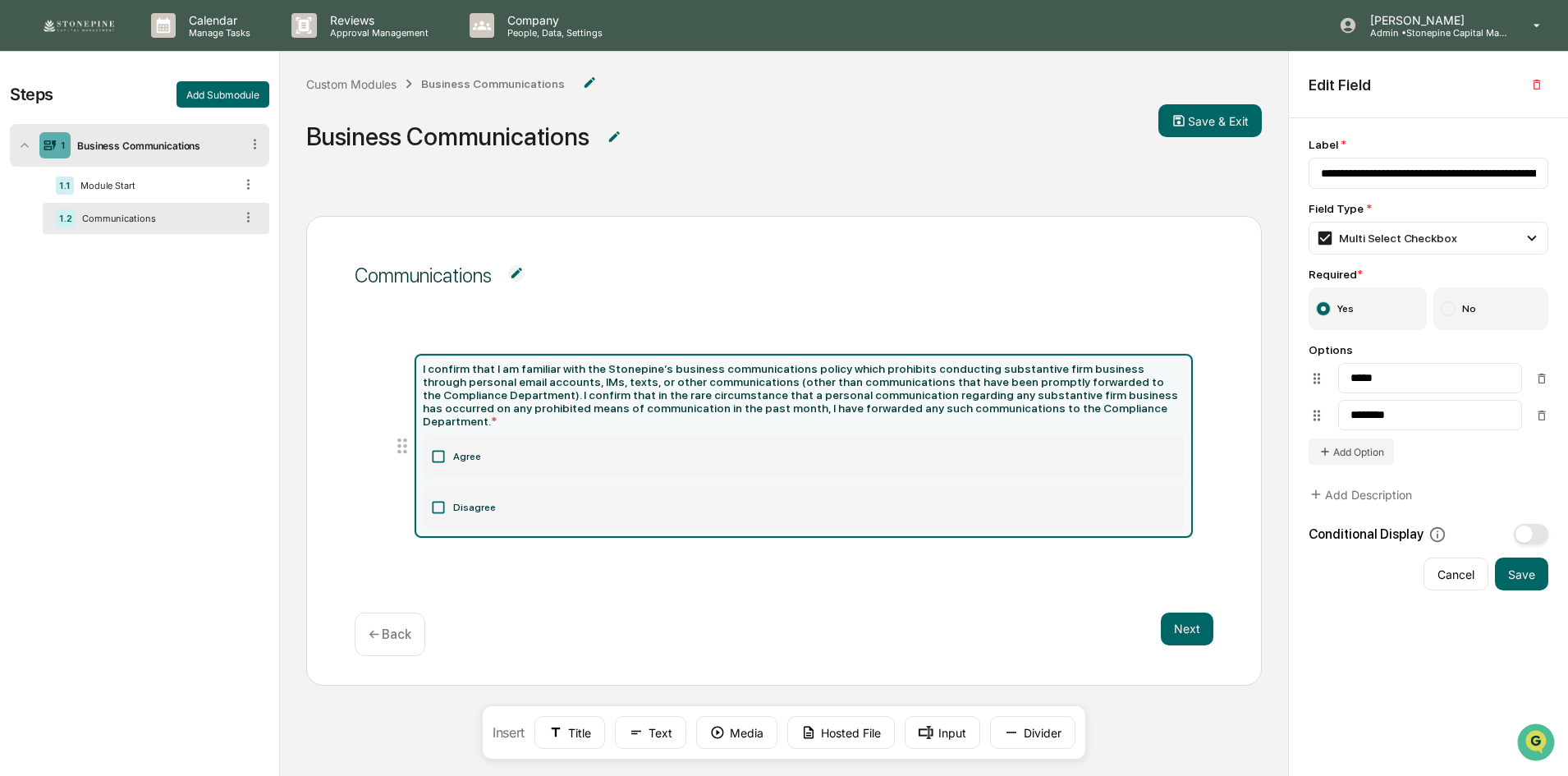
click at [795, 286] on span "Communications" at bounding box center [784, 275] width 859 height 60
click at [170, 193] on div "1.1 Module Start" at bounding box center [156, 186] width 226 height 31
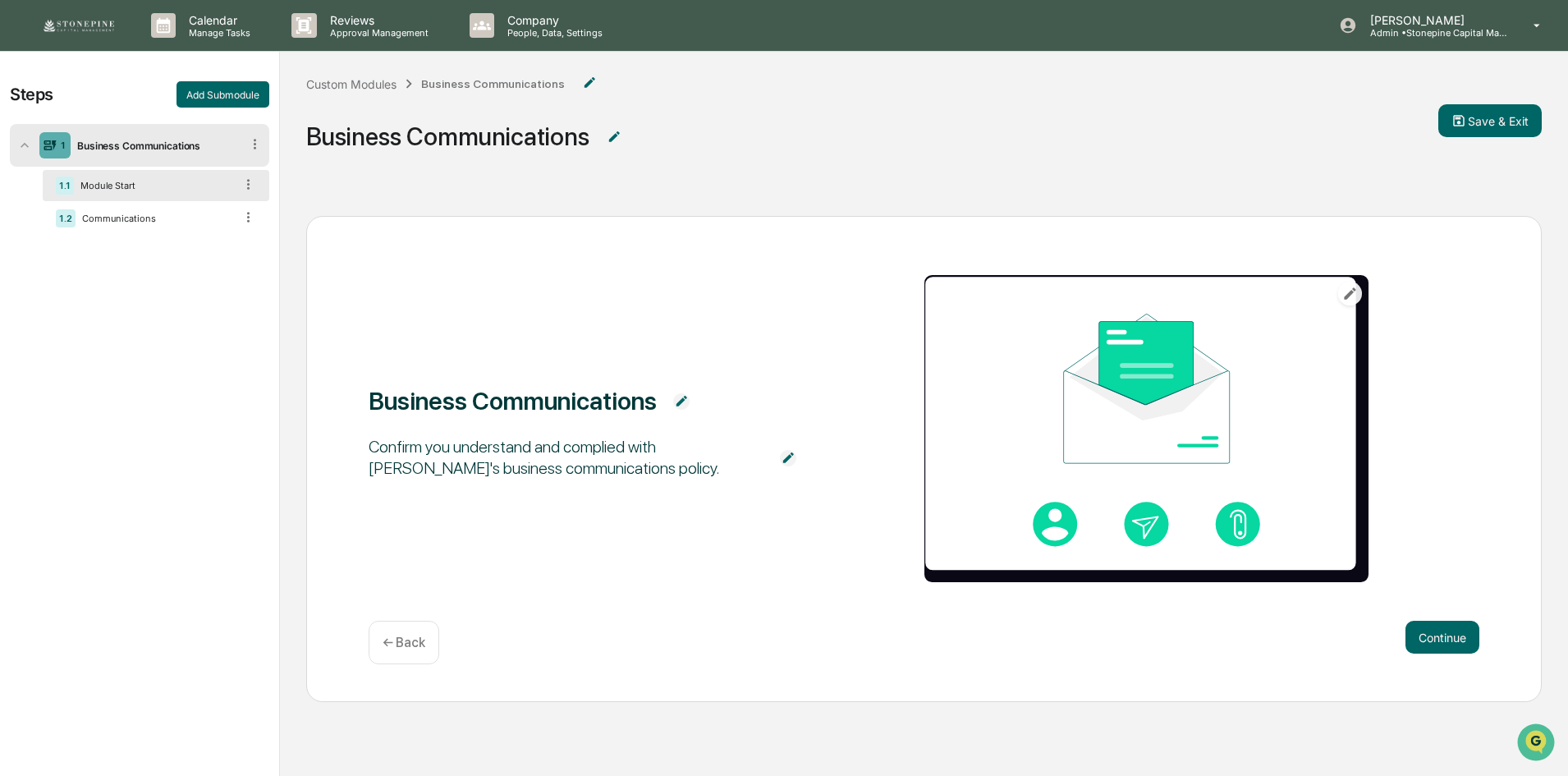
click at [203, 200] on div "1.1 Module Start" at bounding box center [156, 186] width 226 height 31
click at [176, 195] on div "1.1 Module Start" at bounding box center [156, 186] width 226 height 31
click at [177, 217] on div "Communications" at bounding box center [155, 218] width 159 height 12
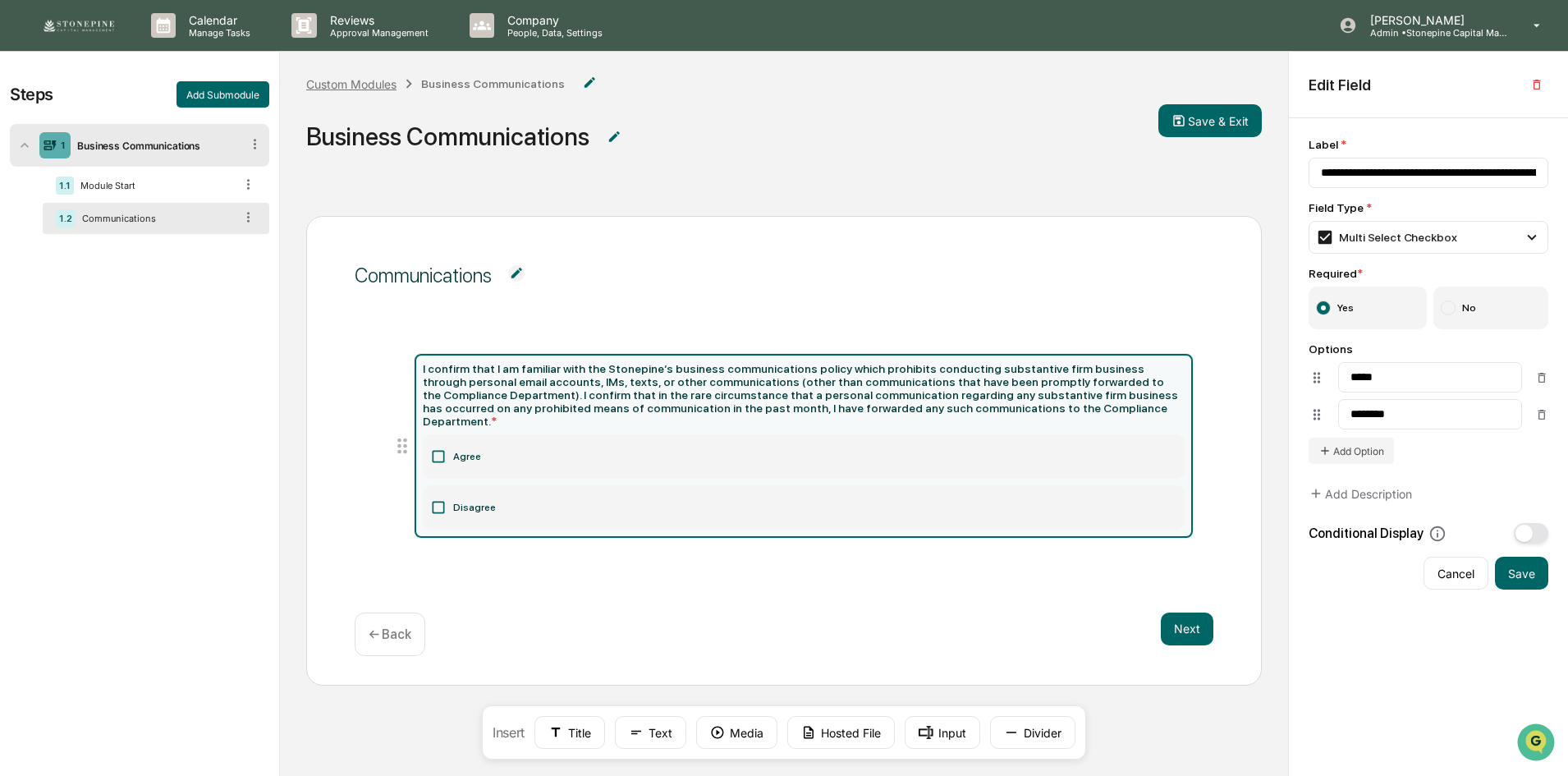
click at [365, 87] on div "Custom Modules" at bounding box center [350, 83] width 90 height 14
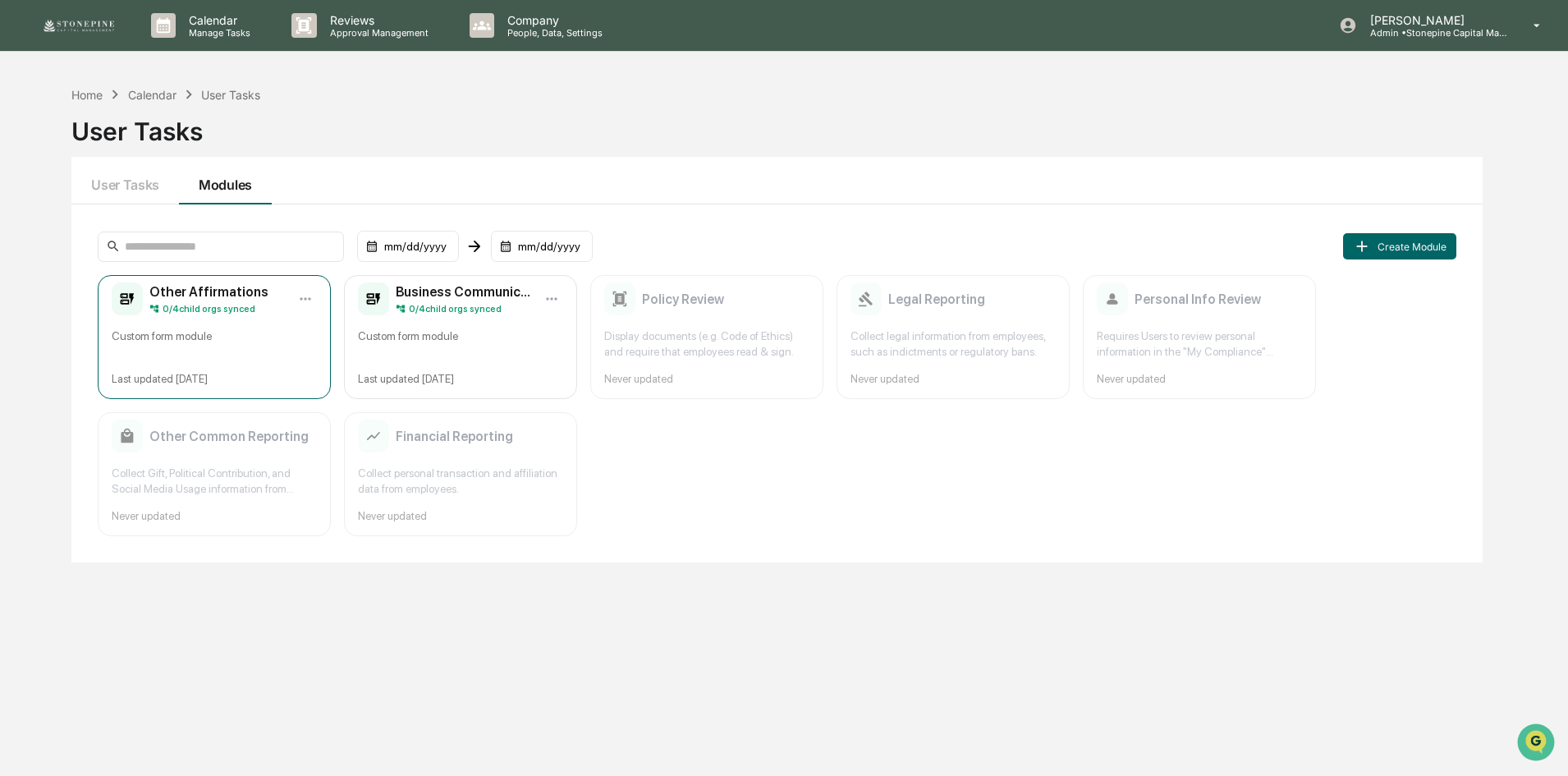
click at [264, 318] on div "Other Affirmations 0 / 4 child orgs synced Custom form module Last updated [DAT…" at bounding box center [214, 337] width 233 height 124
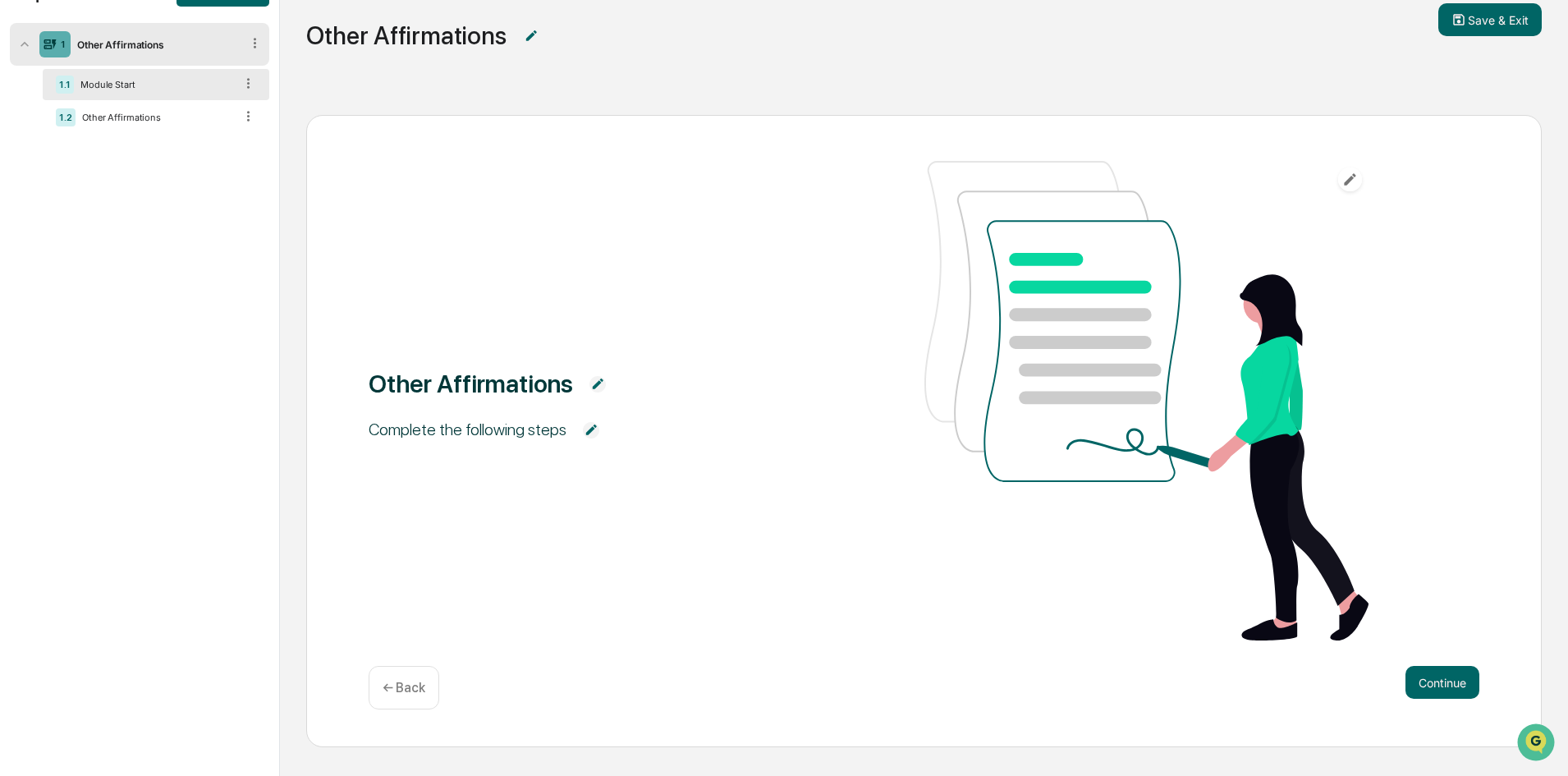
scroll to position [111, 0]
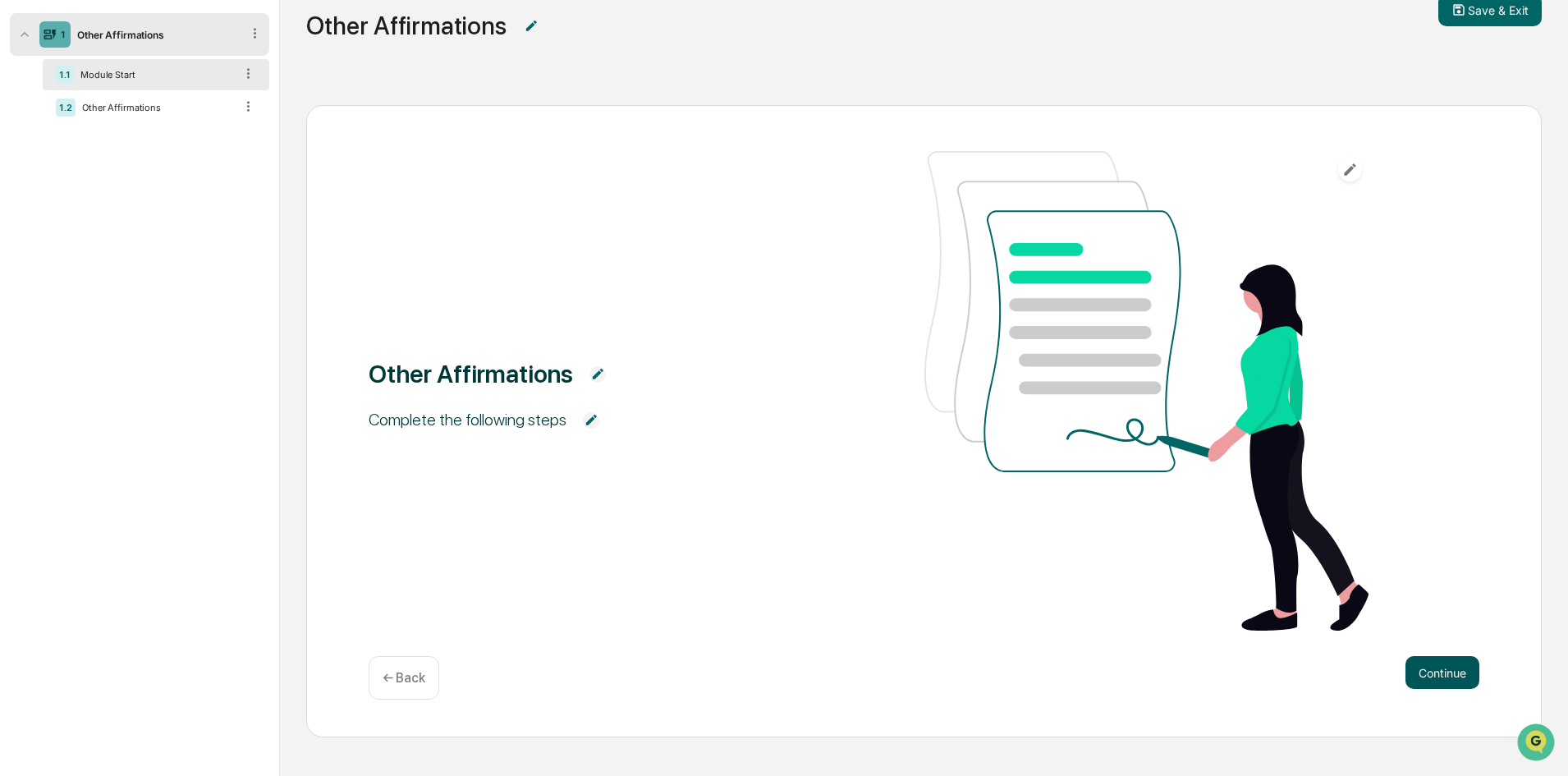
click at [1455, 674] on button "Continue" at bounding box center [1442, 673] width 74 height 33
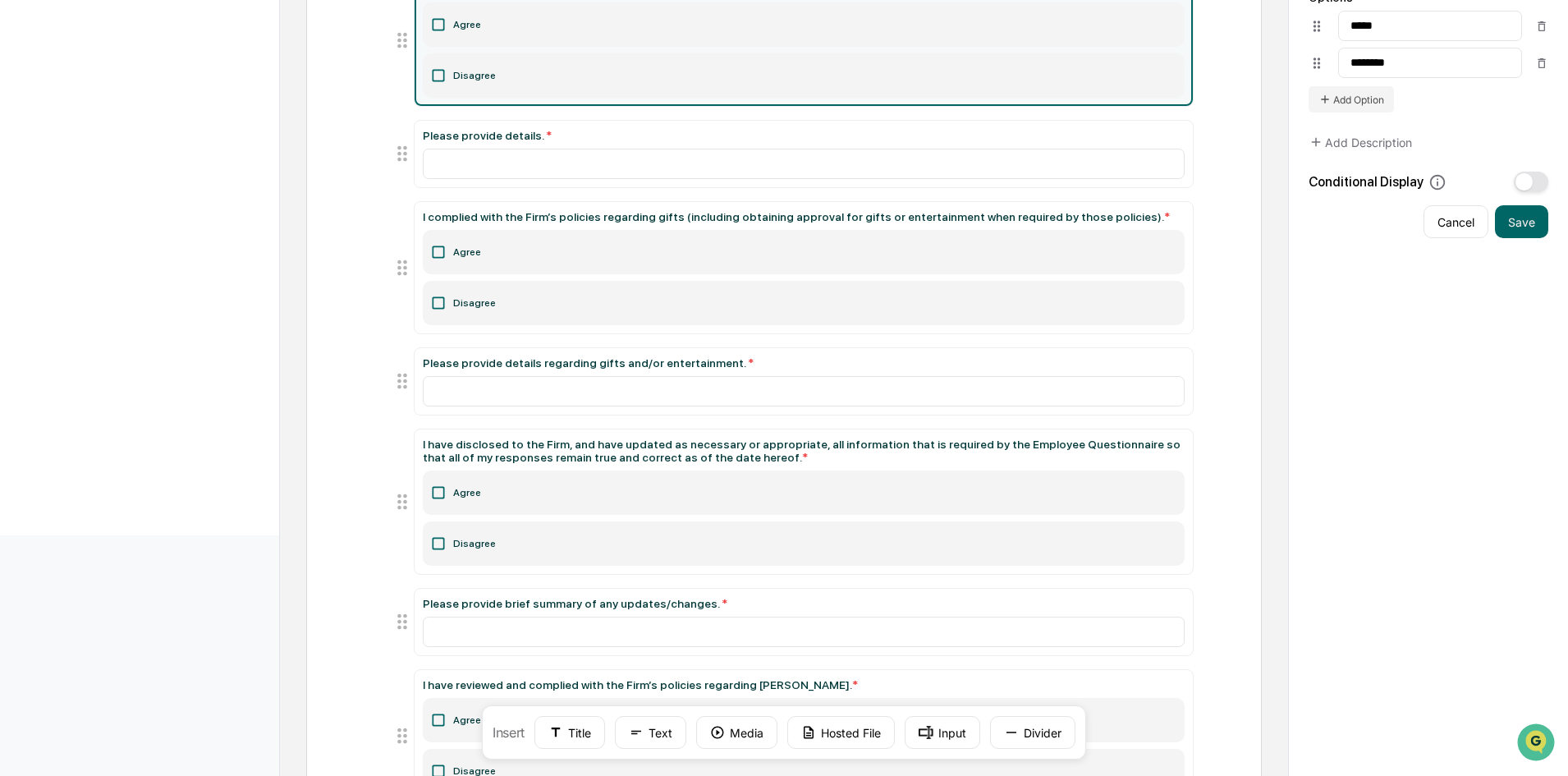
scroll to position [0, 0]
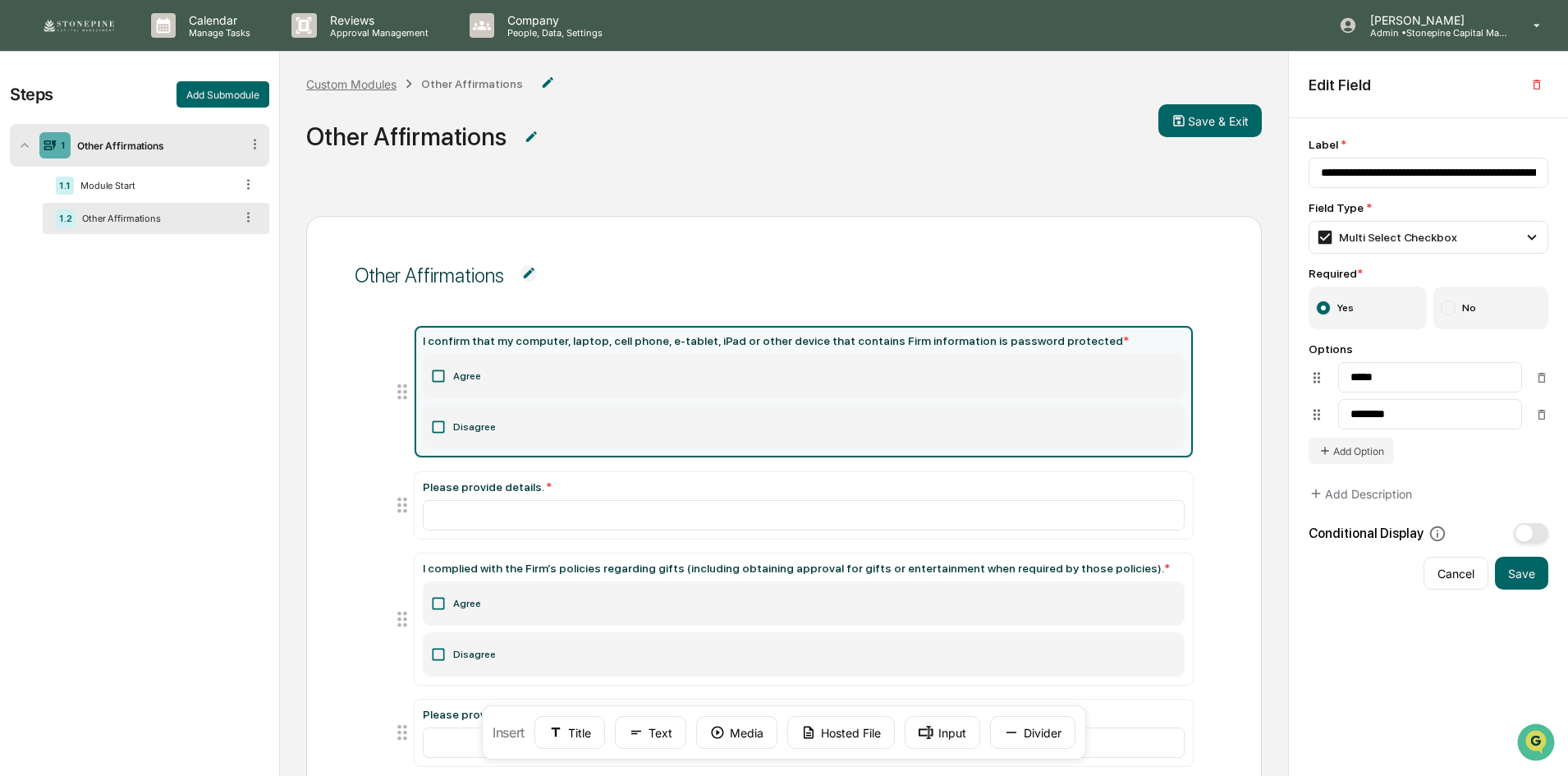
click at [384, 85] on div "Custom Modules" at bounding box center [350, 83] width 90 height 14
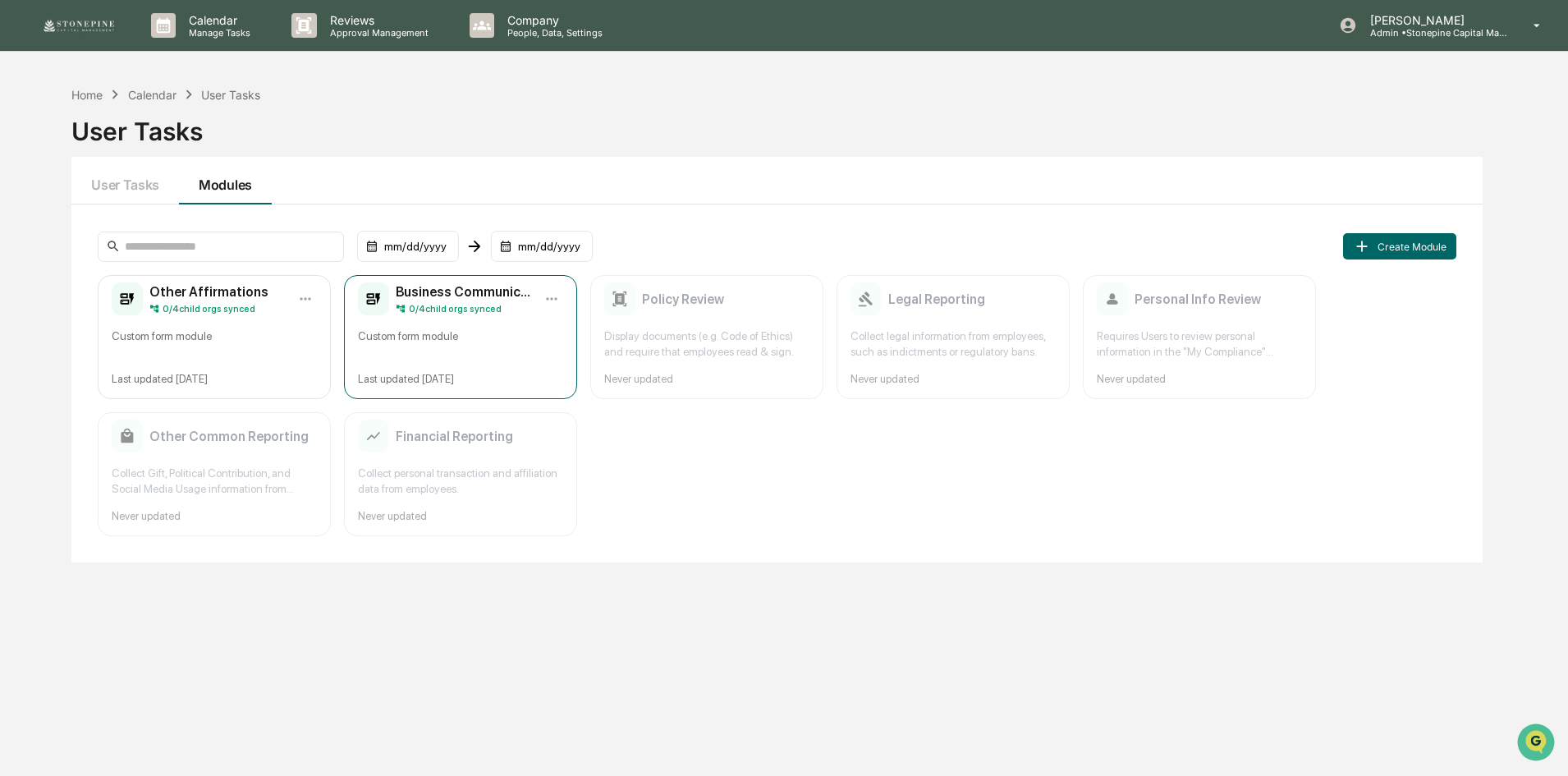
click at [473, 355] on div "Custom form module" at bounding box center [460, 344] width 205 height 31
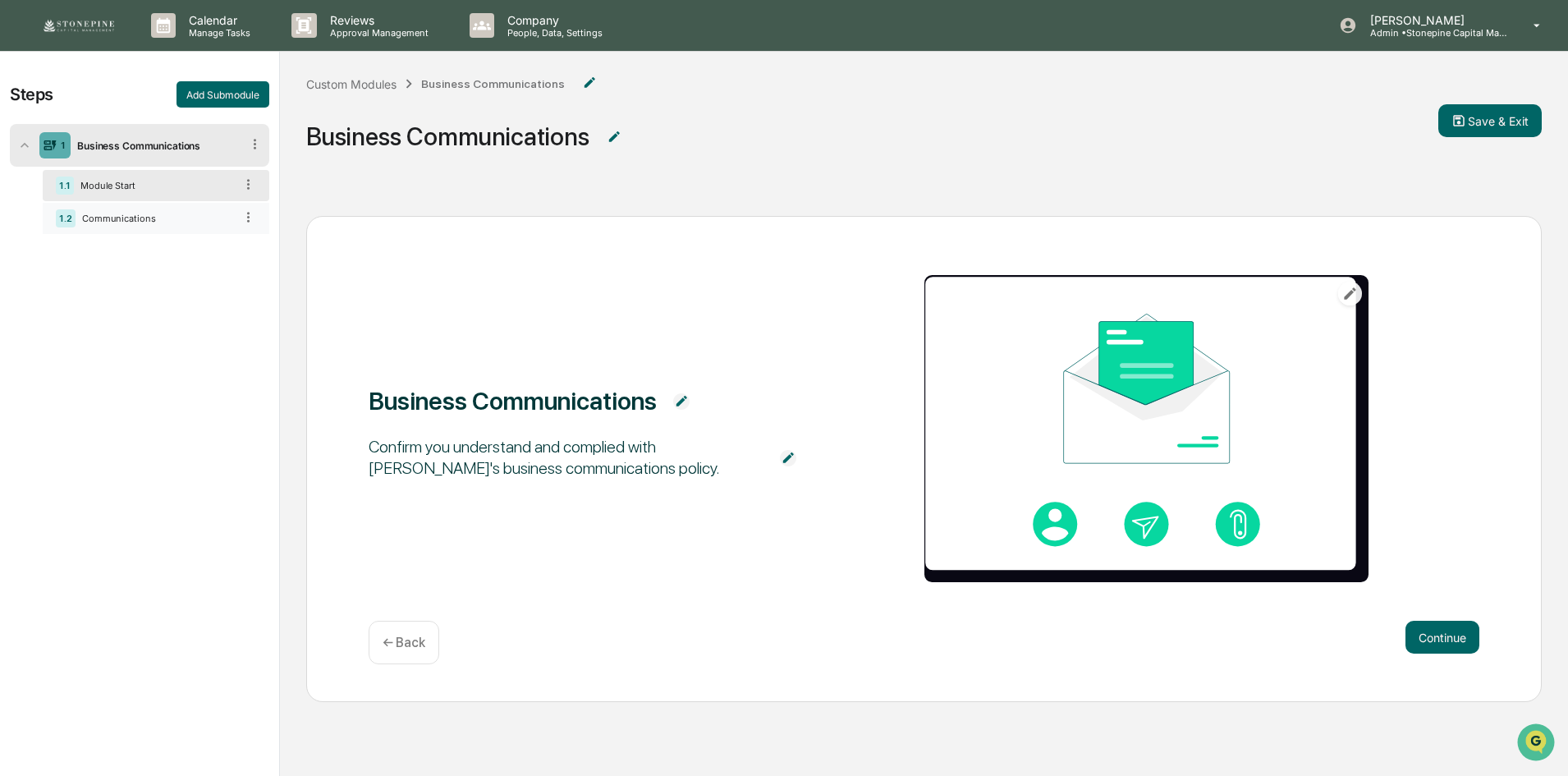
click at [200, 212] on div "1.2 Communications" at bounding box center [156, 218] width 226 height 31
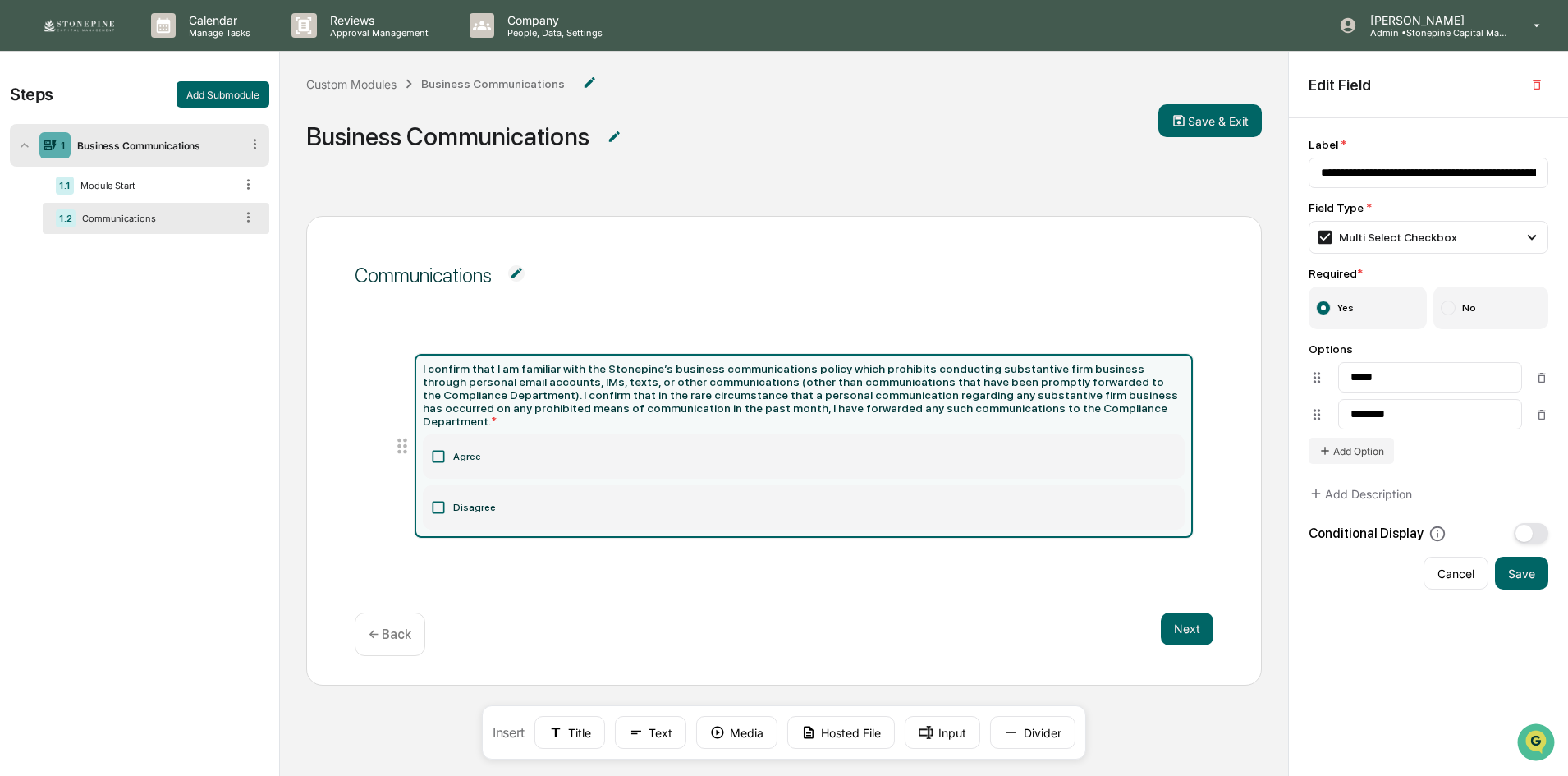
click at [317, 83] on div "Custom Modules" at bounding box center [350, 83] width 90 height 14
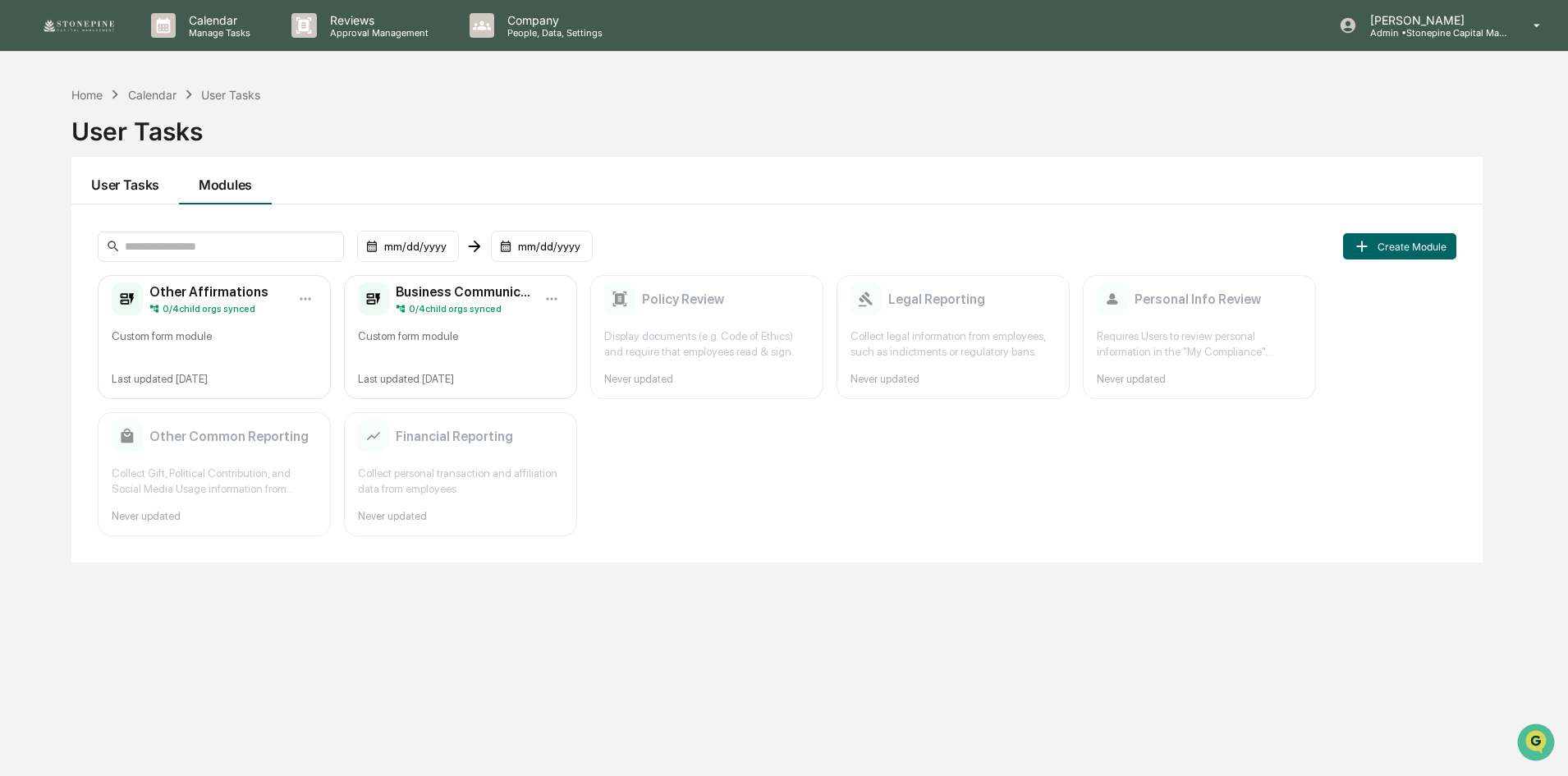
click at [161, 172] on button "User Tasks" at bounding box center [125, 181] width 107 height 48
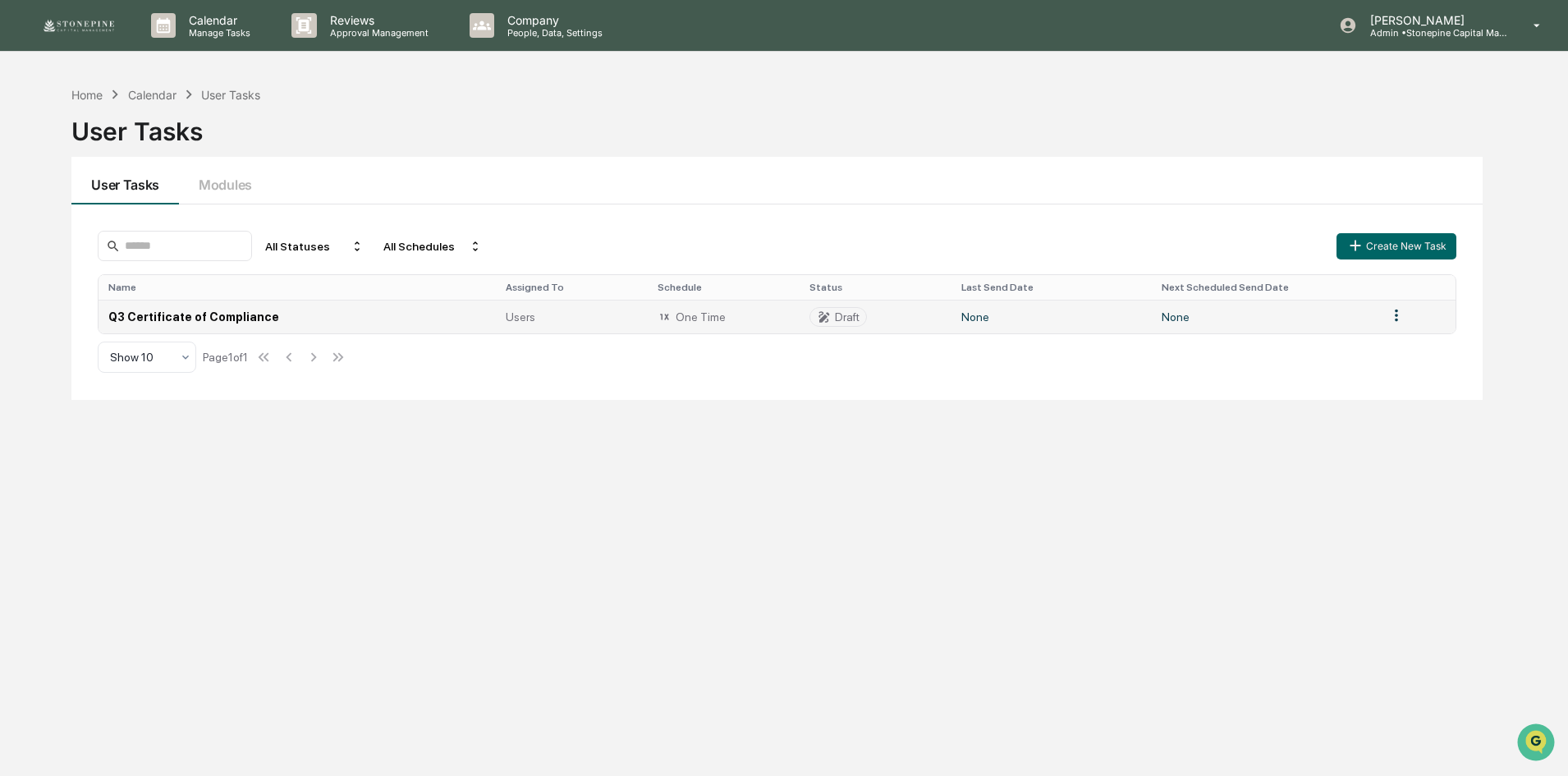
click at [227, 314] on td "Q3 Certificate of Compliance" at bounding box center [297, 317] width 397 height 34
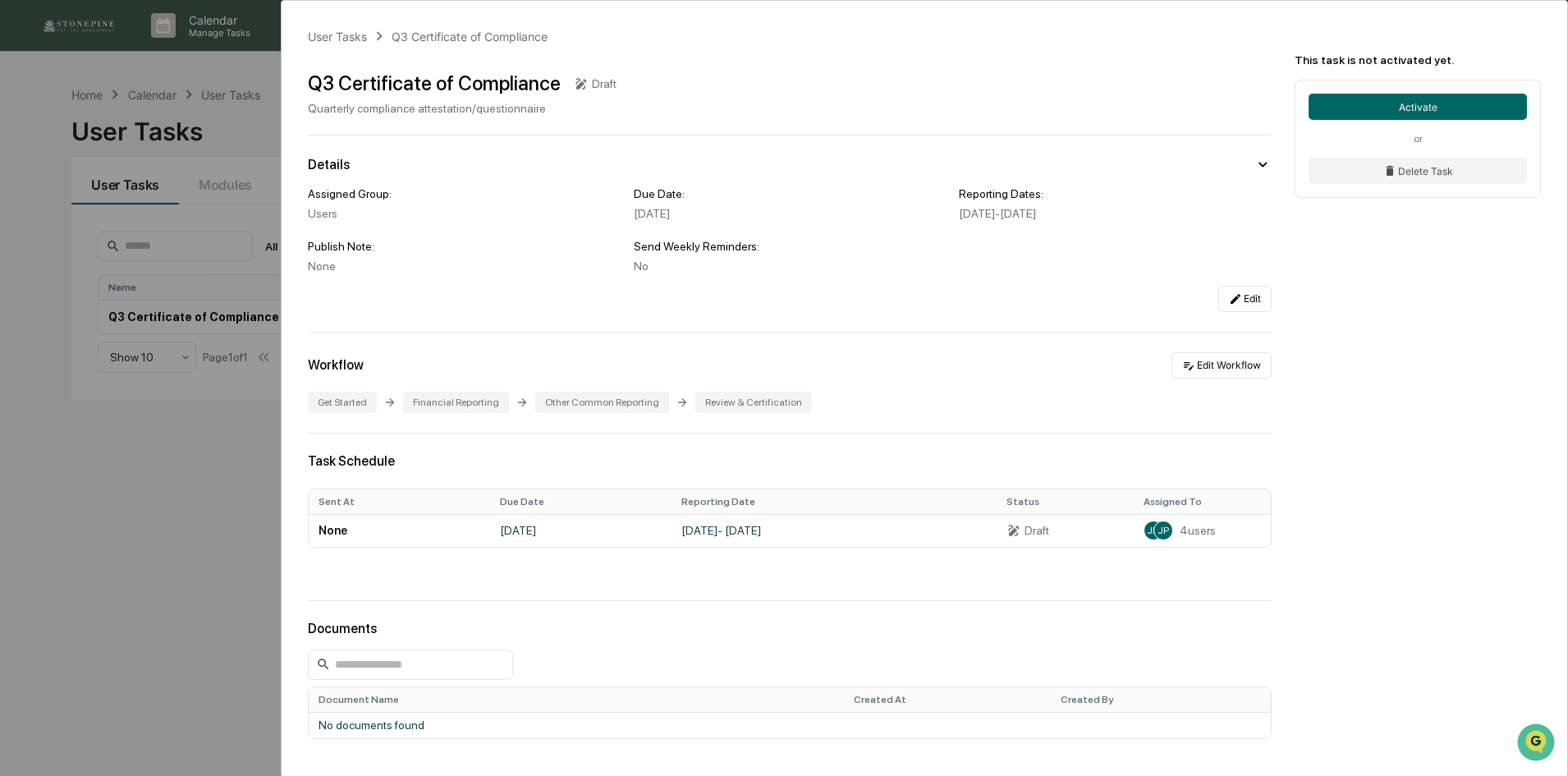
click at [1265, 303] on div "User Tasks Q3 Certificate of Compliance Q3 Certificate of Compliance Draft Quar…" at bounding box center [924, 455] width 1285 height 909
click at [1247, 301] on button "Edit" at bounding box center [1245, 299] width 54 height 26
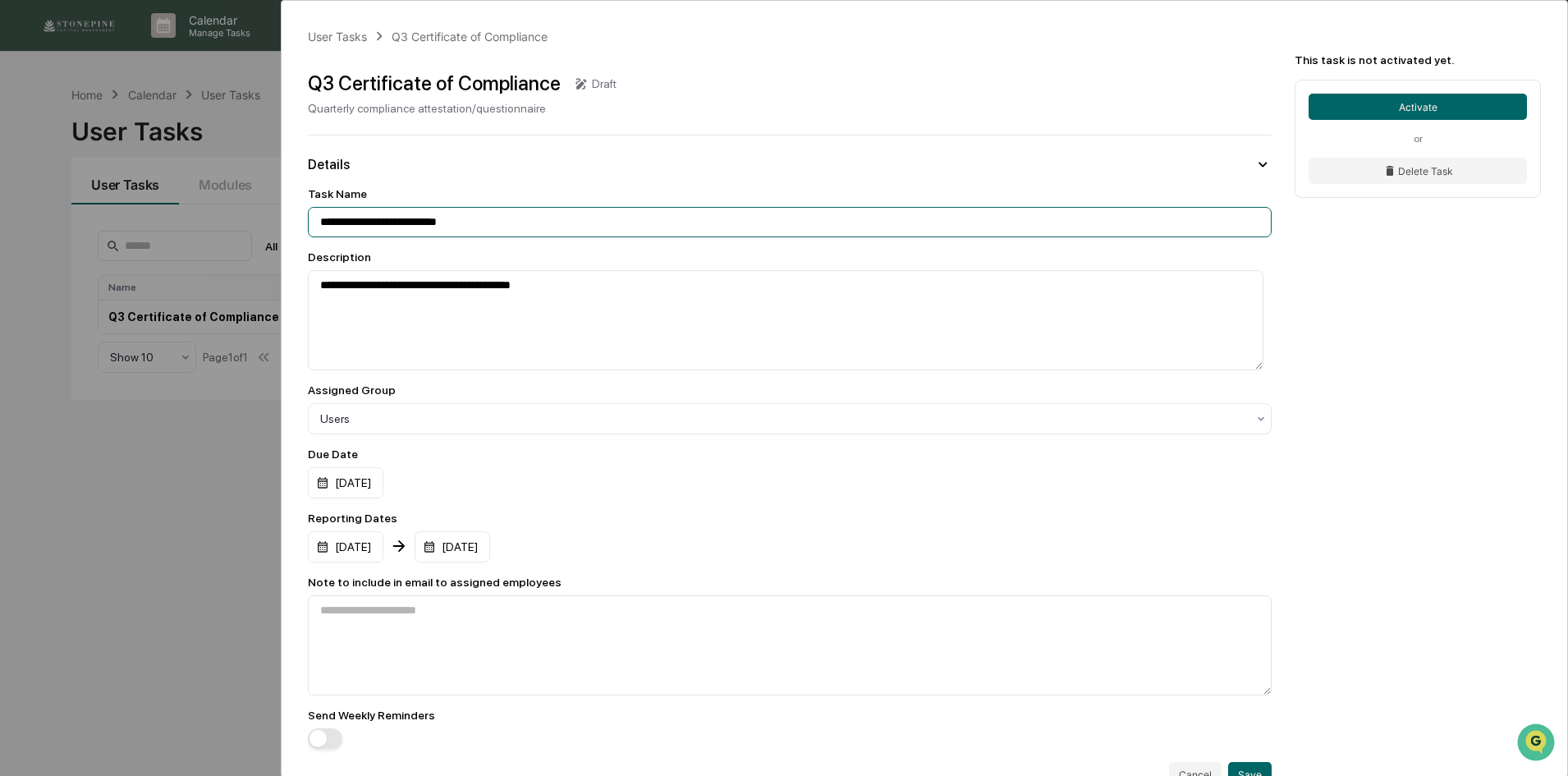
click at [320, 223] on input "**********" at bounding box center [789, 221] width 964 height 31
drag, startPoint x: 346, startPoint y: 221, endPoint x: 246, endPoint y: 231, distance: 100.5
click at [246, 231] on div "**********" at bounding box center [784, 388] width 1568 height 776
click at [335, 225] on input "**********" at bounding box center [789, 221] width 964 height 31
click at [337, 225] on input "**********" at bounding box center [789, 221] width 964 height 31
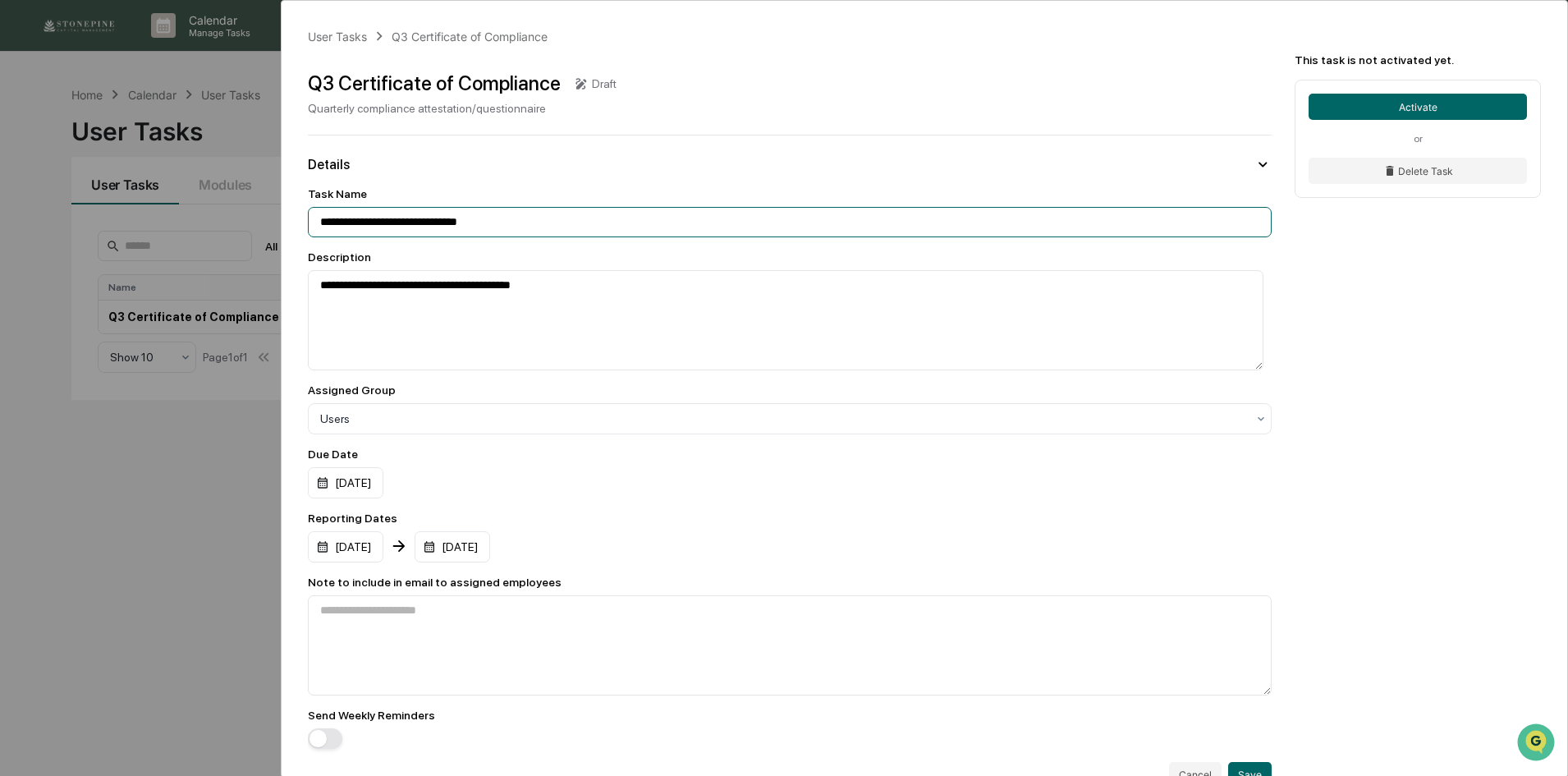
type input "**********"
click at [1245, 498] on div "[DATE]" at bounding box center [789, 483] width 964 height 31
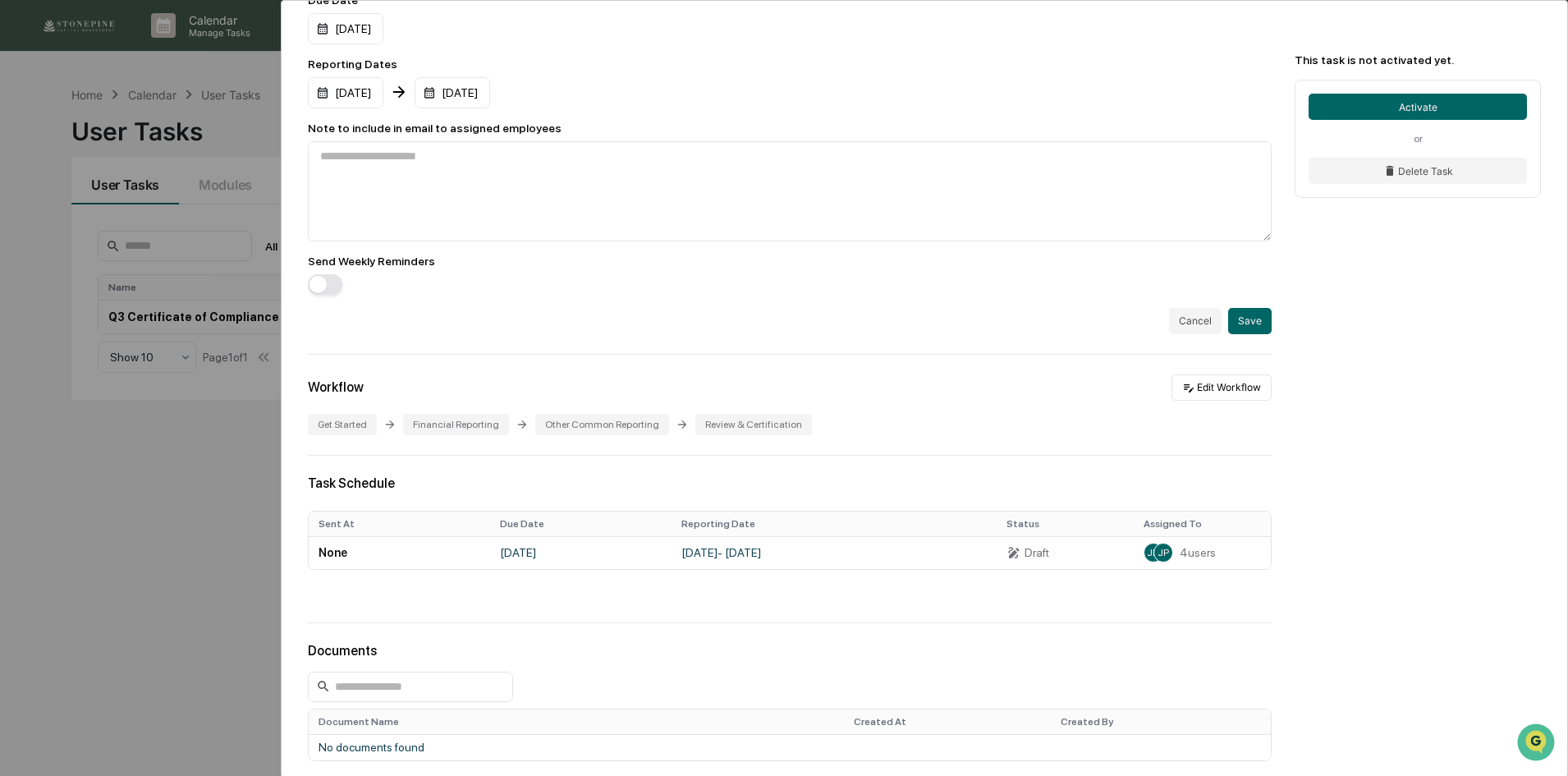
scroll to position [493, 0]
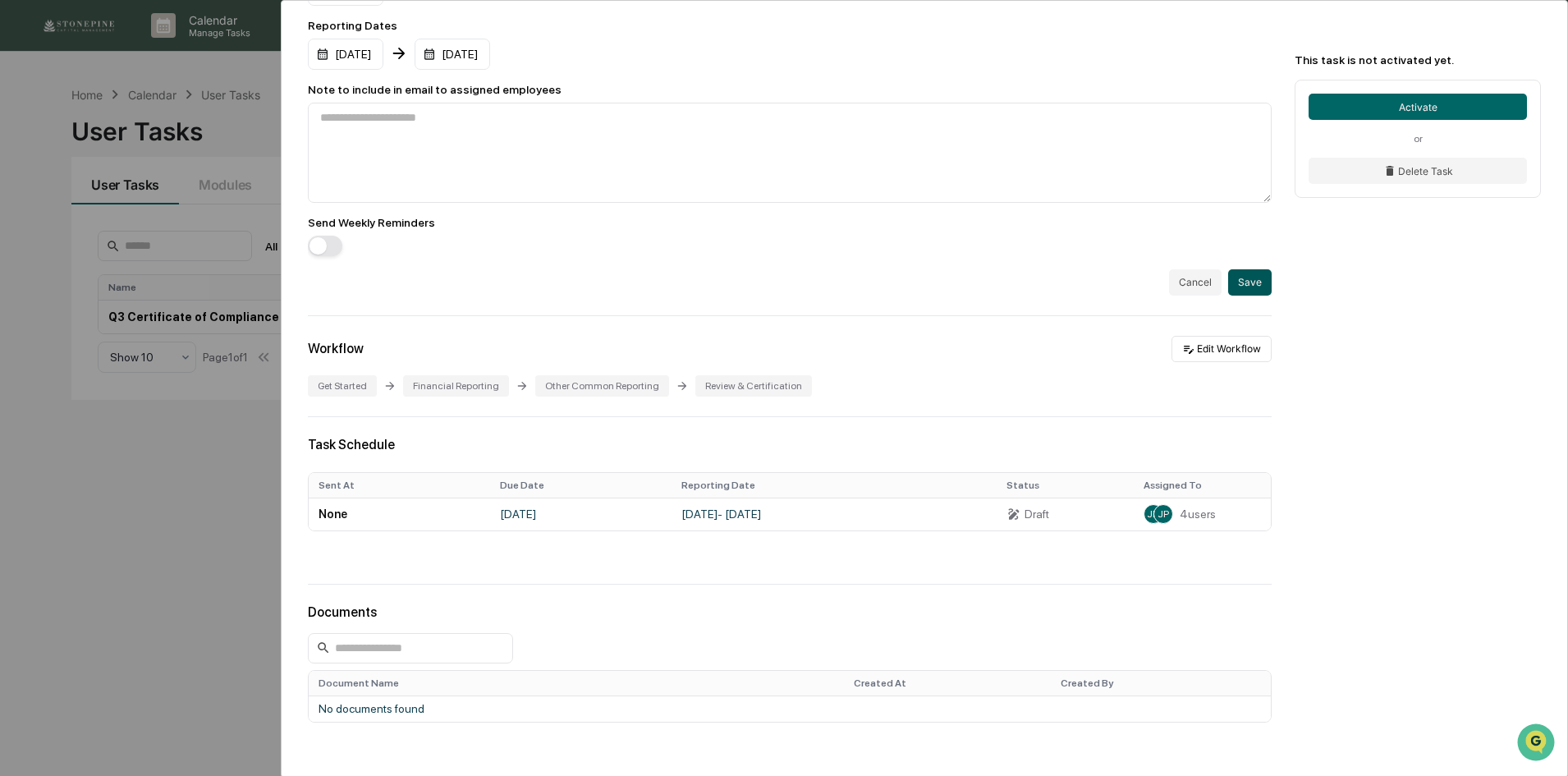
click at [1242, 280] on button "Save" at bounding box center [1250, 283] width 44 height 26
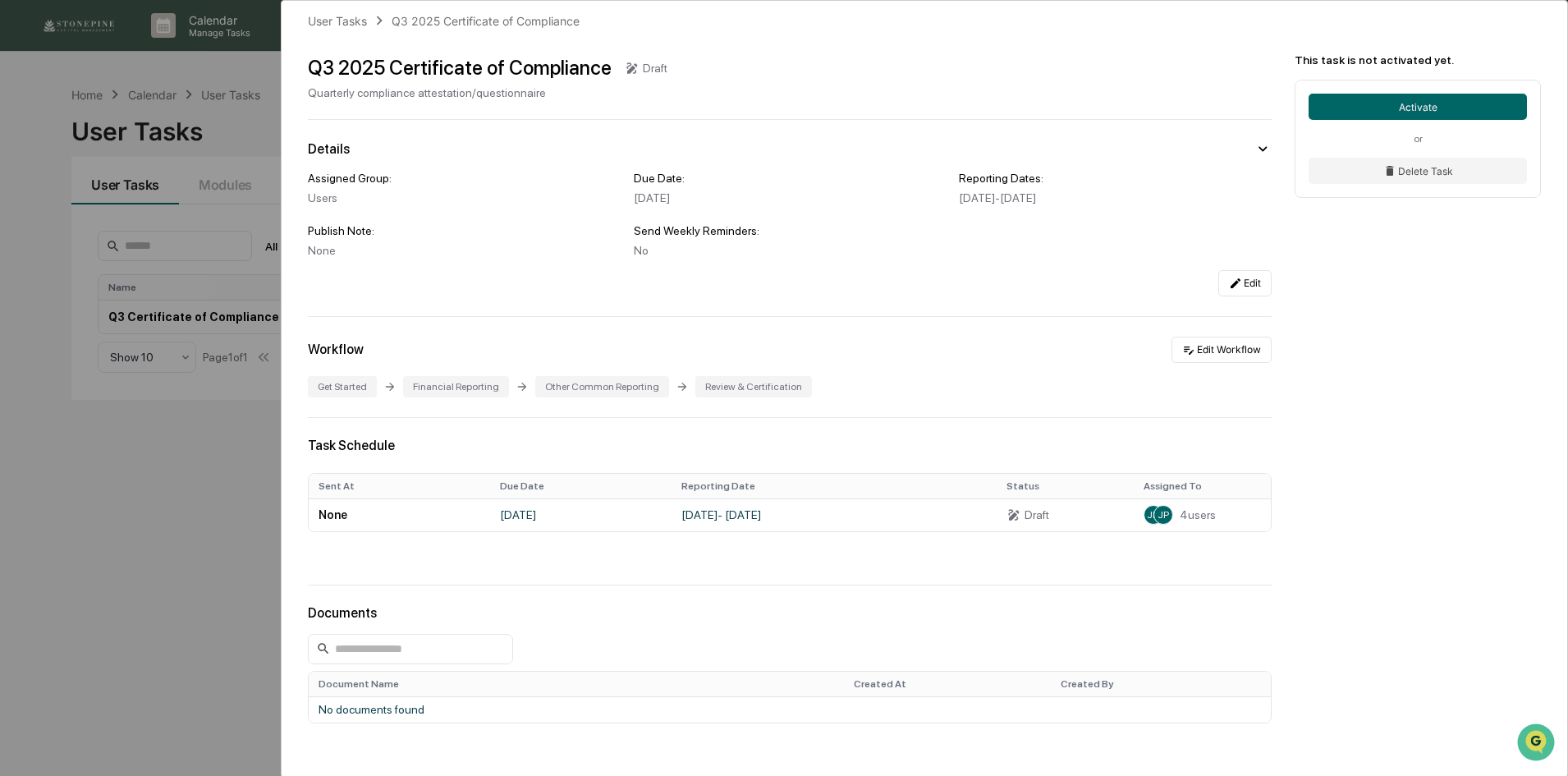
click at [213, 544] on div "User Tasks Q3 2025 Certificate of Compliance Q3 2025 Certificate of Compliance …" at bounding box center [784, 388] width 1568 height 776
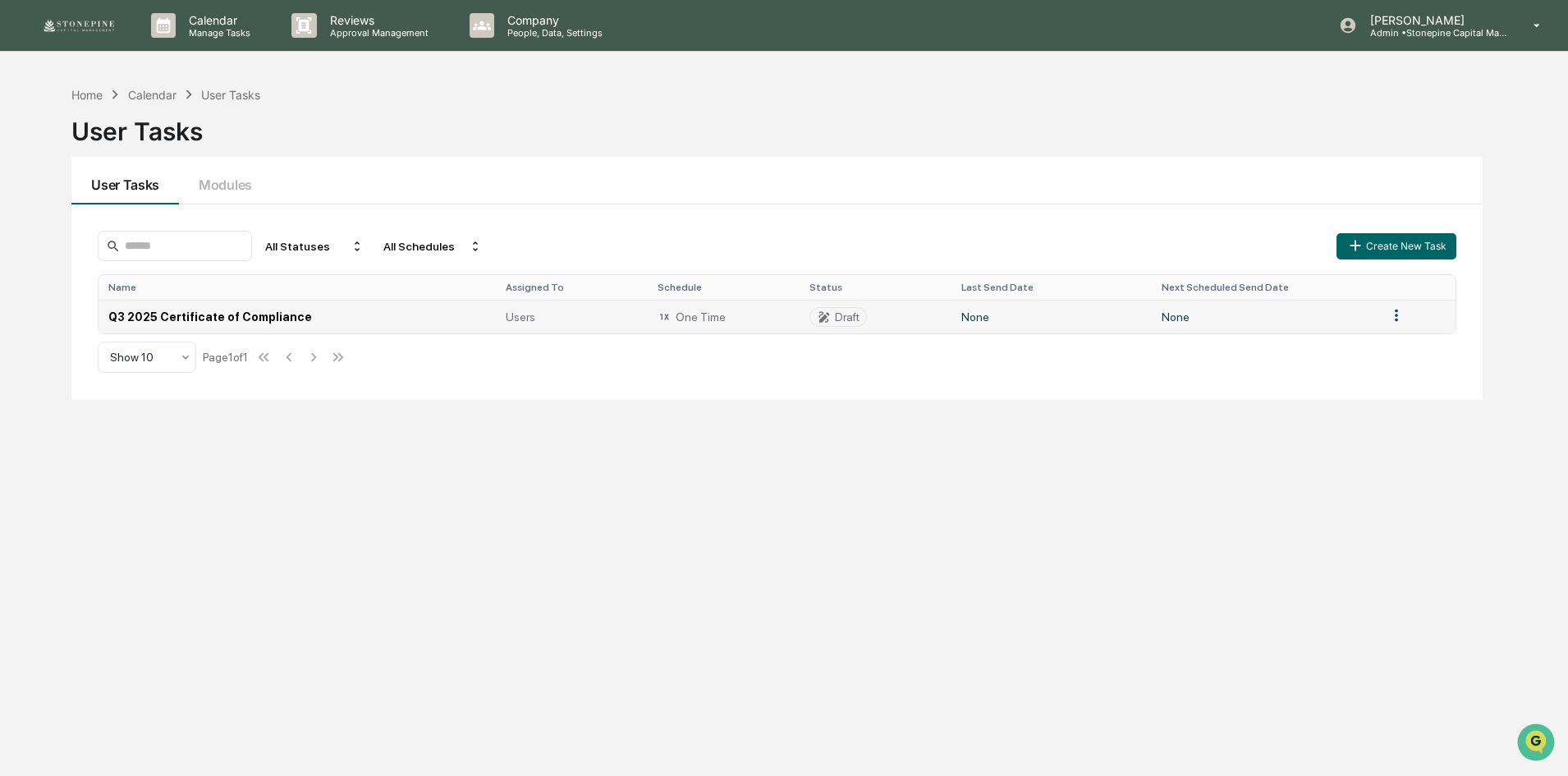
click at [271, 318] on td "Q3 2025 Certificate of Compliance" at bounding box center [297, 317] width 397 height 34
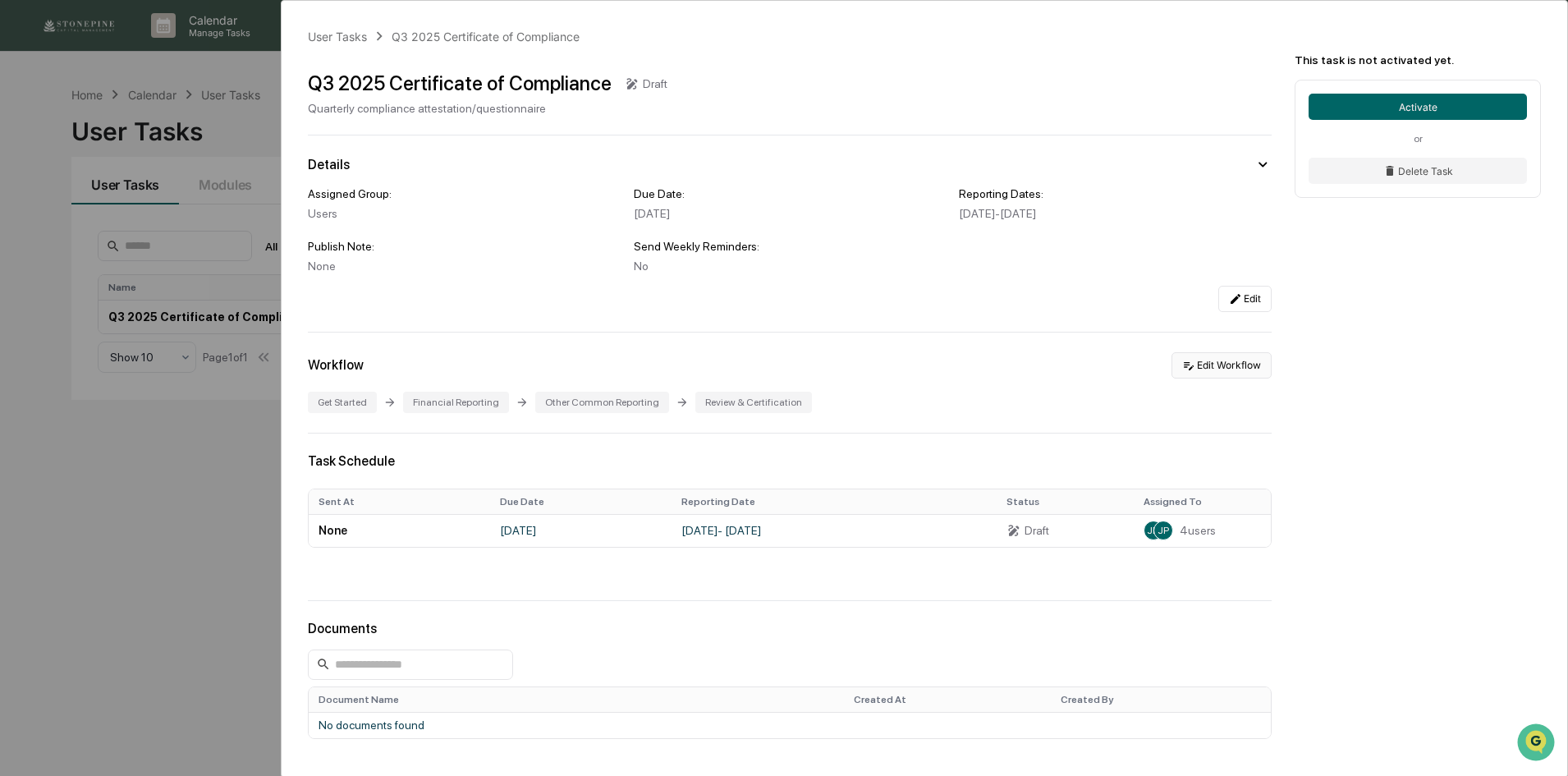
click at [1228, 362] on button "Edit Workflow" at bounding box center [1221, 365] width 100 height 26
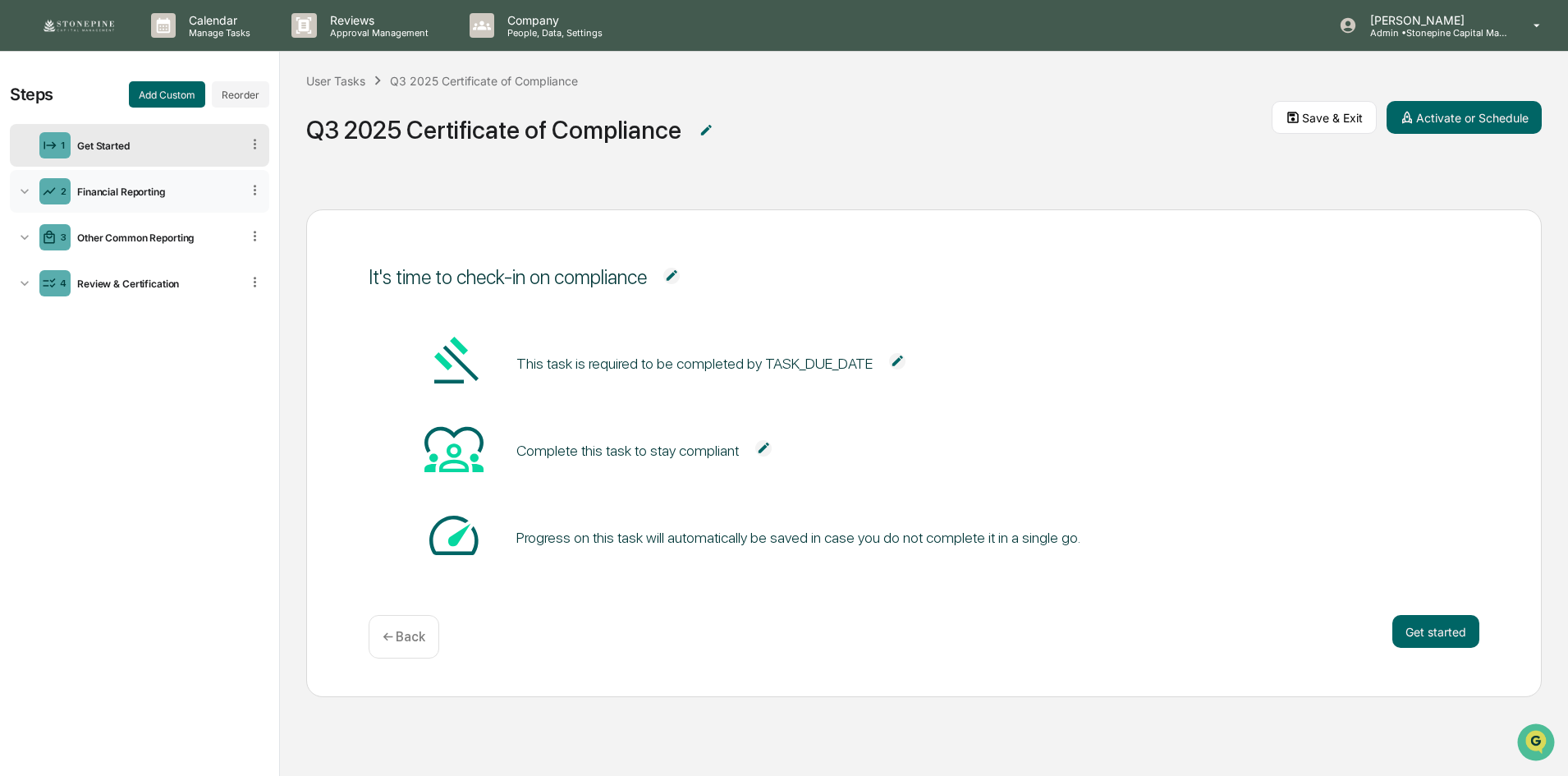
click at [175, 187] on div "Financial Reporting" at bounding box center [155, 191] width 170 height 12
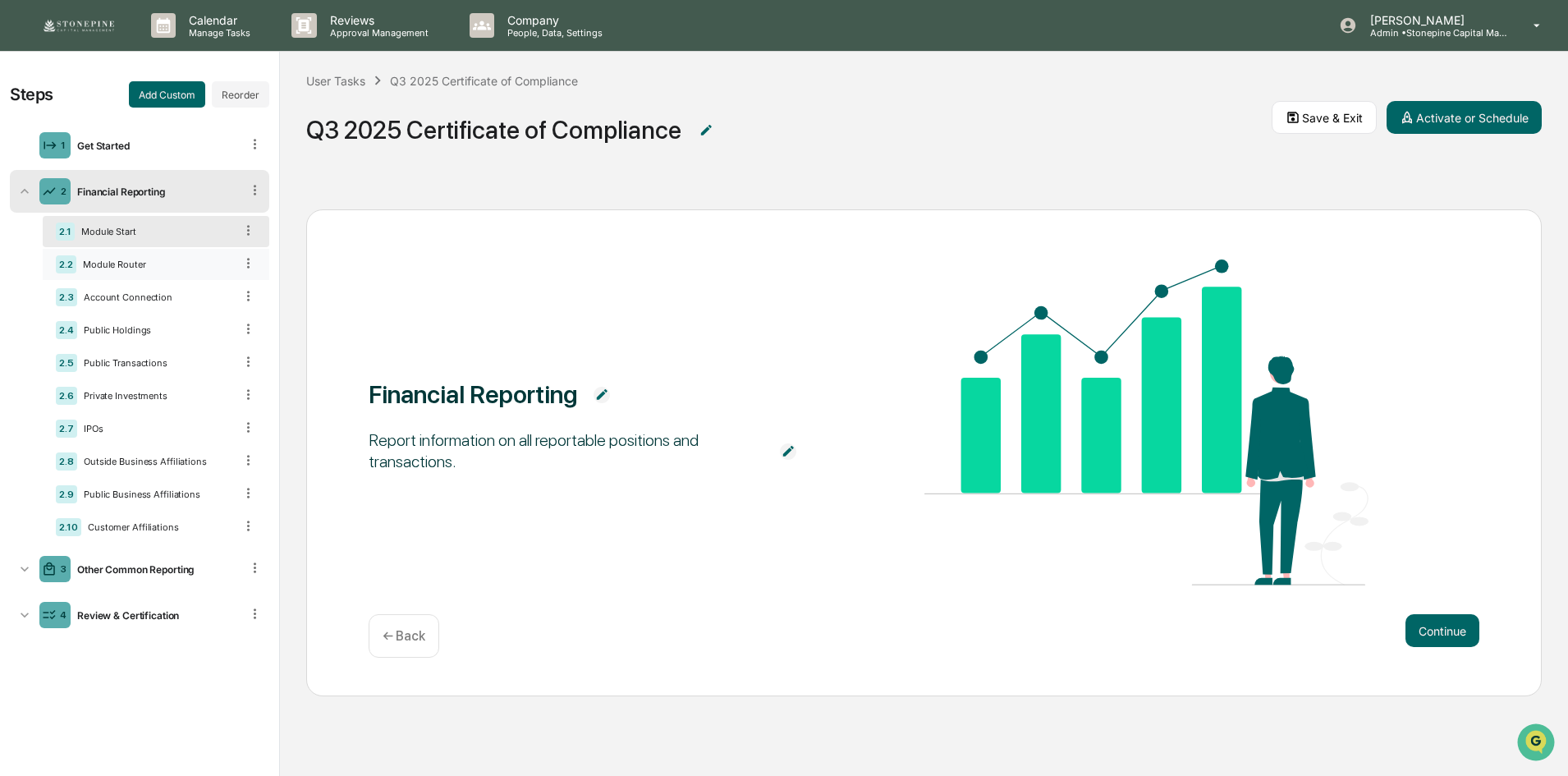
click at [163, 255] on div "2.2 Module Router" at bounding box center [156, 264] width 226 height 31
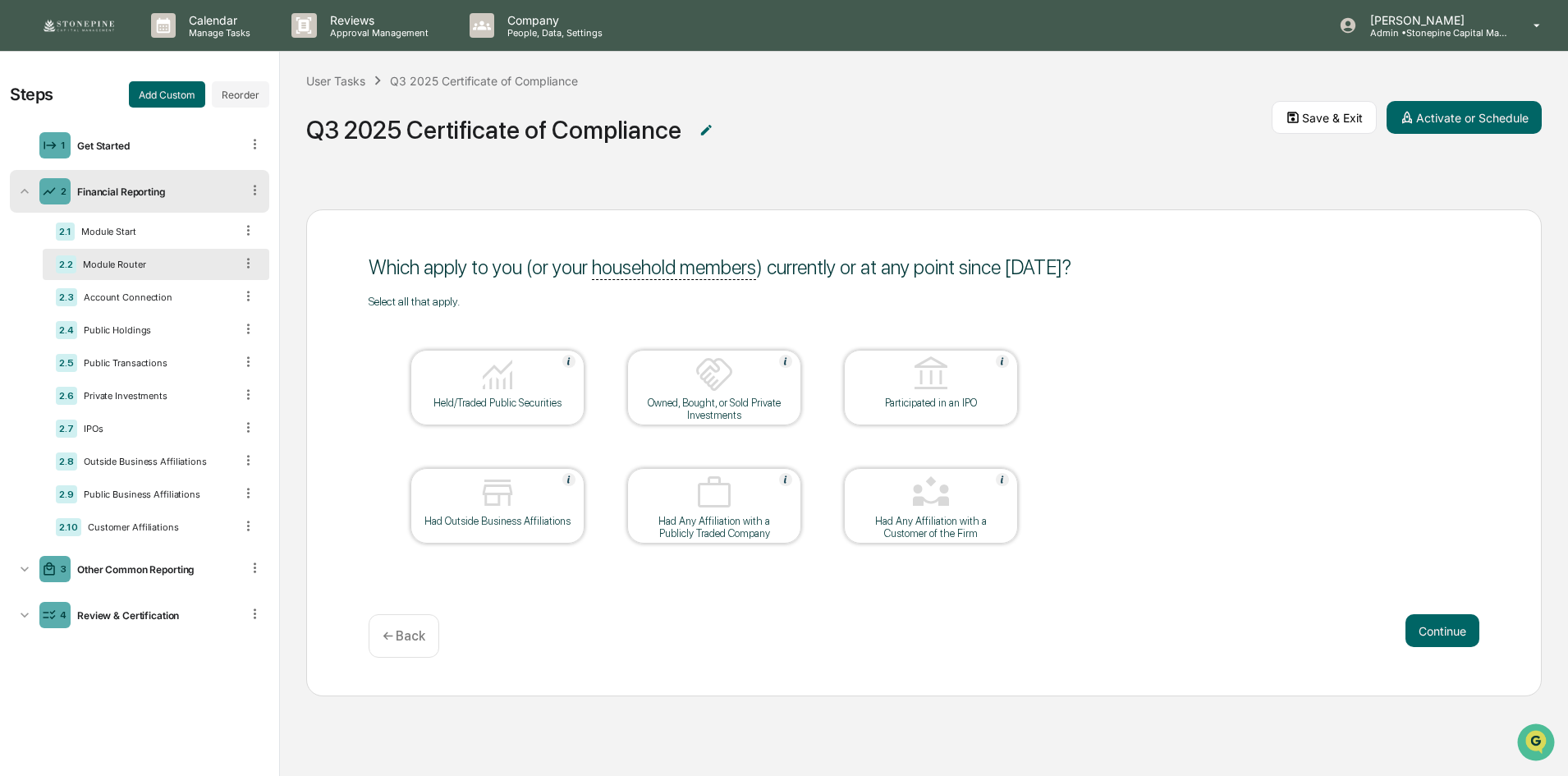
click at [1333, 398] on div "Select all that apply. Held/Traded Public Securities Owned, Bought, or Sold Pri…" at bounding box center [924, 440] width 1111 height 291
click at [145, 579] on div "3 Other Common Reporting" at bounding box center [140, 569] width 260 height 43
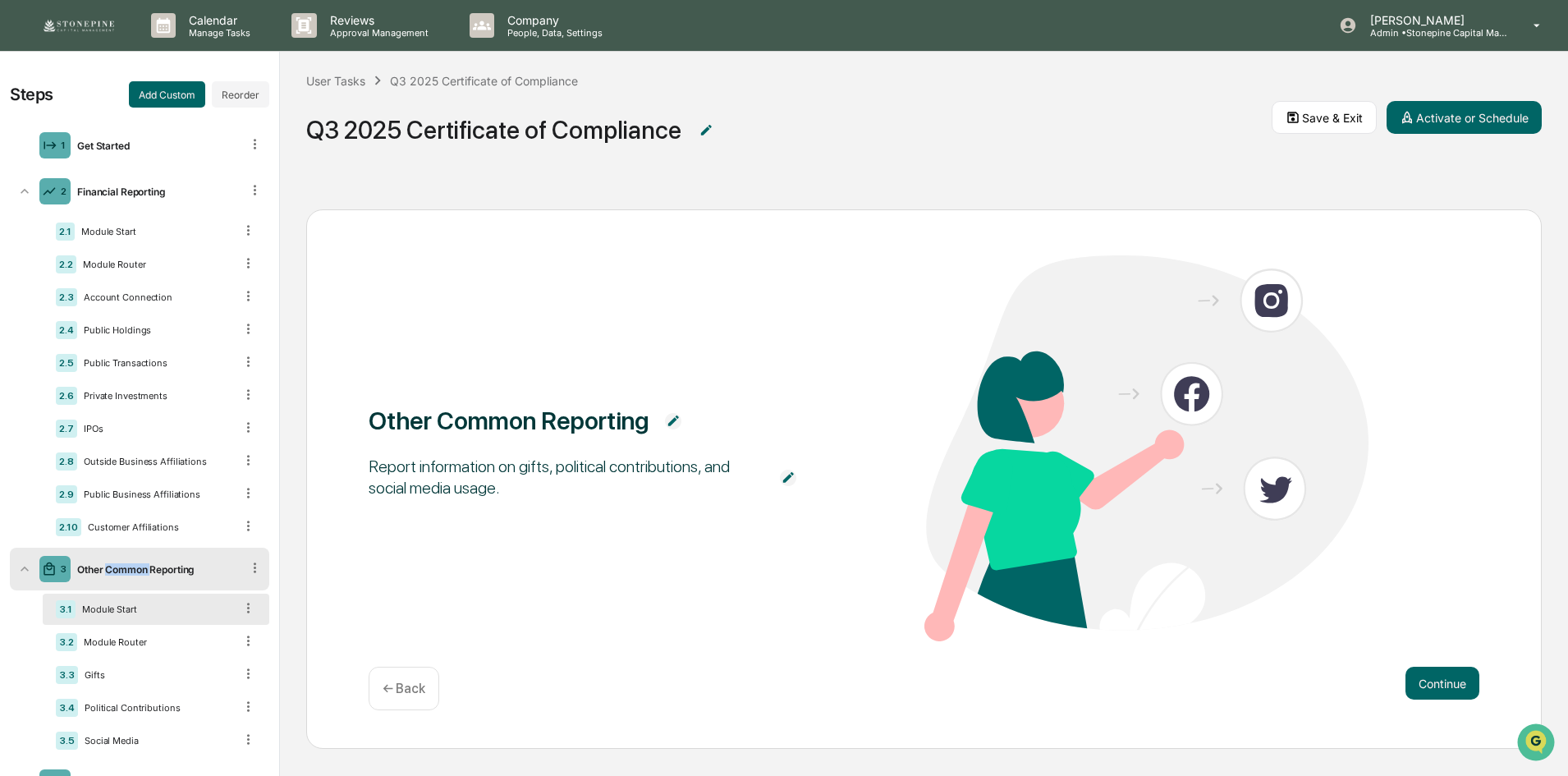
click at [145, 579] on div "3 Other Common Reporting" at bounding box center [140, 569] width 260 height 43
click at [1445, 682] on button "Continue" at bounding box center [1442, 683] width 74 height 33
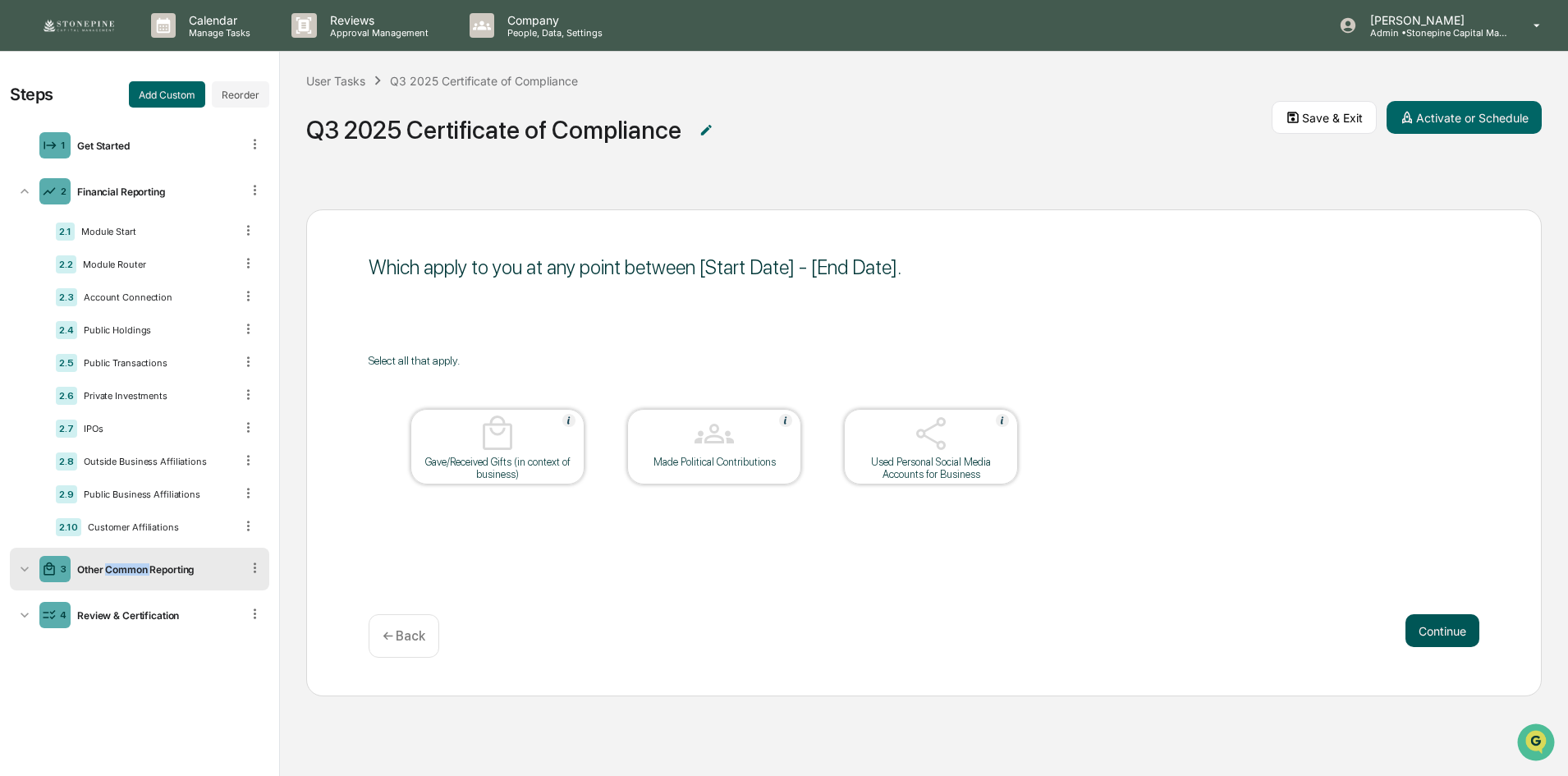
click at [1459, 632] on button "Continue" at bounding box center [1442, 631] width 74 height 33
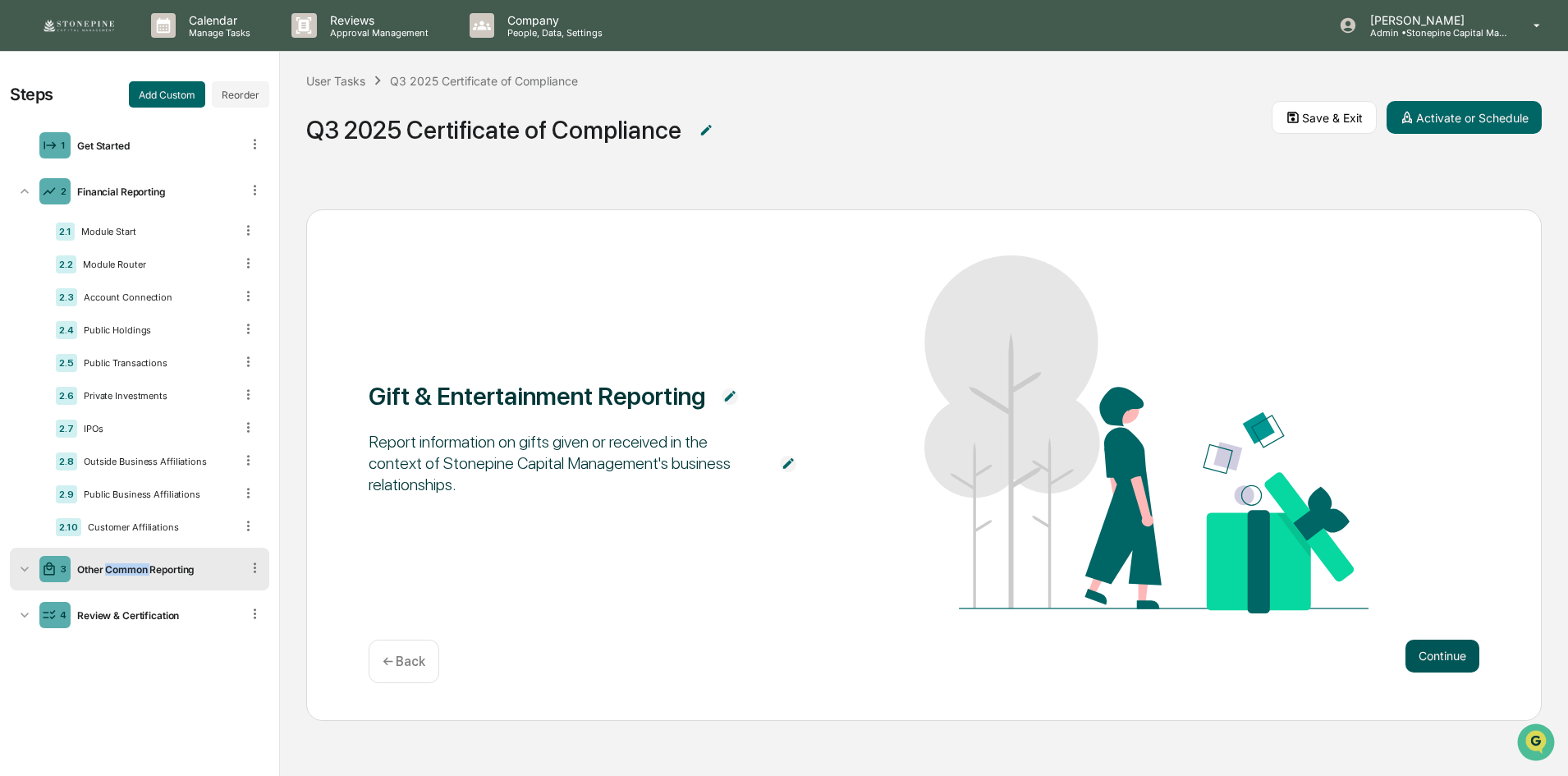
click at [1442, 652] on button "Continue" at bounding box center [1442, 656] width 74 height 33
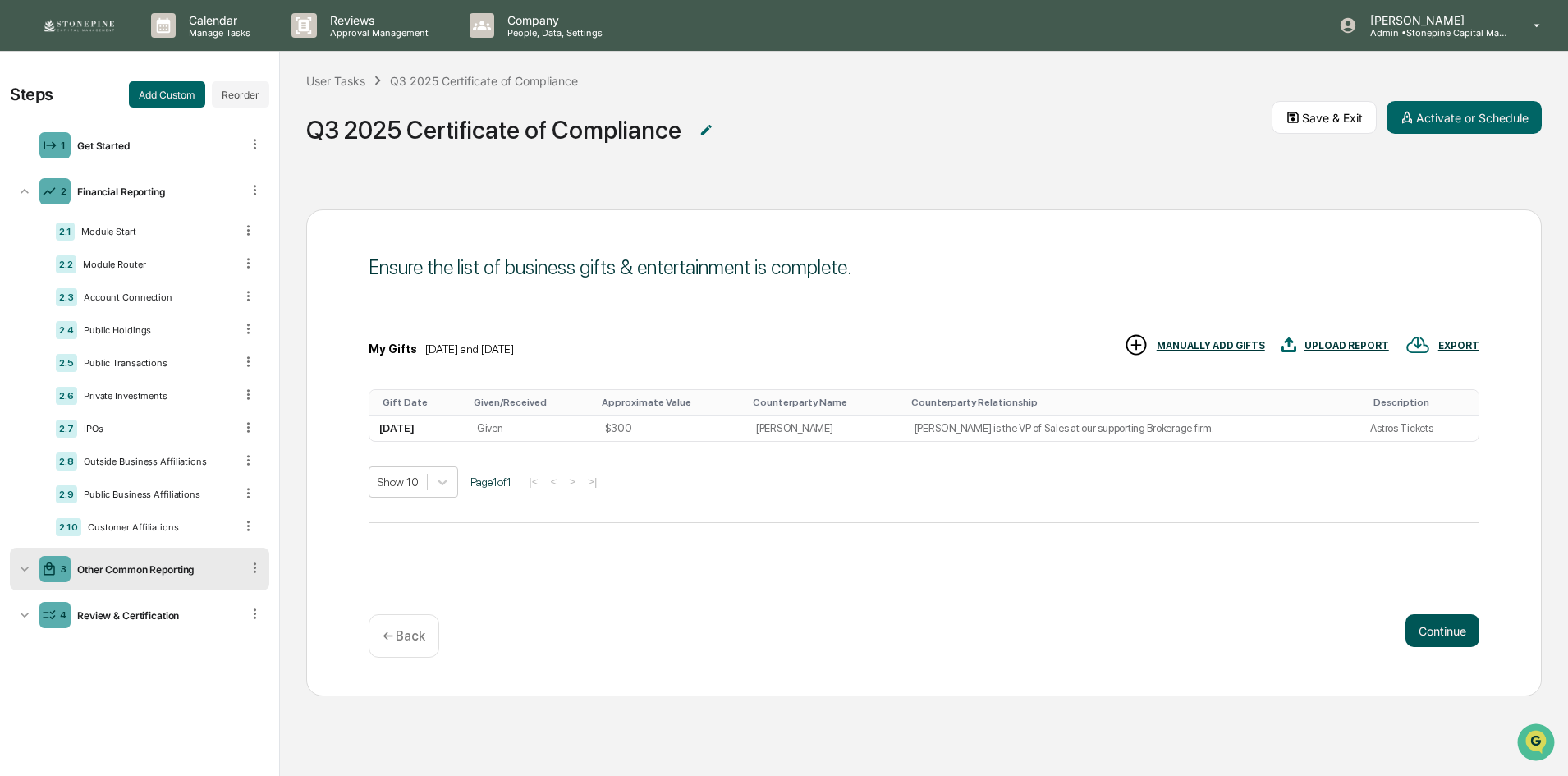
click at [1442, 652] on div "Continue ← Back" at bounding box center [924, 636] width 1111 height 44
click at [1432, 626] on button "Continue" at bounding box center [1442, 631] width 74 height 33
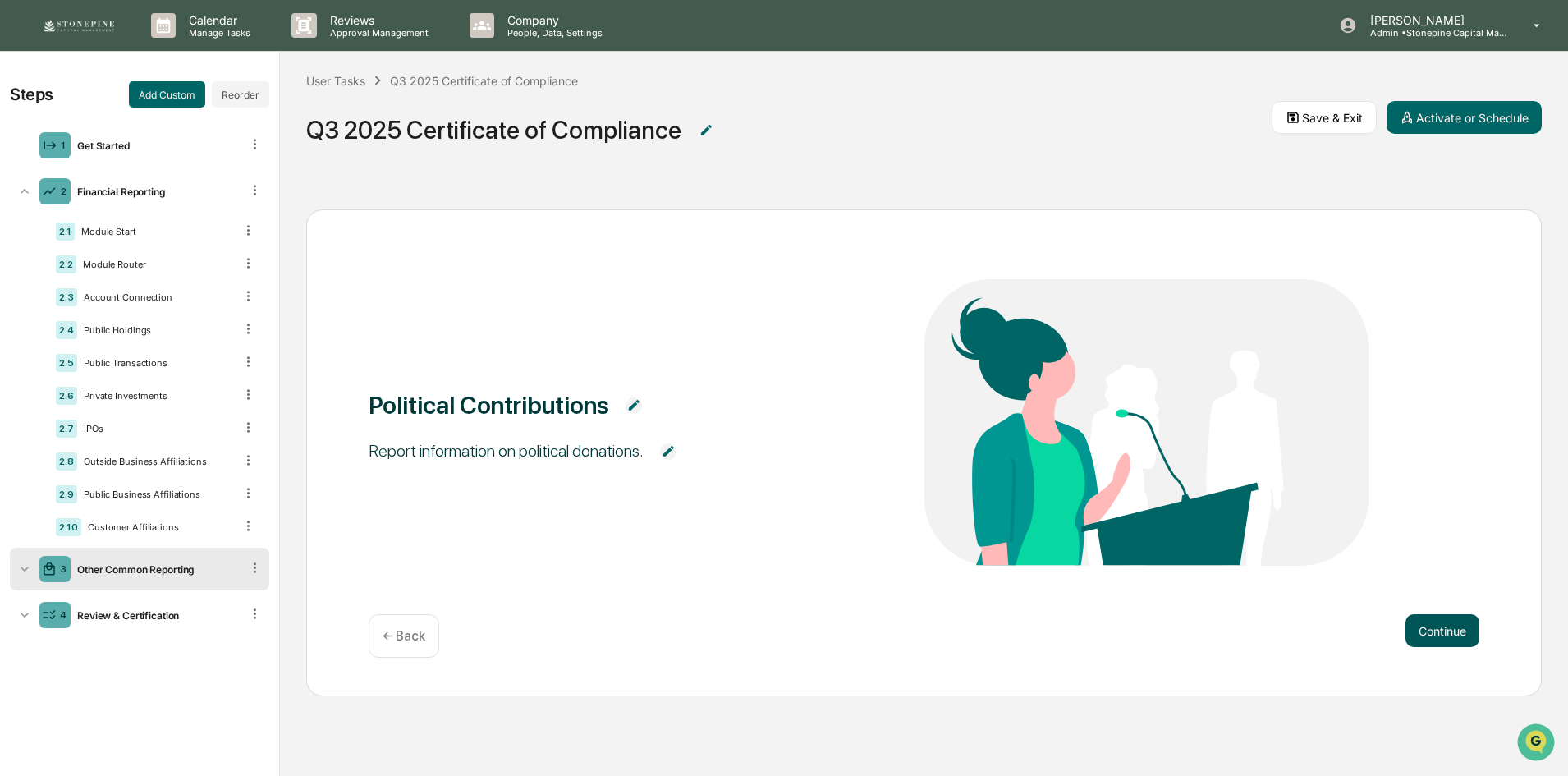
click at [1432, 626] on button "Continue" at bounding box center [1442, 631] width 74 height 33
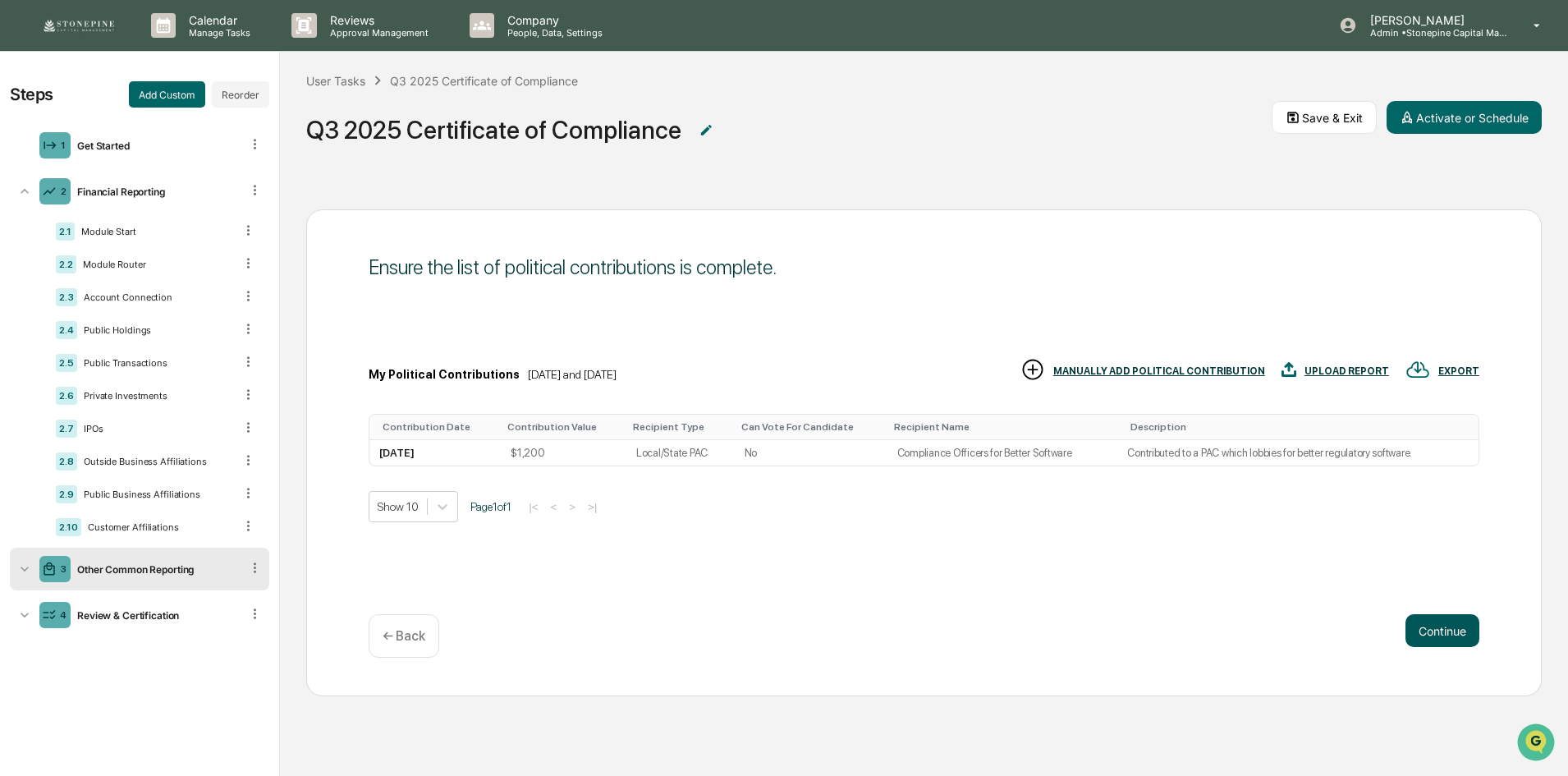
click at [1432, 626] on button "Continue" at bounding box center [1442, 631] width 74 height 33
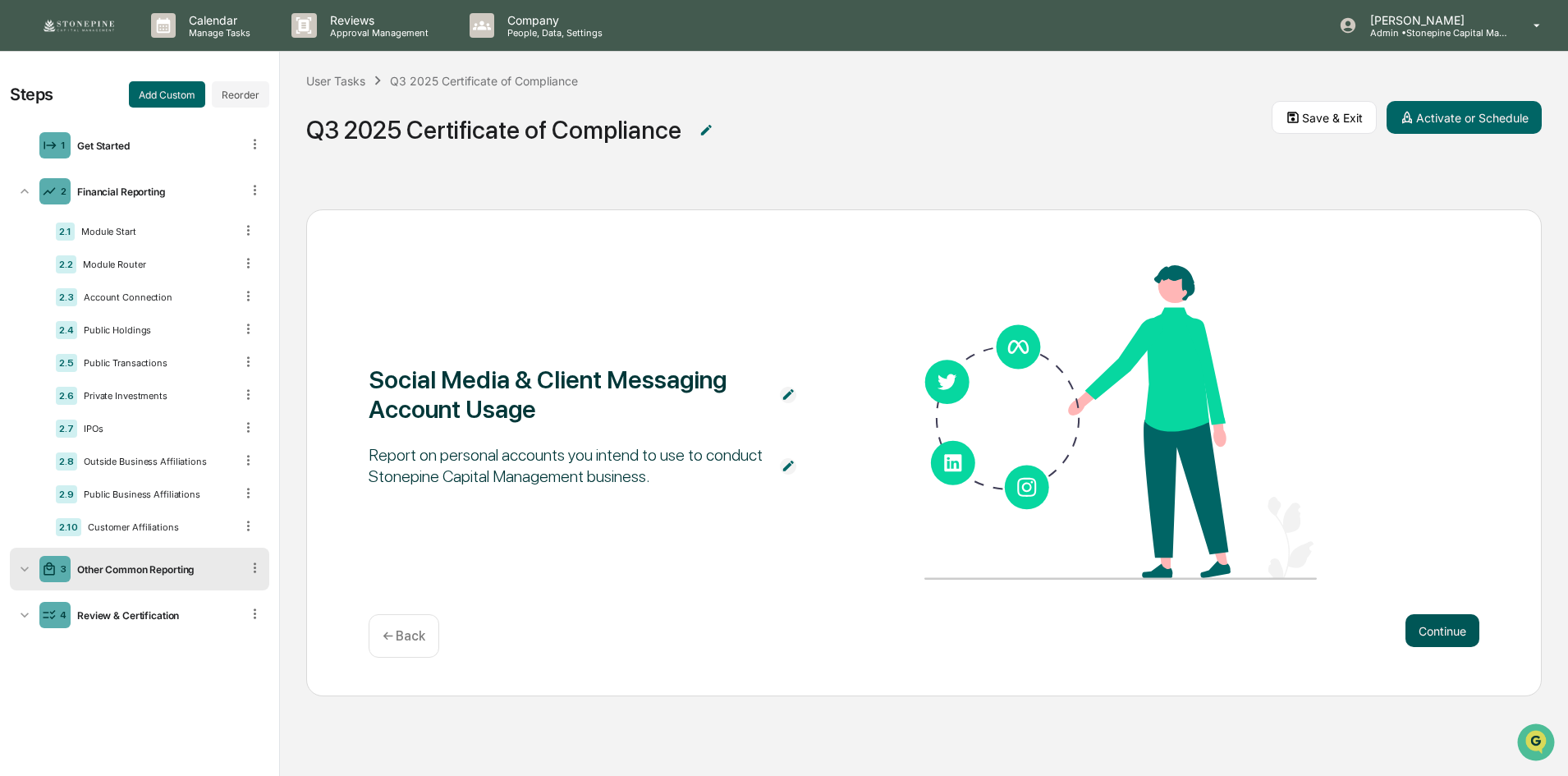
click at [1432, 626] on button "Continue" at bounding box center [1442, 631] width 74 height 33
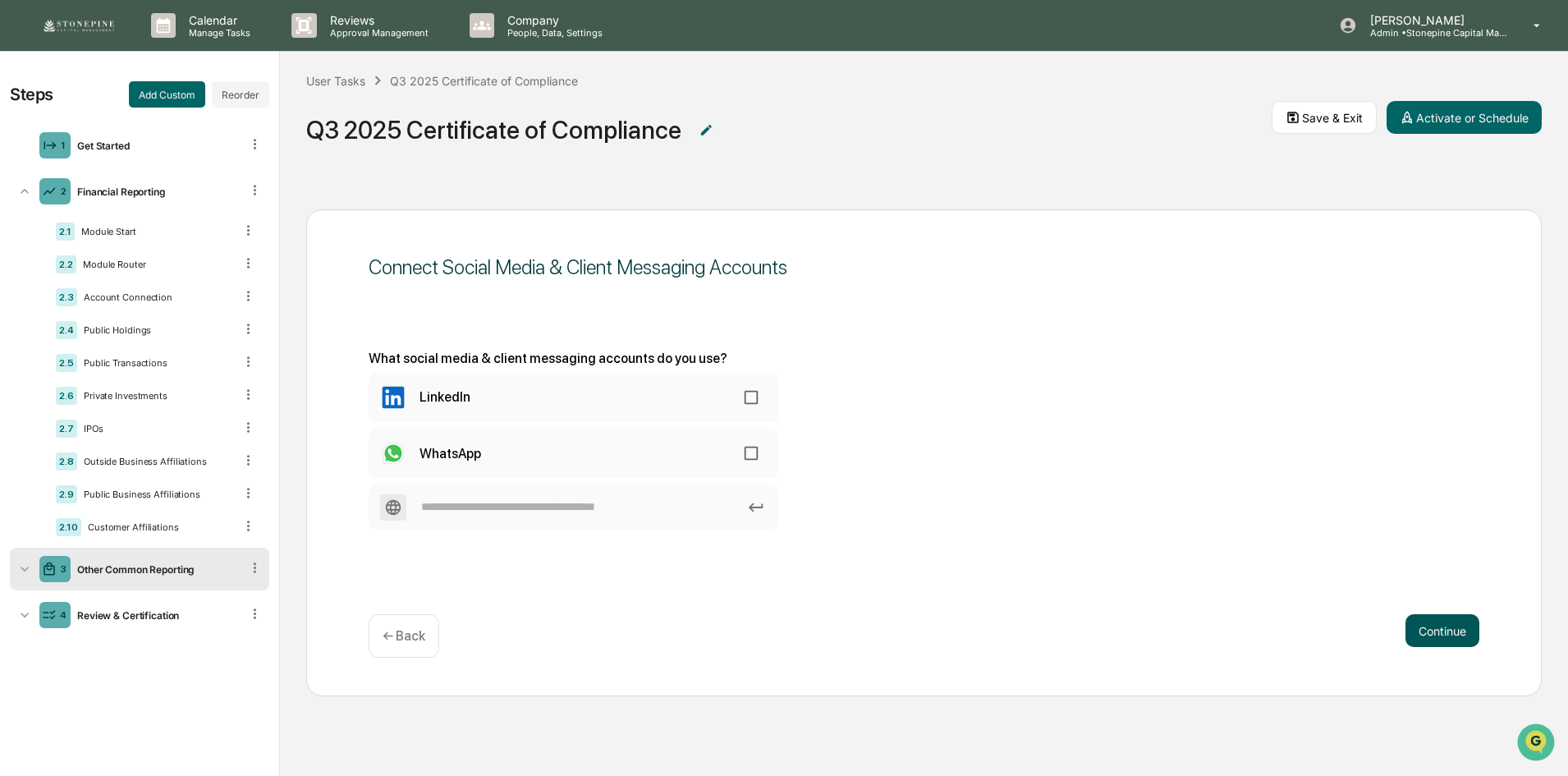
click at [1432, 626] on button "Continue" at bounding box center [1442, 631] width 74 height 33
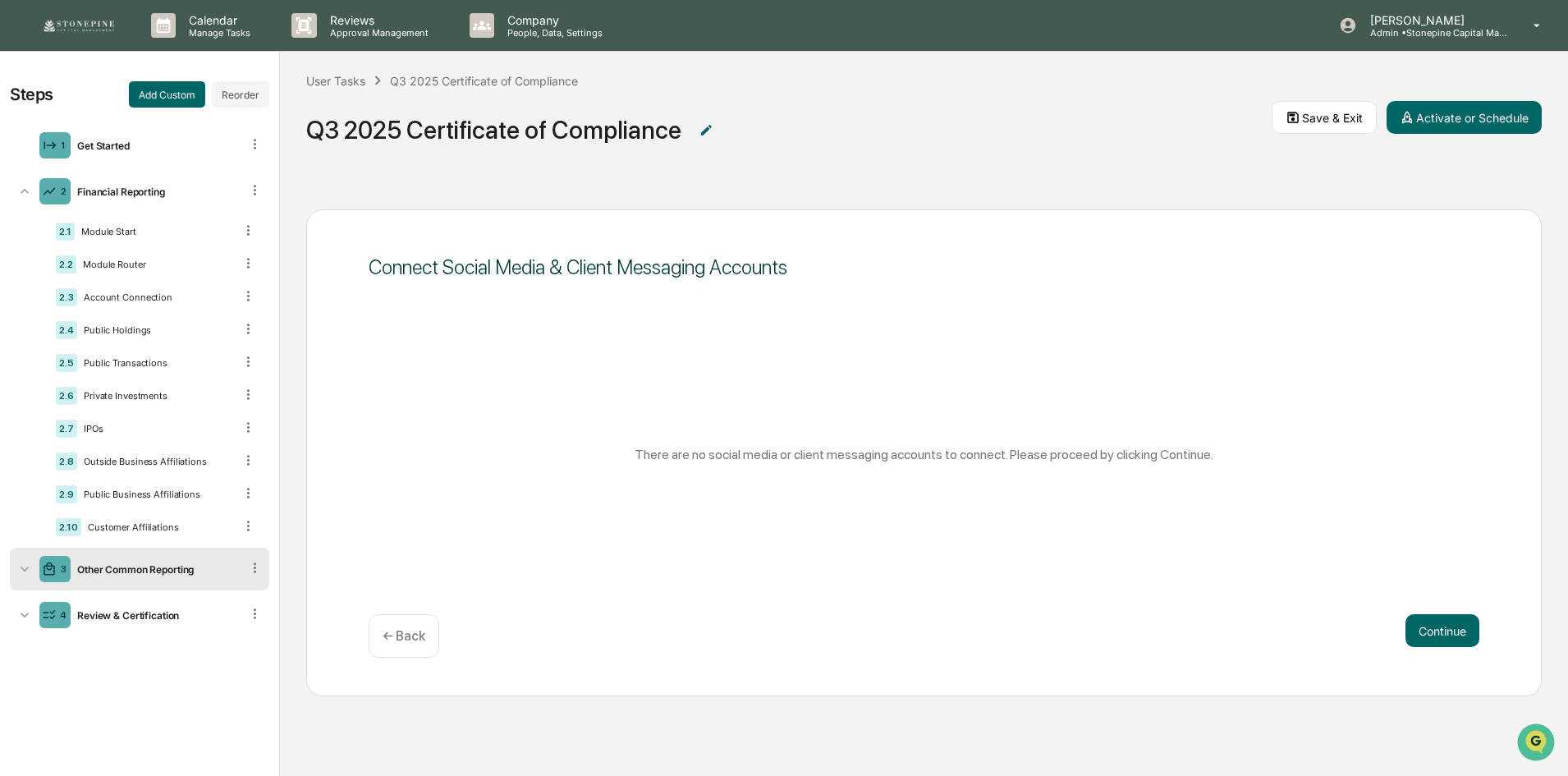
click at [409, 636] on p "← Back" at bounding box center [404, 636] width 43 height 16
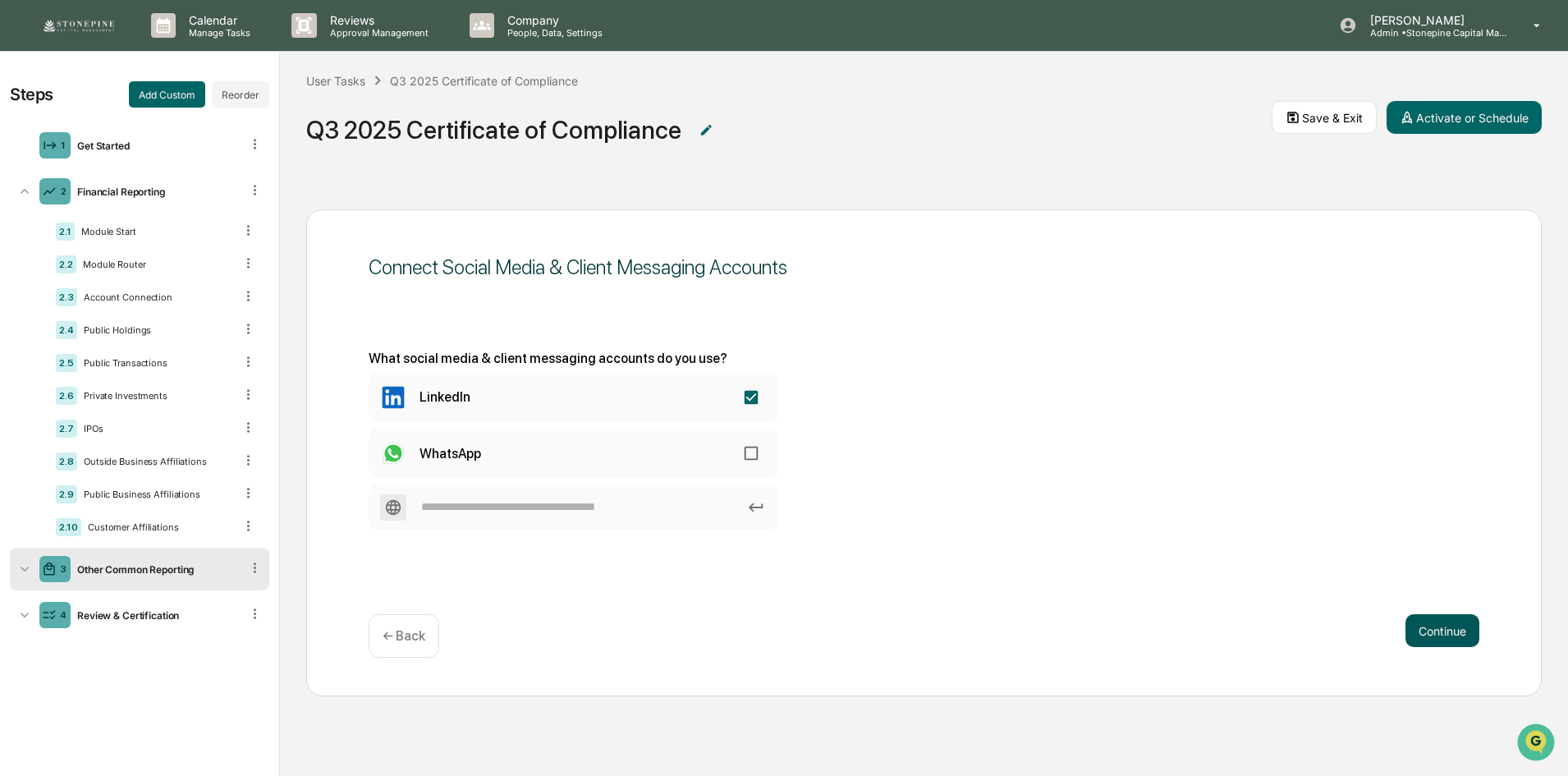
click at [1446, 637] on button "Continue" at bounding box center [1442, 631] width 74 height 33
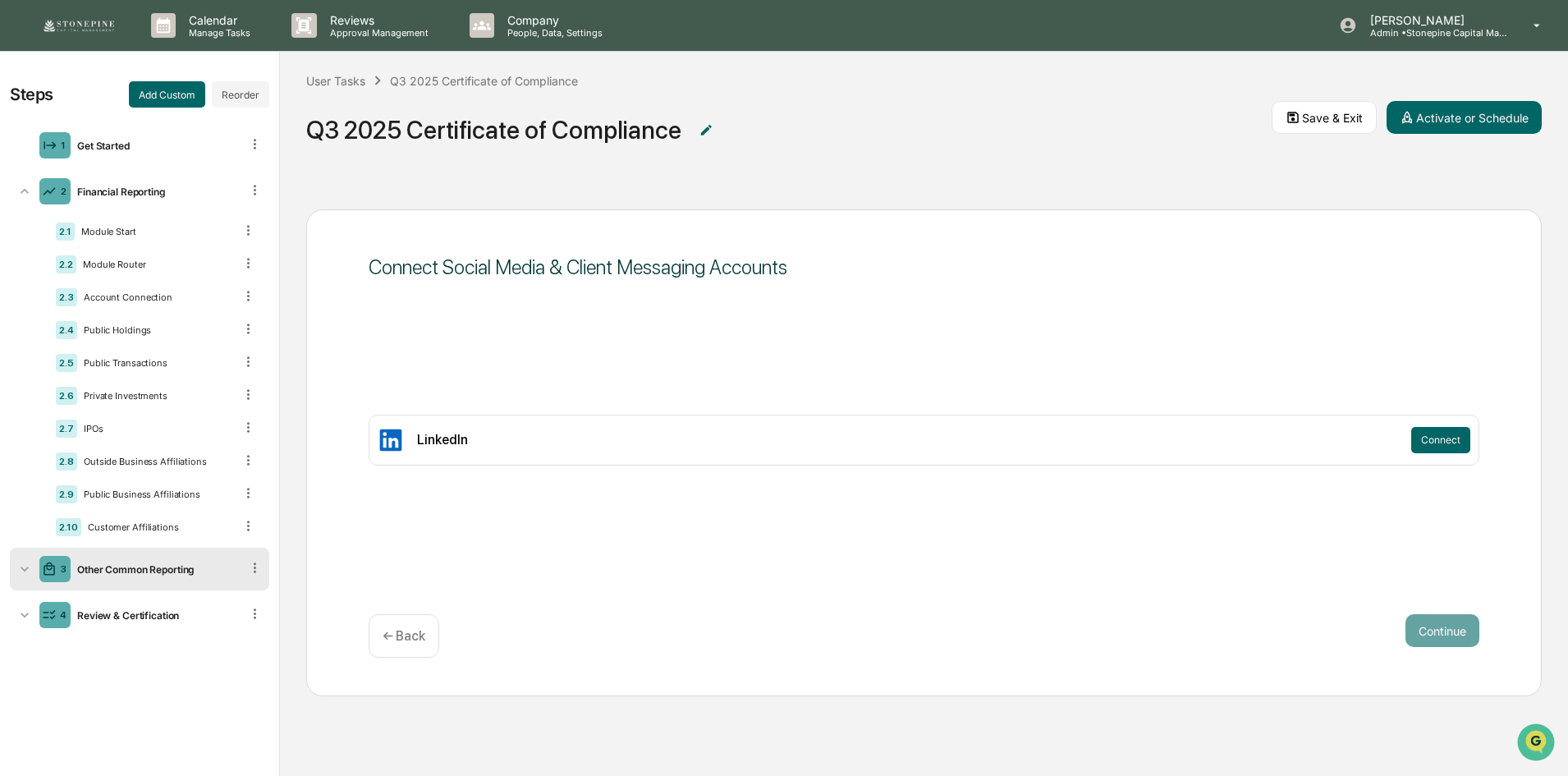
click at [418, 631] on p "← Back" at bounding box center [404, 636] width 43 height 16
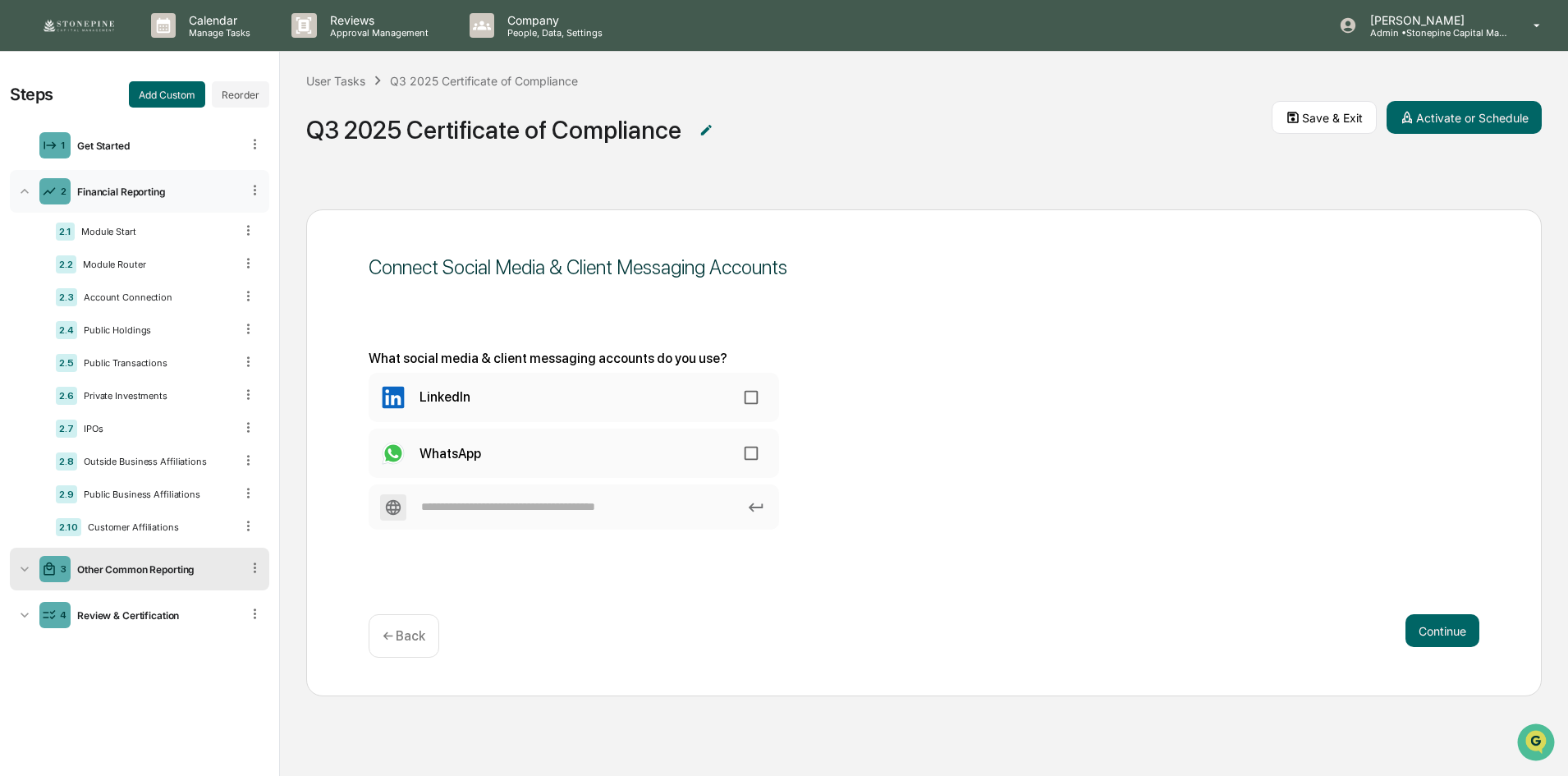
scroll to position [1, 0]
click at [163, 89] on button "Add Custom" at bounding box center [167, 93] width 76 height 26
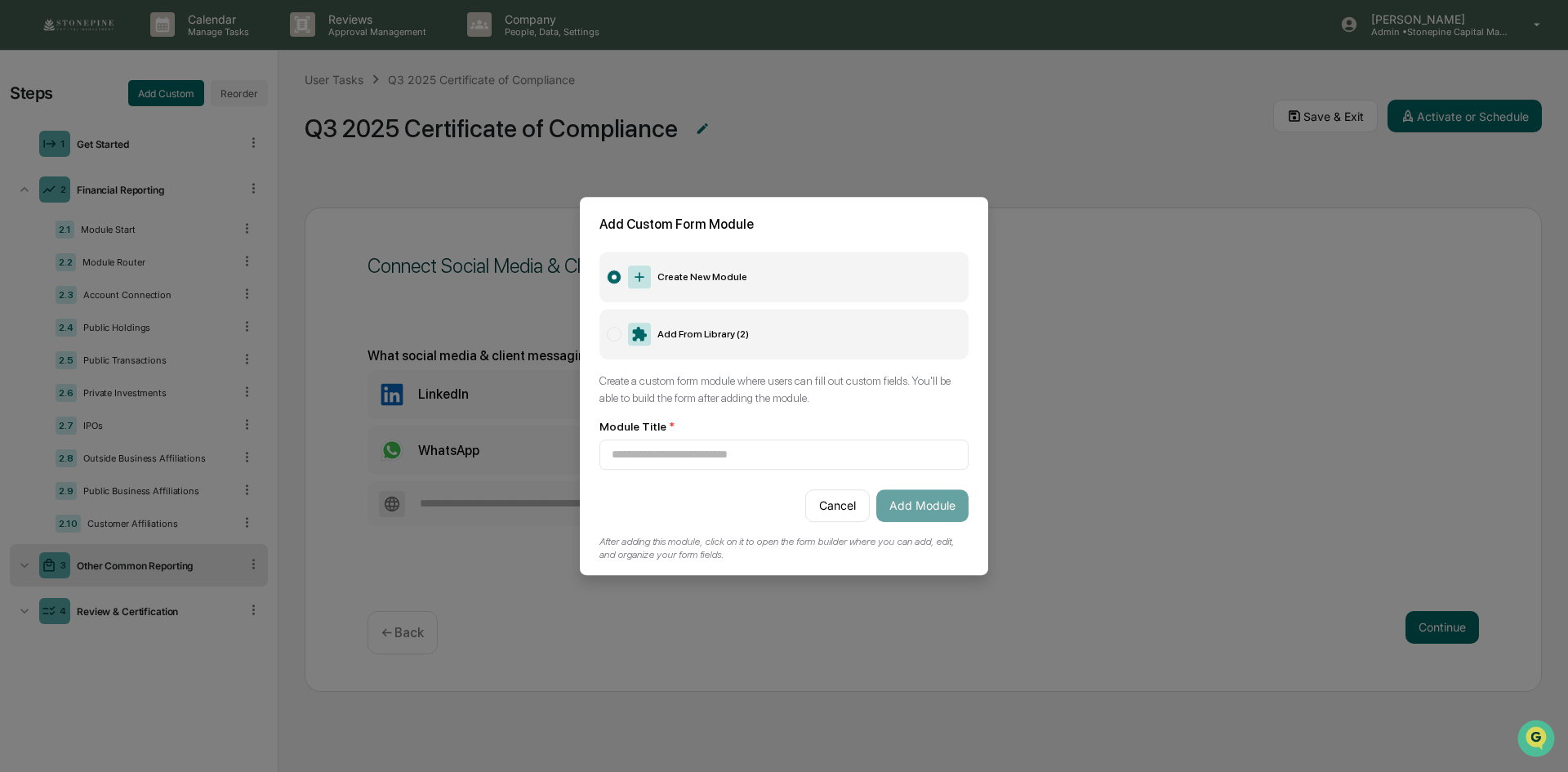
click at [687, 340] on label "Add From Library ( 2 )" at bounding box center [784, 334] width 369 height 51
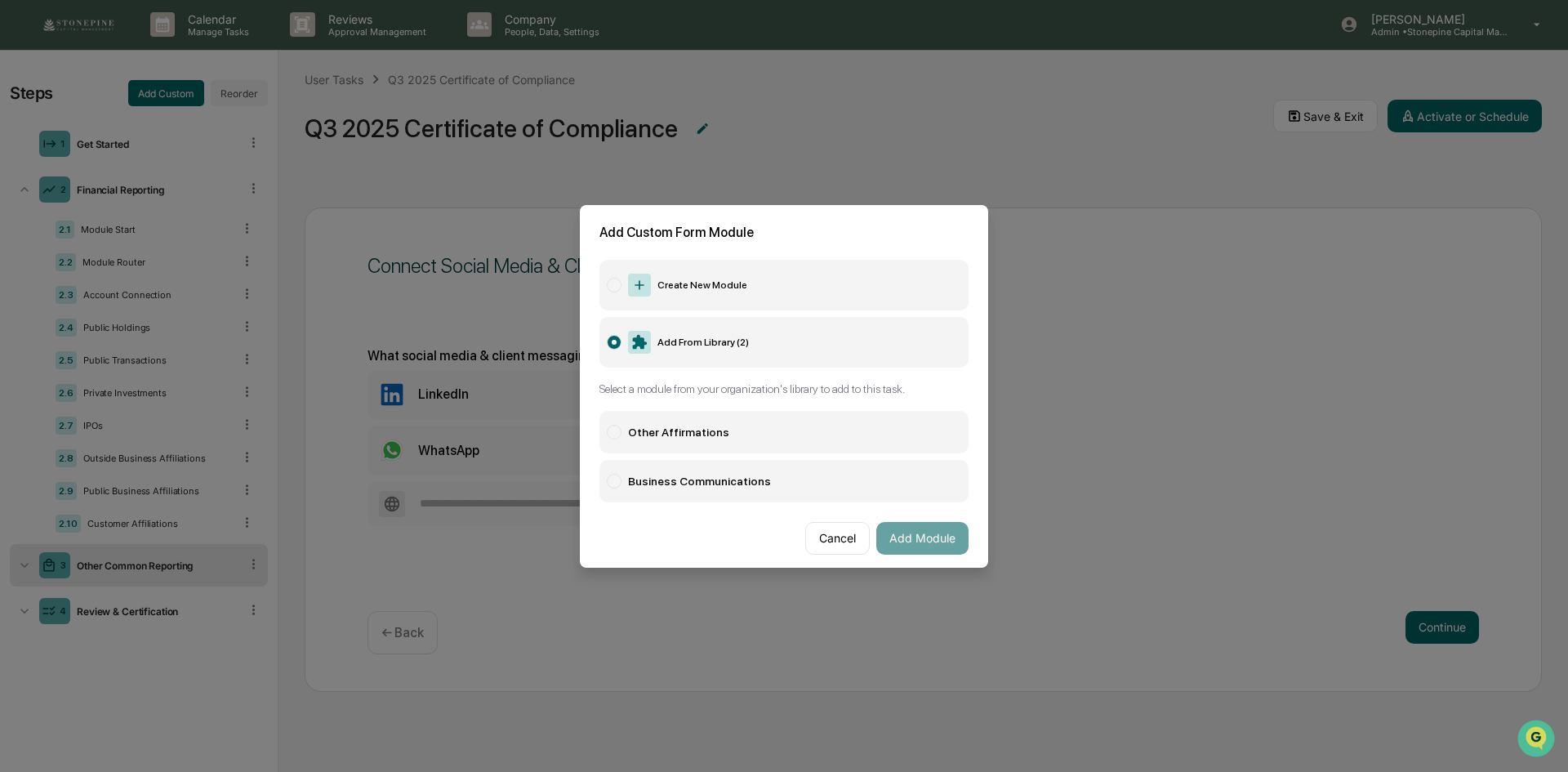
click at [715, 487] on div "Business Communications" at bounding box center [700, 481] width 143 height 13
click at [698, 417] on label "Other Affirmations" at bounding box center [784, 432] width 369 height 43
click at [928, 535] on button "Add Module" at bounding box center [923, 539] width 92 height 33
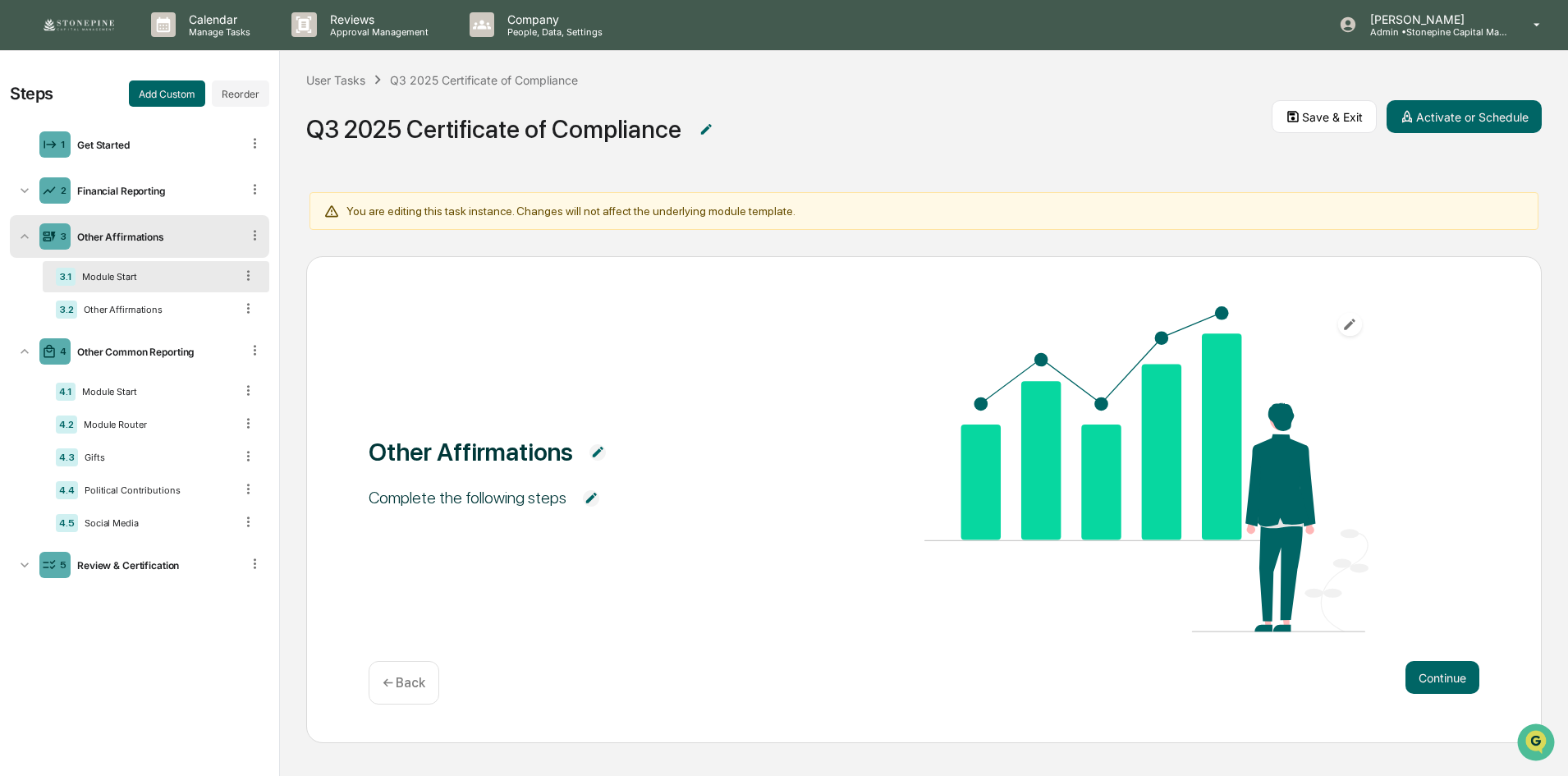
drag, startPoint x: 254, startPoint y: 237, endPoint x: 253, endPoint y: 276, distance: 39.0
click at [253, 276] on div "3 Other Affirmations 3.1 Module Start 3.2 Other Affirmations" at bounding box center [140, 270] width 260 height 112
click at [239, 97] on button "Reorder" at bounding box center [241, 93] width 58 height 26
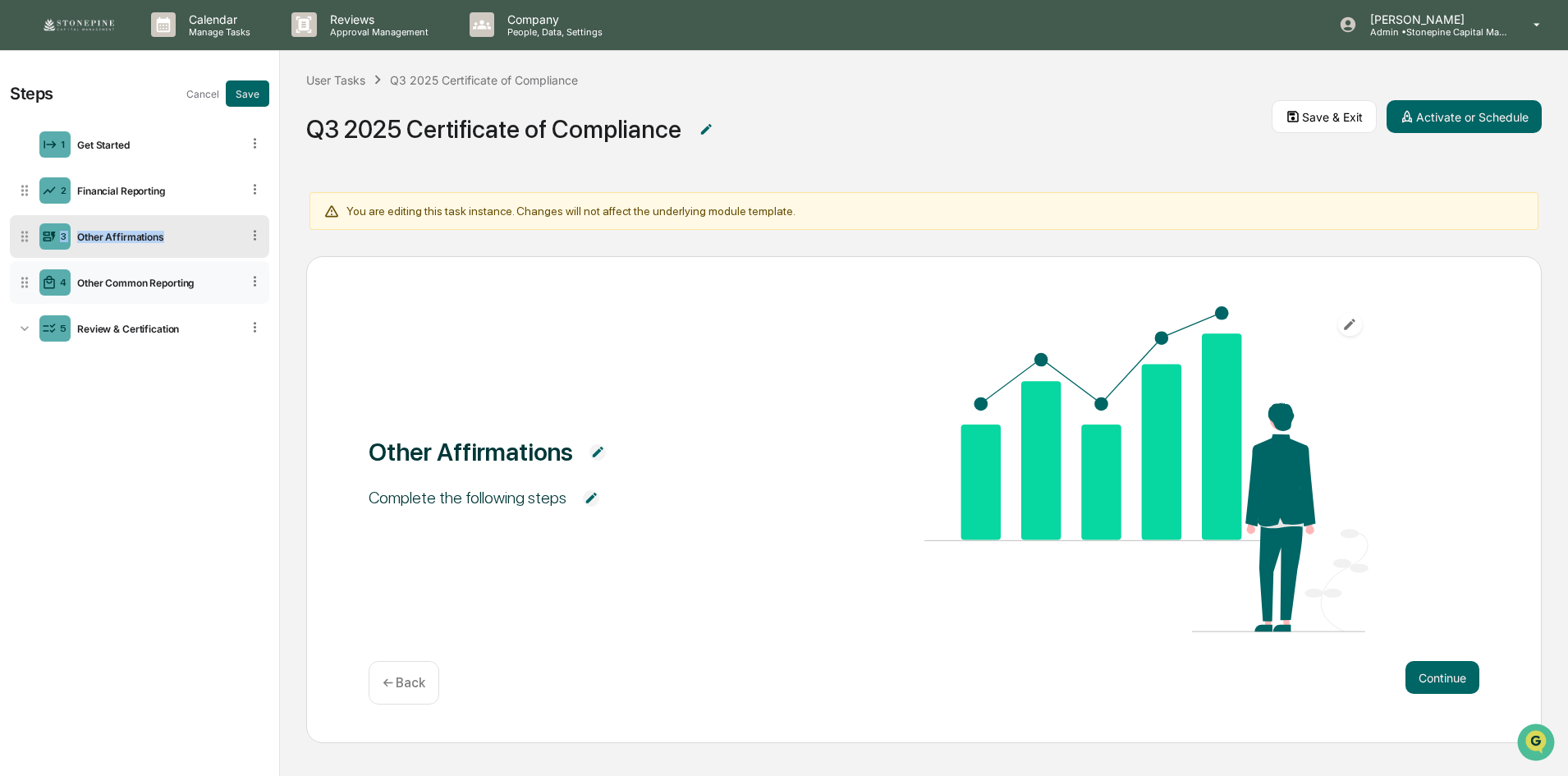
drag, startPoint x: 27, startPoint y: 247, endPoint x: 28, endPoint y: 298, distance: 51.0
click at [28, 298] on ul "1 Get Started 2 Financial Reporting 3 Other Affirmations 4 Other Common Reporti…" at bounding box center [140, 236] width 260 height 233
click at [258, 232] on icon at bounding box center [255, 235] width 16 height 16
click at [24, 232] on icon at bounding box center [25, 236] width 7 height 11
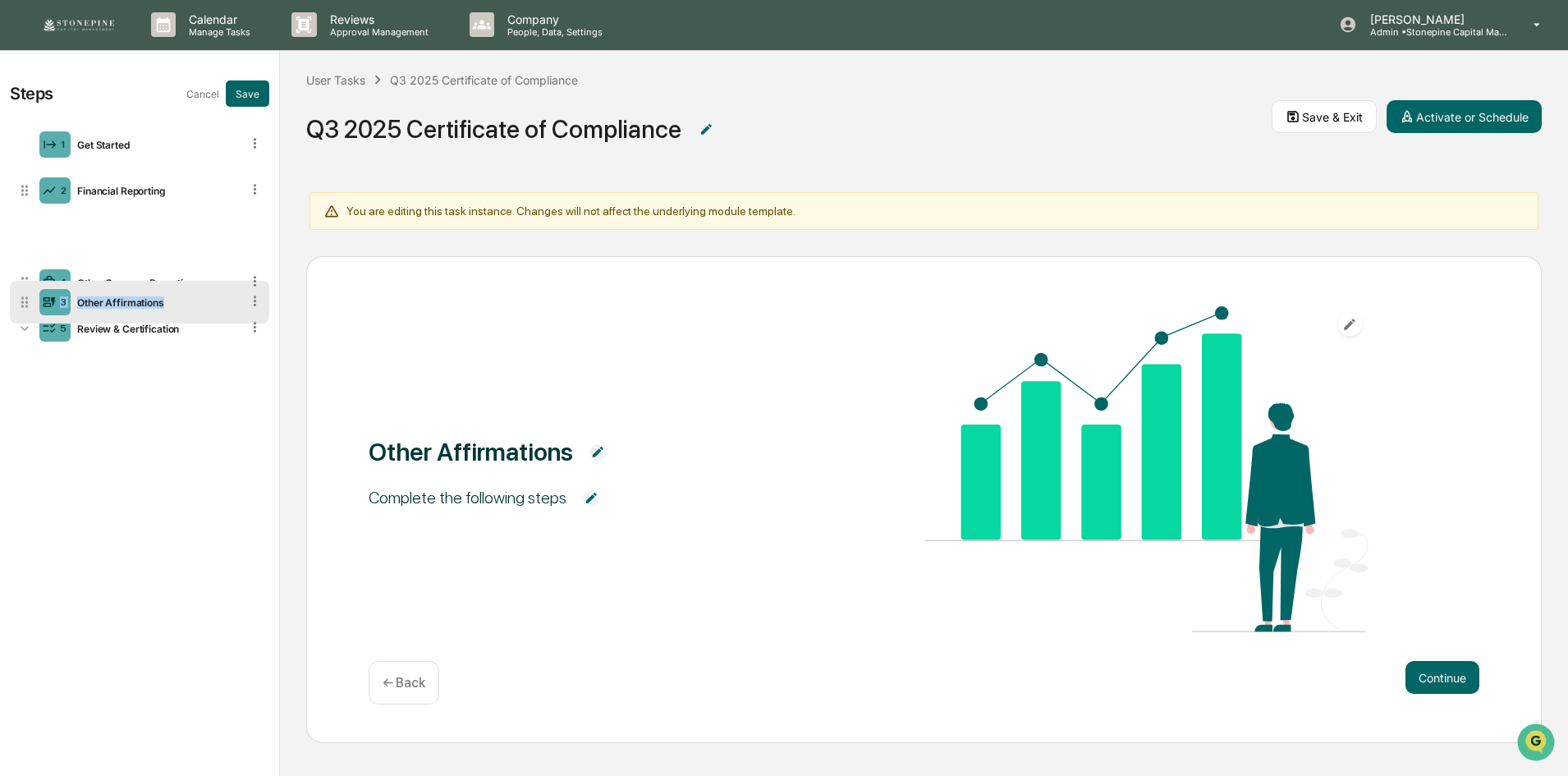
drag, startPoint x: 24, startPoint y: 238, endPoint x: 29, endPoint y: 304, distance: 66.2
click at [29, 304] on icon at bounding box center [25, 302] width 17 height 17
drag, startPoint x: 25, startPoint y: 235, endPoint x: 28, endPoint y: 321, distance: 86.1
click at [28, 321] on icon at bounding box center [25, 323] width 17 height 17
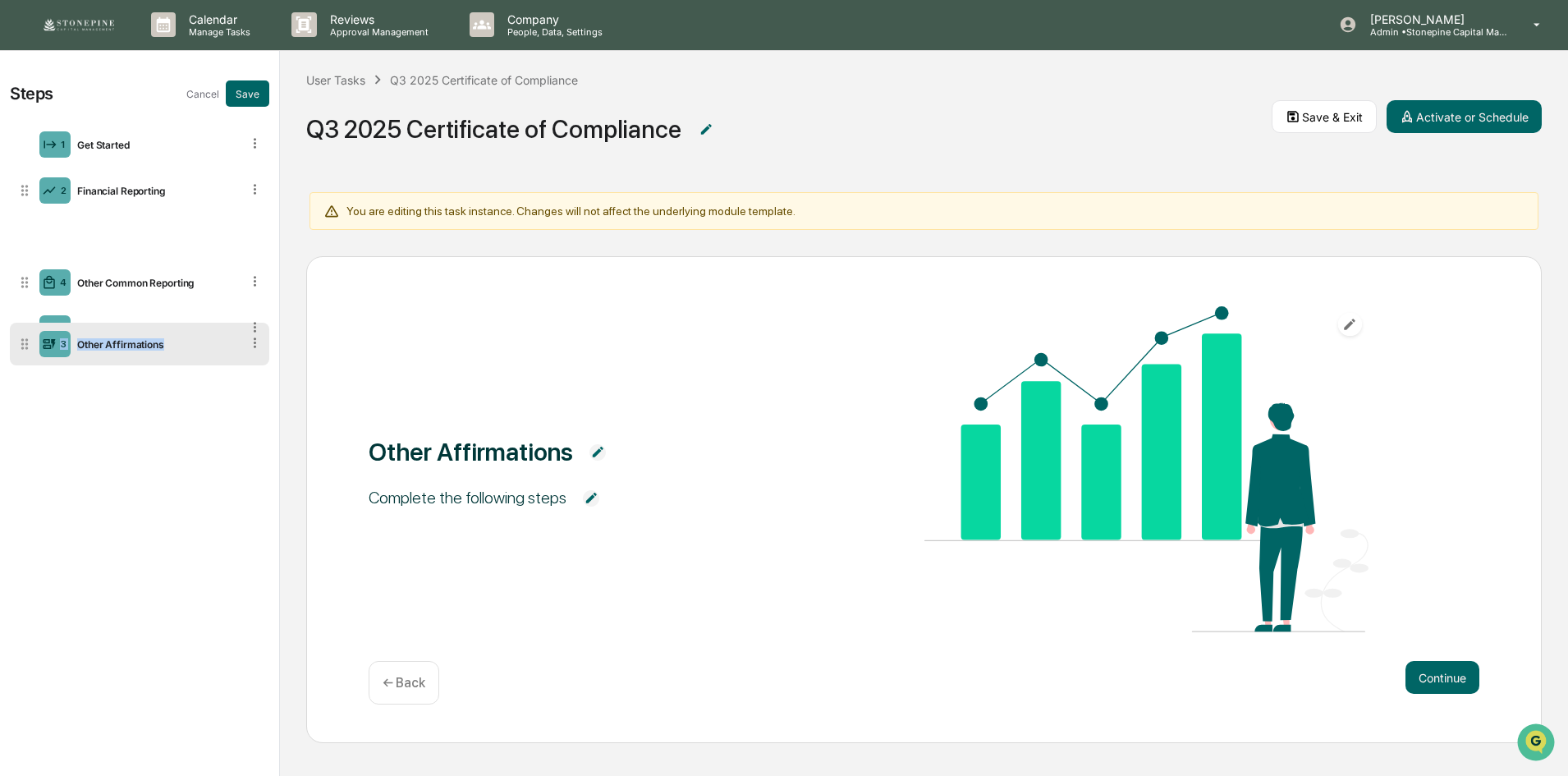
drag, startPoint x: 26, startPoint y: 237, endPoint x: 38, endPoint y: 352, distance: 115.6
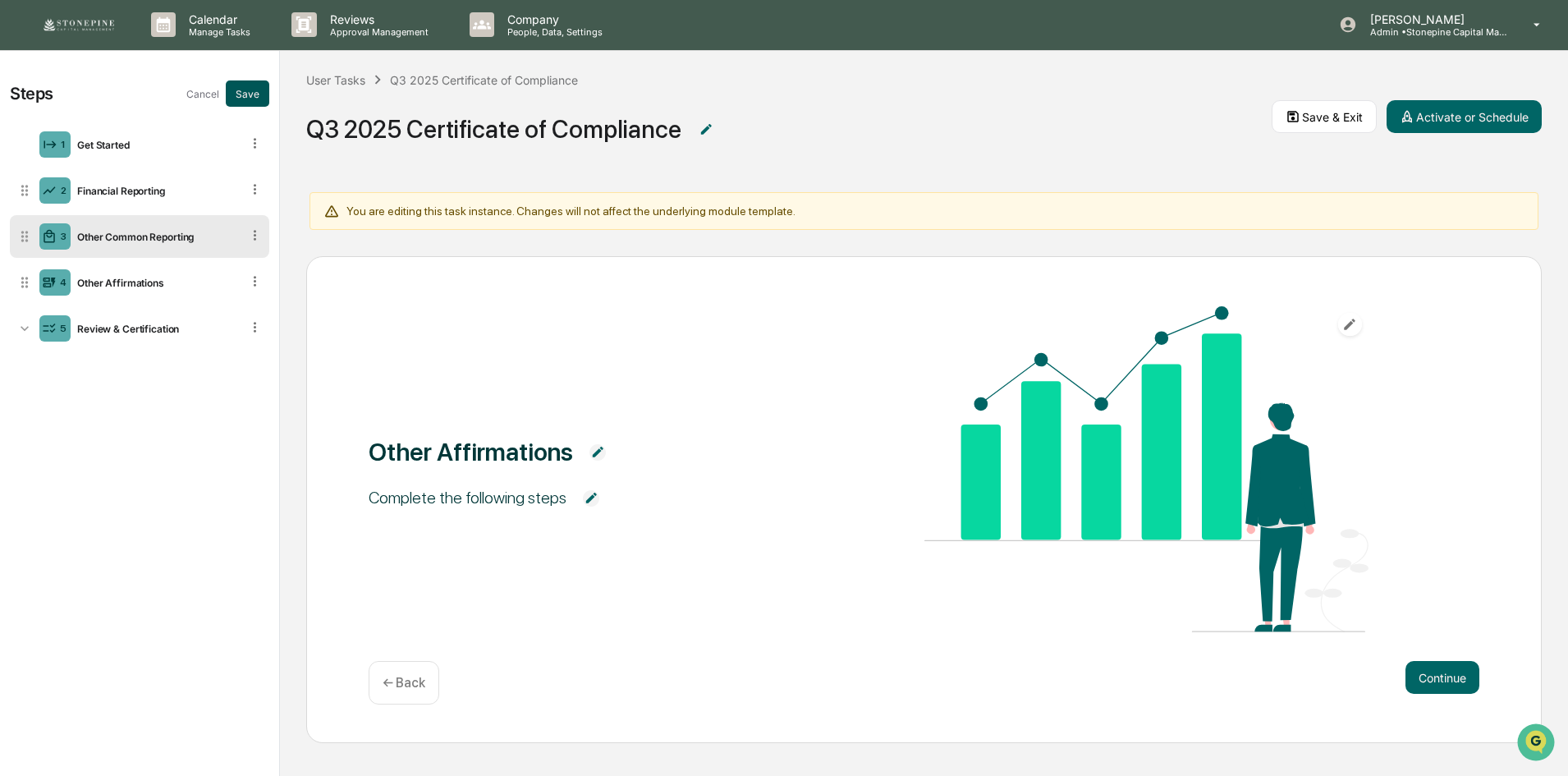
click at [252, 95] on button "Save" at bounding box center [247, 93] width 44 height 26
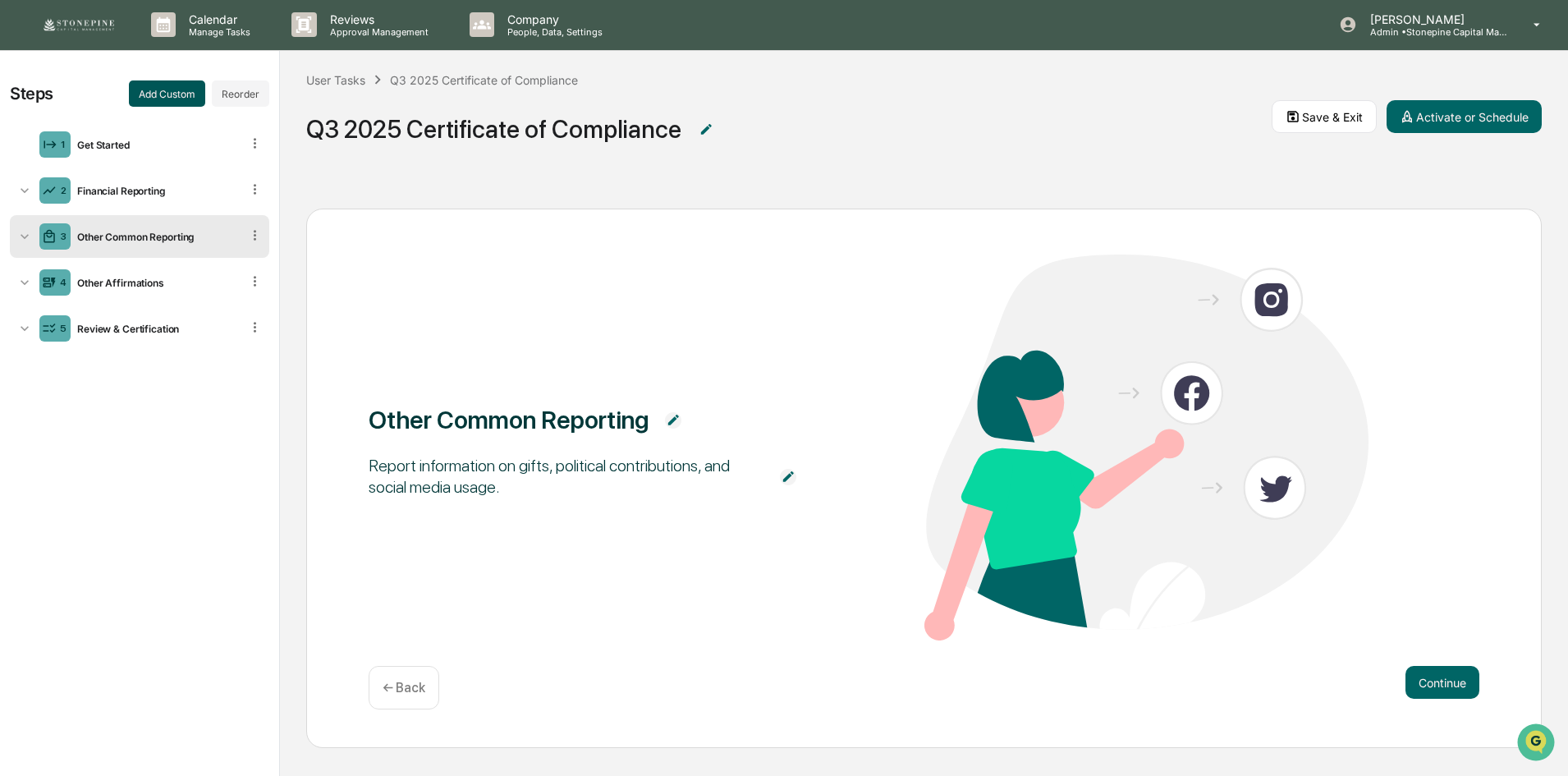
click at [170, 96] on button "Add Custom" at bounding box center [167, 93] width 76 height 26
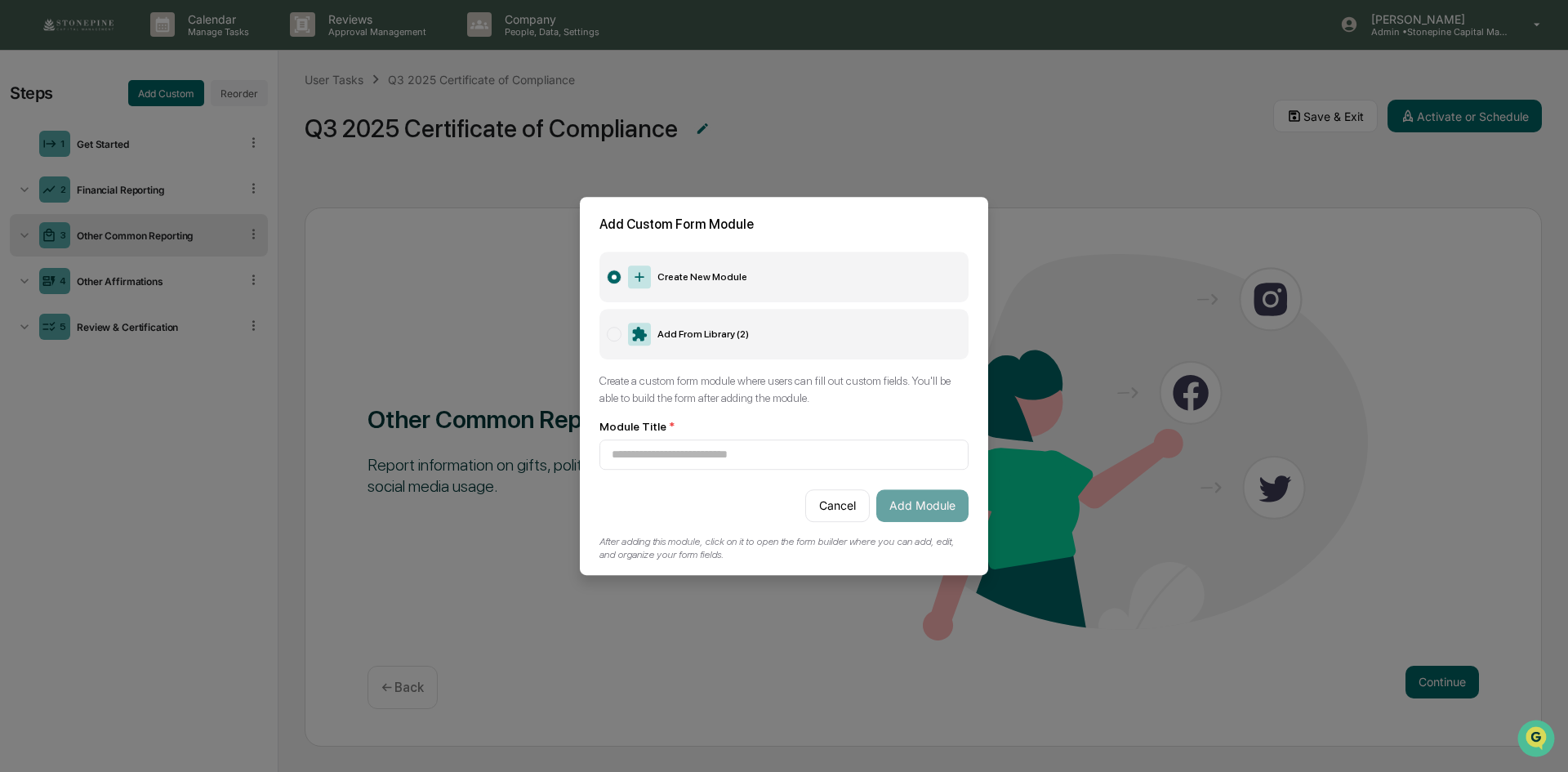
click at [672, 351] on label "Add From Library ( 2 )" at bounding box center [784, 334] width 369 height 51
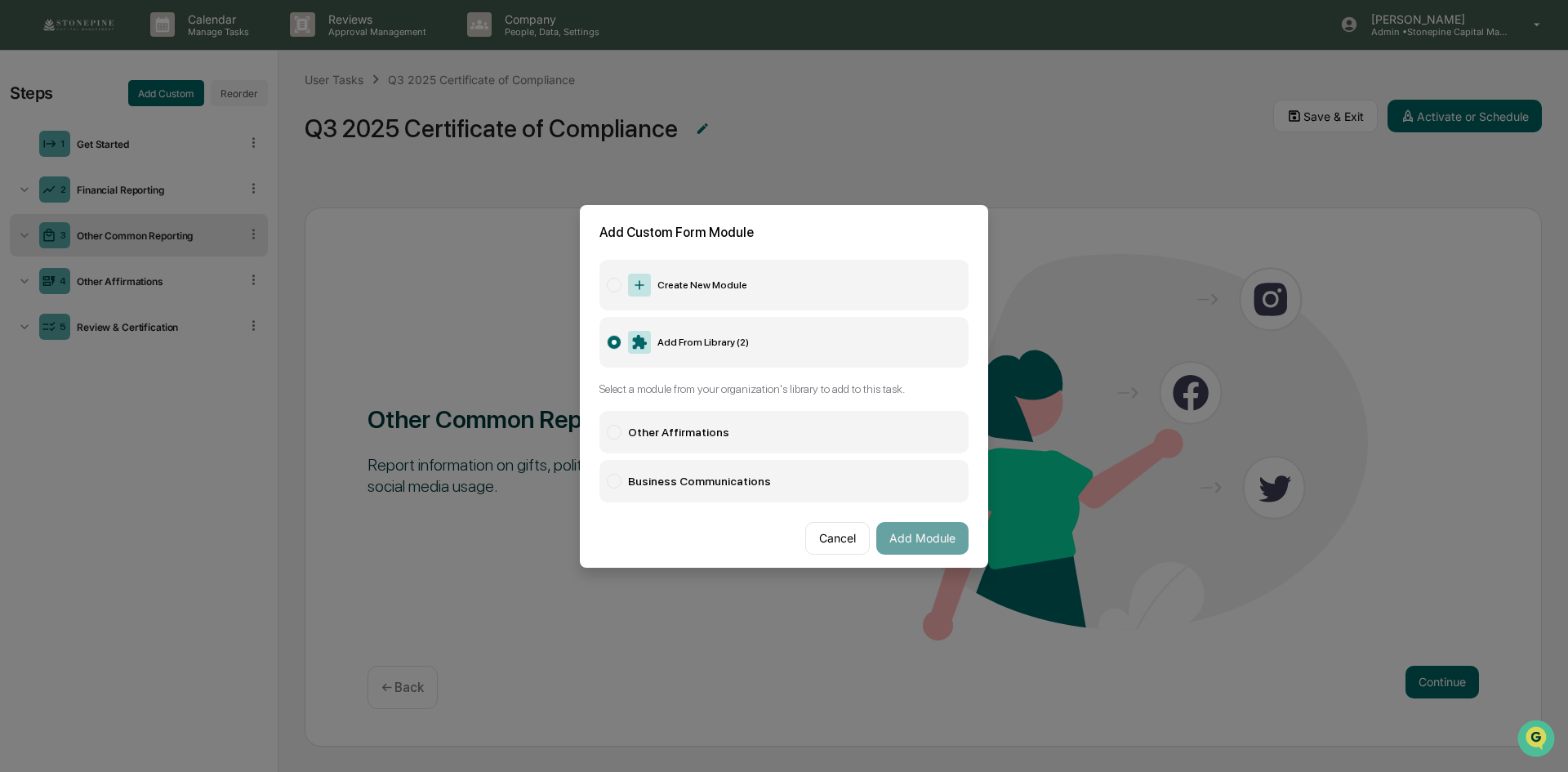
click at [687, 495] on label "Business Communications" at bounding box center [784, 481] width 369 height 43
click at [905, 535] on button "Add Module" at bounding box center [923, 539] width 92 height 33
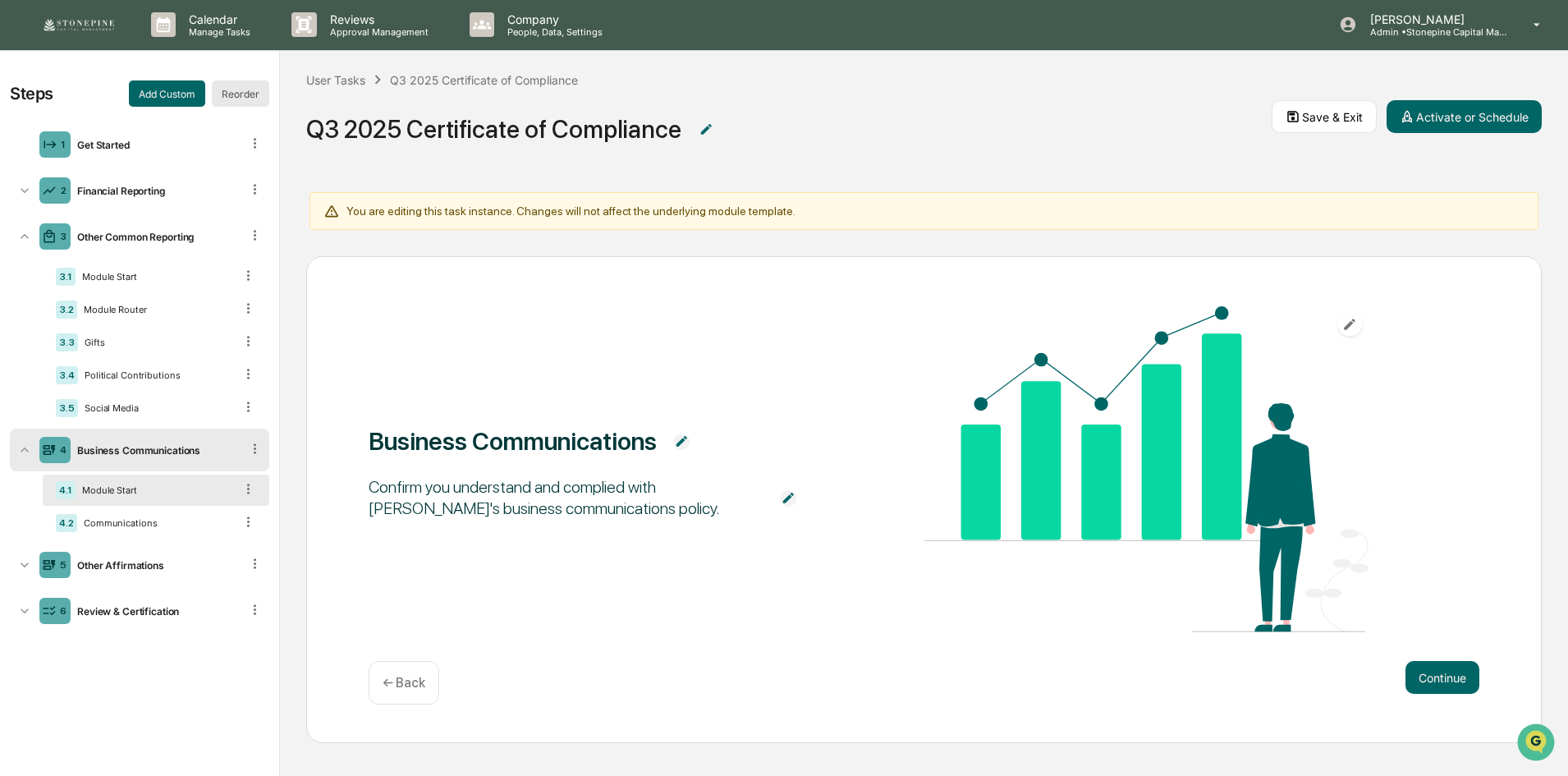
click at [248, 97] on button "Reorder" at bounding box center [241, 93] width 58 height 26
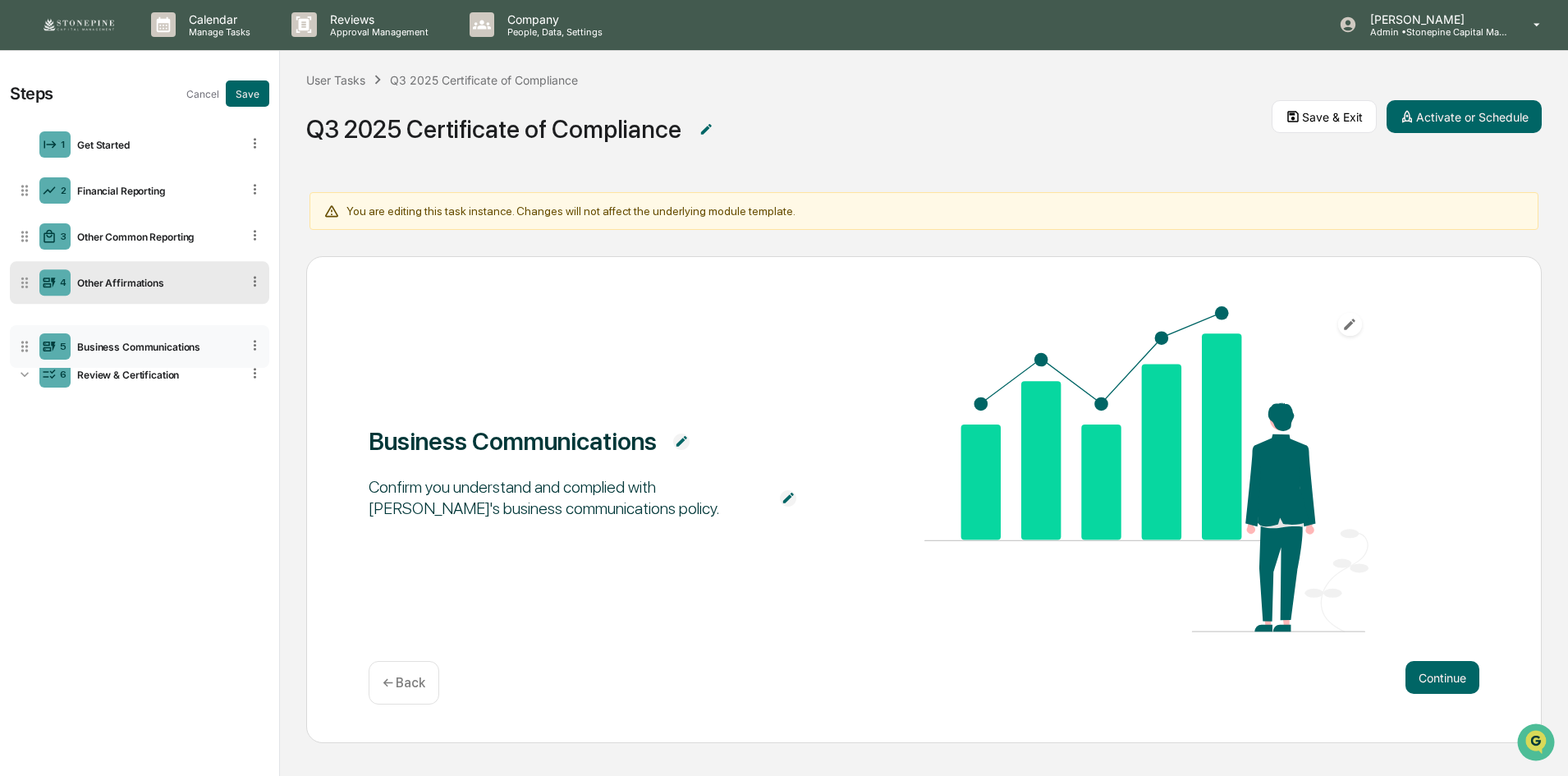
drag, startPoint x: 25, startPoint y: 283, endPoint x: 31, endPoint y: 346, distance: 63.3
click at [240, 95] on button "Save" at bounding box center [247, 93] width 44 height 26
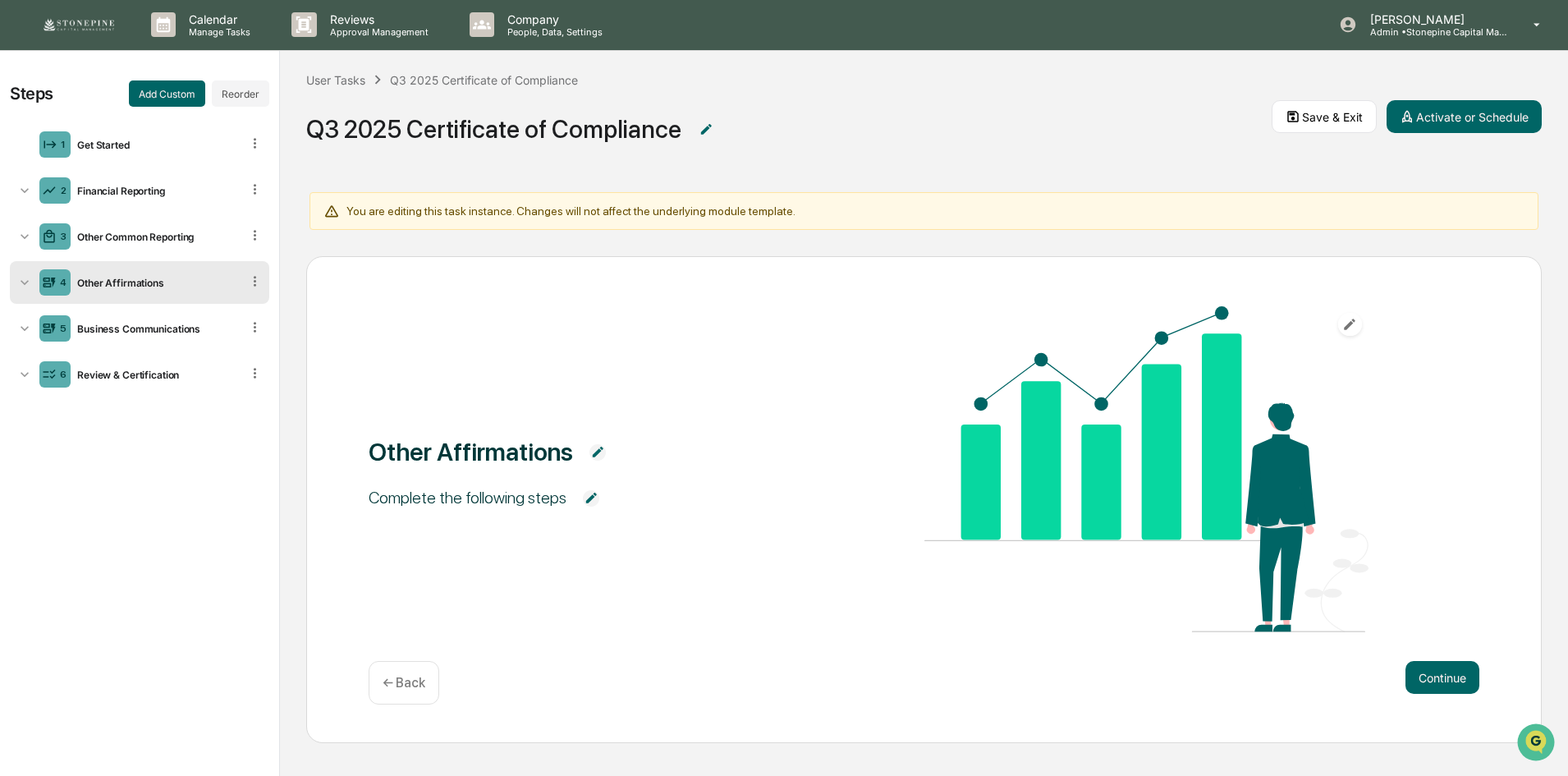
click at [160, 287] on div "Other Affirmations" at bounding box center [155, 283] width 170 height 12
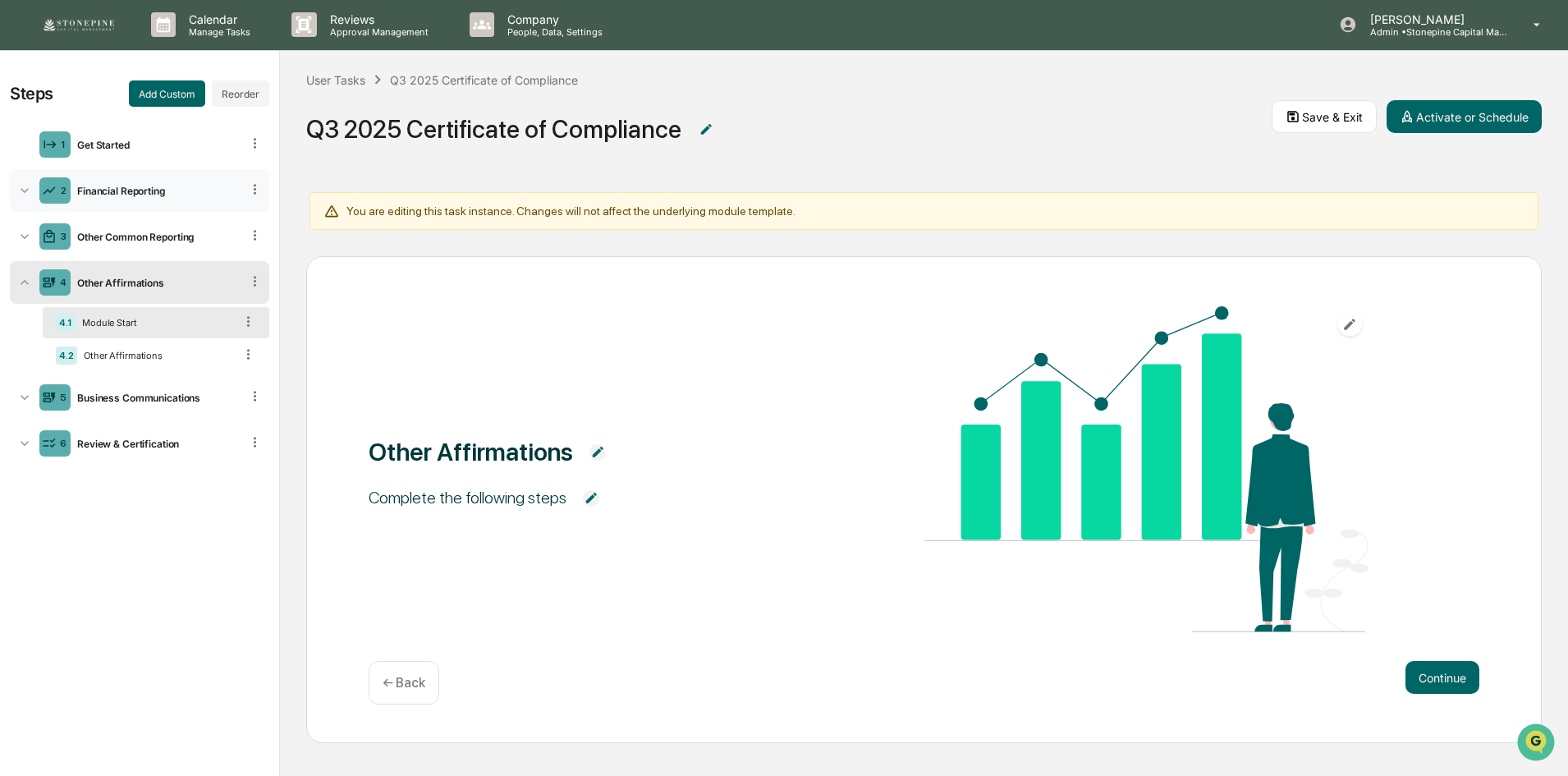
click at [149, 195] on div "Financial Reporting" at bounding box center [155, 190] width 170 height 12
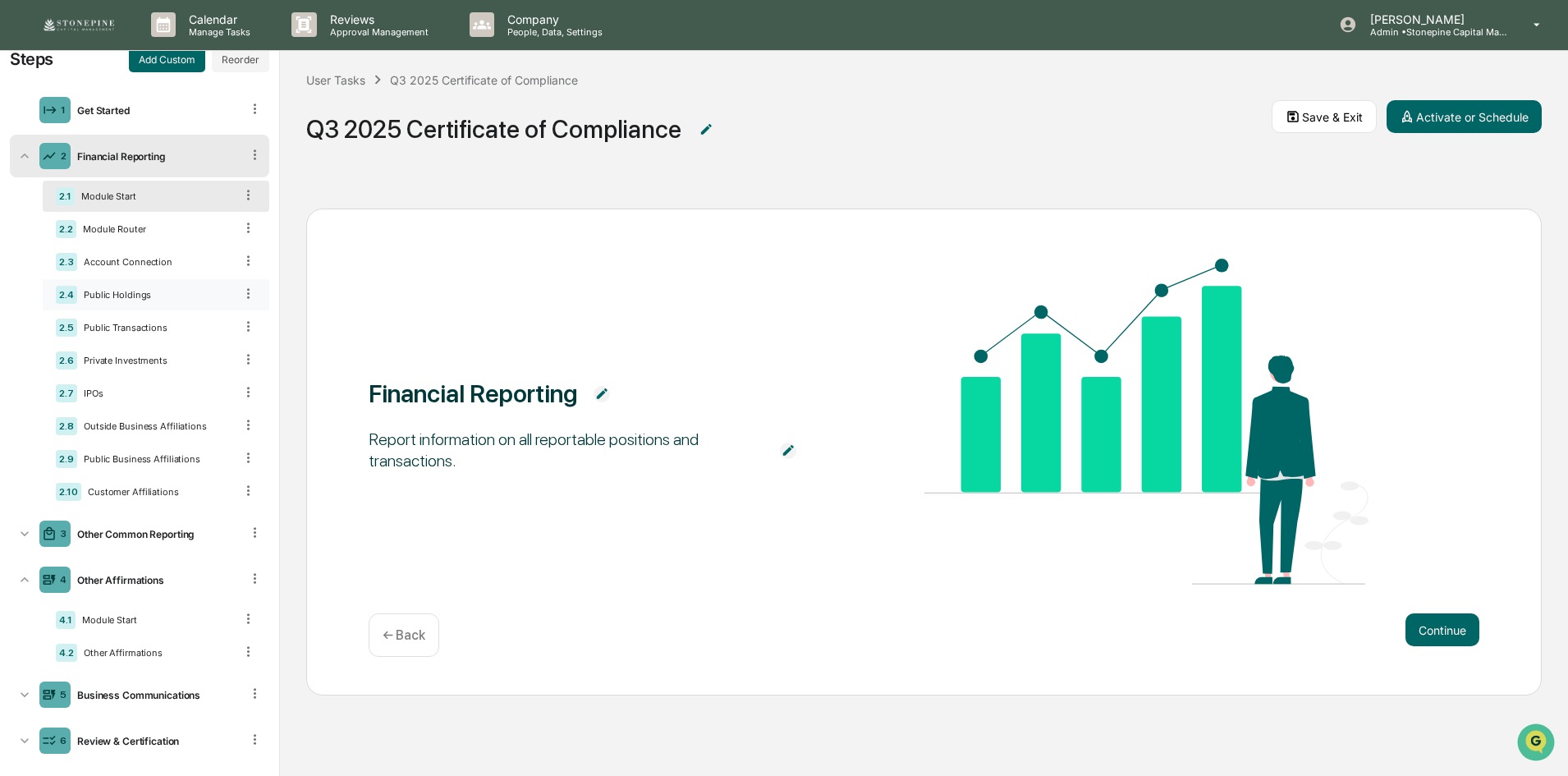
scroll to position [54, 0]
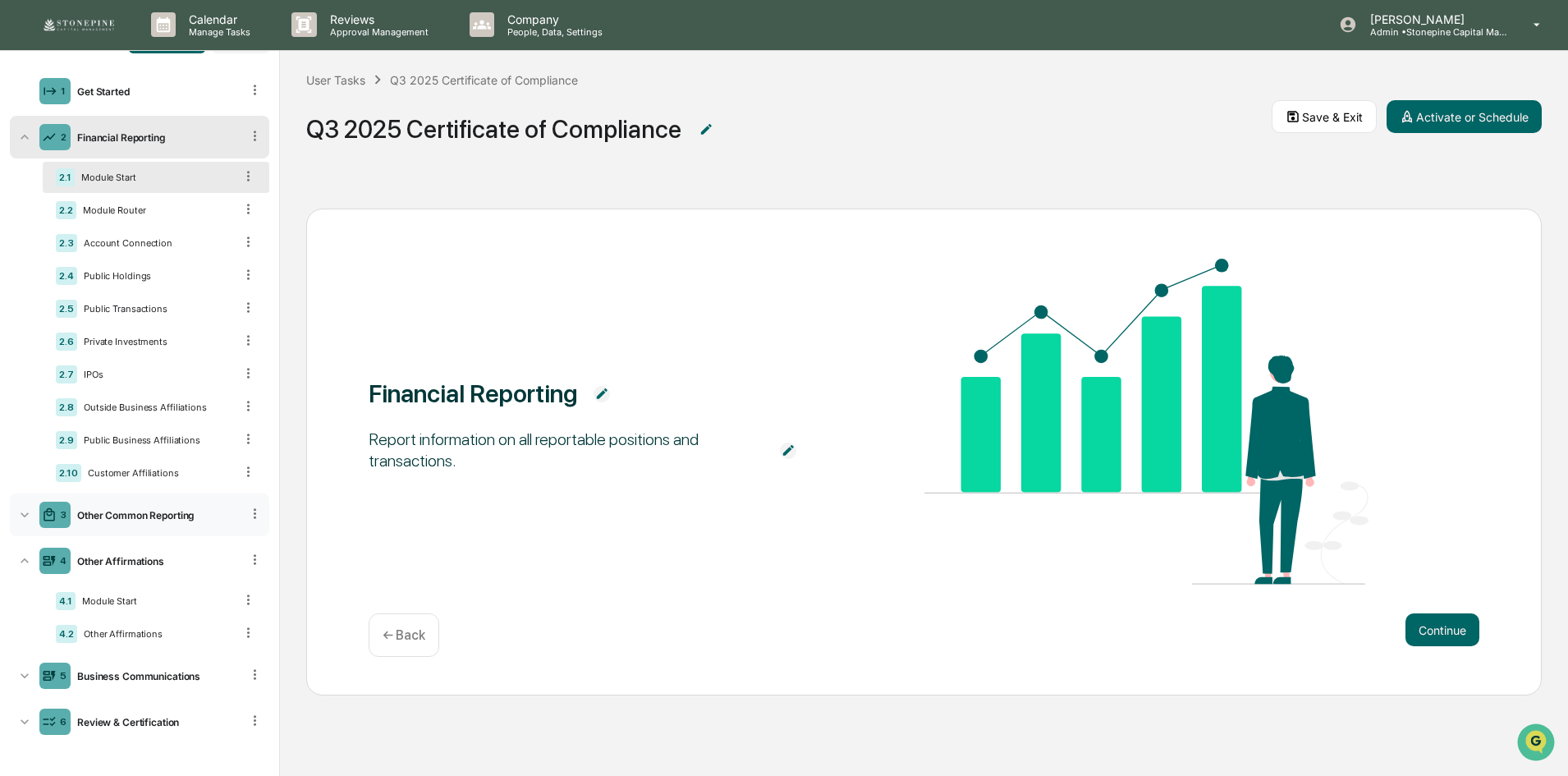
click at [160, 530] on div "3 Other Common Reporting" at bounding box center [140, 515] width 260 height 43
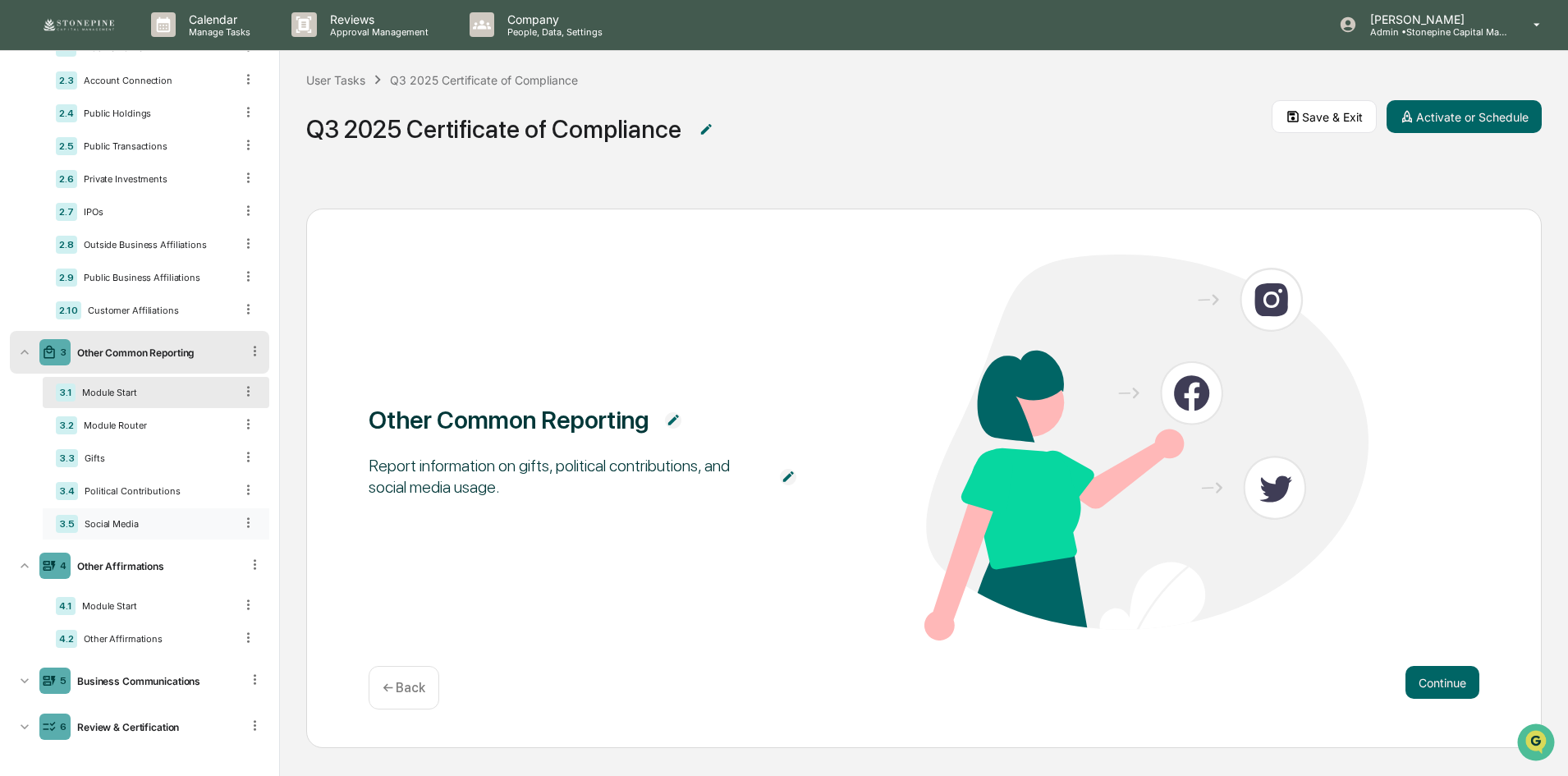
scroll to position [217, 0]
